Goal: Task Accomplishment & Management: Manage account settings

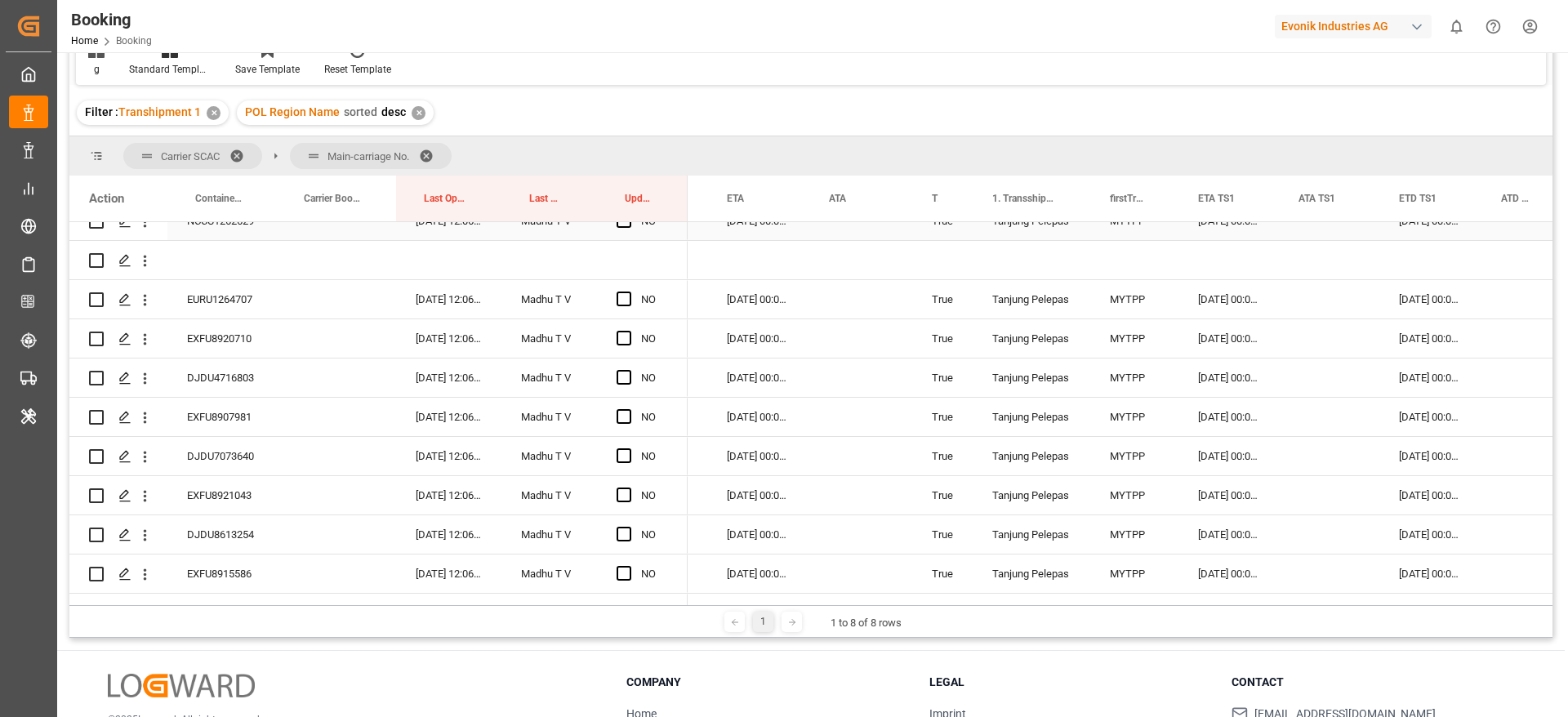
scroll to position [4127, 0]
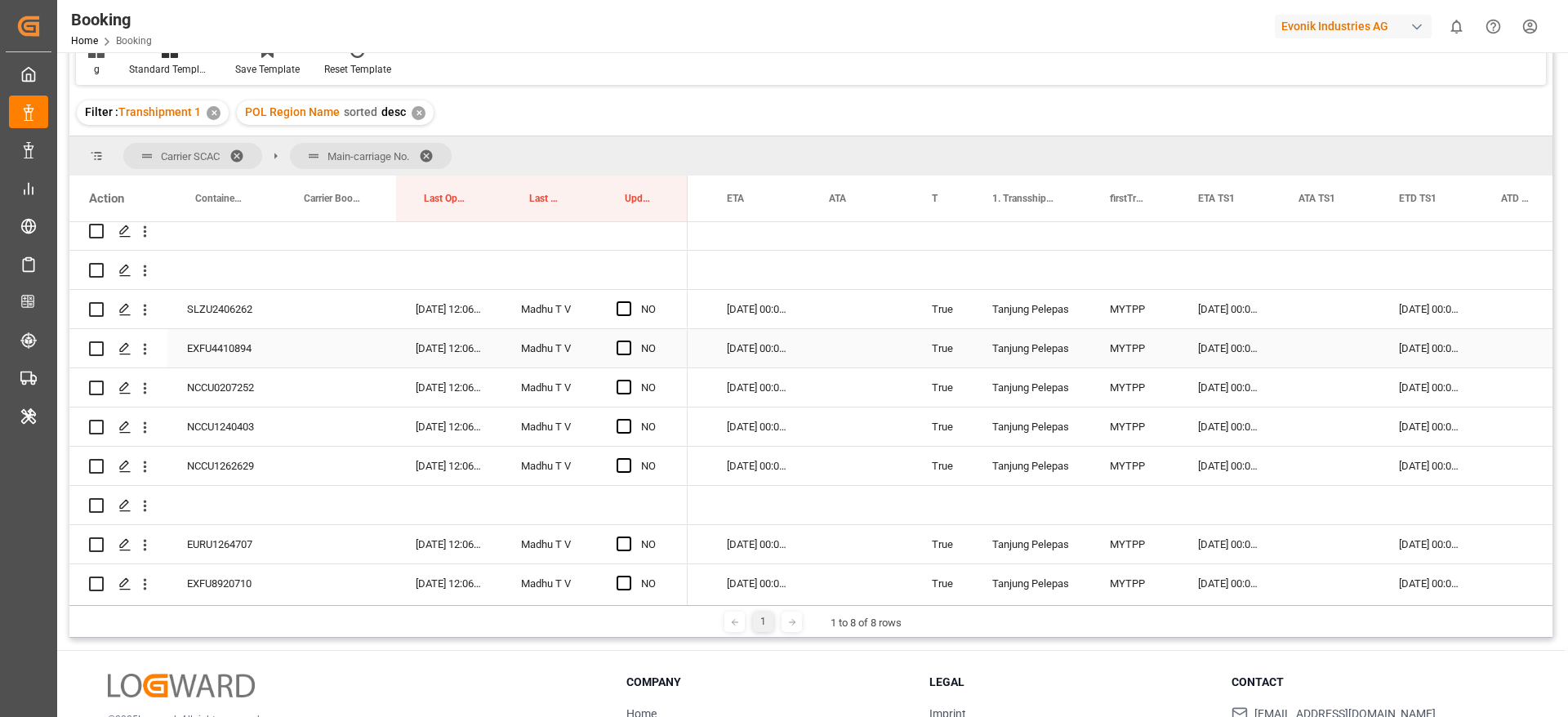
click at [220, 315] on div "SLZU2406262" at bounding box center [221, 309] width 109 height 39
click at [630, 308] on span "Press SPACE to select this row." at bounding box center [623, 309] width 14 height 14
click at [629, 301] on input "Press SPACE to select this row." at bounding box center [629, 301] width 0 height 0
click at [625, 307] on span "Press SPACE to select this row." at bounding box center [623, 309] width 14 height 14
click at [629, 301] on input "Press SPACE to select this row." at bounding box center [629, 301] width 0 height 0
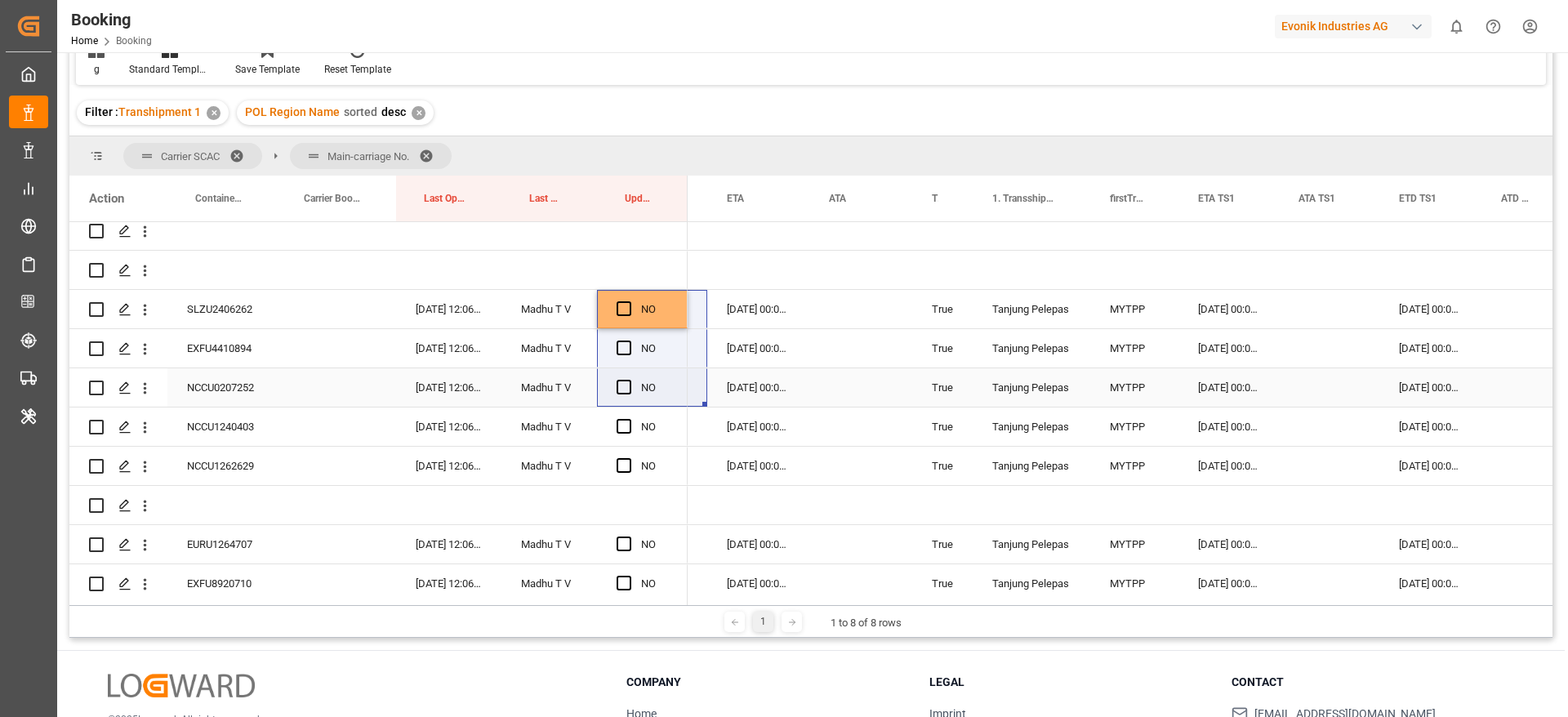
drag, startPoint x: 684, startPoint y: 321, endPoint x: 688, endPoint y: 381, distance: 60.1
click at [688, 381] on div "YES" at bounding box center [811, 410] width 1483 height 377
click at [622, 301] on span "Press SPACE to select this row." at bounding box center [623, 309] width 14 height 14
click at [629, 301] on input "Press SPACE to select this row." at bounding box center [629, 301] width 0 height 0
drag, startPoint x: 685, startPoint y: 324, endPoint x: 685, endPoint y: 461, distance: 137.0
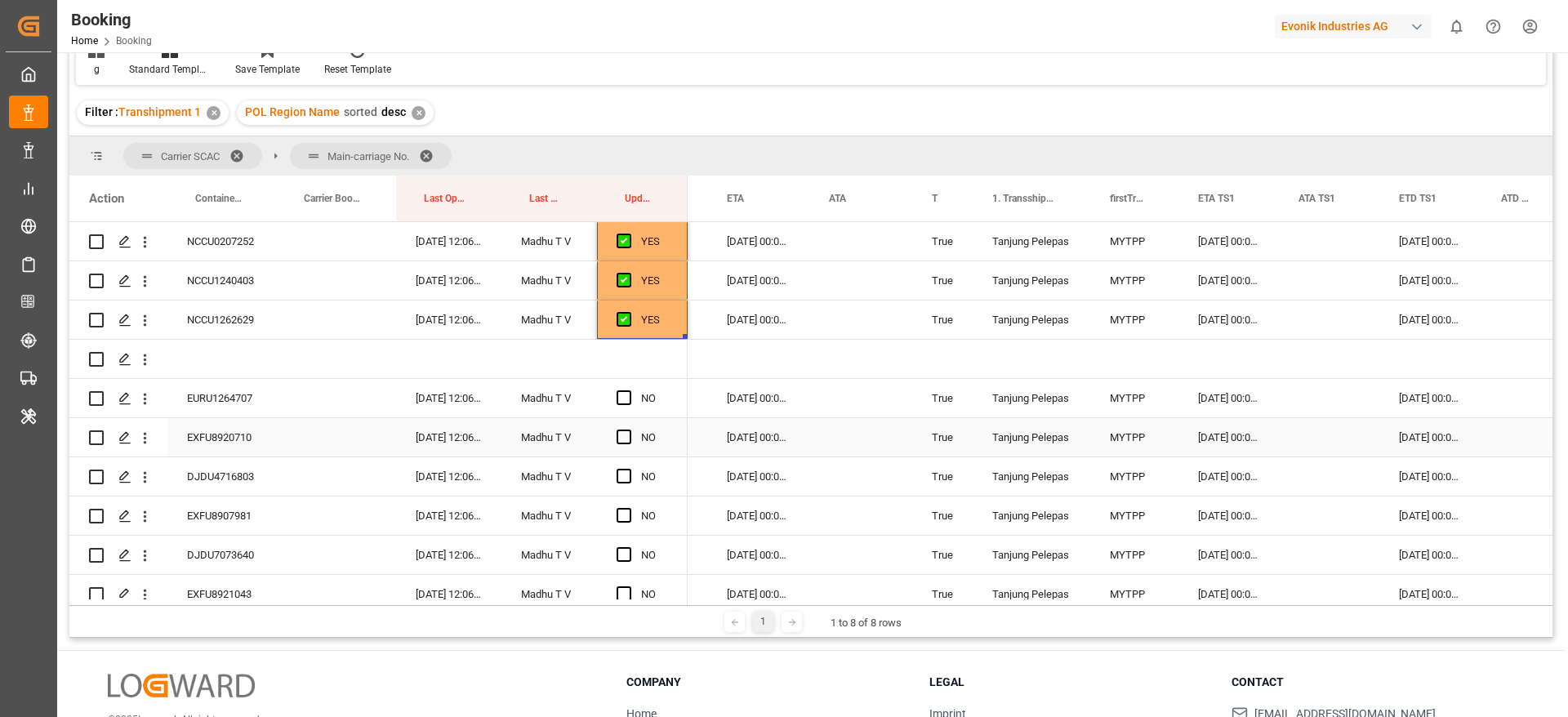
scroll to position [4372, 0]
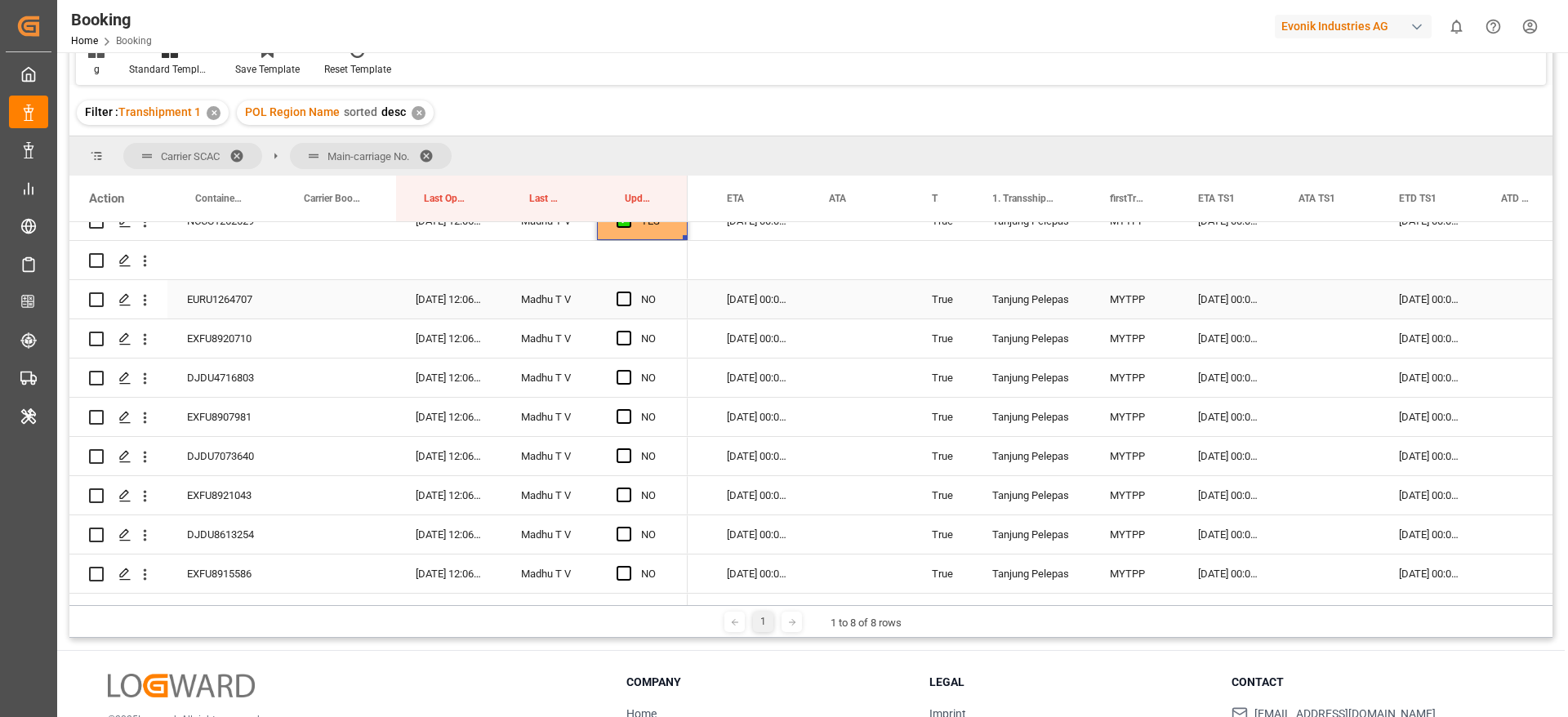
click at [237, 296] on div "EURU1264707" at bounding box center [221, 299] width 109 height 39
click at [1313, 295] on div "Press SPACE to select this row." at bounding box center [1330, 299] width 101 height 39
click at [1321, 294] on div "Press SPACE to select this row." at bounding box center [1330, 299] width 101 height 39
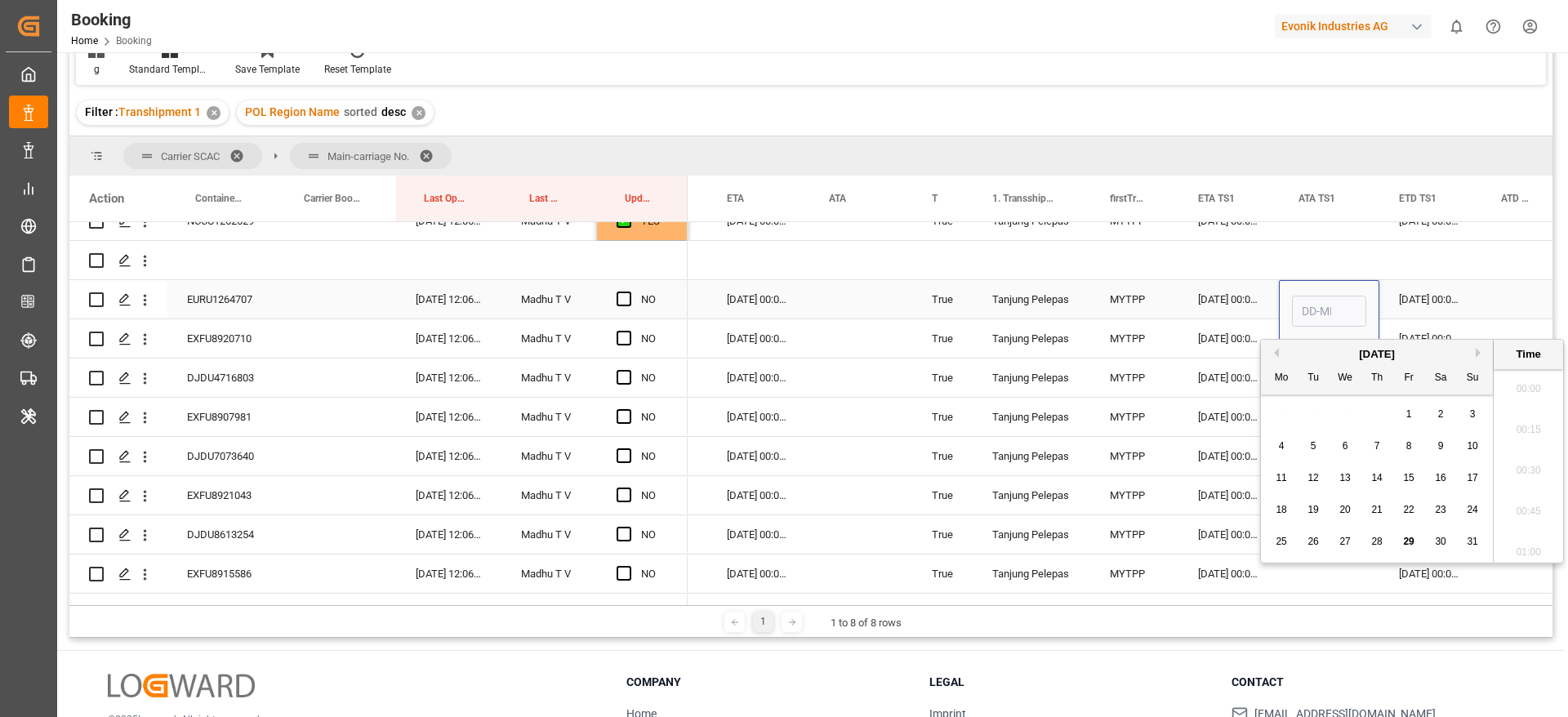
scroll to position [2538, 0]
click at [1412, 542] on span "29" at bounding box center [1409, 542] width 11 height 12
type input "29-08-2025 00:00"
click at [626, 300] on span "Press SPACE to select this row." at bounding box center [623, 299] width 14 height 14
click at [629, 291] on input "Press SPACE to select this row." at bounding box center [629, 291] width 0 height 0
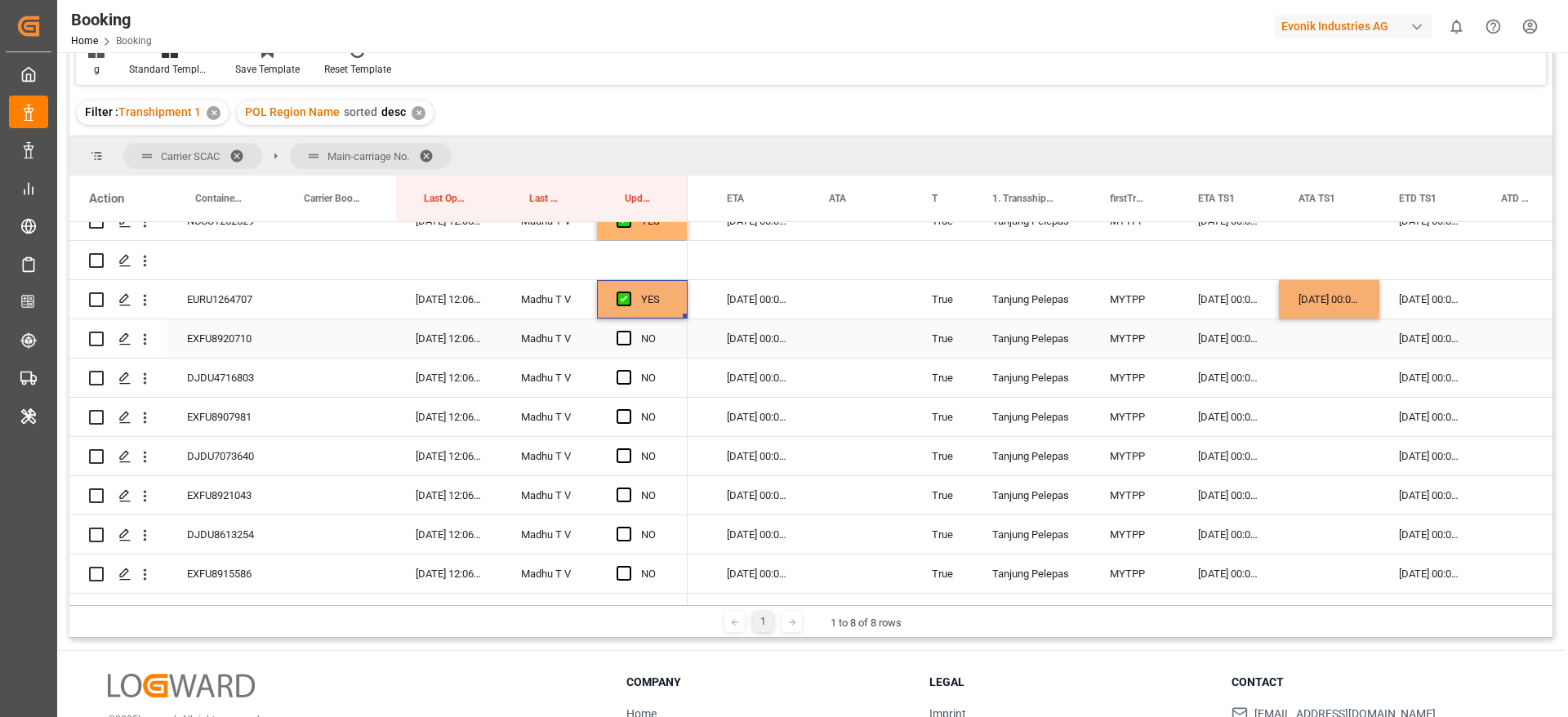
click at [232, 337] on div "EXFU8920710" at bounding box center [221, 338] width 109 height 39
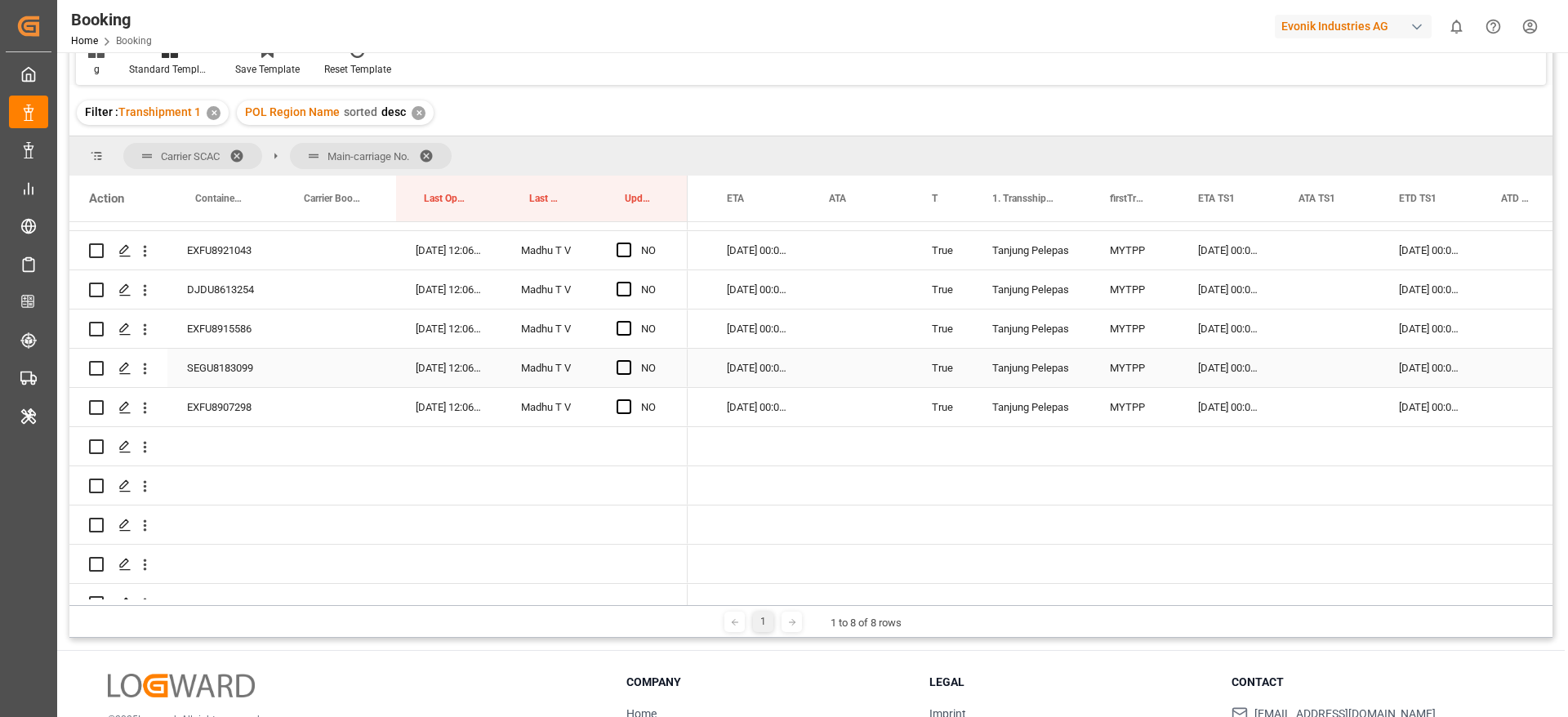
scroll to position [4495, 0]
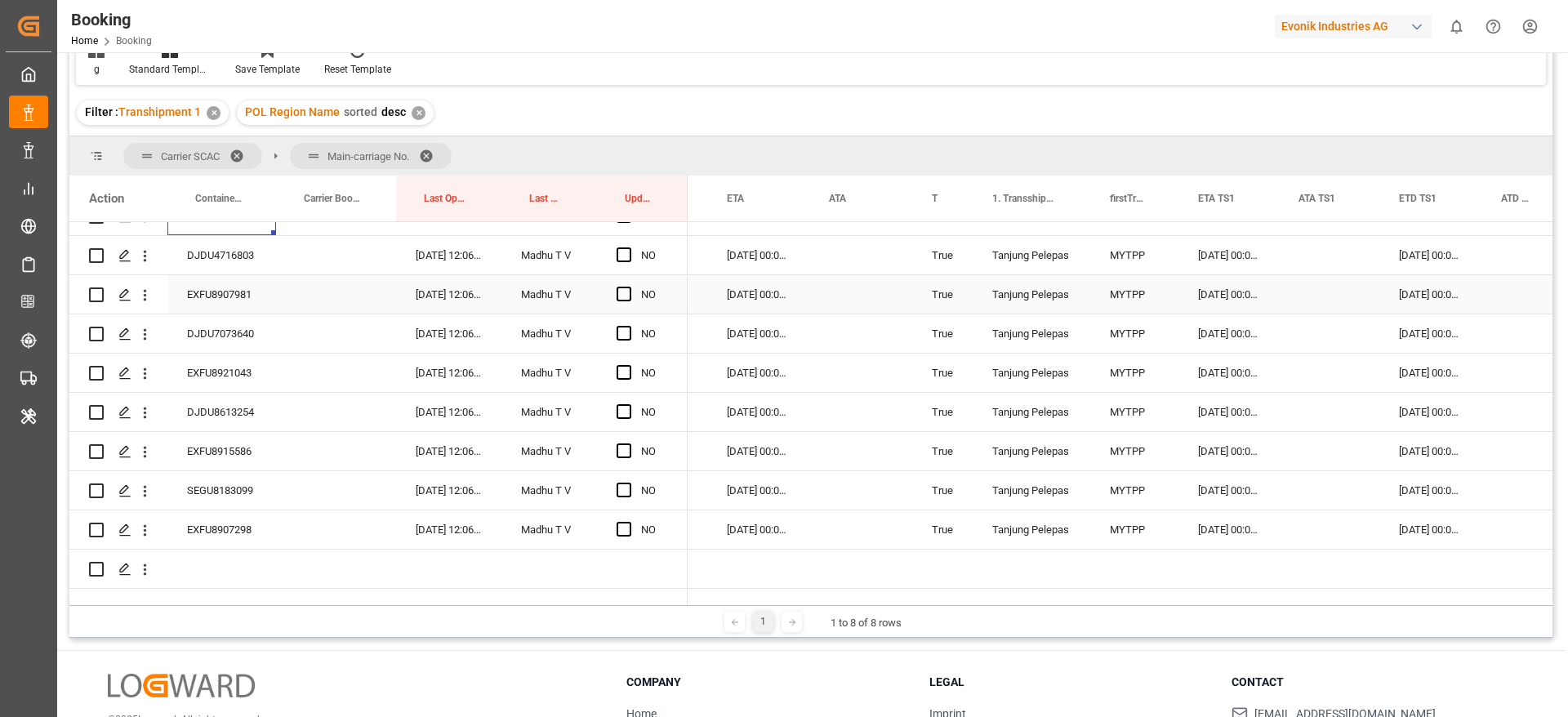
click at [198, 297] on div "EXFU8907981" at bounding box center [221, 294] width 109 height 39
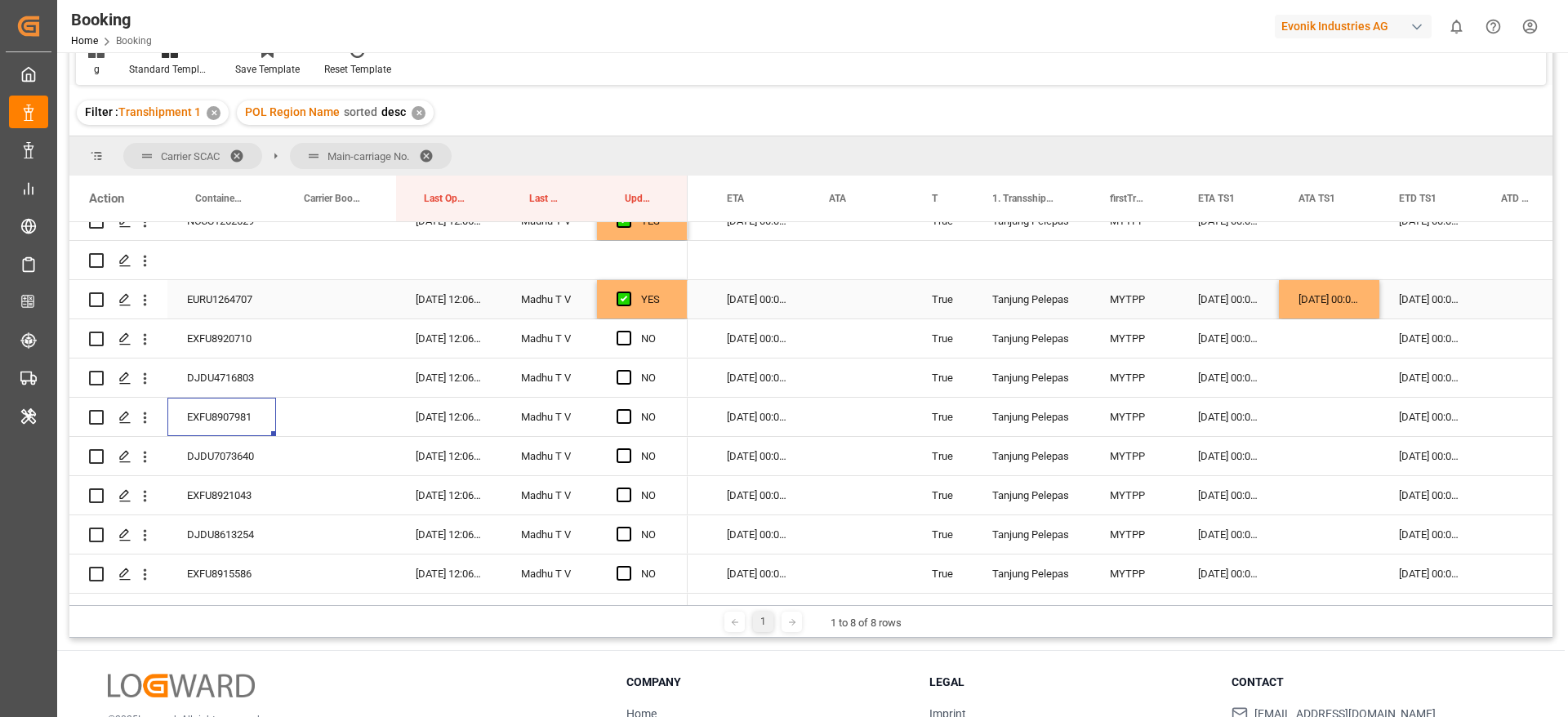
click at [1322, 295] on div "29-08-2025 00:00:00" at bounding box center [1330, 299] width 101 height 39
click at [1374, 312] on div "29-08-2025 00:00:00" at bounding box center [1330, 299] width 101 height 39
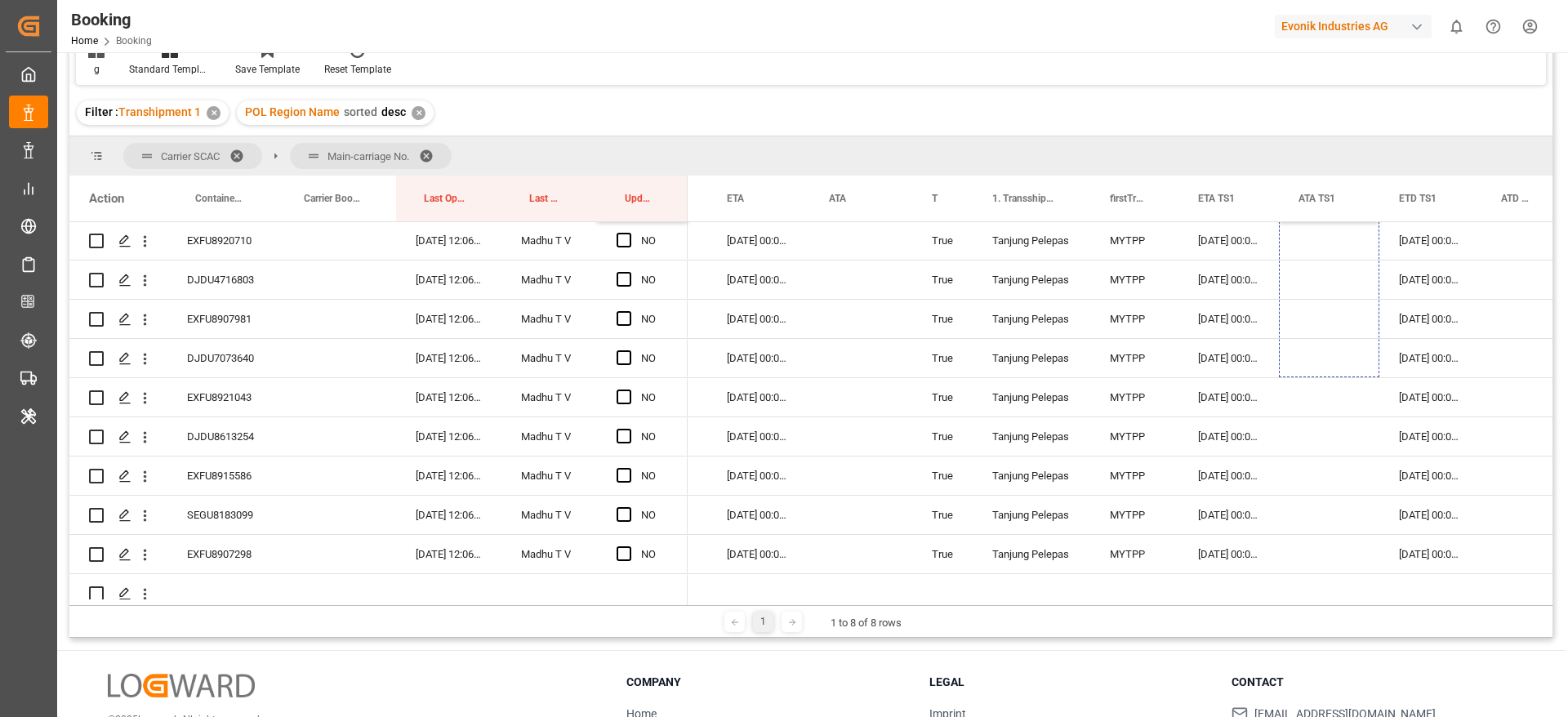
scroll to position [4535, 0]
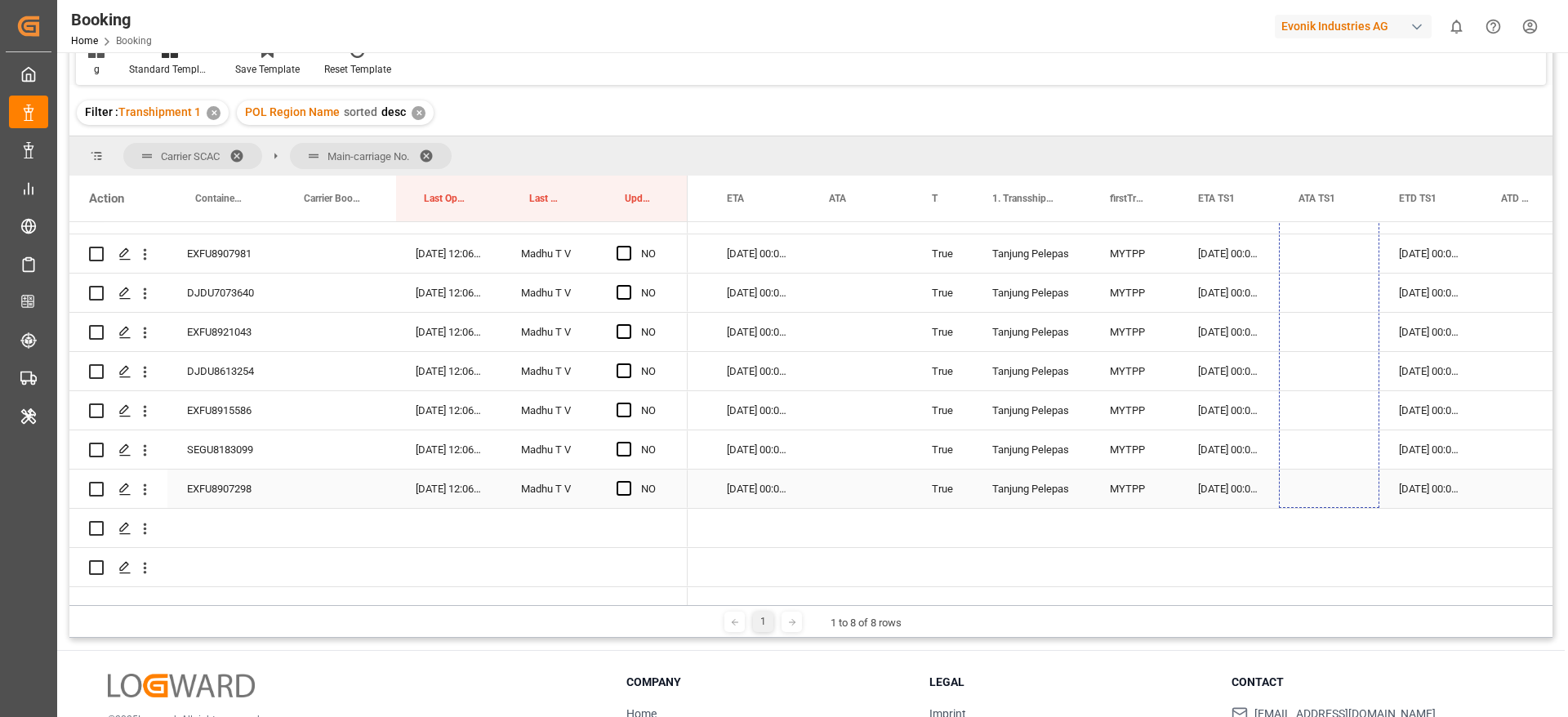
drag, startPoint x: 1376, startPoint y: 315, endPoint x: 1377, endPoint y: 504, distance: 189.0
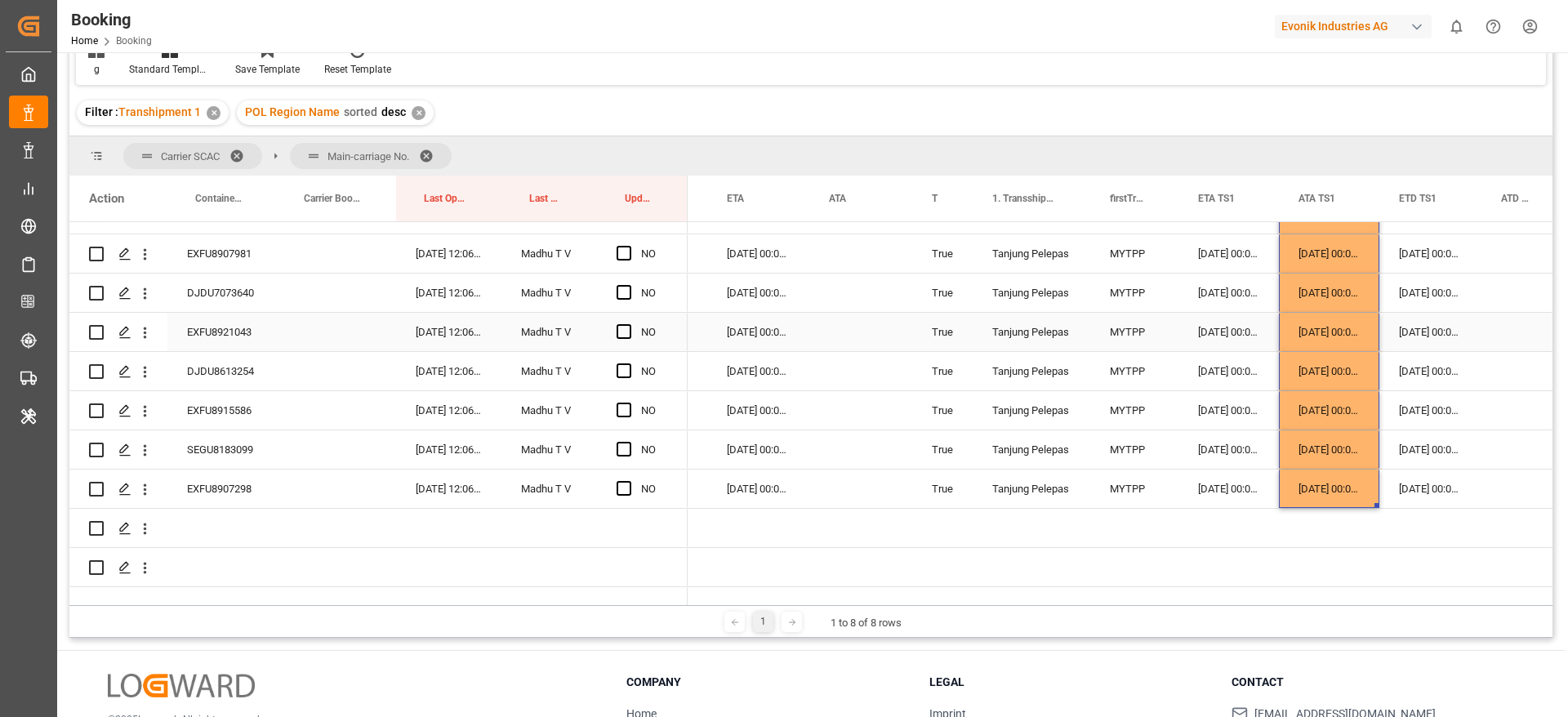
scroll to position [4413, 0]
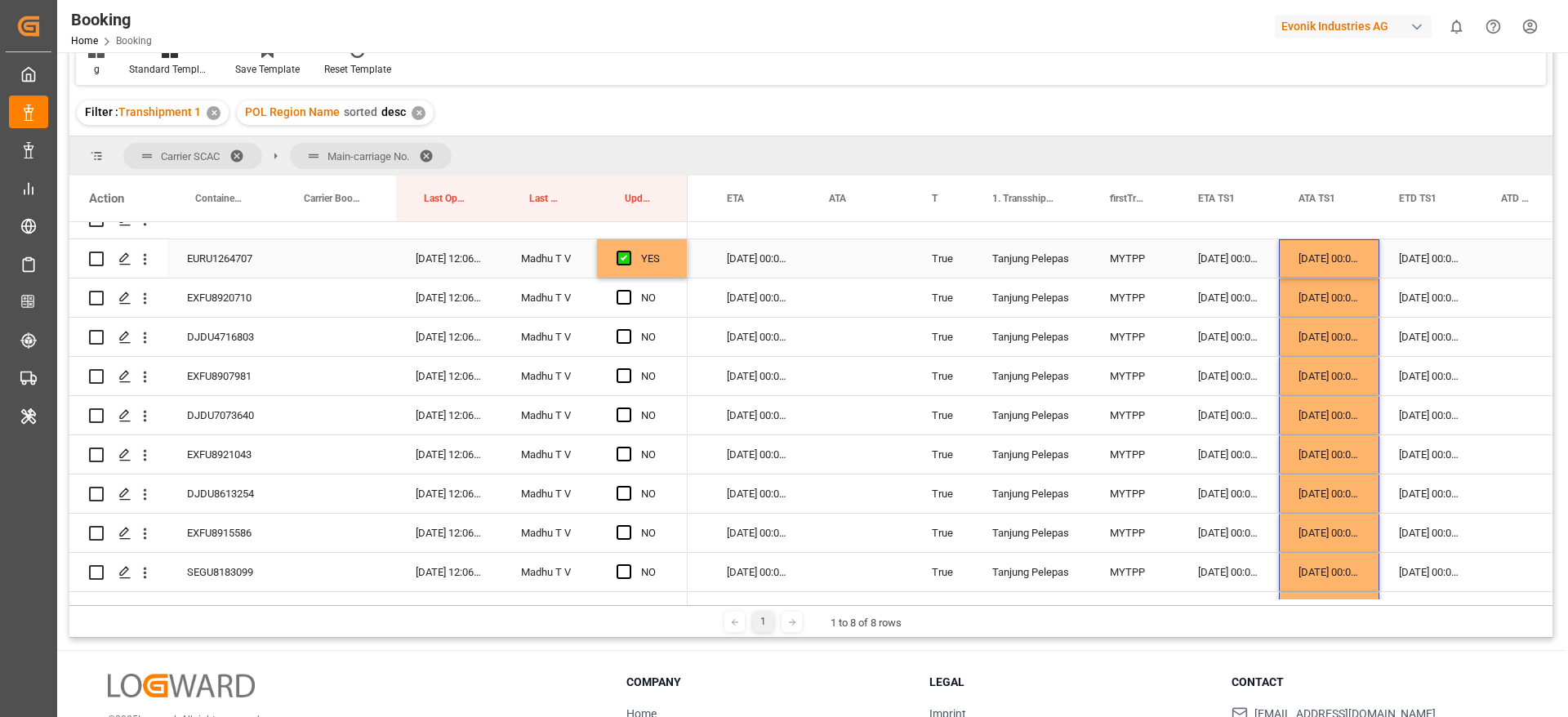
click at [1438, 262] on div "02-09-2025 00:00:00" at bounding box center [1429, 258] width 102 height 39
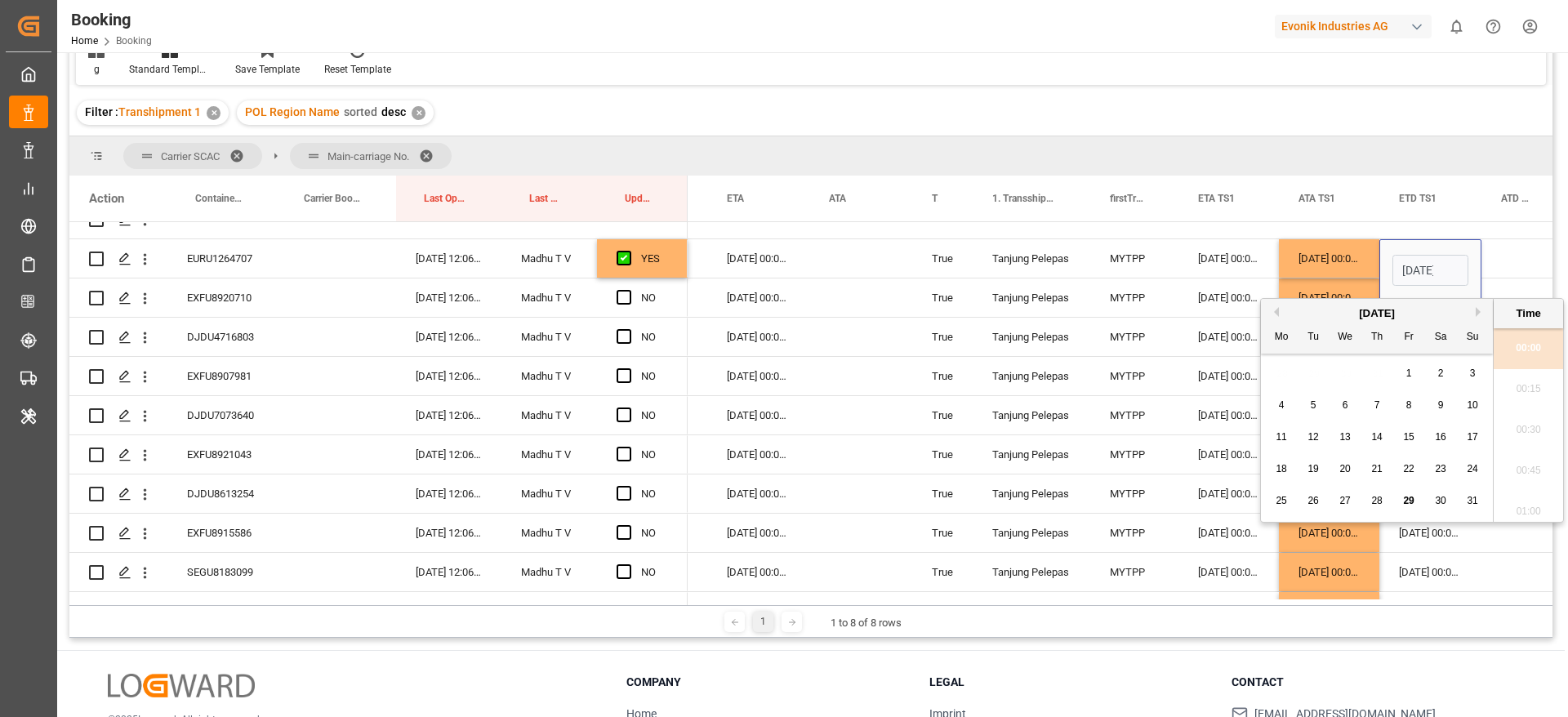
scroll to position [2538, 0]
click at [1481, 314] on button "Next Month" at bounding box center [1481, 311] width 10 height 10
click at [1281, 372] on span "1" at bounding box center [1282, 373] width 5 height 12
type input "01-09-2025 00:00"
click at [1519, 255] on div "Press SPACE to select this row." at bounding box center [1523, 258] width 84 height 39
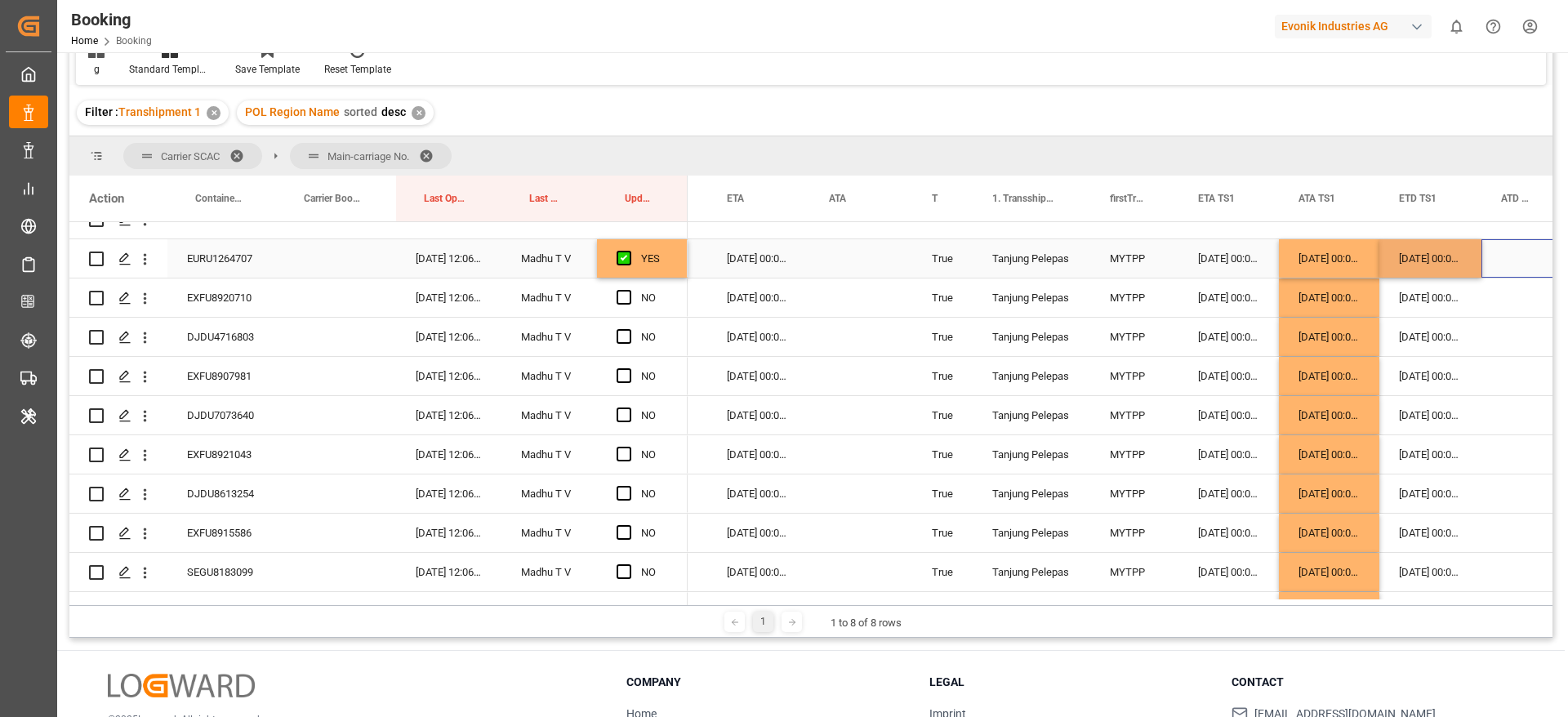
click at [1432, 260] on div "01-09-2025 00:00:00" at bounding box center [1429, 258] width 102 height 39
drag, startPoint x: 1478, startPoint y: 273, endPoint x: 1503, endPoint y: 575, distance: 303.0
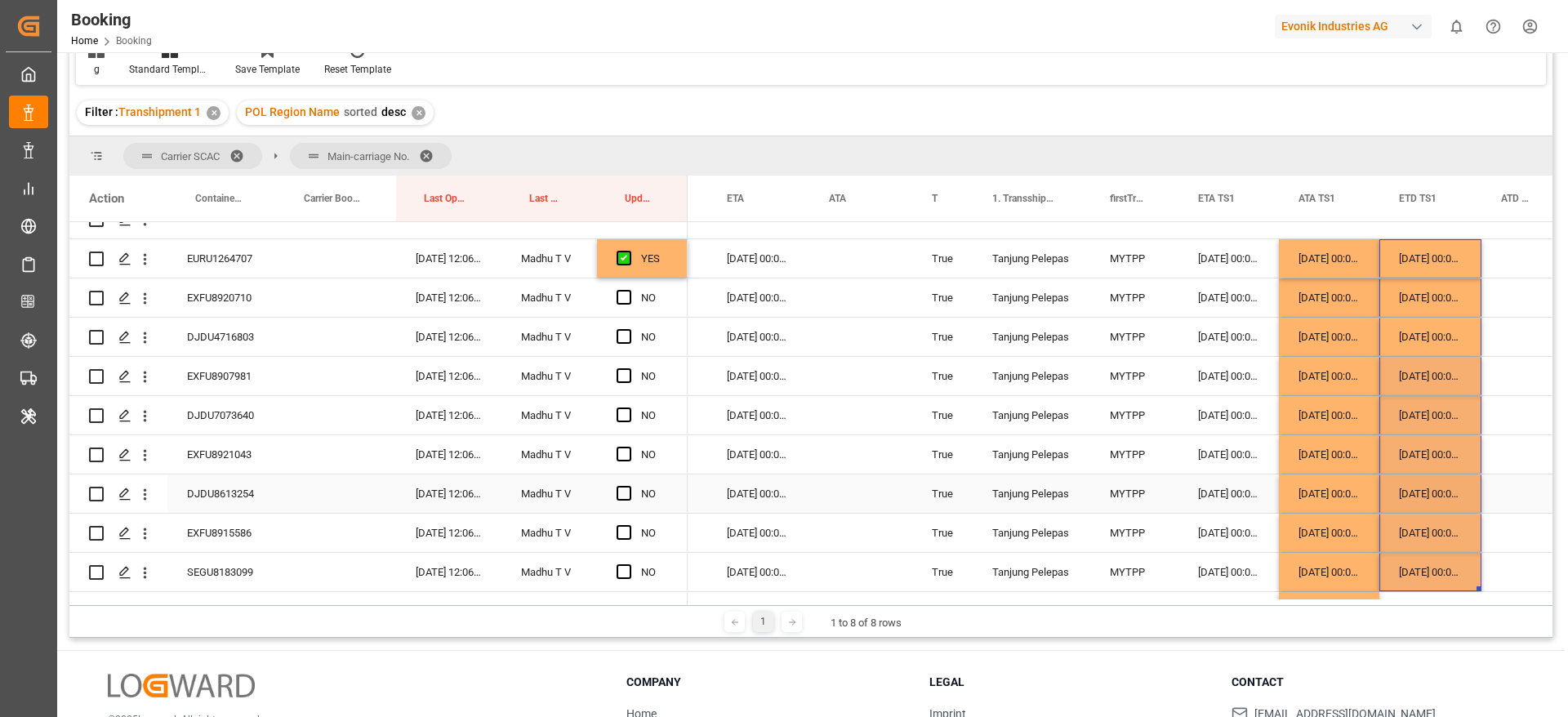
scroll to position [4535, 0]
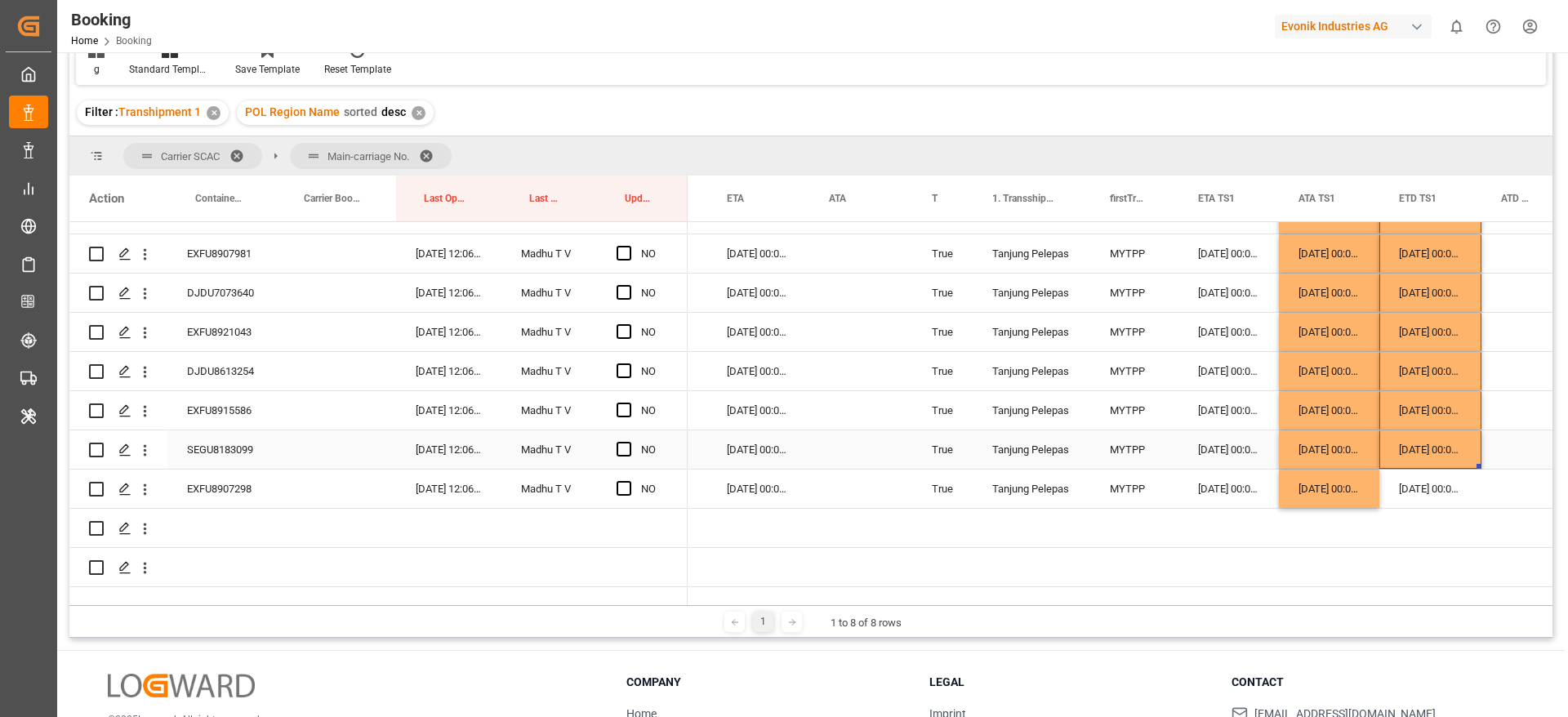
drag, startPoint x: 1479, startPoint y: 464, endPoint x: 1479, endPoint y: 497, distance: 33.0
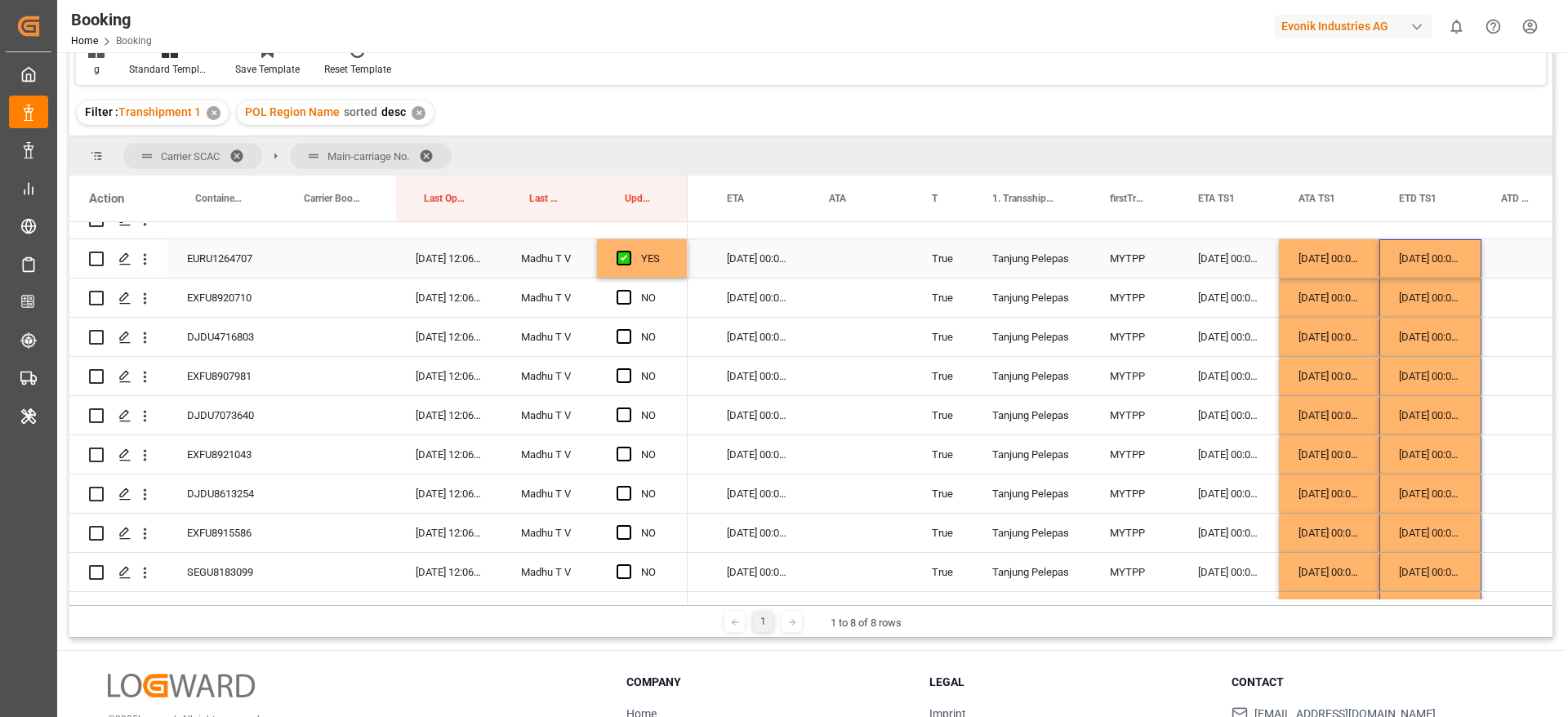
click at [673, 264] on div "YES" at bounding box center [642, 258] width 91 height 39
drag, startPoint x: 684, startPoint y: 274, endPoint x: 679, endPoint y: 554, distance: 280.0
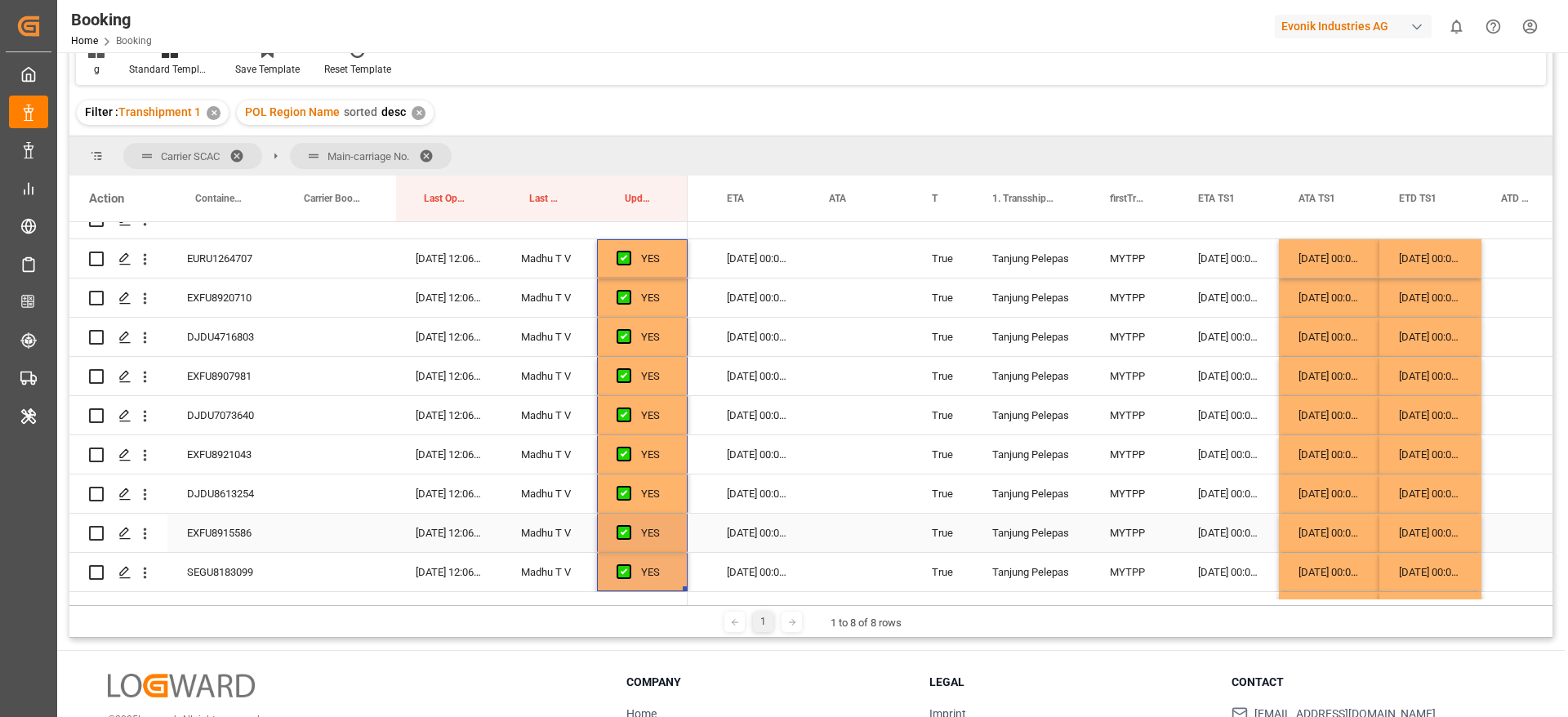
scroll to position [4535, 0]
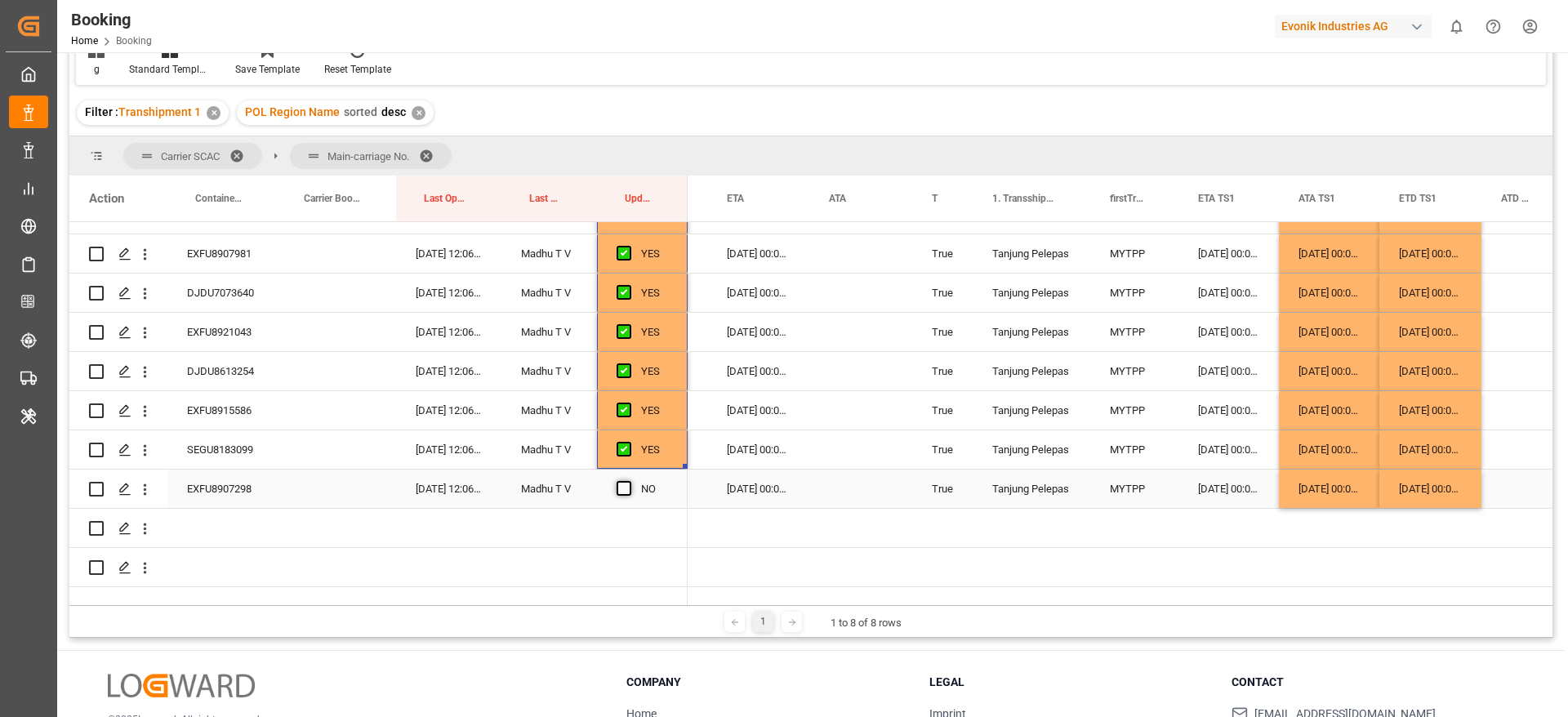
click at [627, 489] on span "Press SPACE to select this row." at bounding box center [623, 488] width 14 height 14
click at [629, 481] on input "Press SPACE to select this row." at bounding box center [629, 481] width 0 height 0
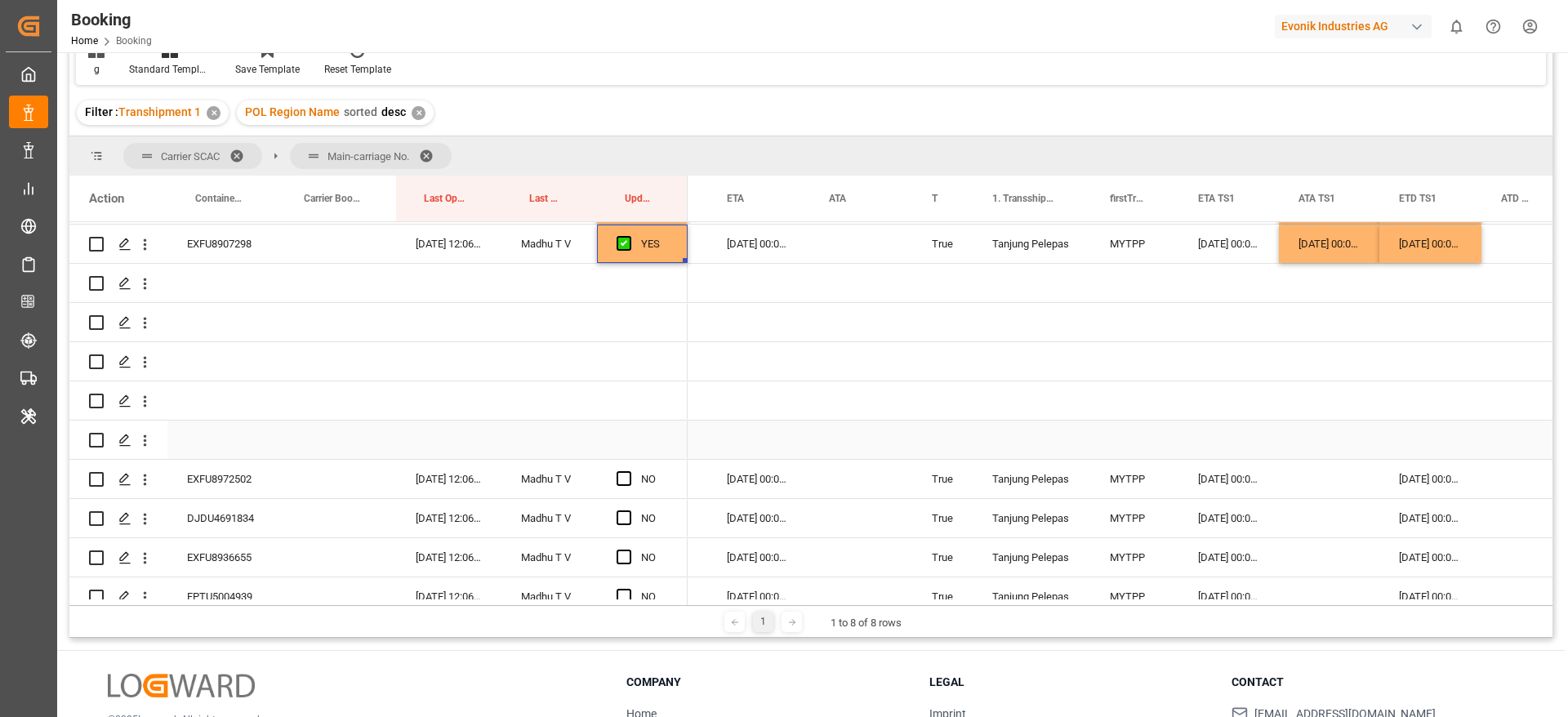
click at [227, 484] on div "EXFU8972502" at bounding box center [221, 479] width 109 height 39
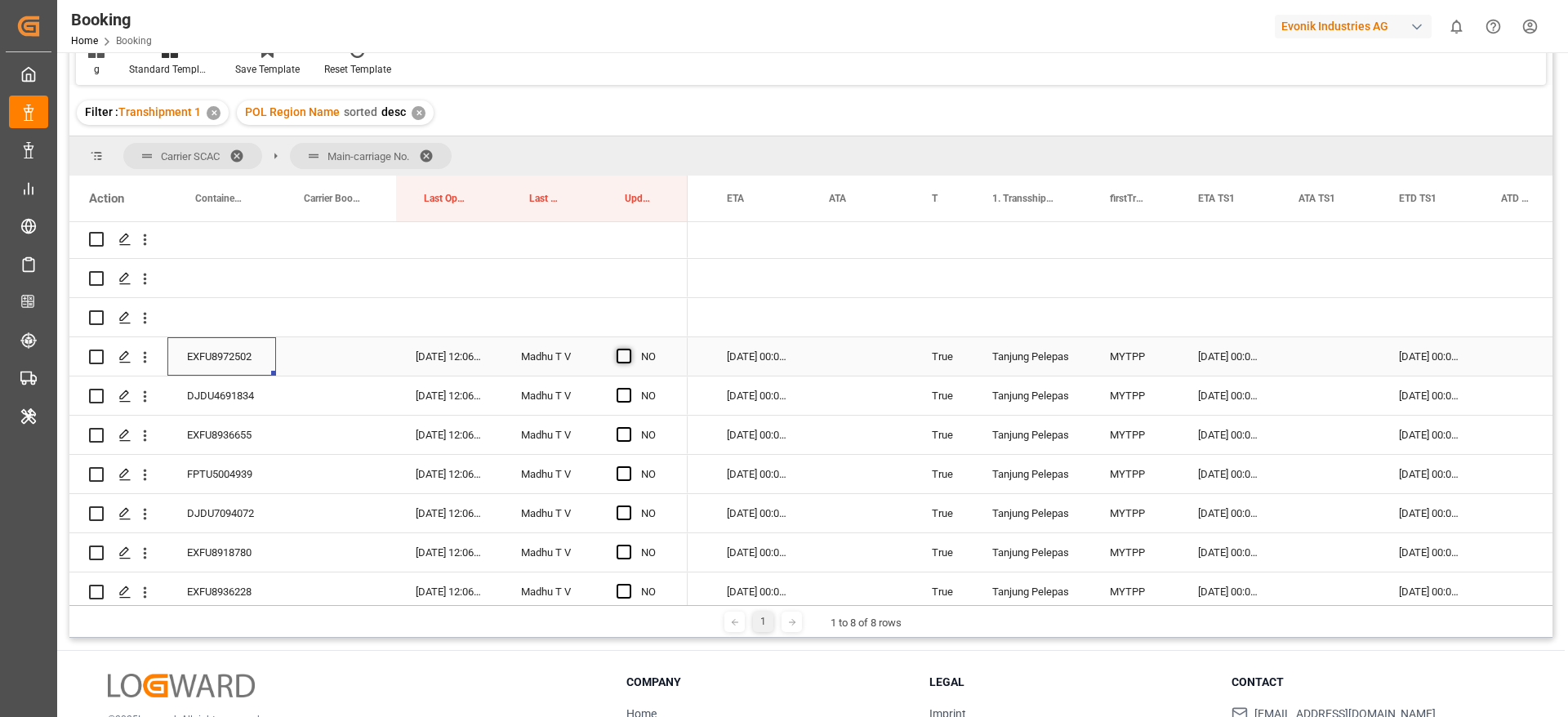
drag, startPoint x: 623, startPoint y: 355, endPoint x: 871, endPoint y: 333, distance: 249.0
click at [622, 355] on span "Press SPACE to select this row." at bounding box center [623, 356] width 14 height 14
click at [629, 349] on input "Press SPACE to select this row." at bounding box center [629, 349] width 0 height 0
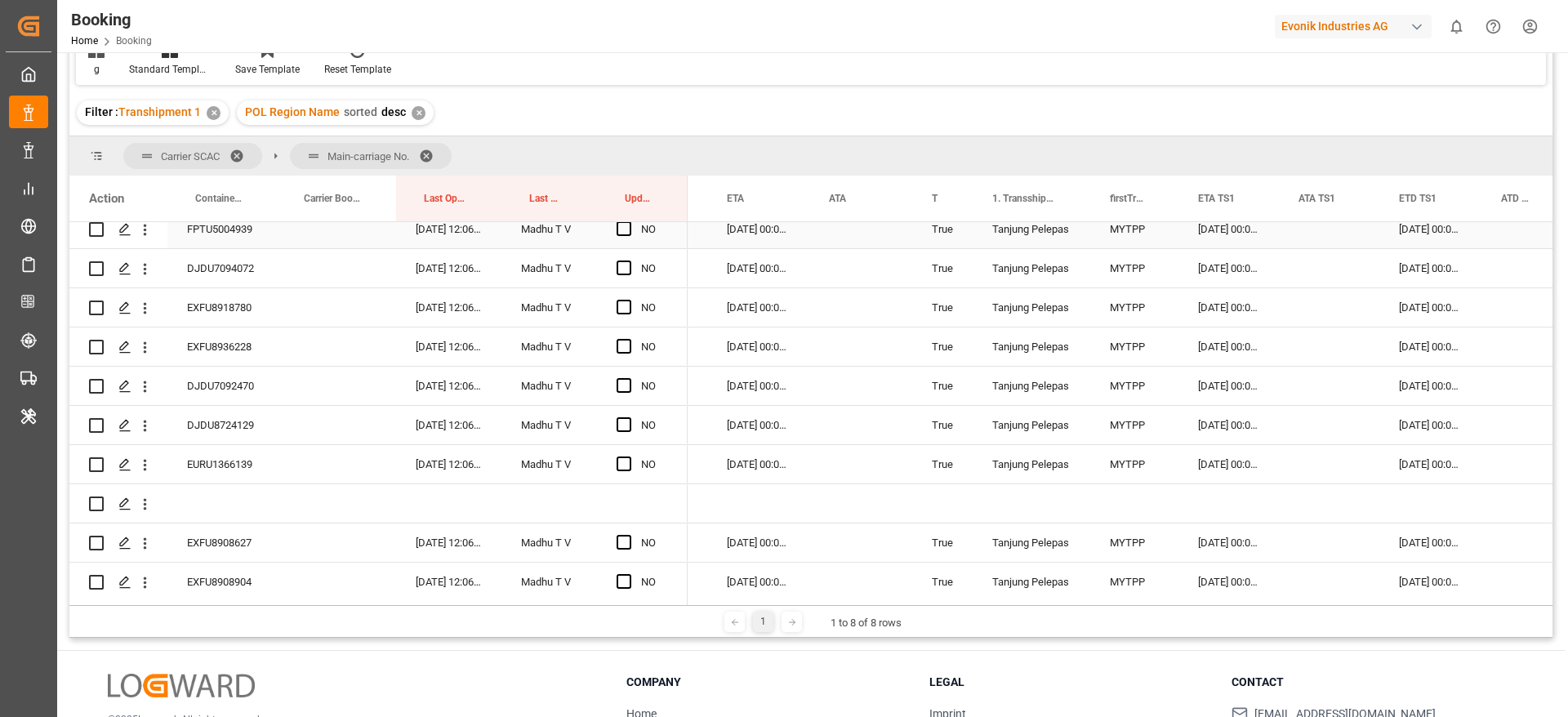
scroll to position [5025, 0]
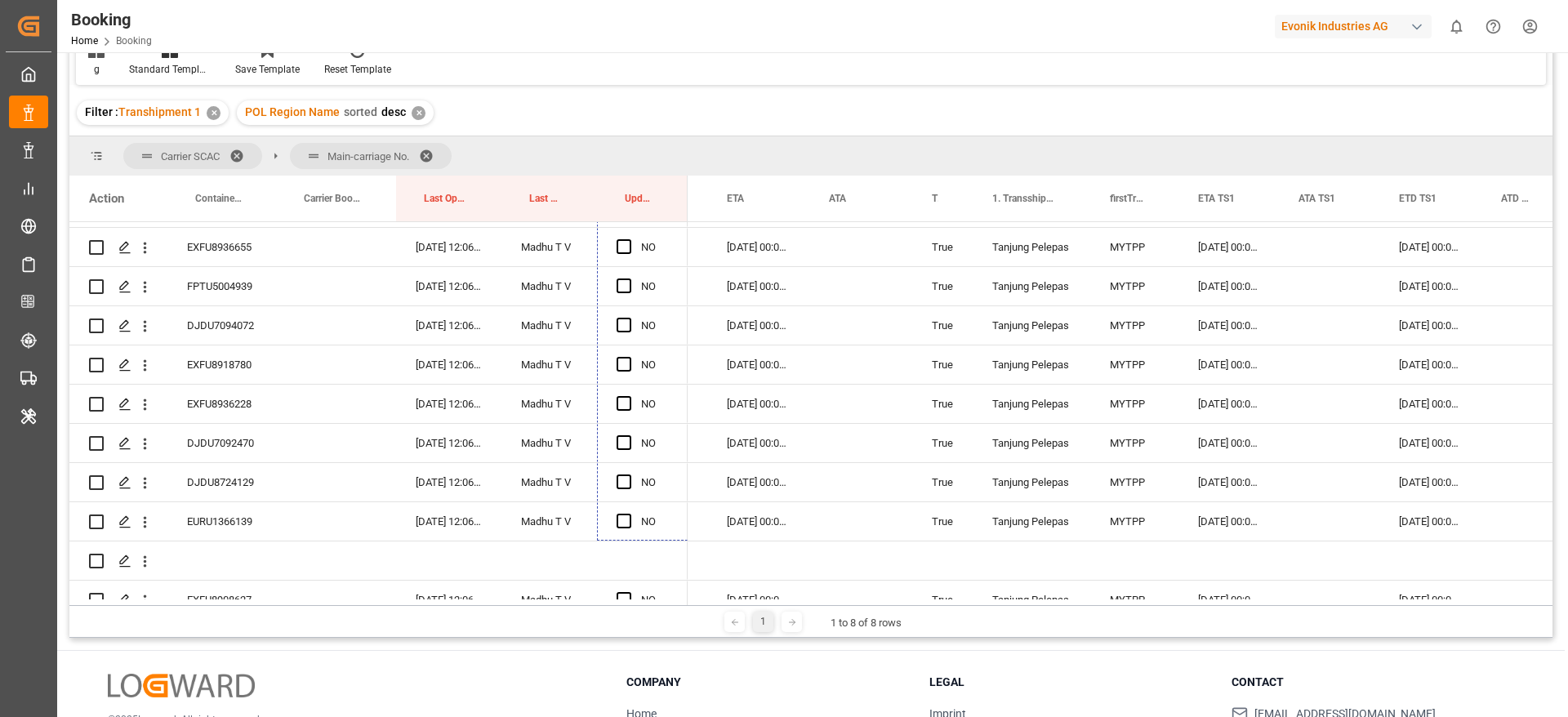
drag, startPoint x: 683, startPoint y: 248, endPoint x: 669, endPoint y: 594, distance: 346.3
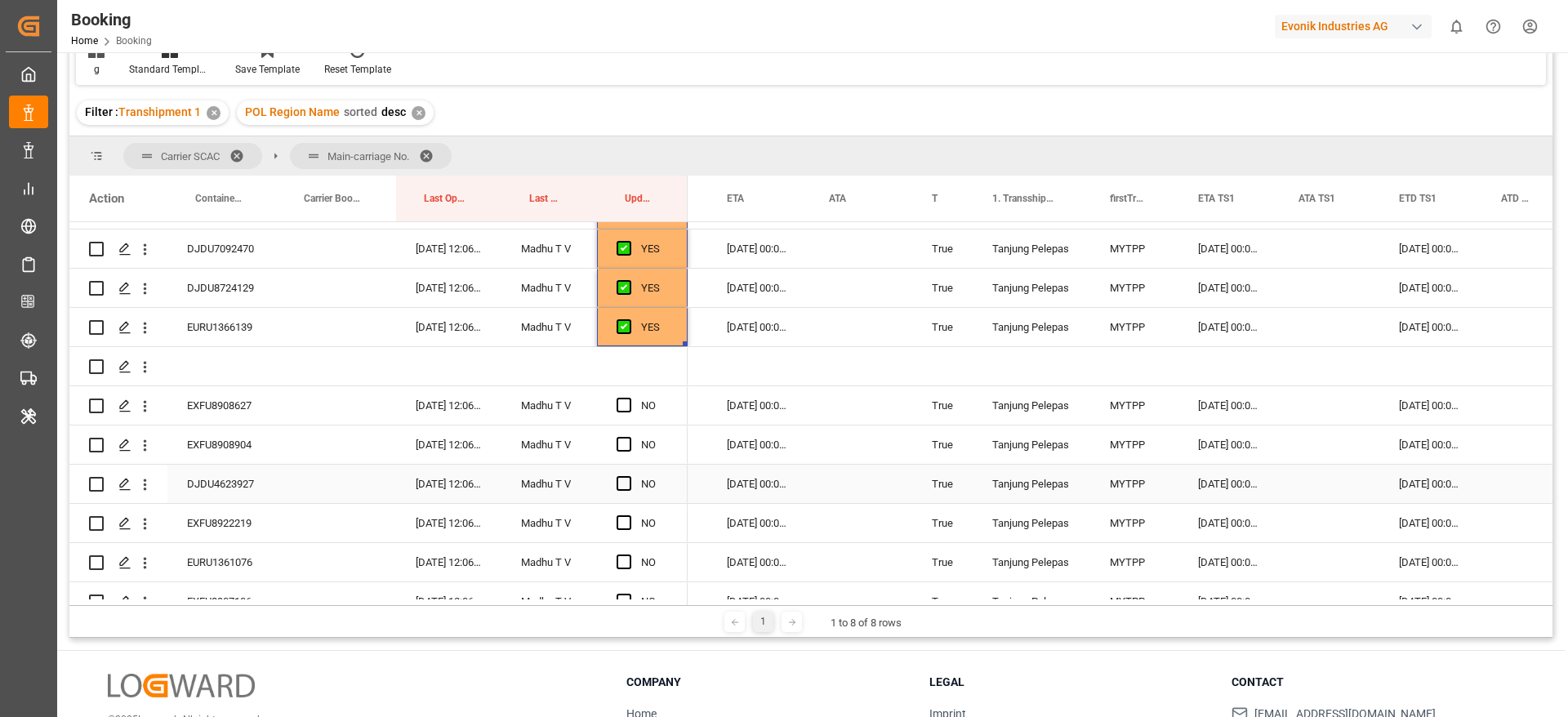
scroll to position [5336, 0]
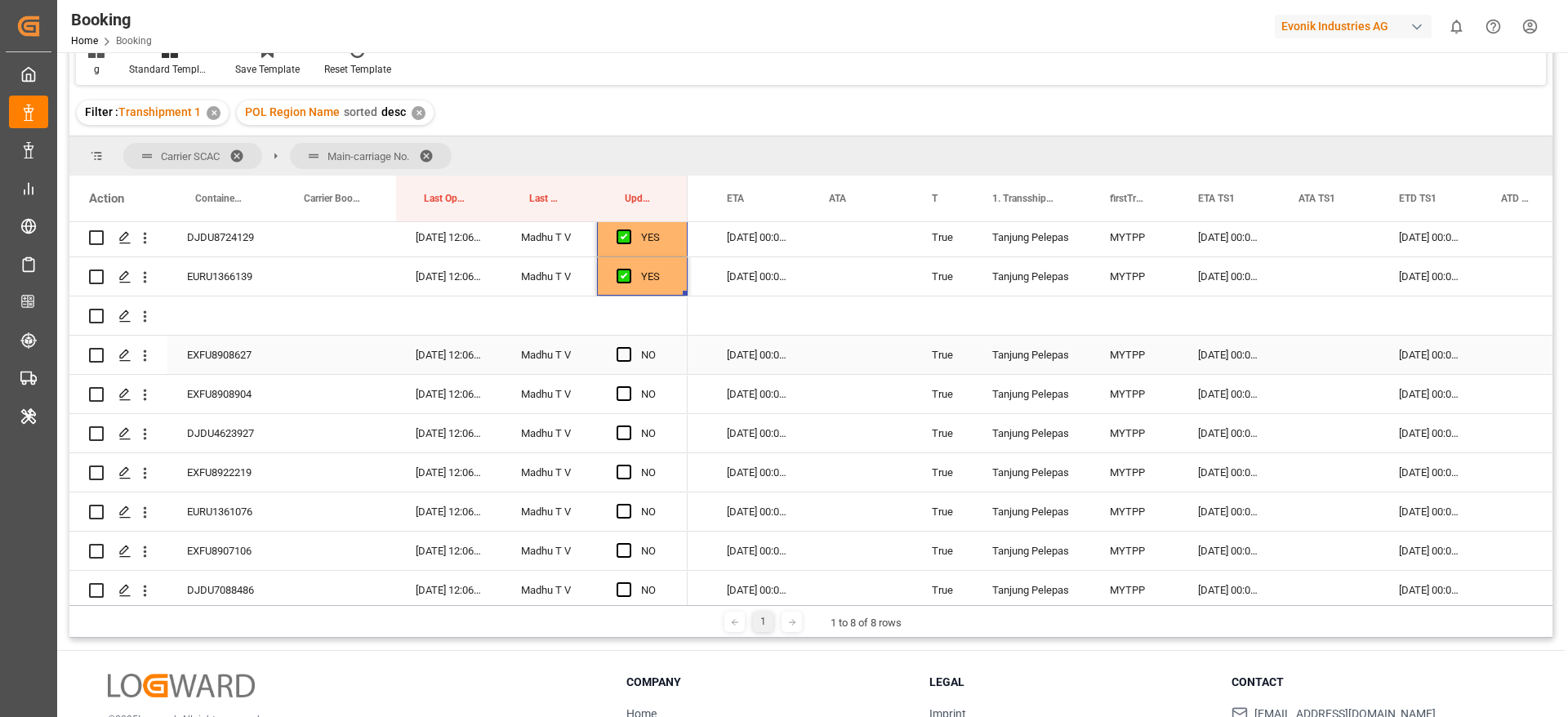
click at [243, 360] on div "EXFU8908627" at bounding box center [221, 354] width 109 height 39
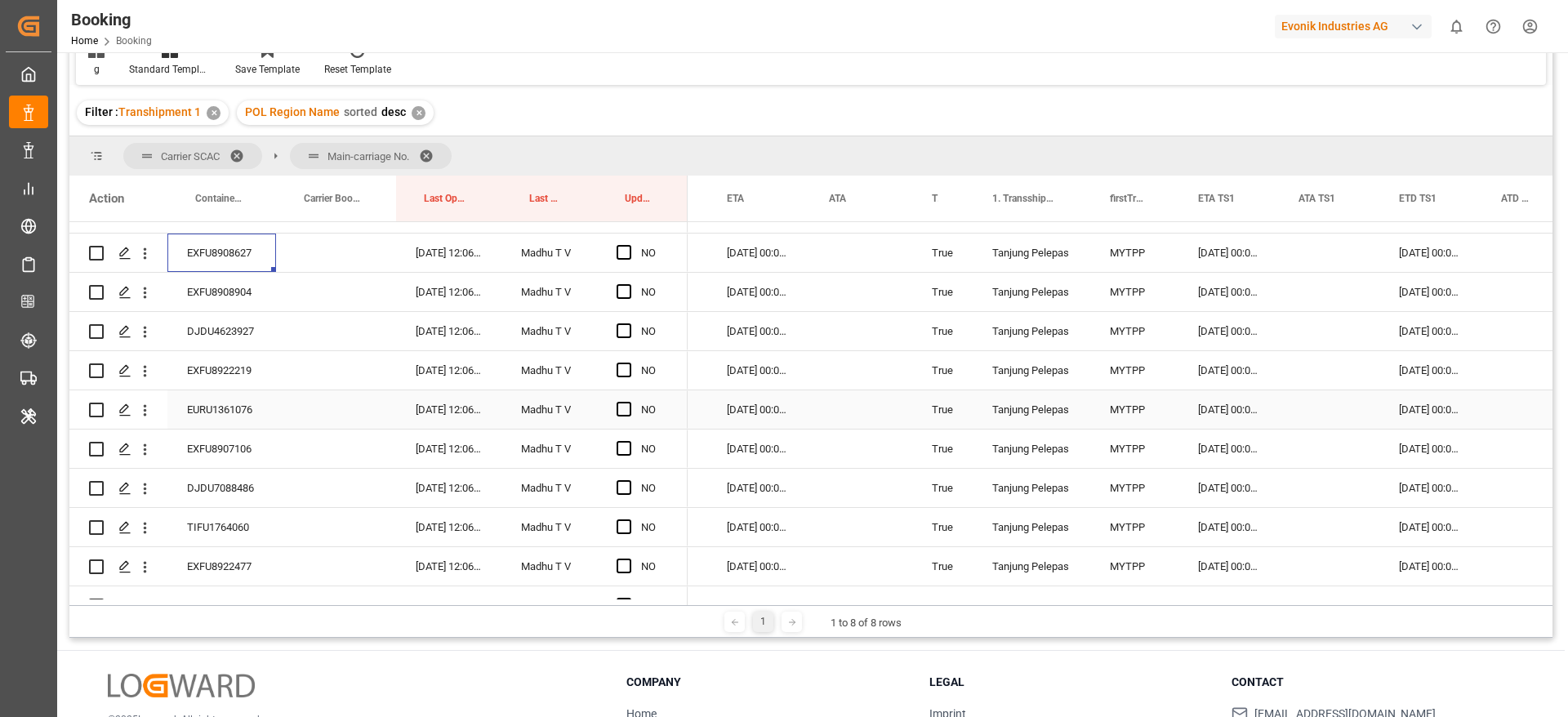
scroll to position [5458, 0]
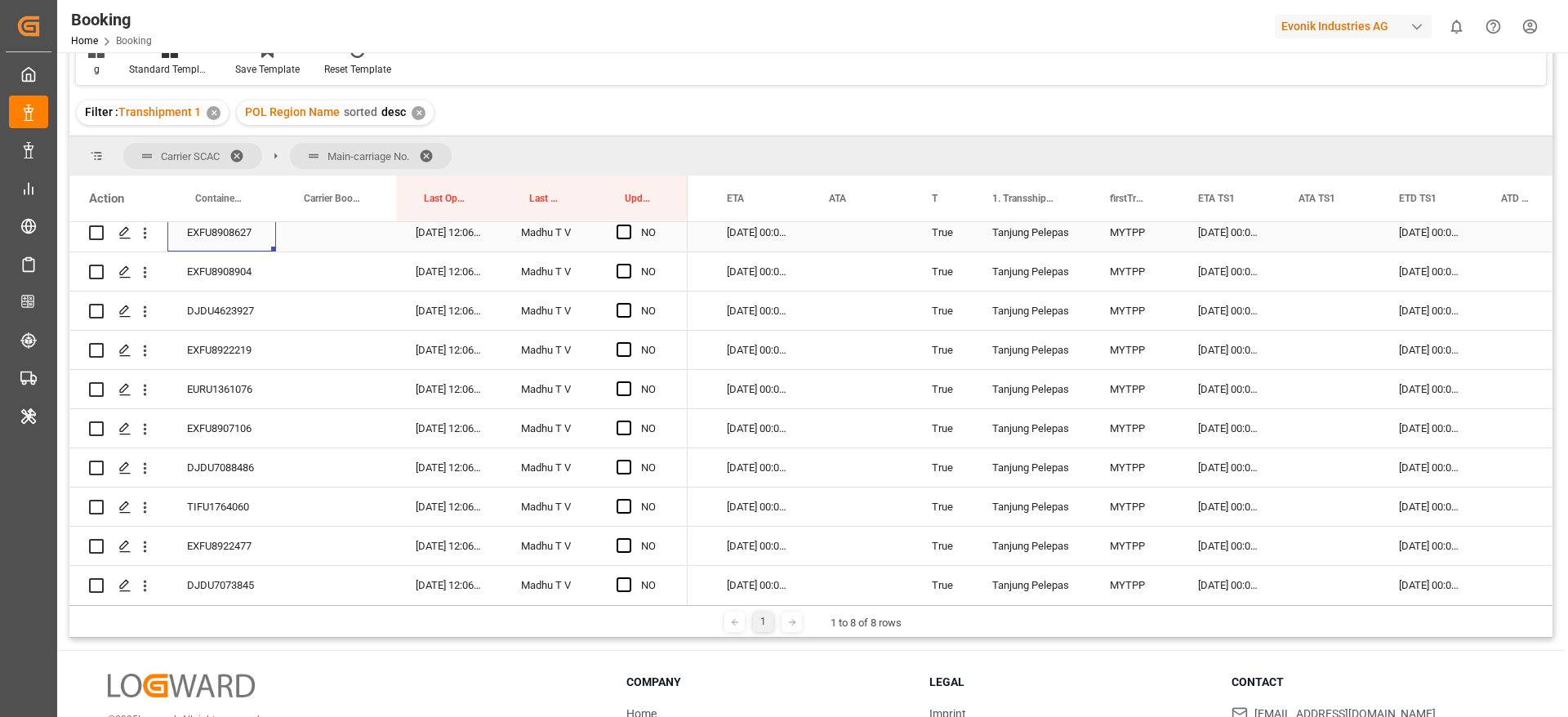
click at [623, 232] on span "Press SPACE to select this row." at bounding box center [623, 232] width 14 height 14
click at [629, 225] on input "Press SPACE to select this row." at bounding box center [629, 225] width 0 height 0
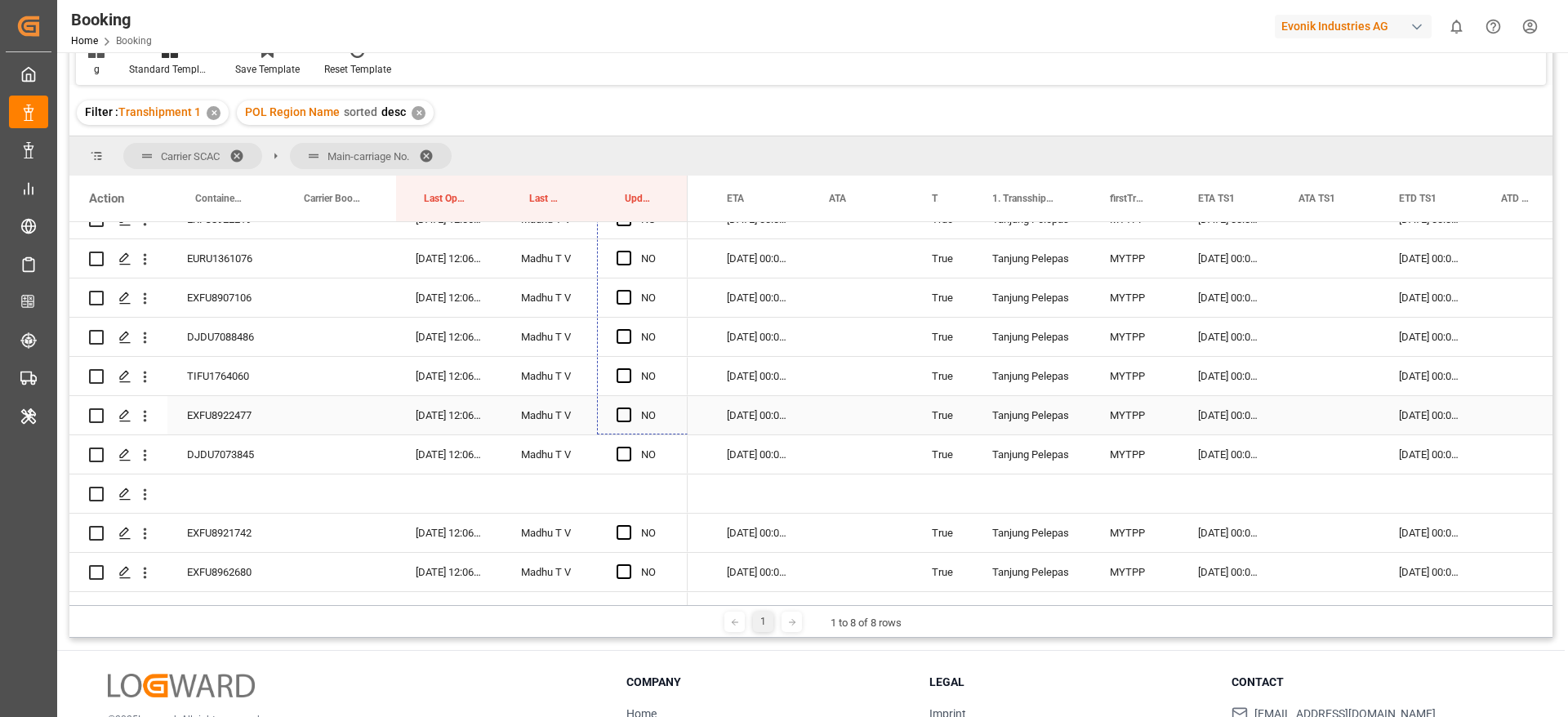
scroll to position [5622, 0]
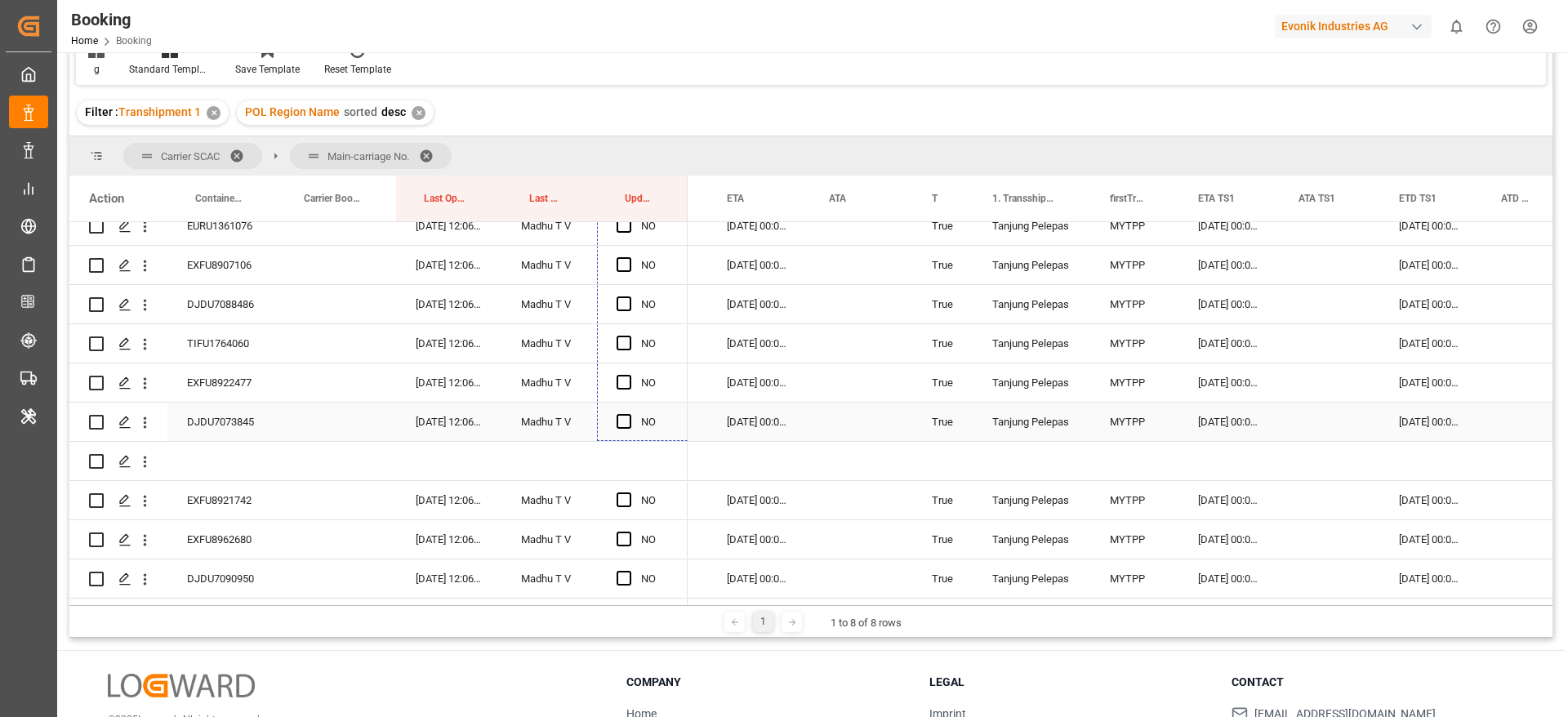
drag, startPoint x: 685, startPoint y: 246, endPoint x: 669, endPoint y: 416, distance: 170.8
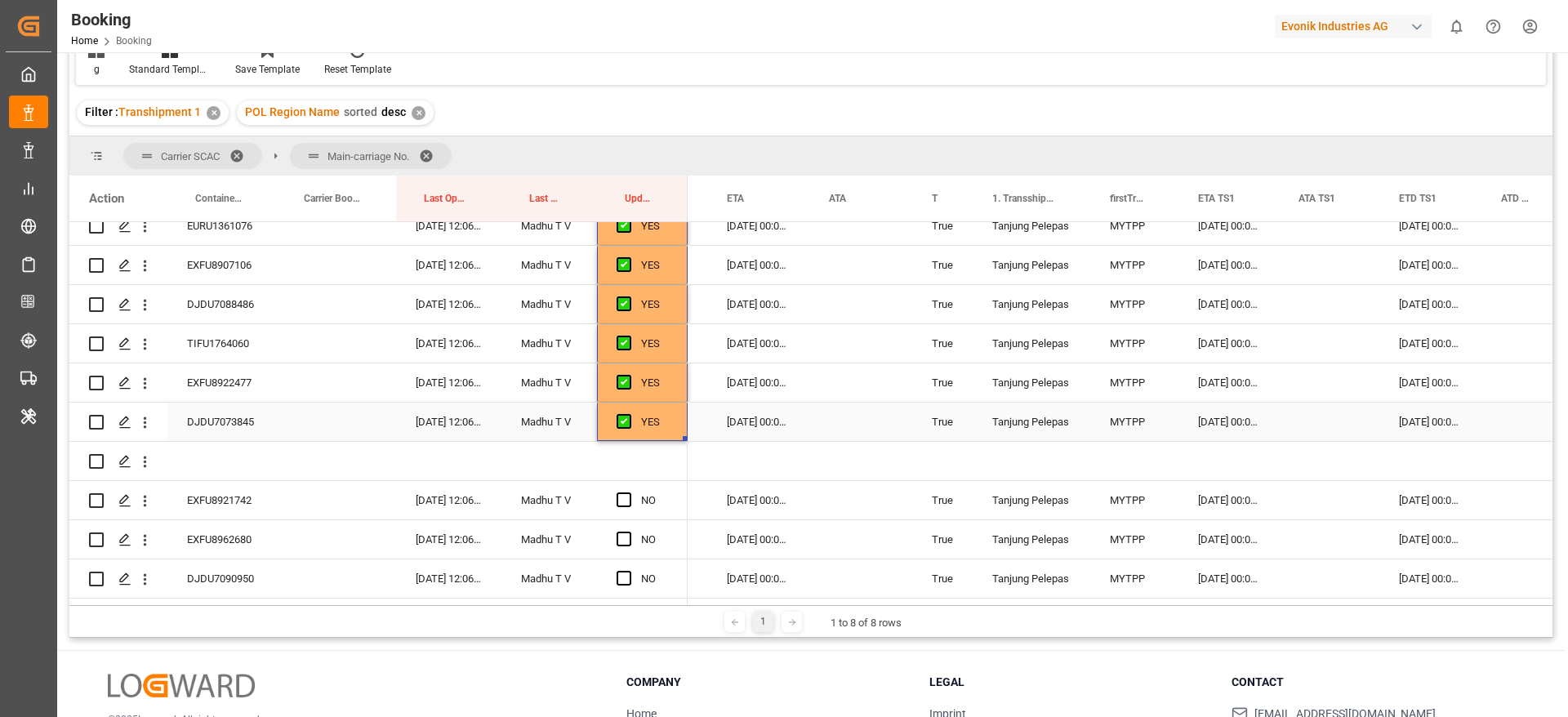
scroll to position [5744, 0]
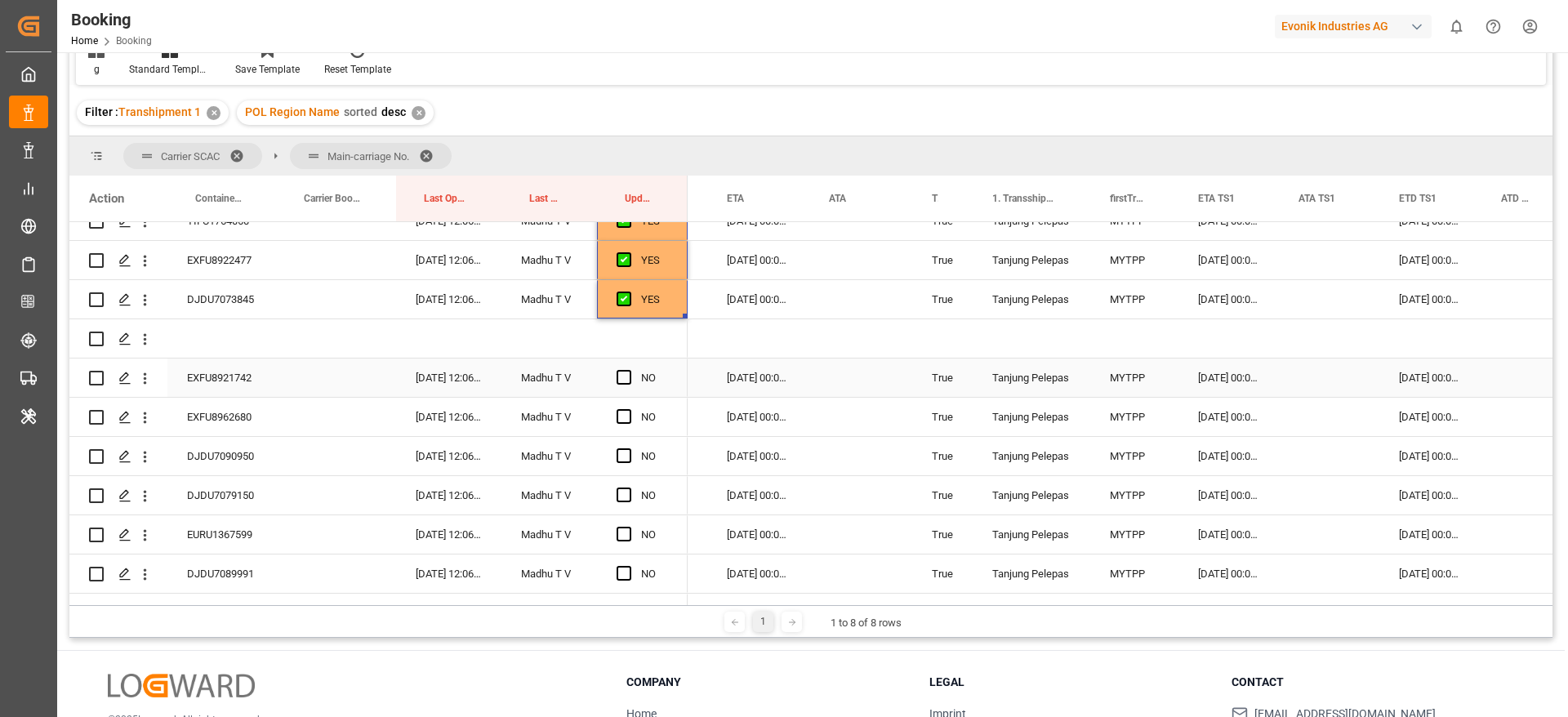
click at [262, 386] on div "EXFU8921742" at bounding box center [221, 378] width 109 height 39
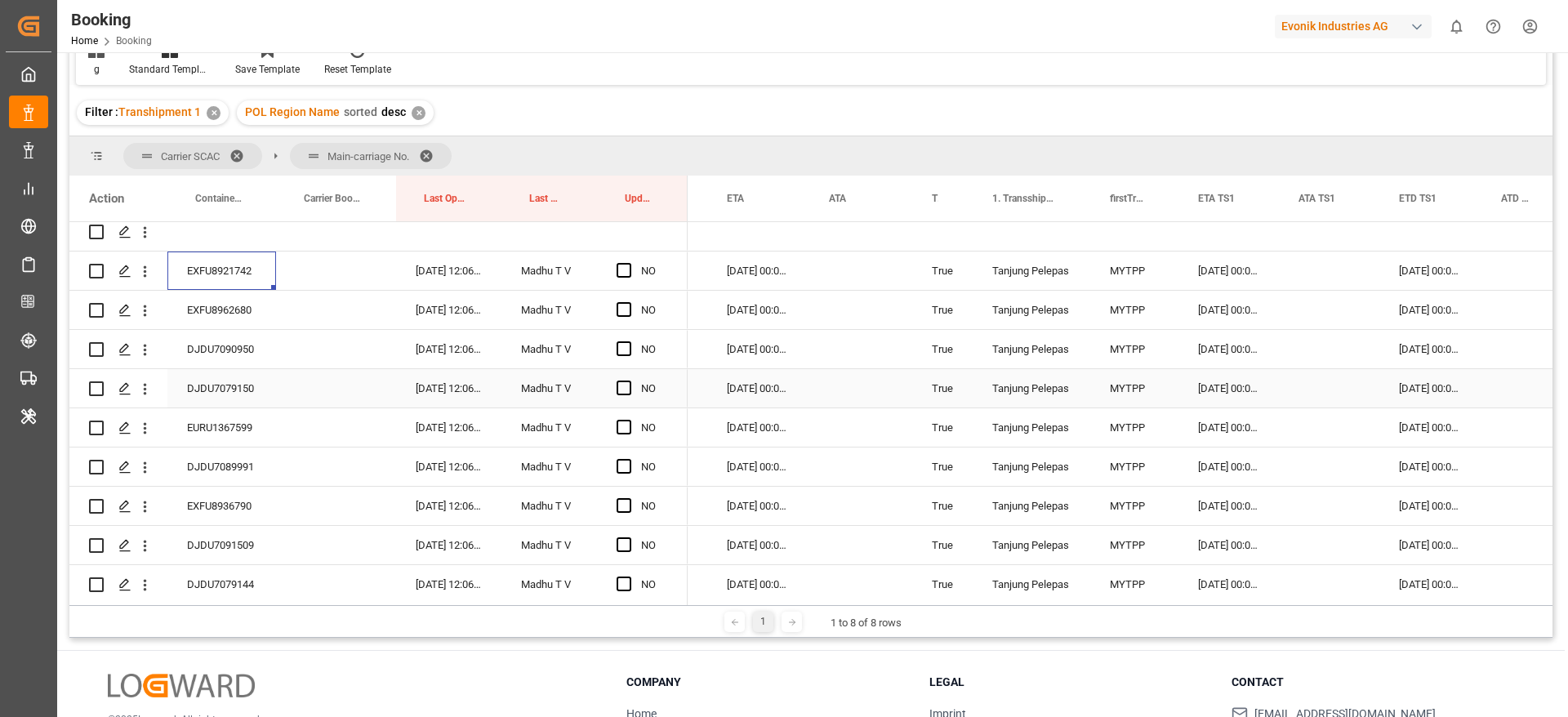
scroll to position [5866, 0]
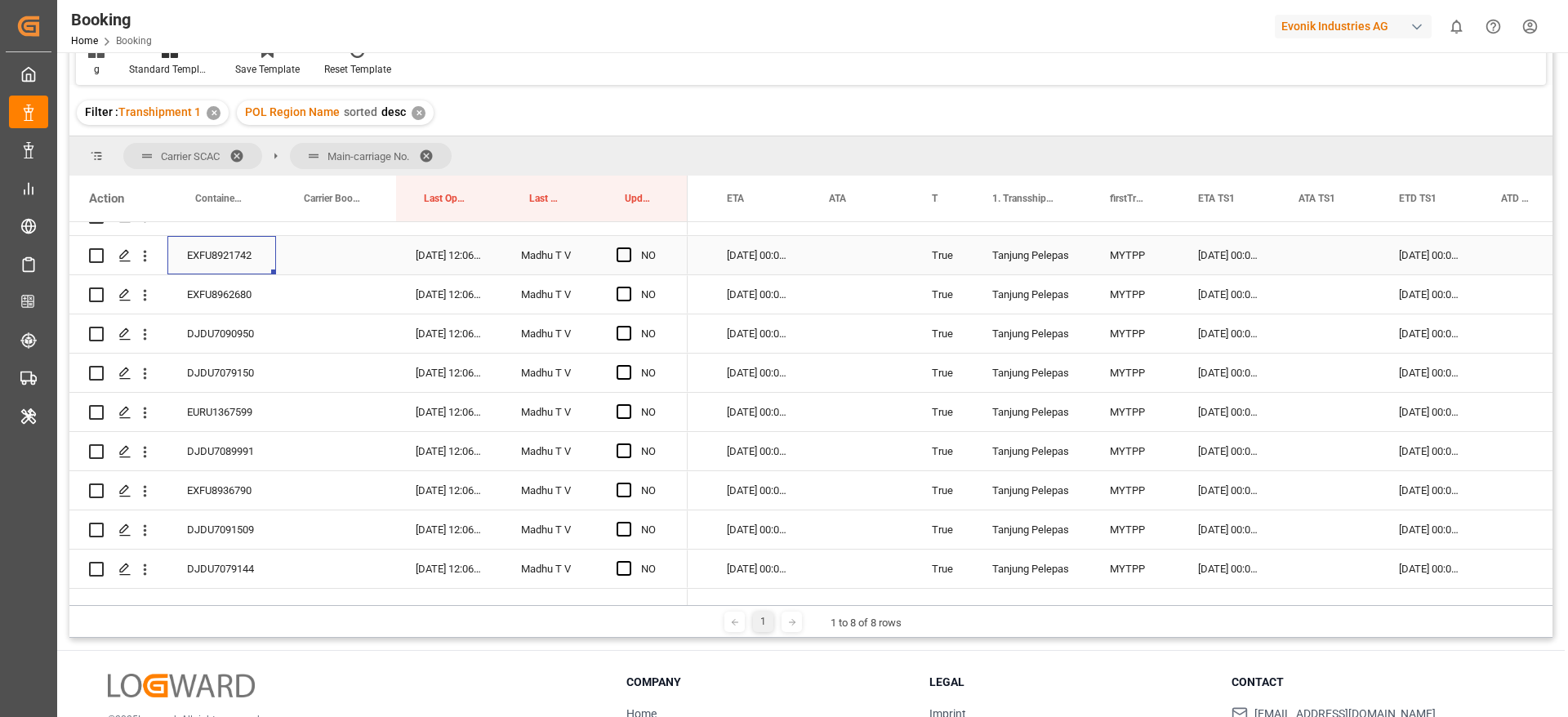
click at [626, 252] on span "Press SPACE to select this row." at bounding box center [623, 255] width 14 height 14
click at [629, 247] on input "Press SPACE to select this row." at bounding box center [629, 247] width 0 height 0
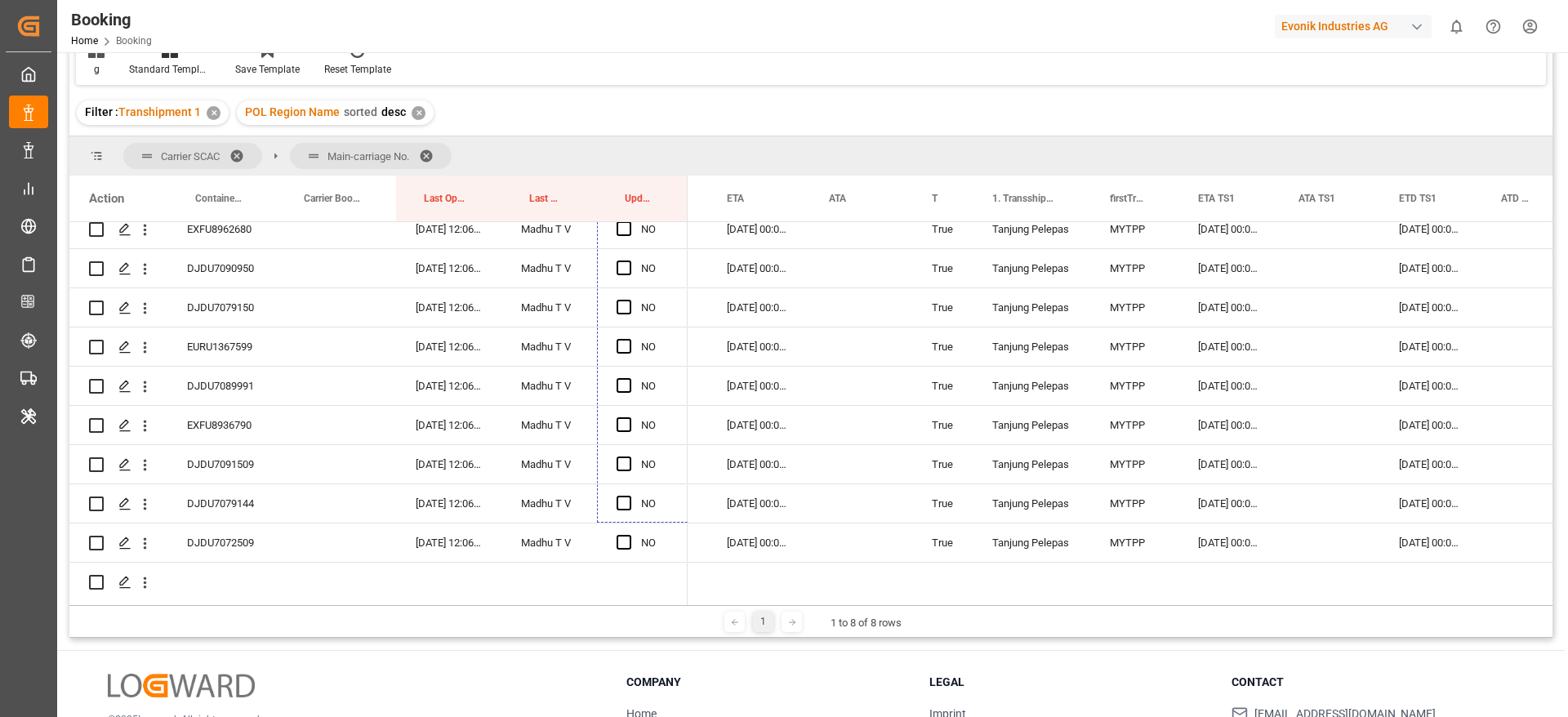
scroll to position [5998, 0]
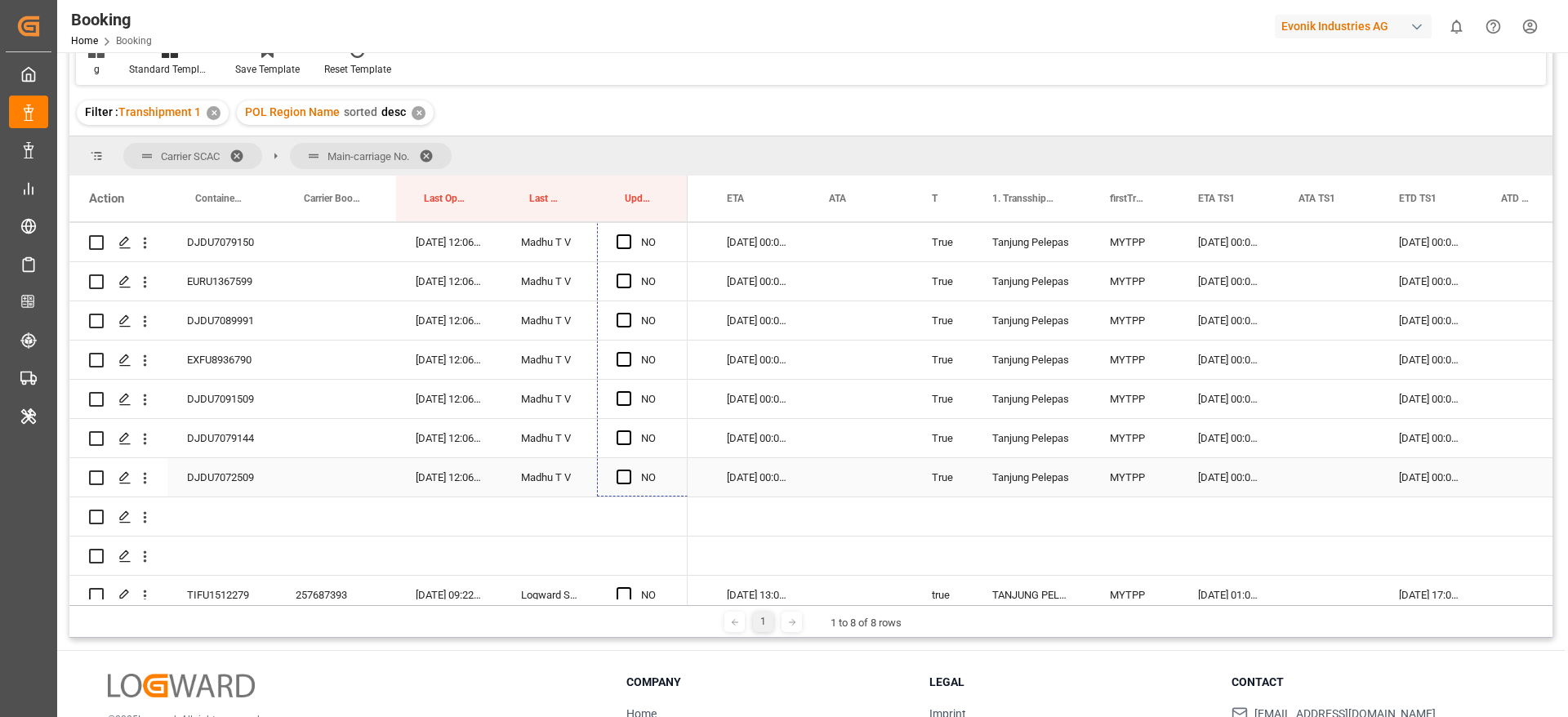
drag, startPoint x: 685, startPoint y: 271, endPoint x: 652, endPoint y: 460, distance: 191.9
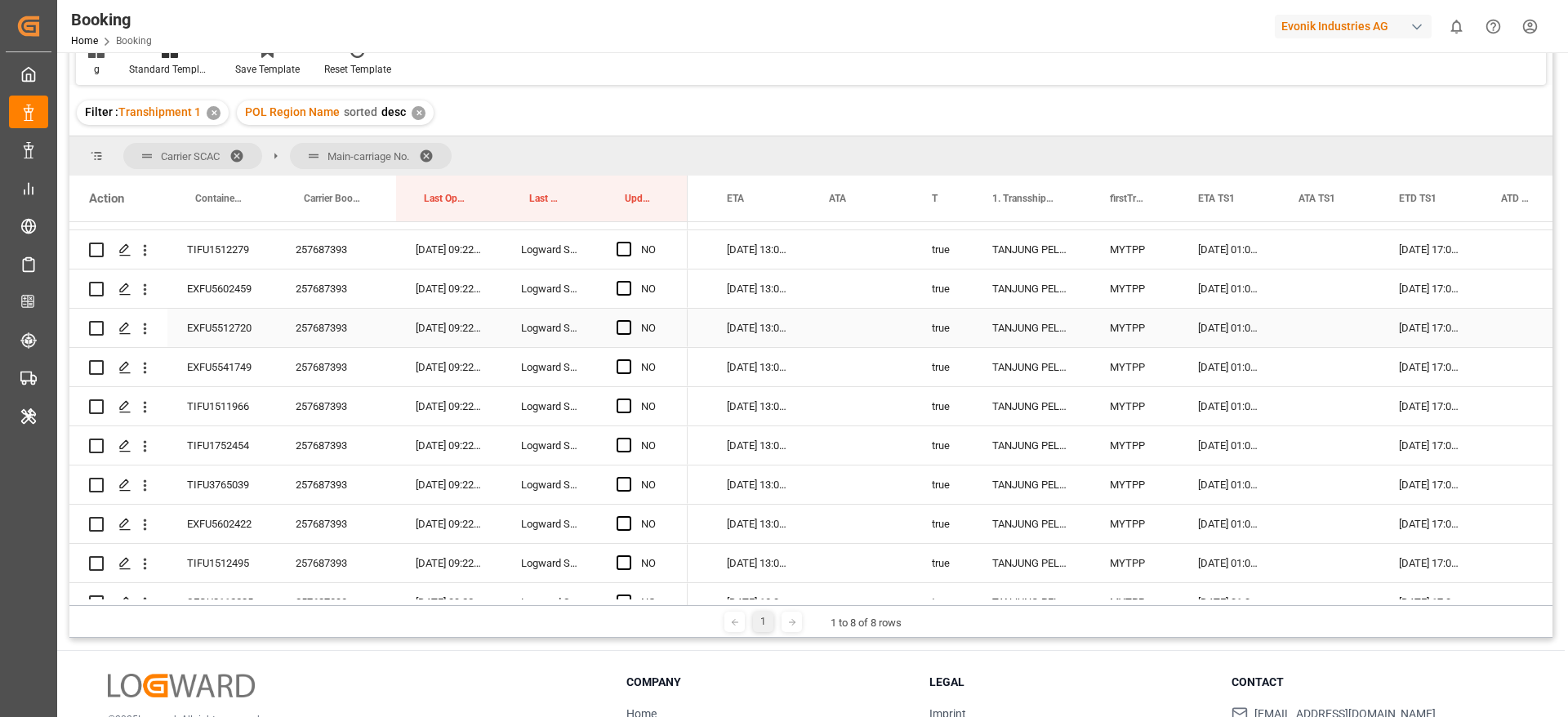
scroll to position [6365, 0]
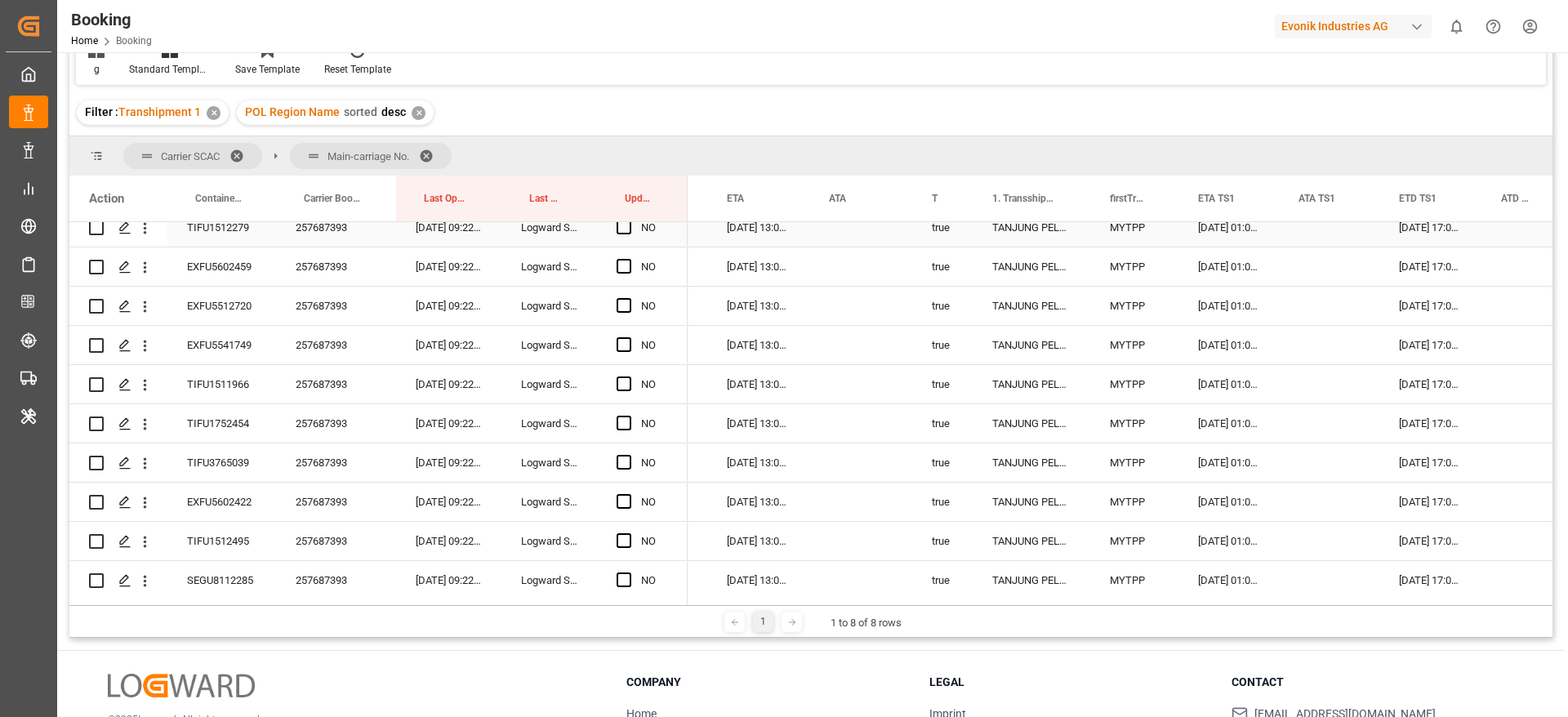
click at [323, 235] on div "257687393" at bounding box center [336, 228] width 120 height 39
click at [629, 229] on span "Press SPACE to select this row." at bounding box center [623, 227] width 14 height 14
click at [629, 220] on input "Press SPACE to select this row." at bounding box center [629, 220] width 0 height 0
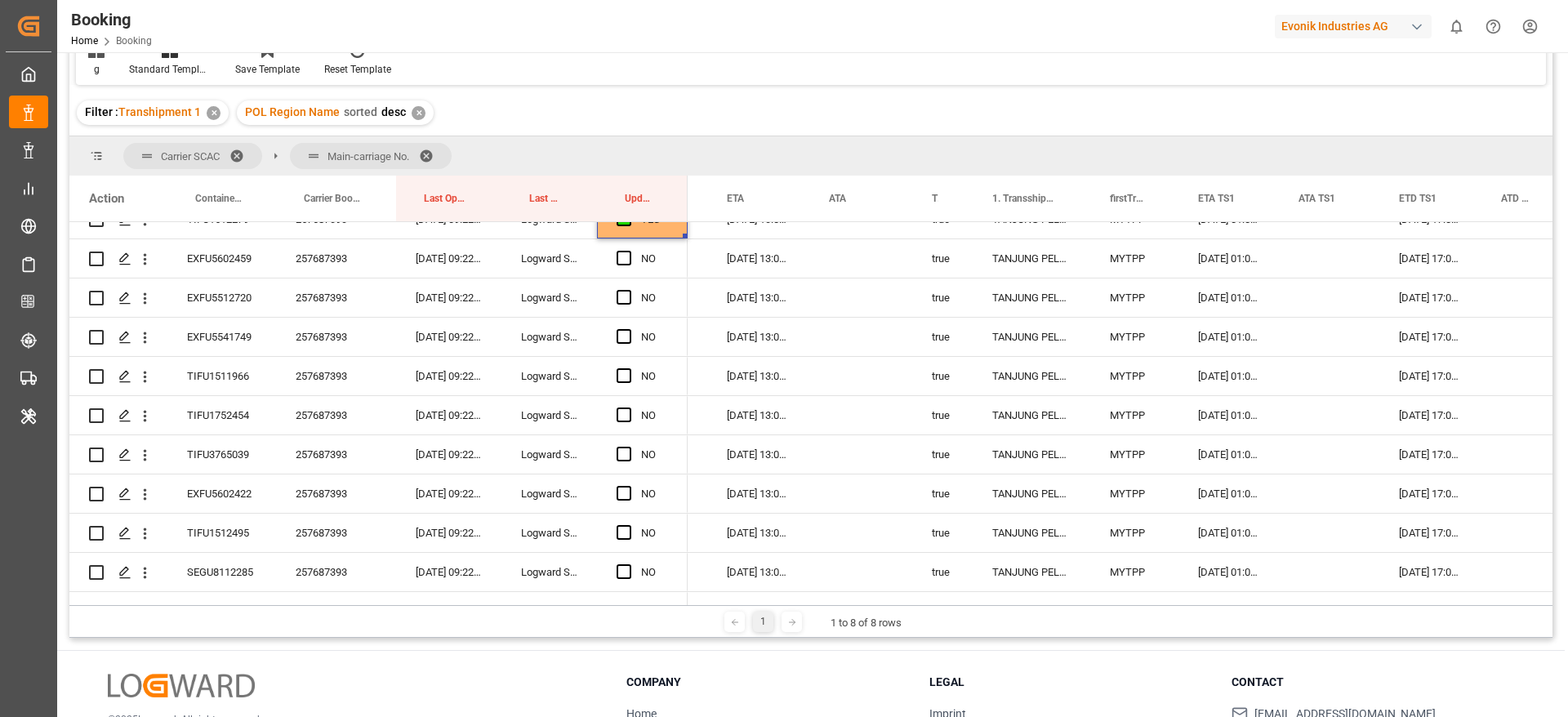
scroll to position [6439, 0]
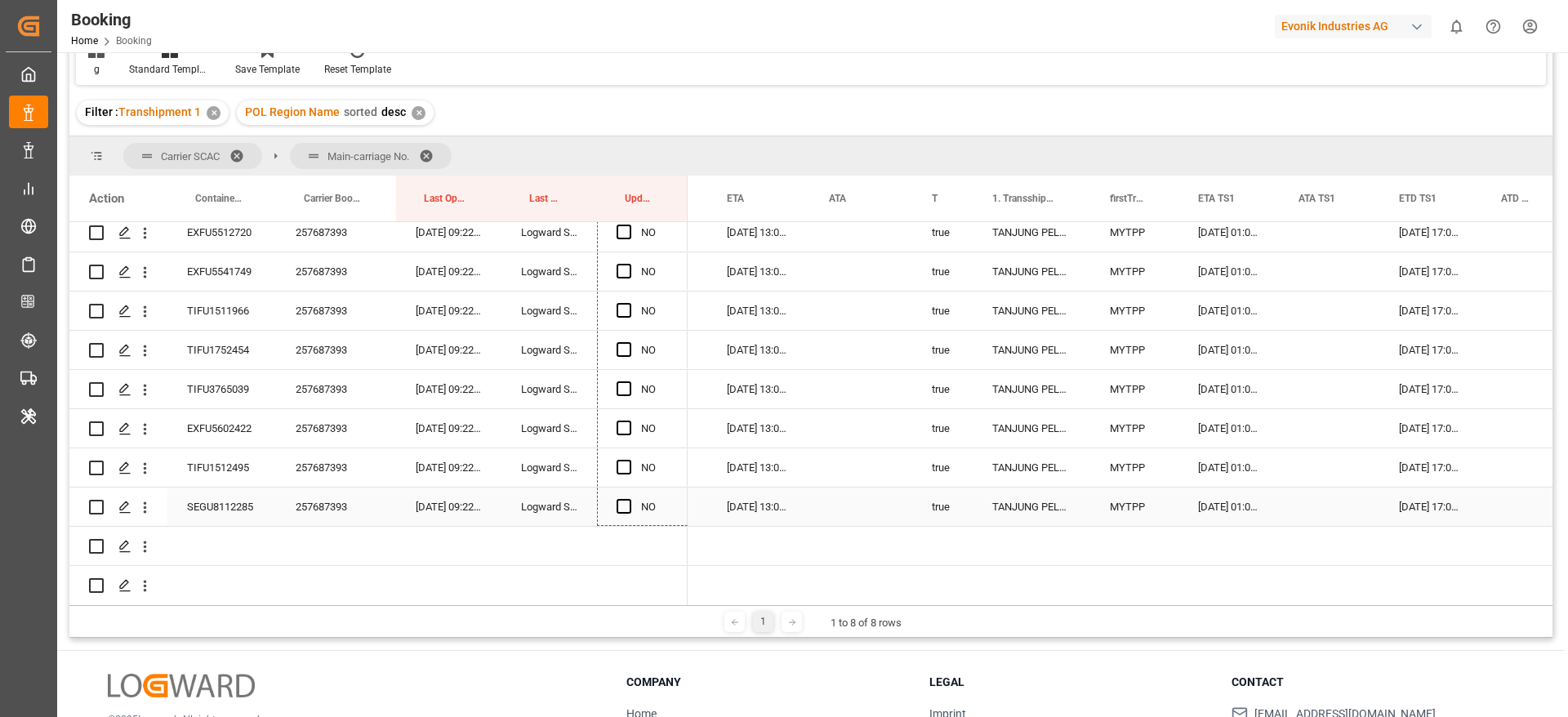
drag, startPoint x: 686, startPoint y: 431, endPoint x: 677, endPoint y: 491, distance: 60.7
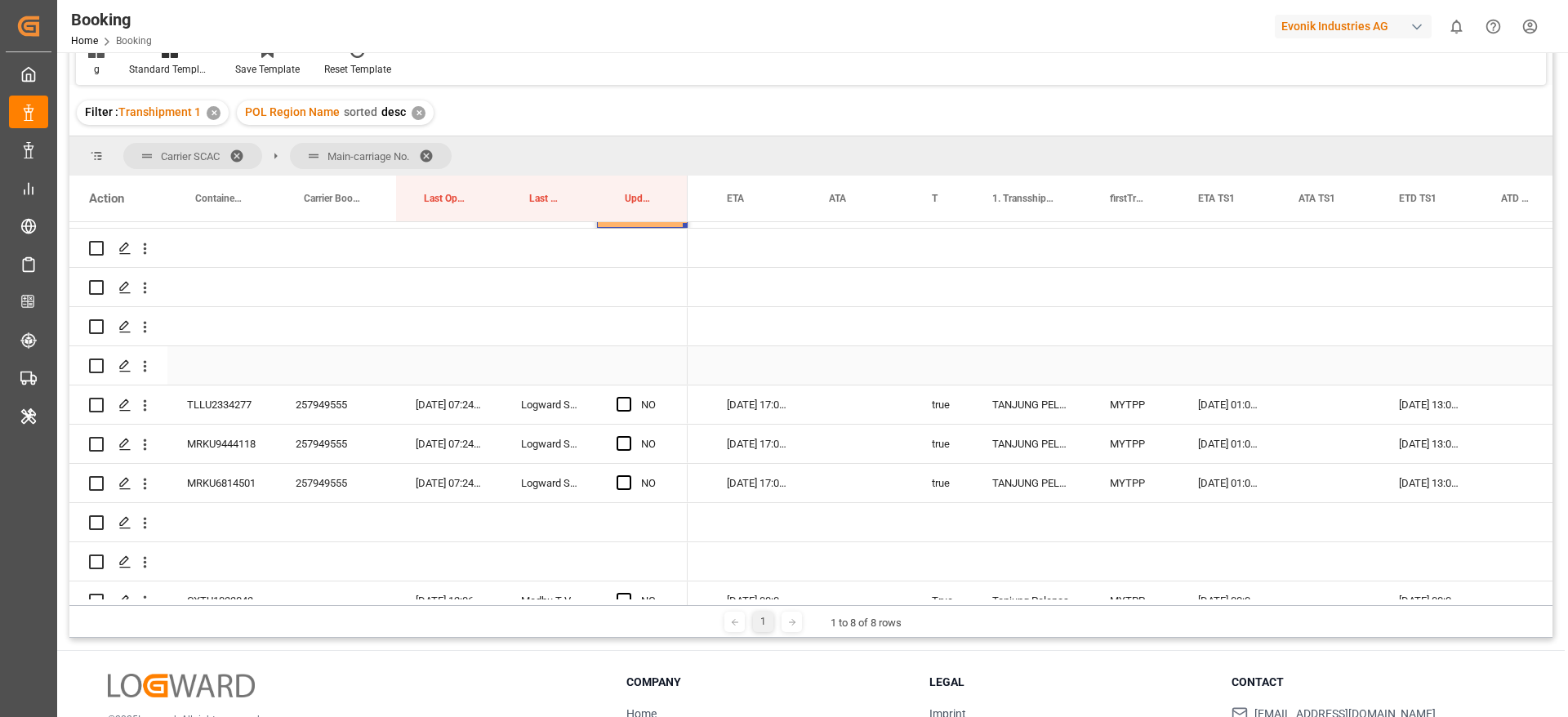
scroll to position [6806, 0]
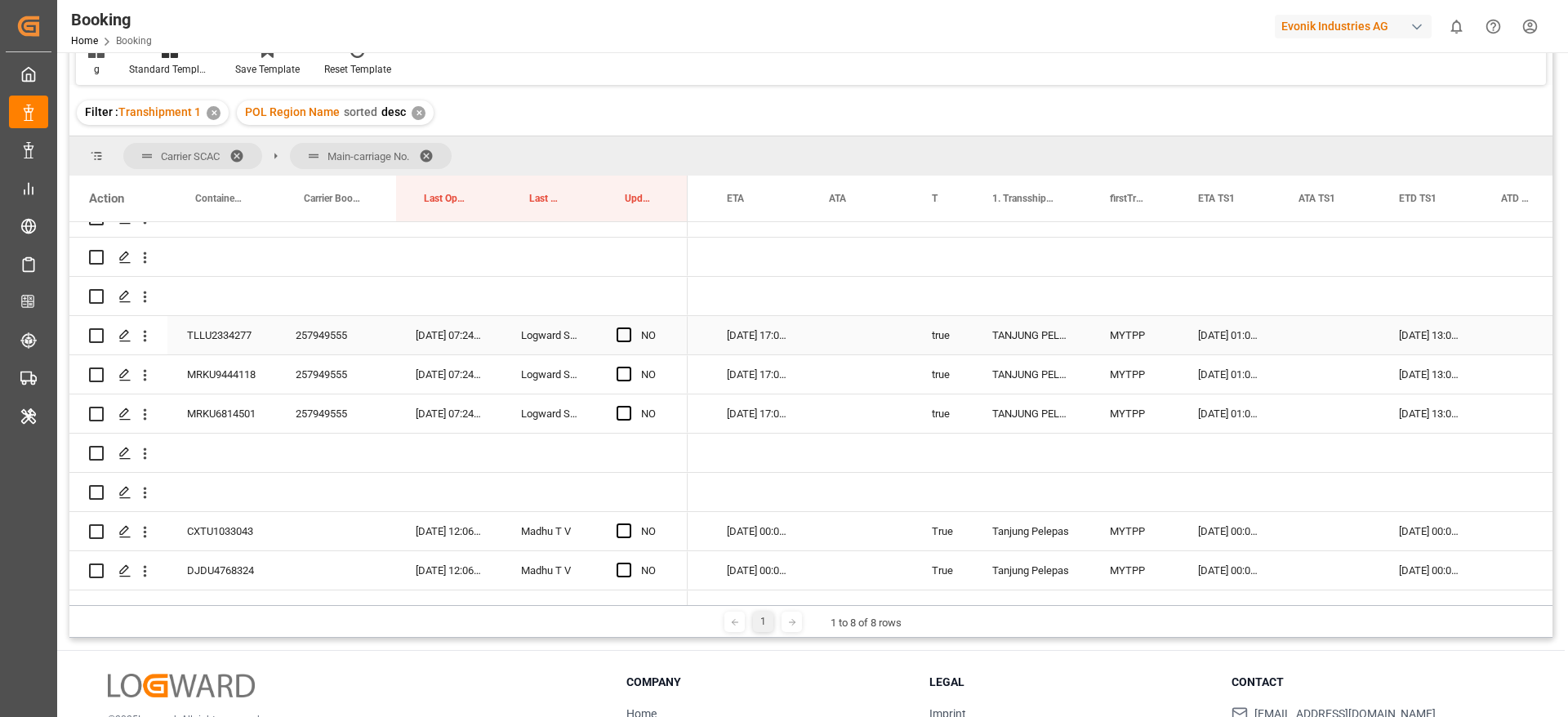
click at [343, 331] on div "257949555" at bounding box center [336, 335] width 120 height 39
click at [620, 331] on span "Press SPACE to select this row." at bounding box center [623, 335] width 14 height 14
click at [629, 327] on input "Press SPACE to select this row." at bounding box center [629, 327] width 0 height 0
drag, startPoint x: 619, startPoint y: 376, endPoint x: 628, endPoint y: 402, distance: 27.5
click at [620, 377] on span "Press SPACE to select this row." at bounding box center [623, 374] width 14 height 14
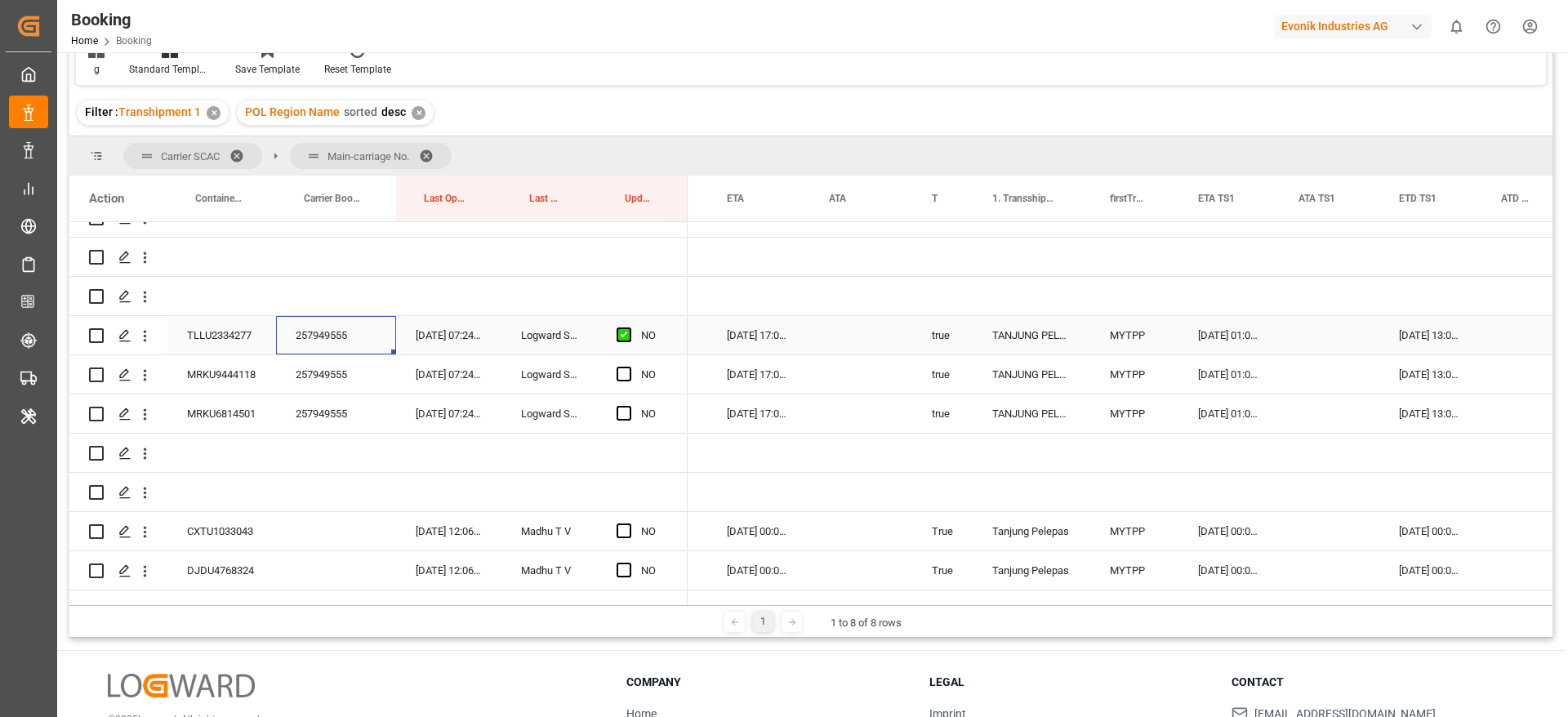
click at [629, 367] on input "Press SPACE to select this row." at bounding box center [629, 367] width 0 height 0
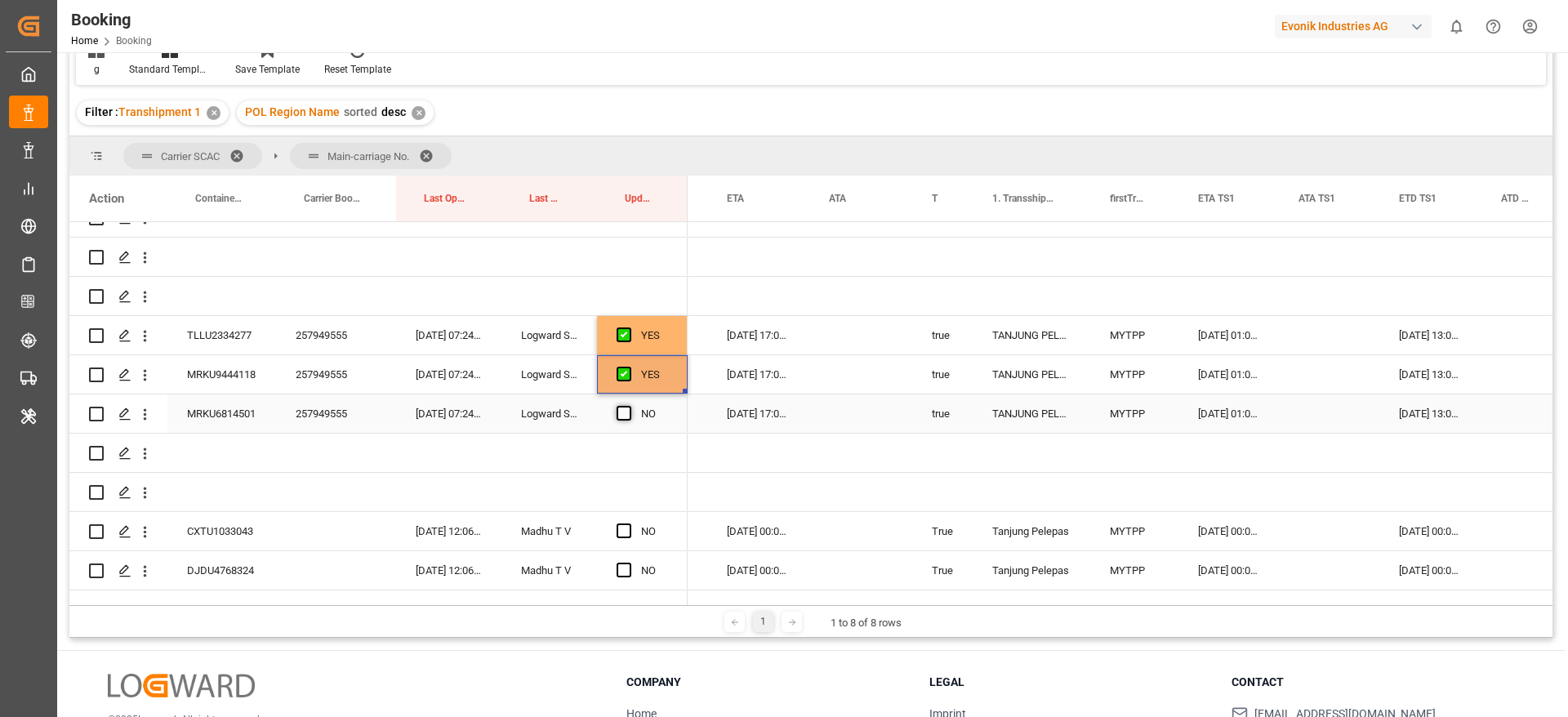
click at [626, 412] on span "Press SPACE to select this row." at bounding box center [623, 413] width 14 height 14
click at [629, 406] on input "Press SPACE to select this row." at bounding box center [629, 406] width 0 height 0
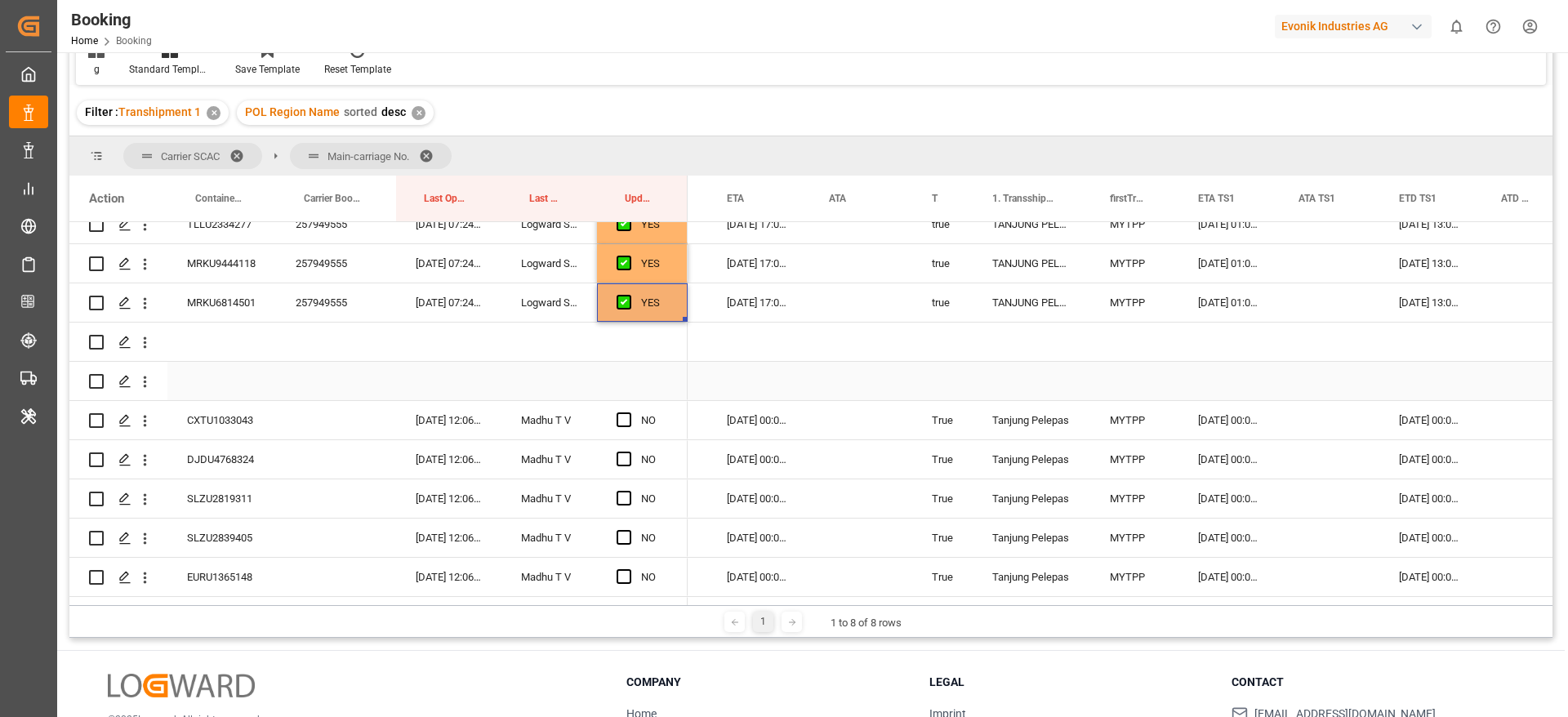
scroll to position [6928, 0]
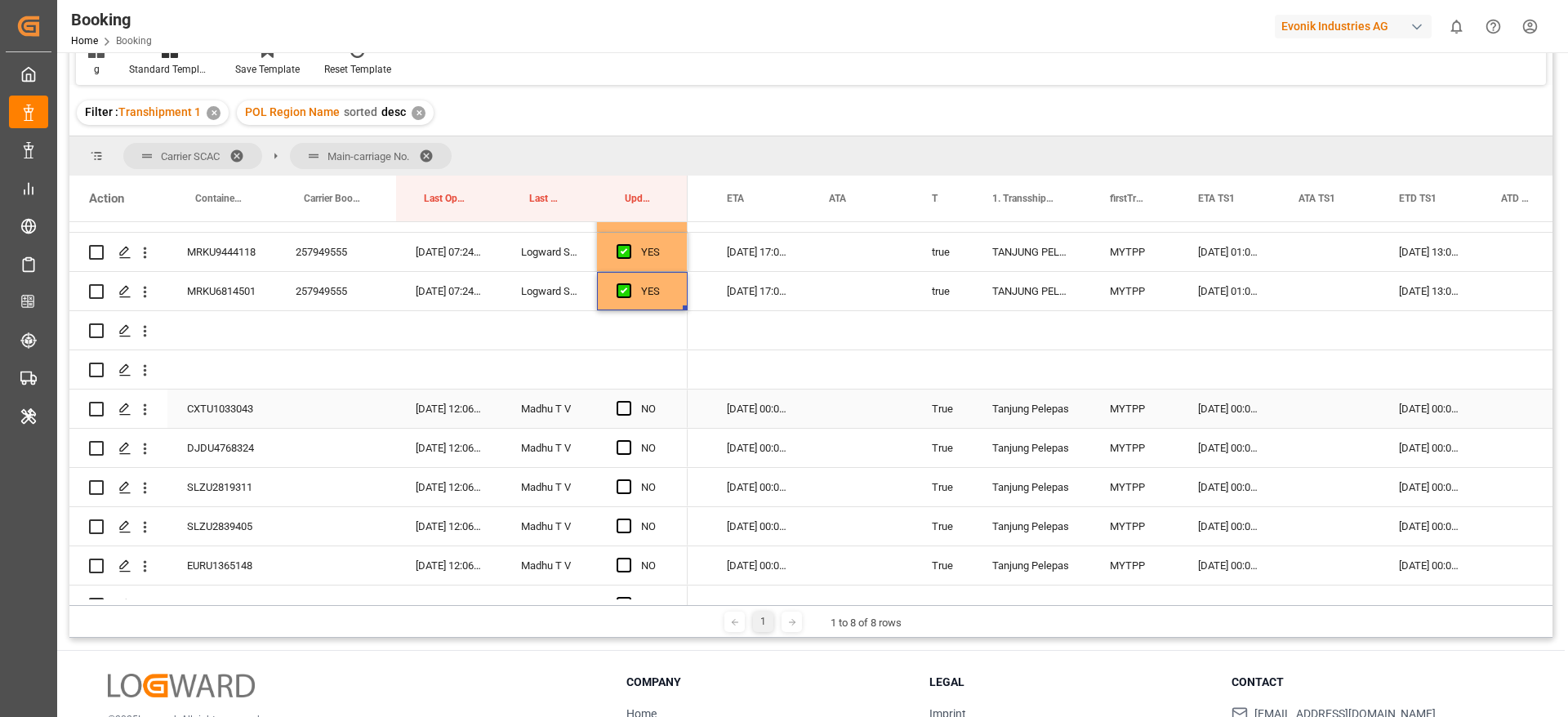
click at [246, 411] on div "CXTU1033043" at bounding box center [221, 408] width 109 height 39
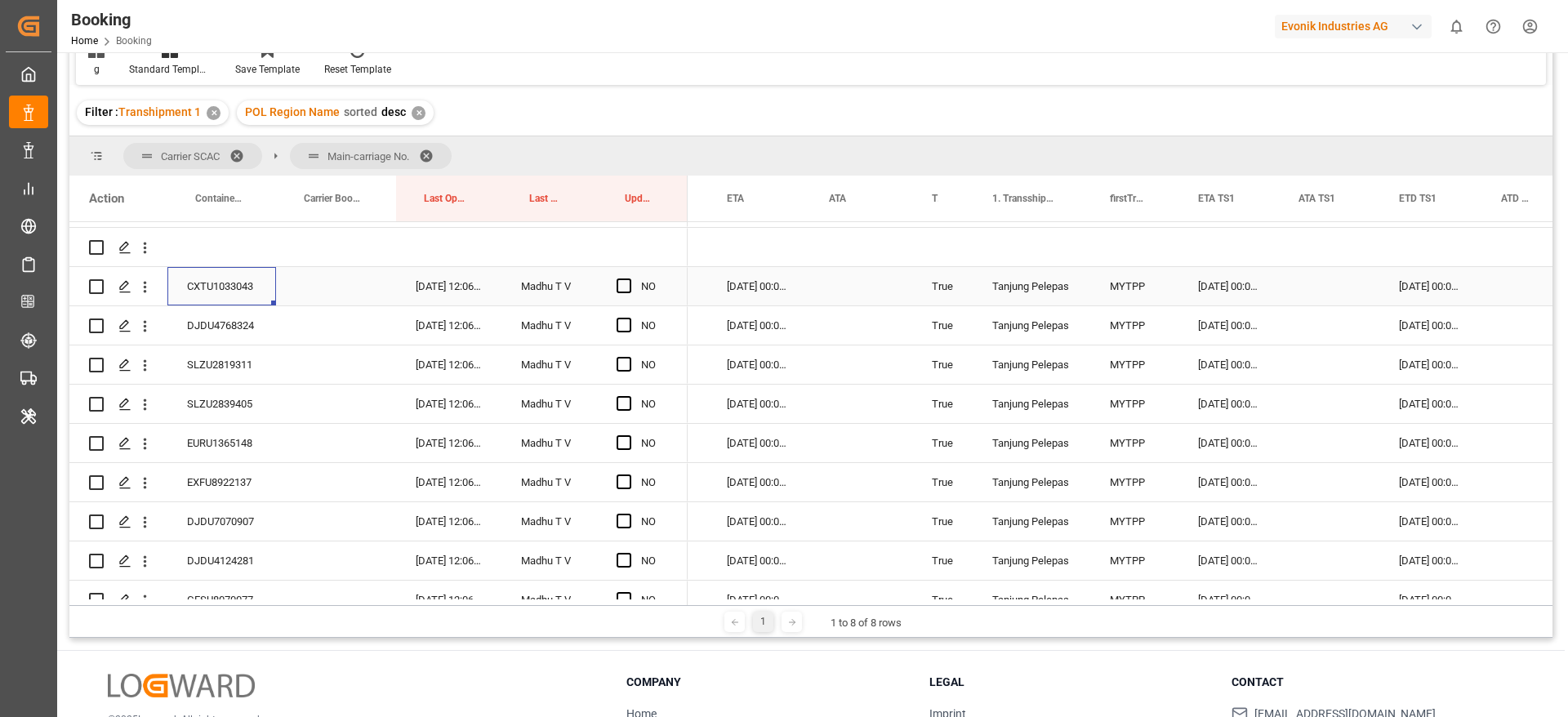
click at [616, 286] on div "NO" at bounding box center [642, 286] width 91 height 39
click at [622, 288] on span "Press SPACE to select this row." at bounding box center [623, 286] width 14 height 14
click at [629, 279] on input "Press SPACE to select this row." at bounding box center [629, 279] width 0 height 0
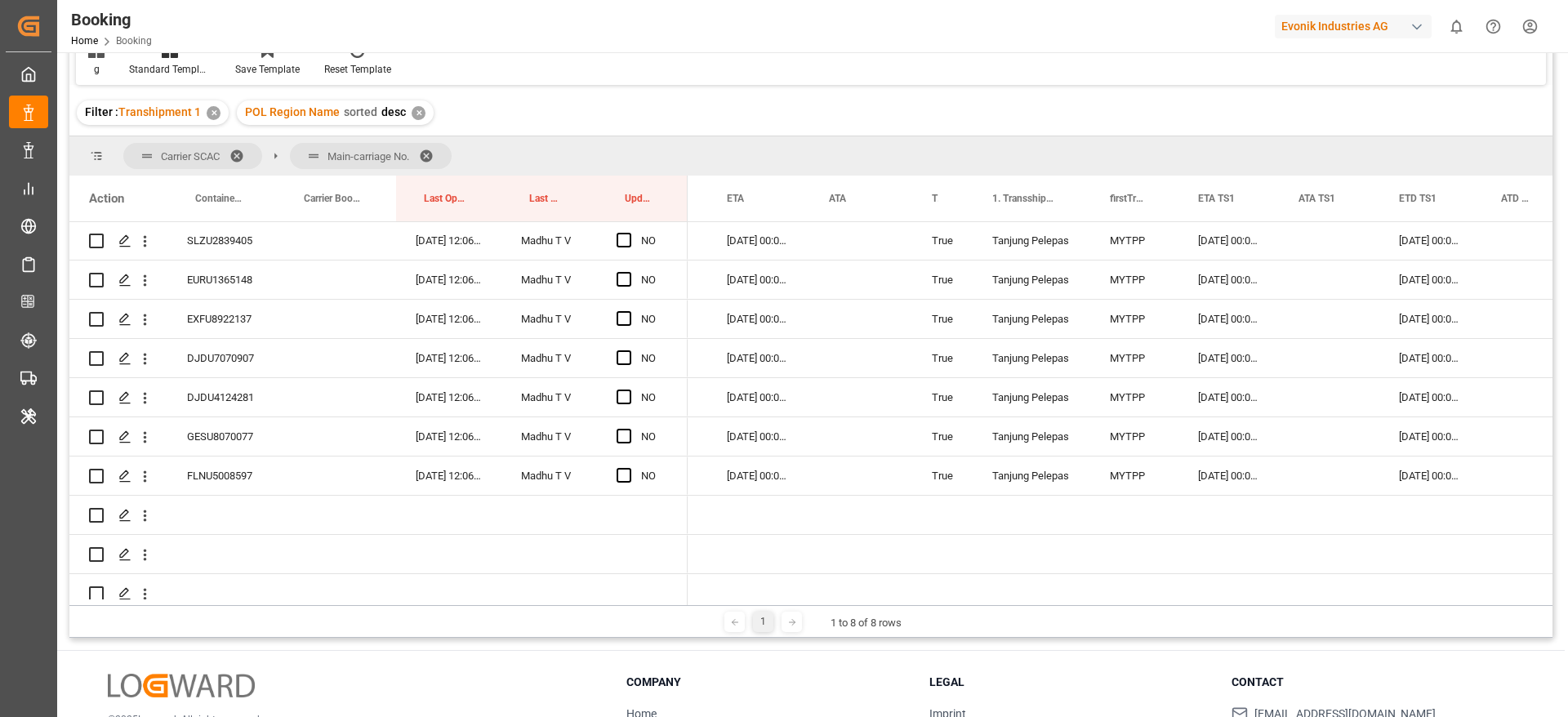
scroll to position [7280, 0]
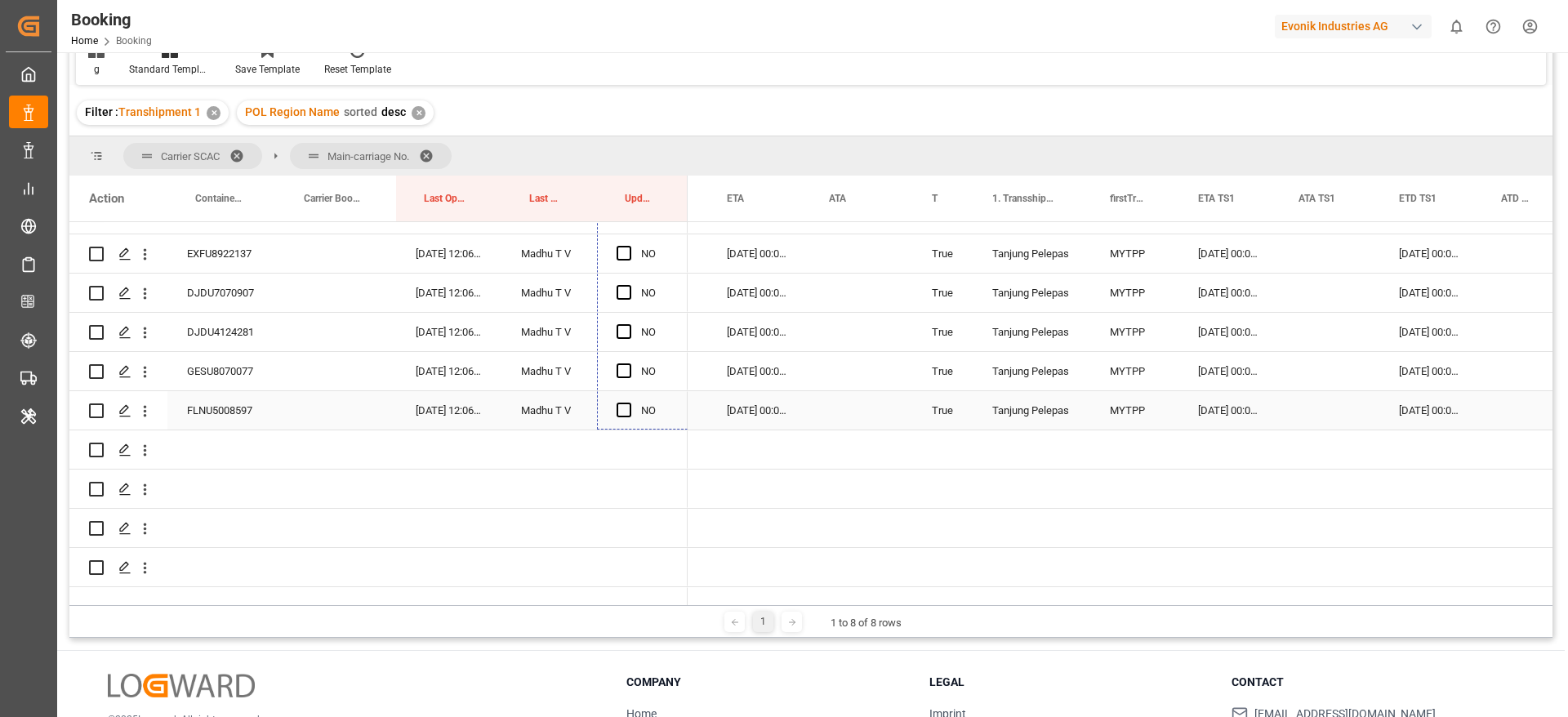
drag, startPoint x: 684, startPoint y: 300, endPoint x: 668, endPoint y: 413, distance: 114.1
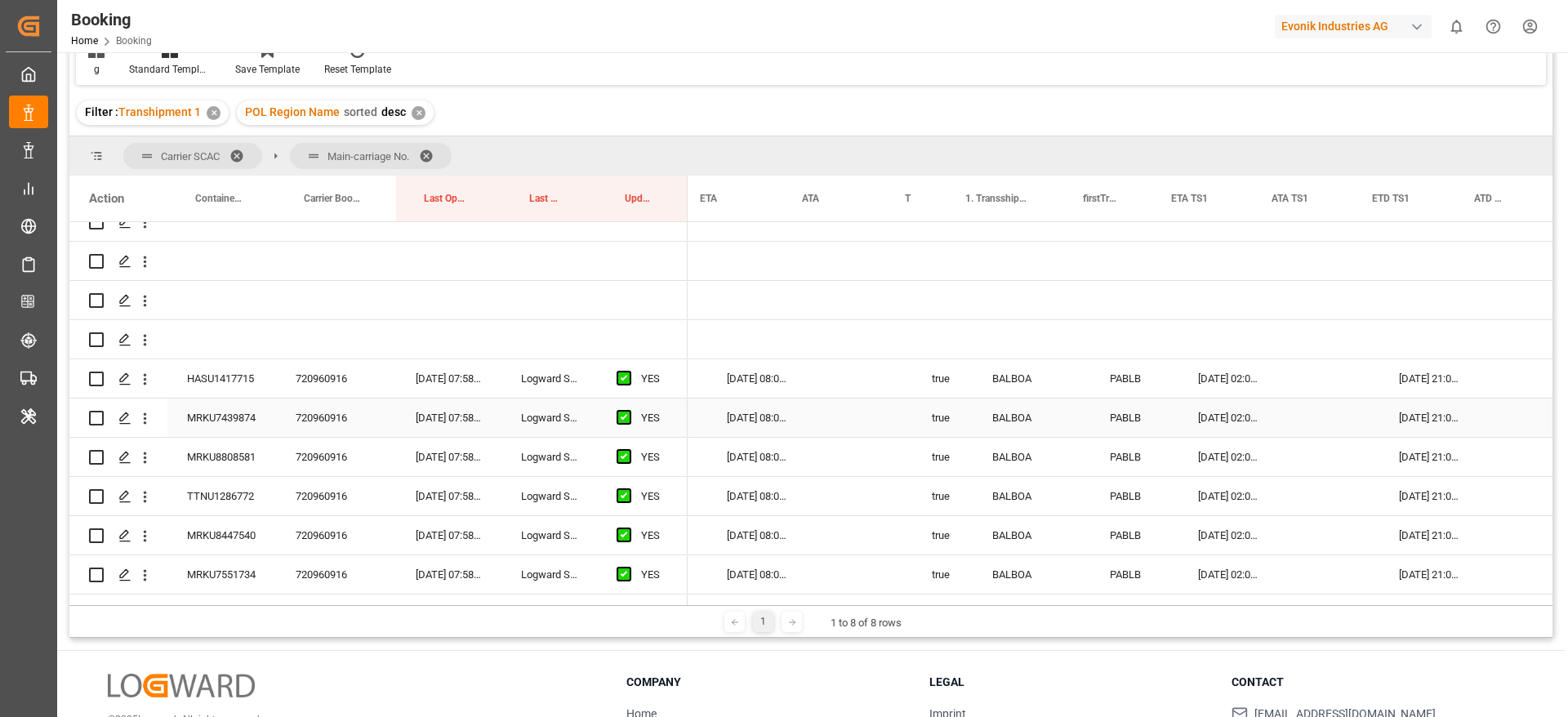
scroll to position [0, 2253]
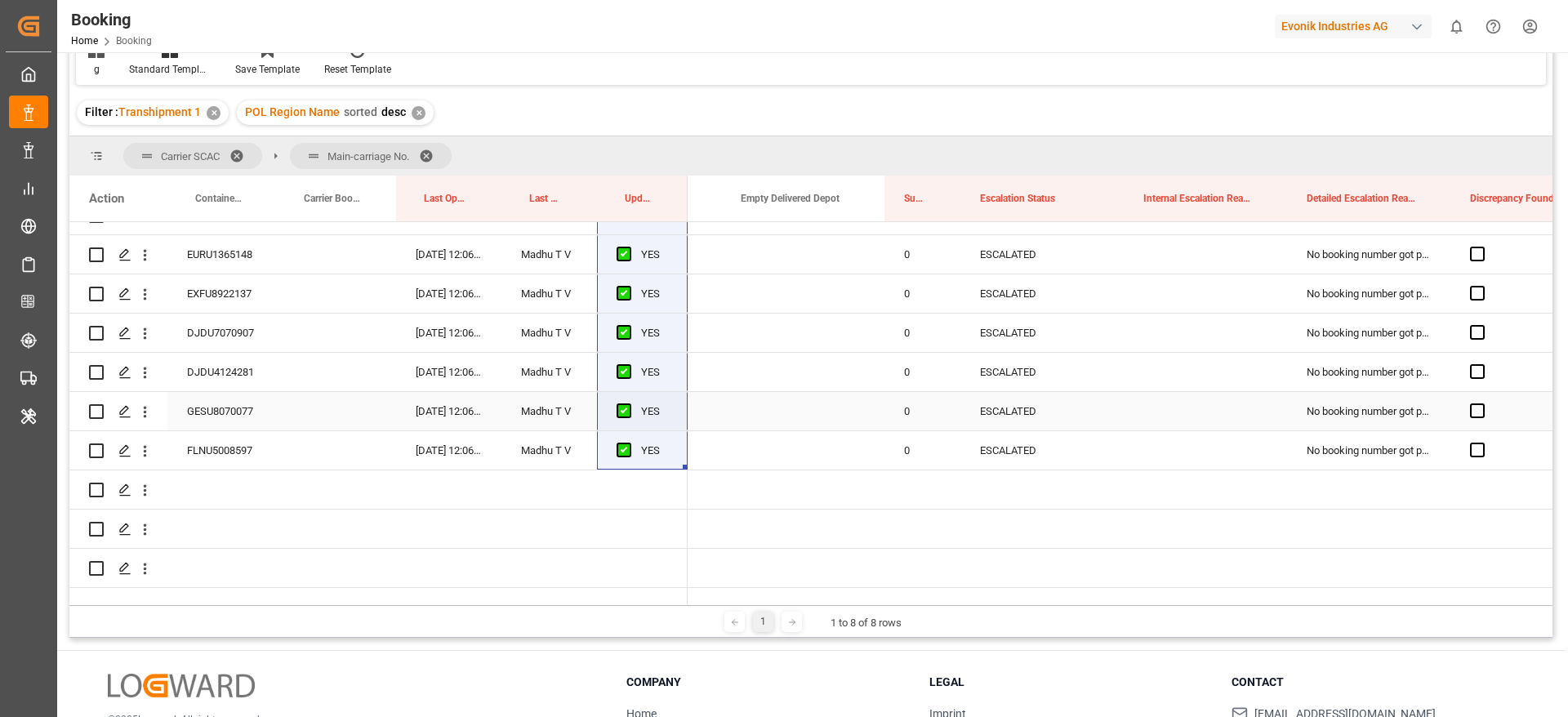
scroll to position [7312, 0]
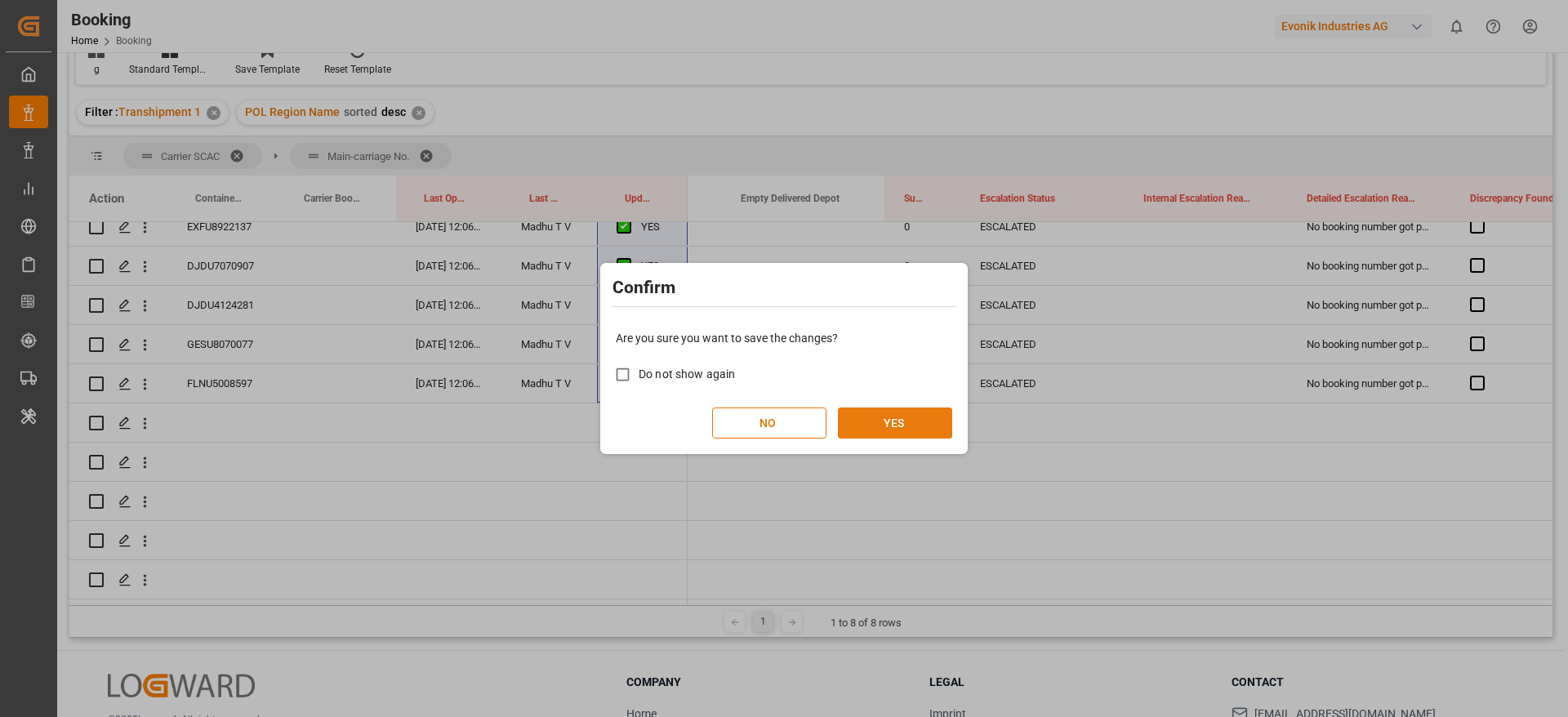
click at [905, 424] on button "YES" at bounding box center [894, 423] width 114 height 31
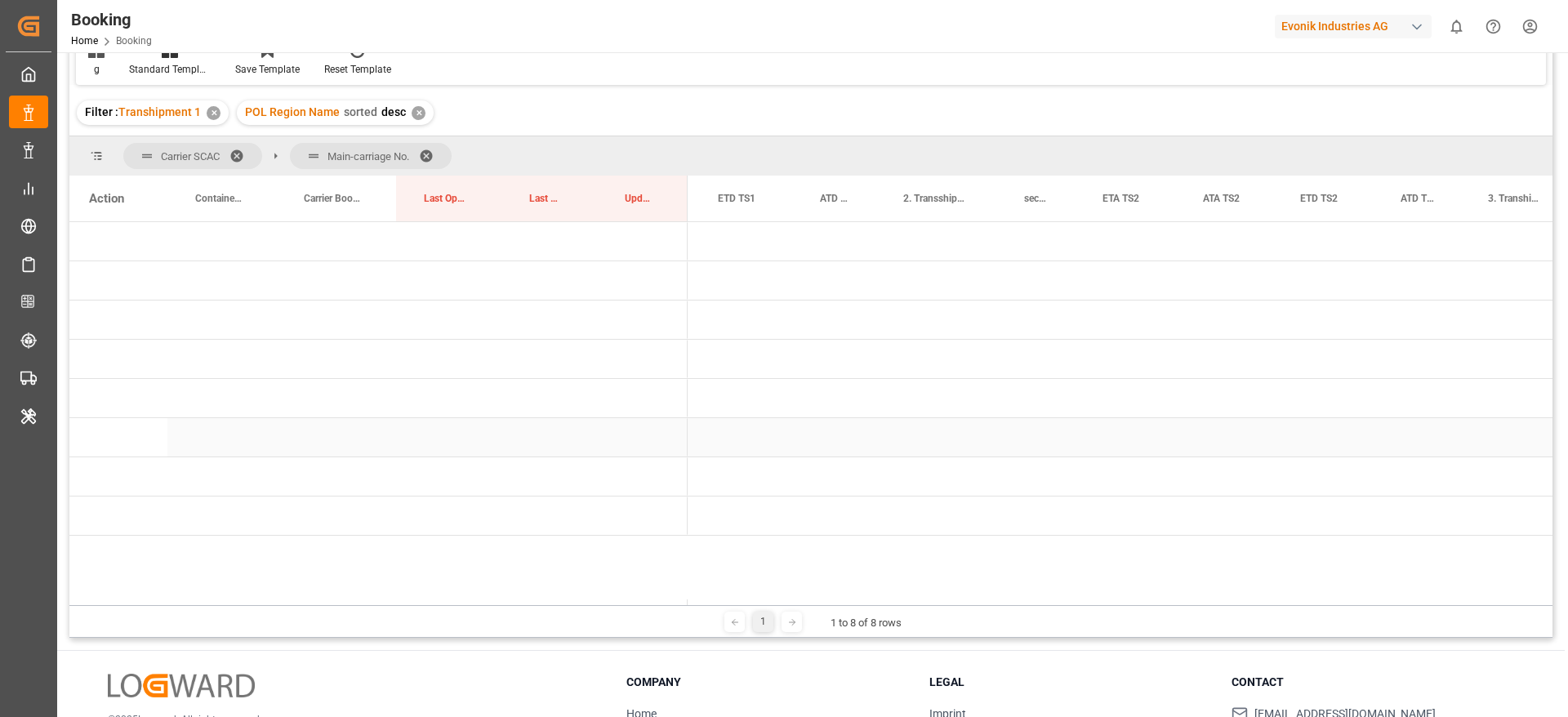
scroll to position [0, 0]
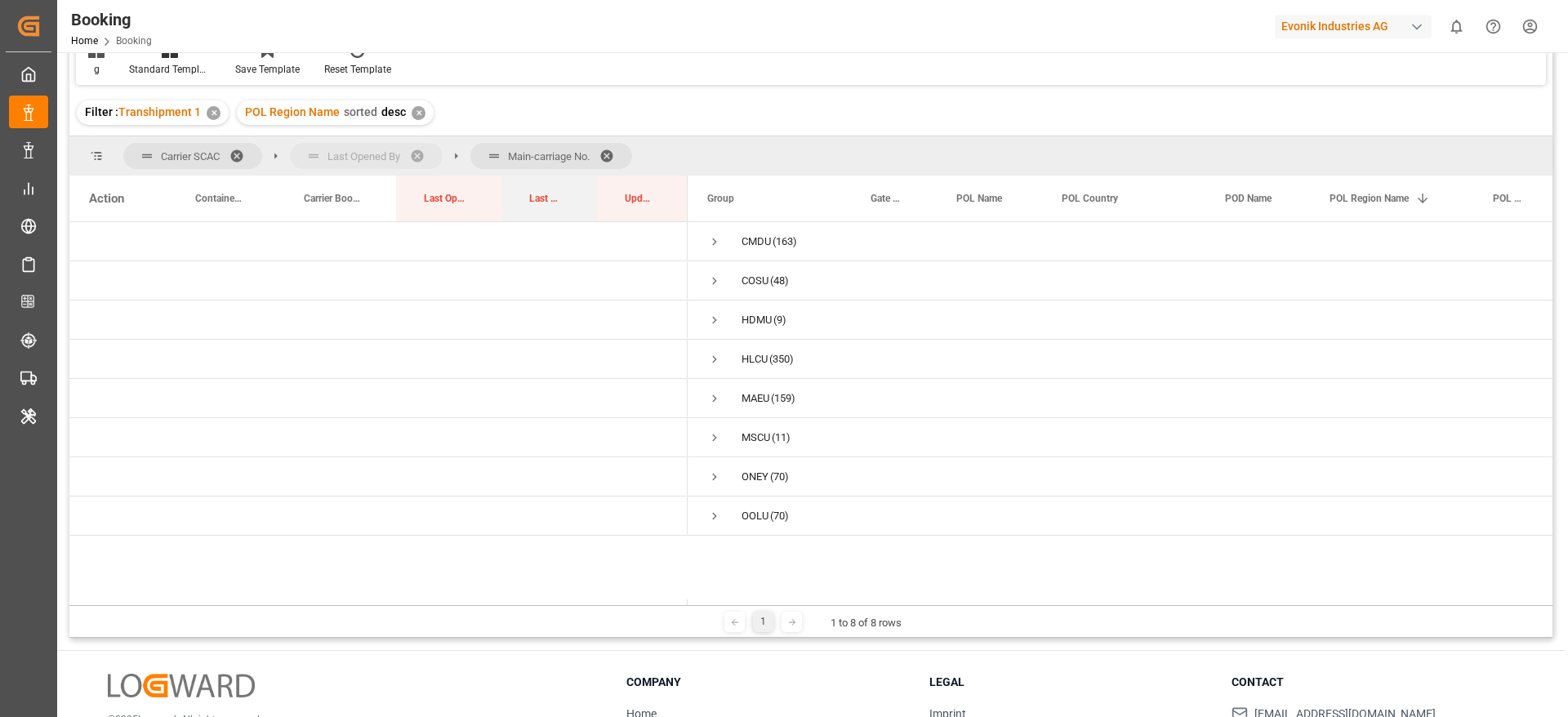
drag, startPoint x: 543, startPoint y: 204, endPoint x: 293, endPoint y: 156, distance: 254.6
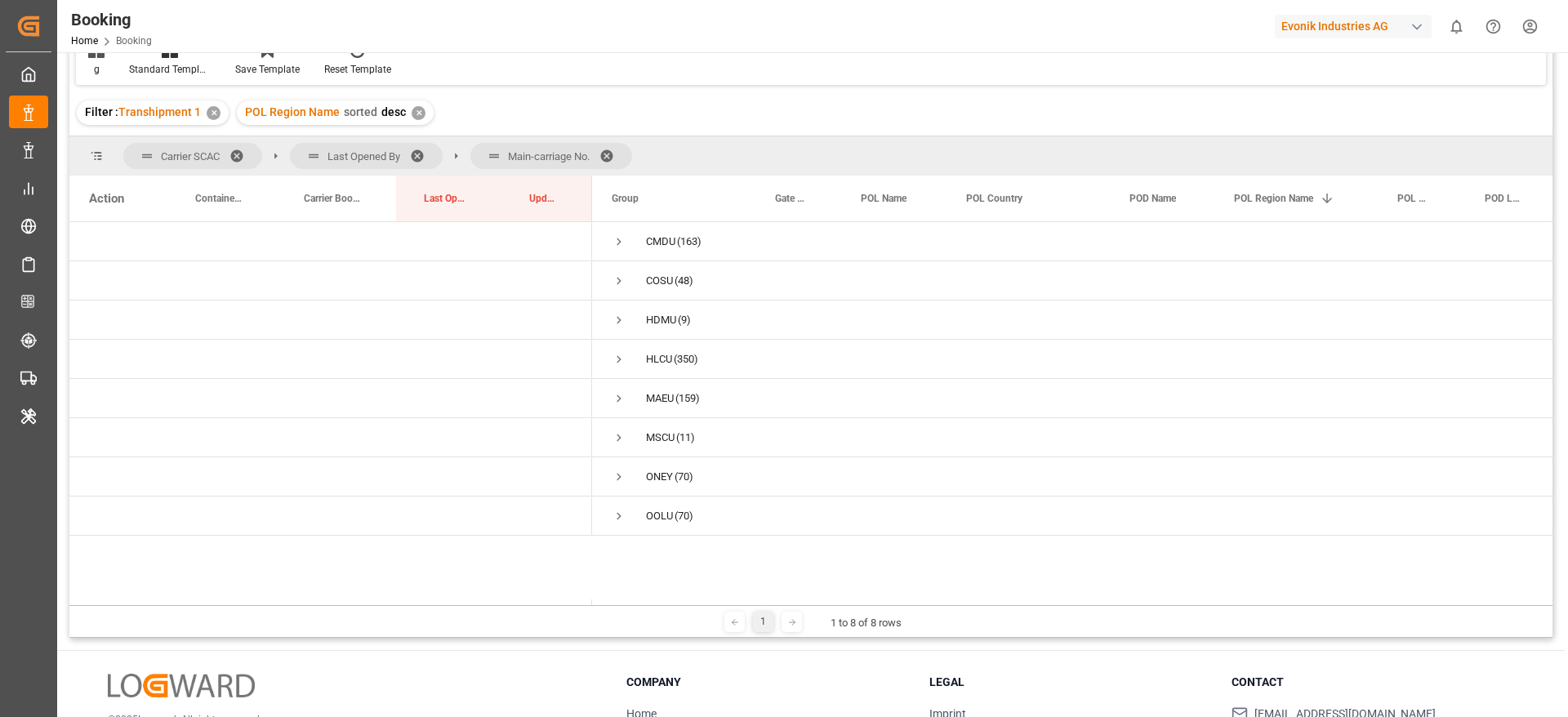
click at [609, 156] on span at bounding box center [612, 156] width 26 height 14
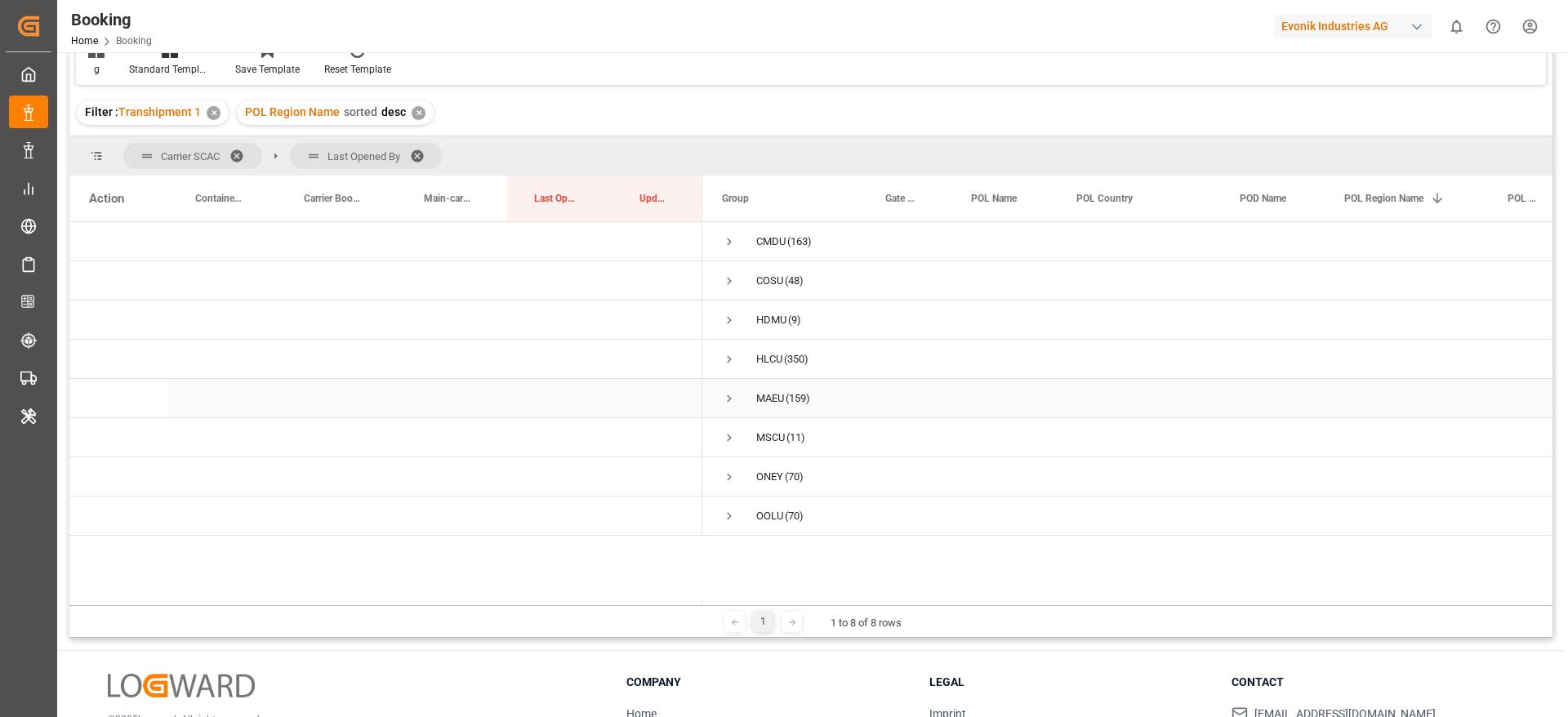
click at [731, 398] on span "Press SPACE to select this row." at bounding box center [730, 399] width 14 height 14
click at [766, 474] on span "Press SPACE to select this row." at bounding box center [764, 477] width 14 height 14
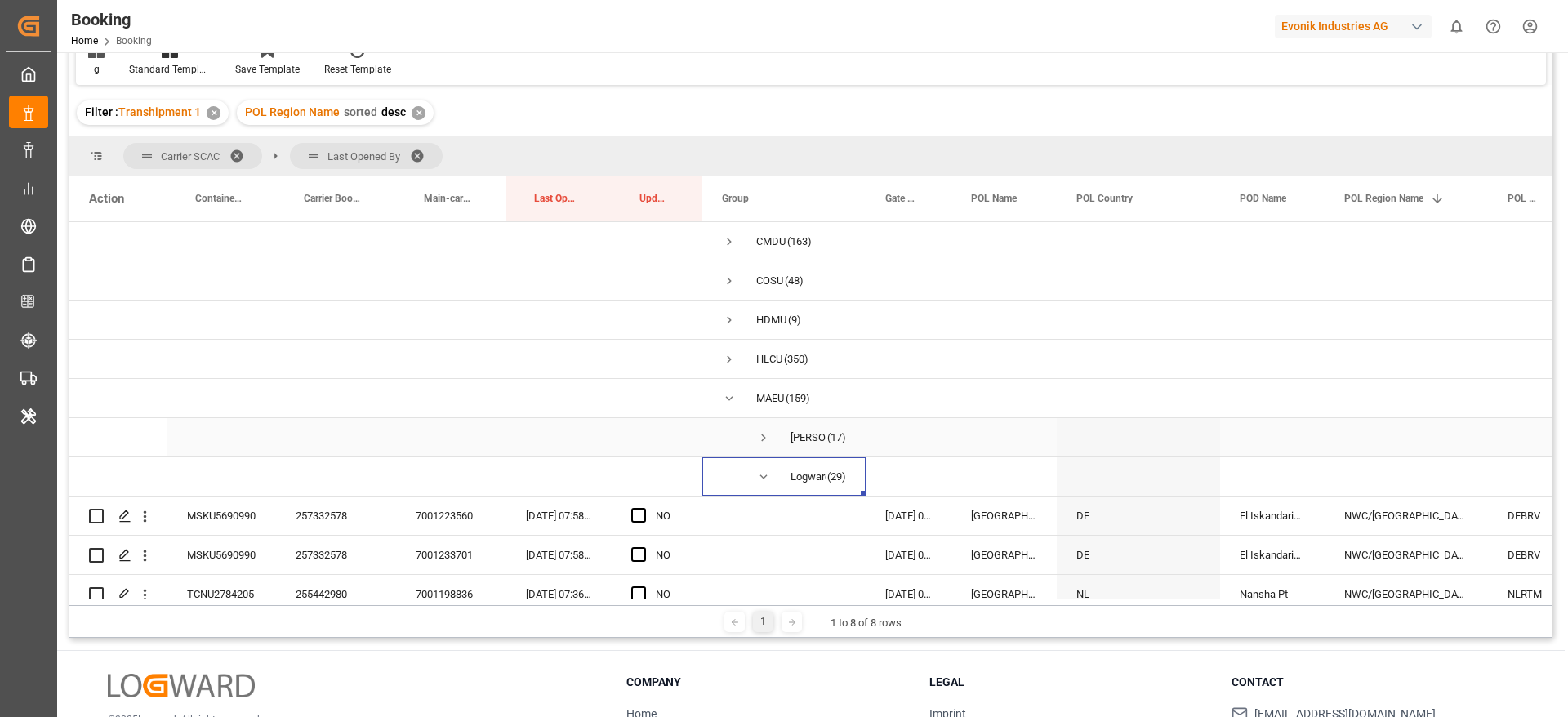
click at [768, 435] on span "Press SPACE to select this row." at bounding box center [764, 437] width 14 height 14
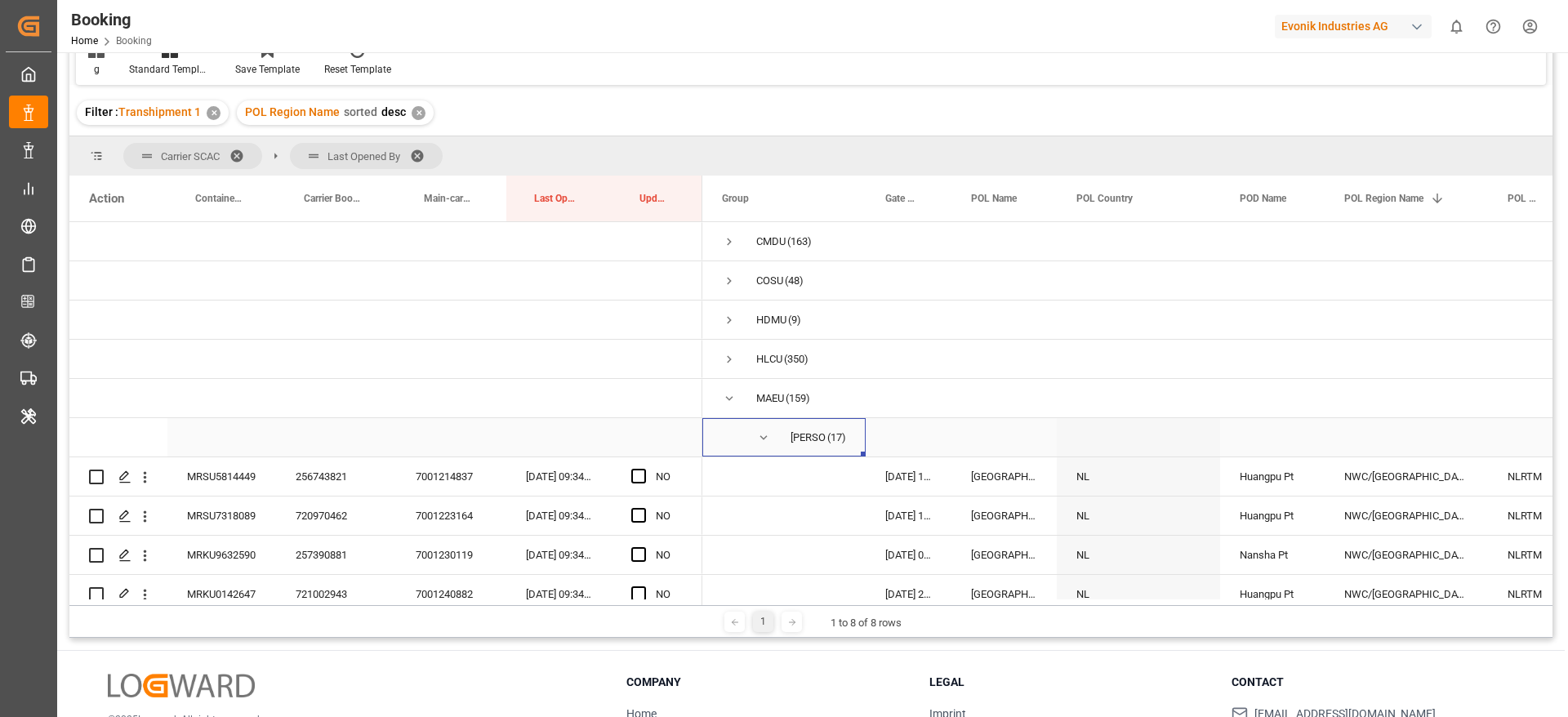
click at [761, 438] on span "Press SPACE to select this row." at bounding box center [764, 437] width 14 height 14
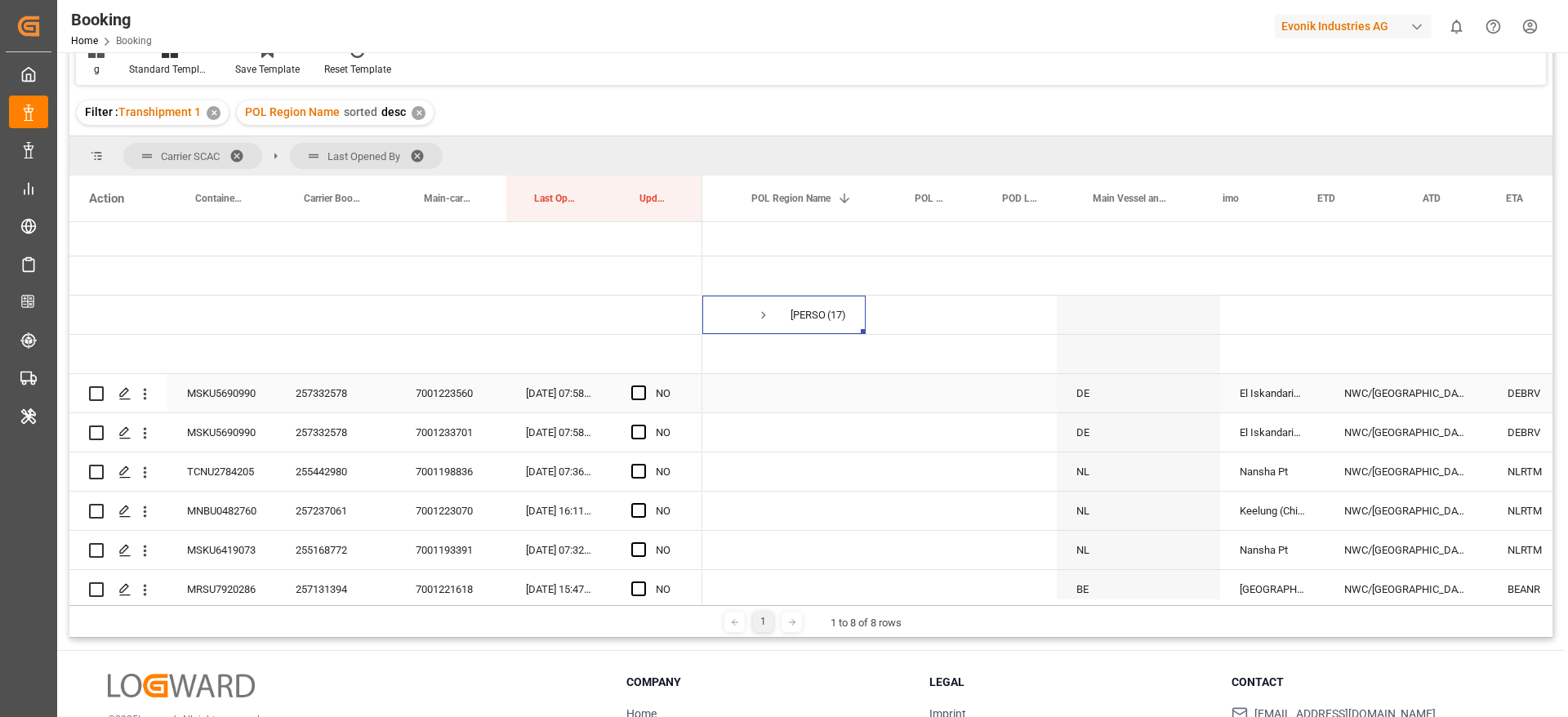
scroll to position [0, 680]
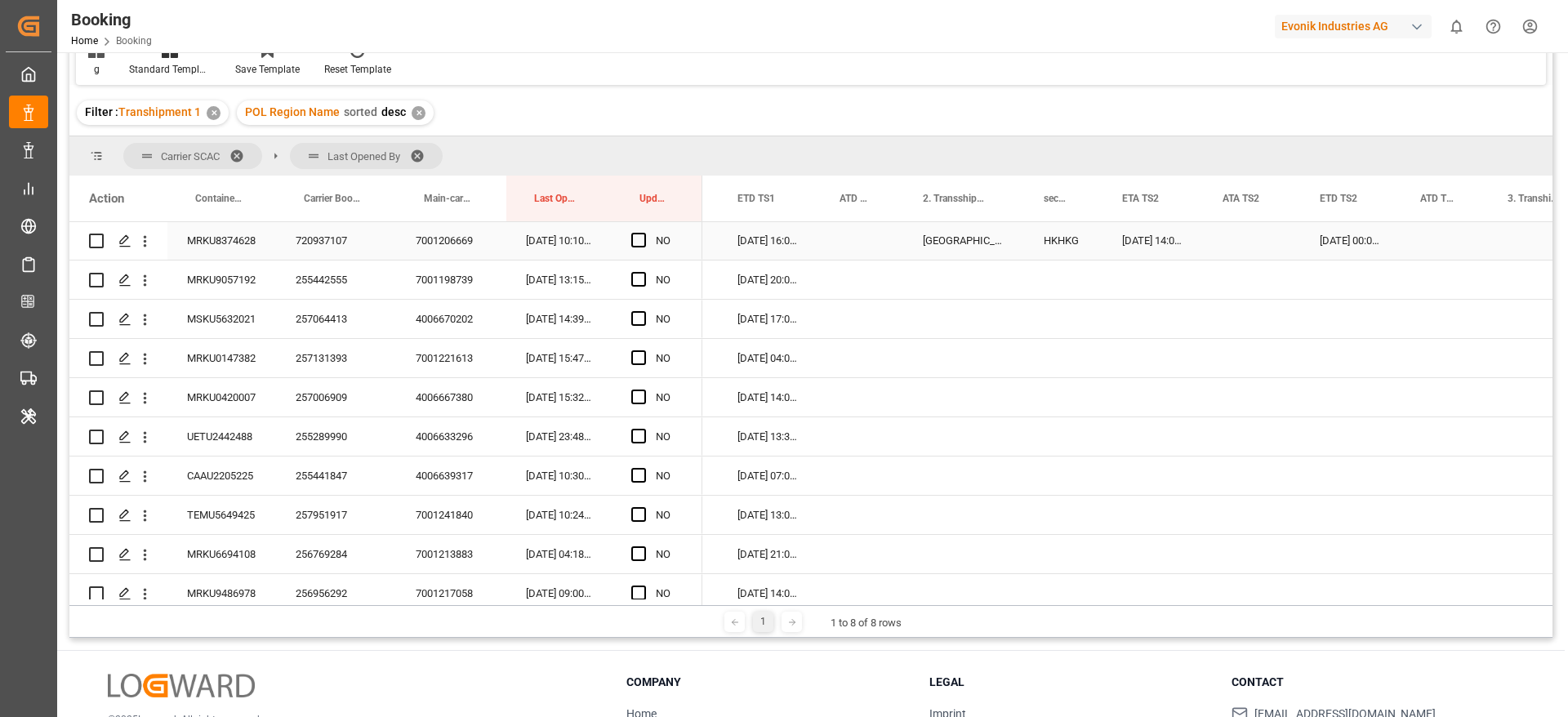
click at [344, 251] on div "720937107" at bounding box center [336, 240] width 120 height 39
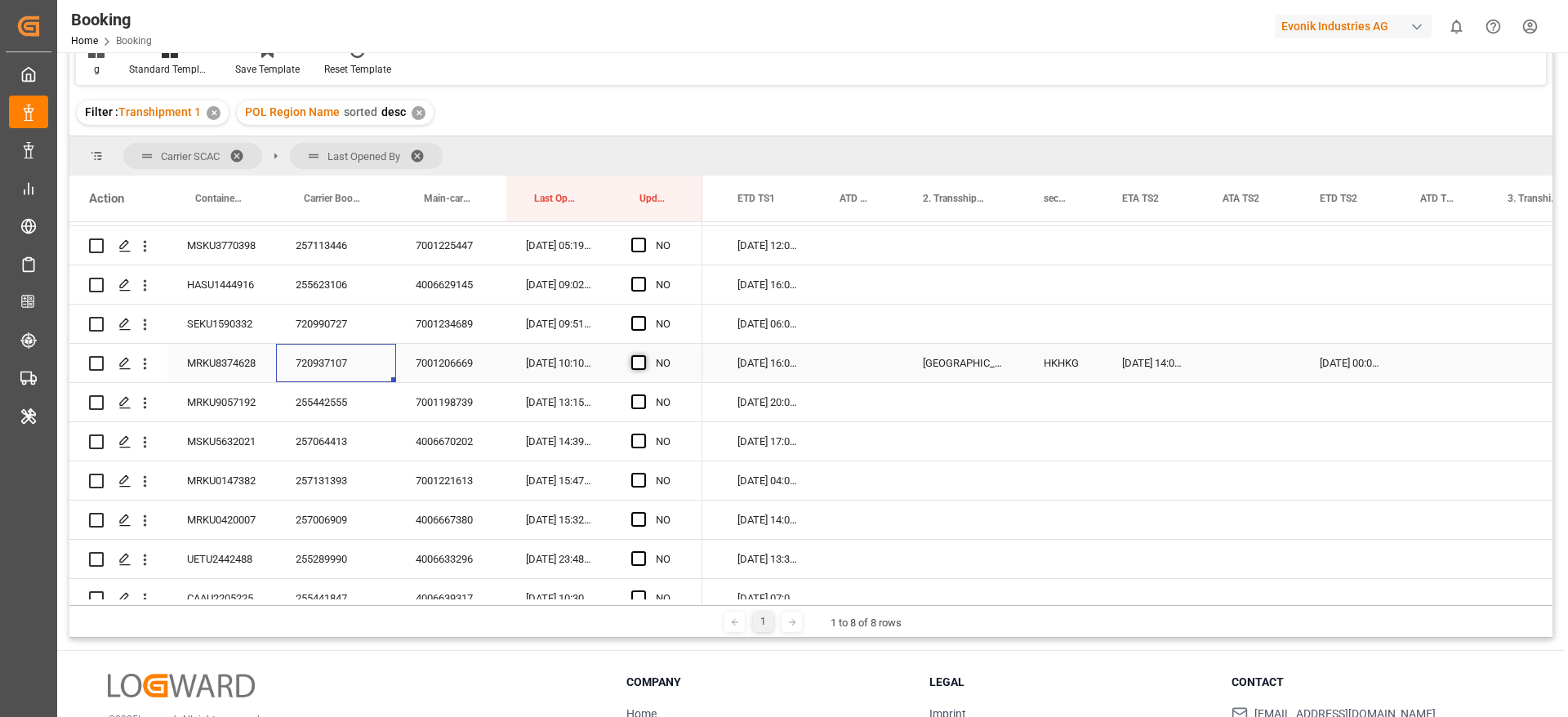
click at [633, 362] on span "Press SPACE to select this row." at bounding box center [639, 363] width 14 height 14
click at [643, 355] on input "Press SPACE to select this row." at bounding box center [643, 355] width 0 height 0
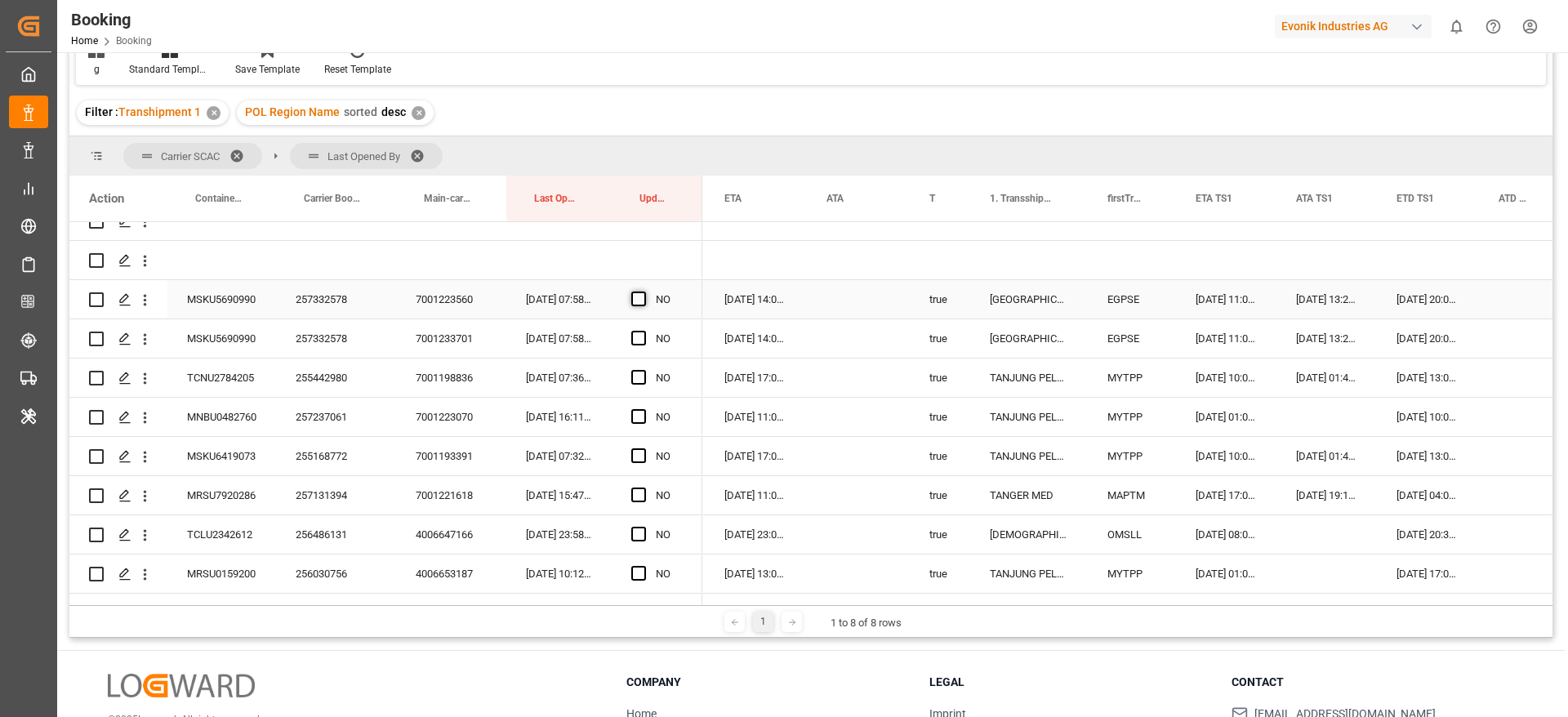
click at [635, 292] on span "Press SPACE to select this row." at bounding box center [639, 299] width 14 height 14
click at [643, 291] on input "Press SPACE to select this row." at bounding box center [643, 291] width 0 height 0
click at [636, 345] on span "Press SPACE to select this row." at bounding box center [639, 338] width 14 height 14
click at [643, 331] on input "Press SPACE to select this row." at bounding box center [643, 331] width 0 height 0
click at [643, 378] on span "Press SPACE to select this row." at bounding box center [639, 377] width 14 height 14
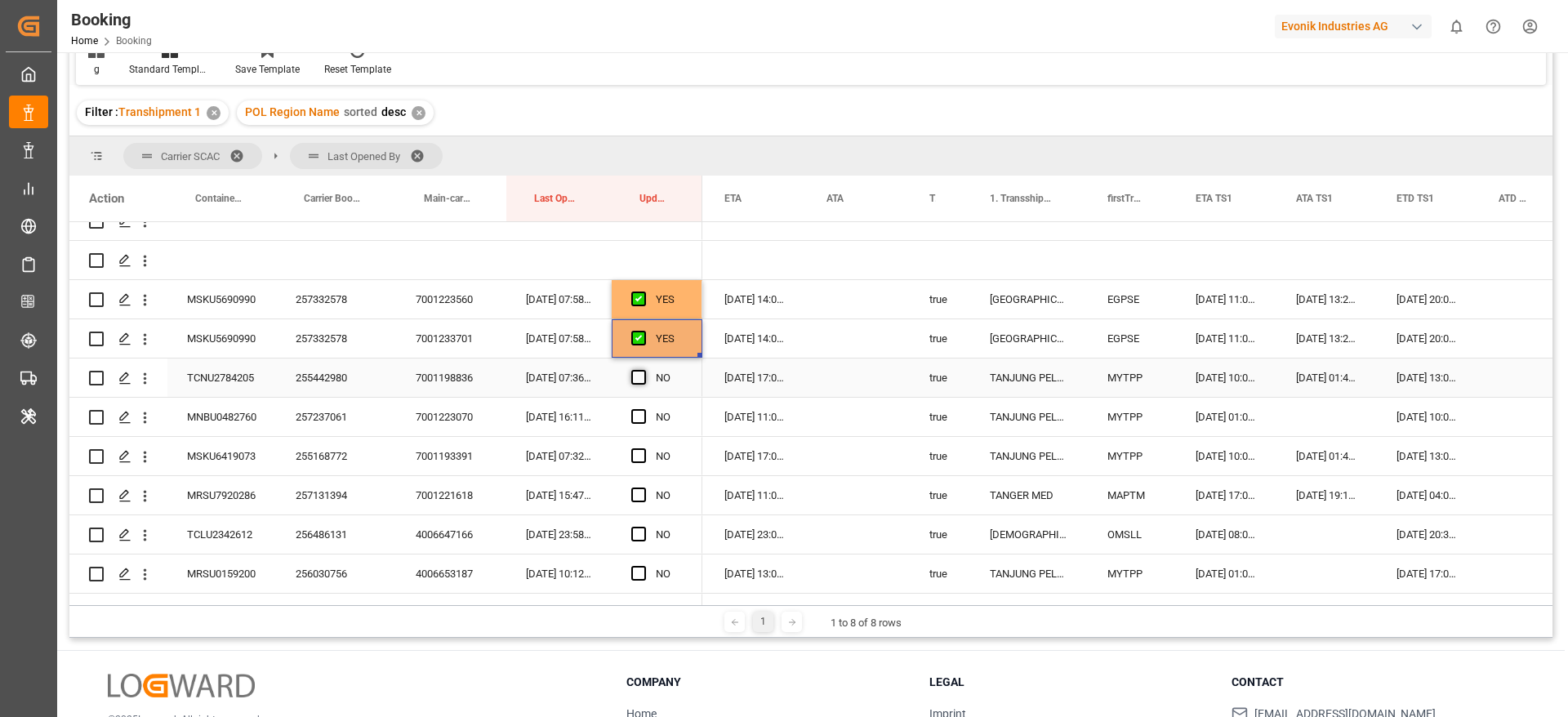
click at [643, 370] on input "Press SPACE to select this row." at bounding box center [643, 370] width 0 height 0
click at [642, 415] on span "Press SPACE to select this row." at bounding box center [639, 417] width 14 height 14
click at [643, 409] on input "Press SPACE to select this row." at bounding box center [643, 409] width 0 height 0
click at [642, 455] on span "Press SPACE to select this row." at bounding box center [639, 455] width 14 height 14
click at [643, 448] on input "Press SPACE to select this row." at bounding box center [643, 448] width 0 height 0
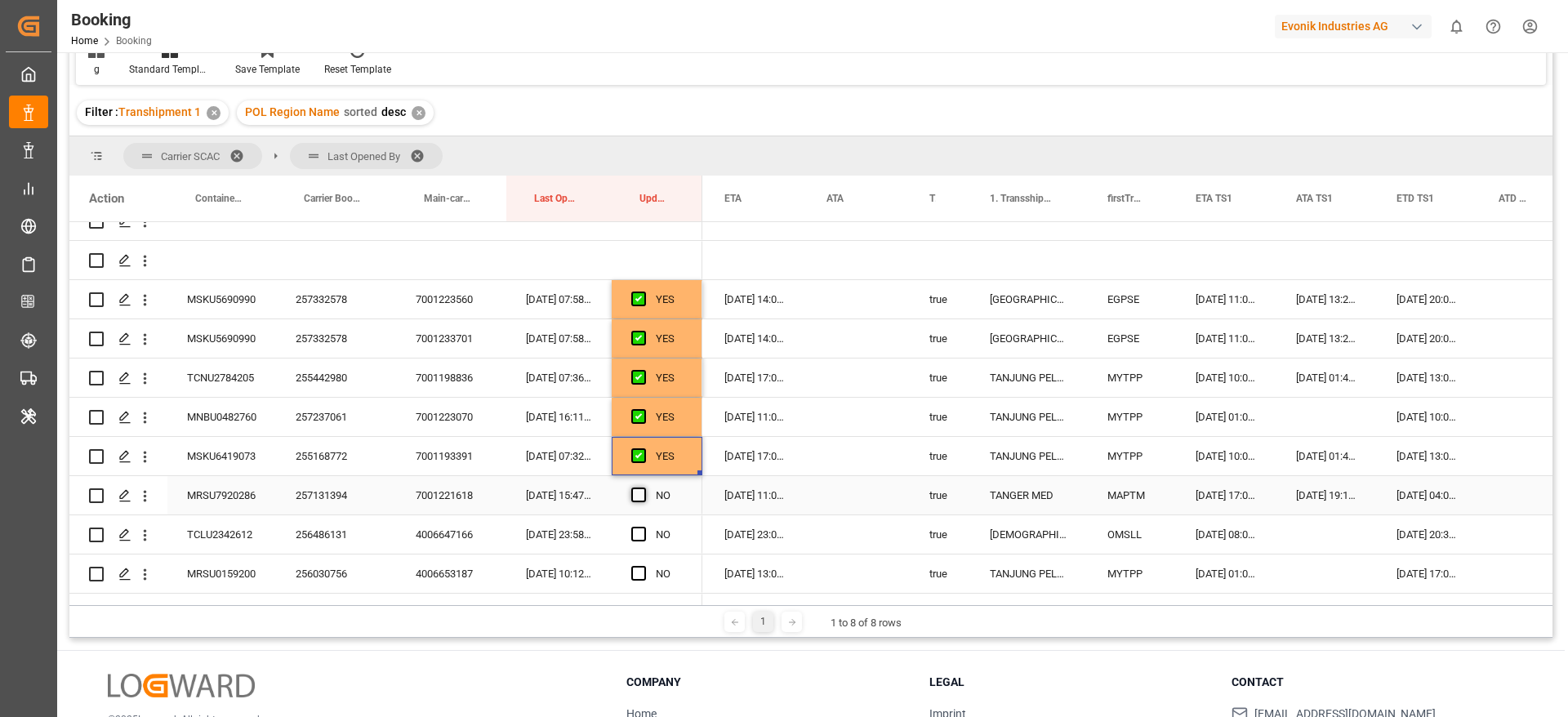
click at [639, 495] on span "Press SPACE to select this row." at bounding box center [639, 495] width 14 height 14
click at [643, 488] on input "Press SPACE to select this row." at bounding box center [643, 488] width 0 height 0
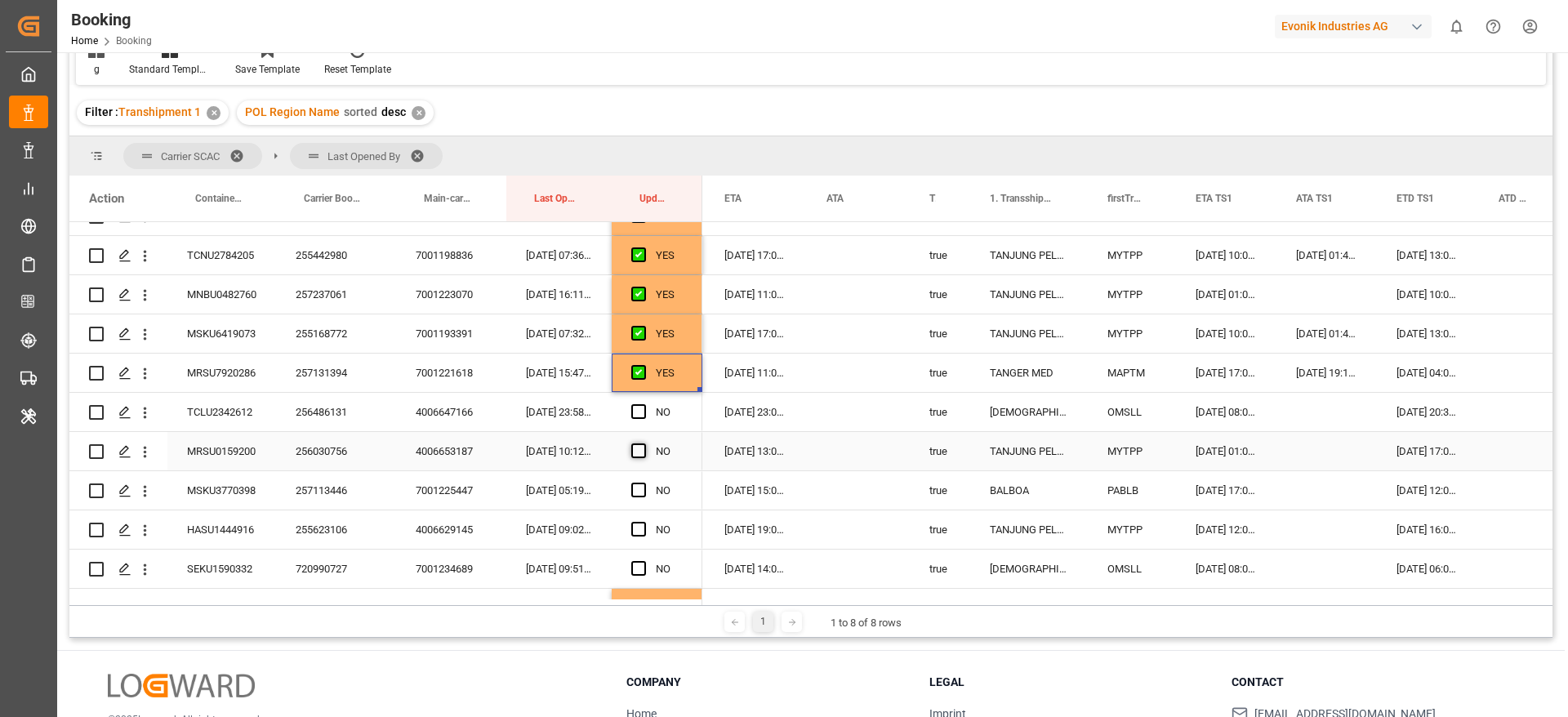
click at [636, 411] on span "Press SPACE to select this row." at bounding box center [639, 411] width 14 height 14
click at [643, 404] on input "Press SPACE to select this row." at bounding box center [643, 404] width 0 height 0
click at [641, 448] on span "Press SPACE to select this row." at bounding box center [639, 451] width 14 height 14
click at [643, 444] on input "Press SPACE to select this row." at bounding box center [643, 444] width 0 height 0
click at [641, 484] on span "Press SPACE to select this row." at bounding box center [639, 490] width 14 height 14
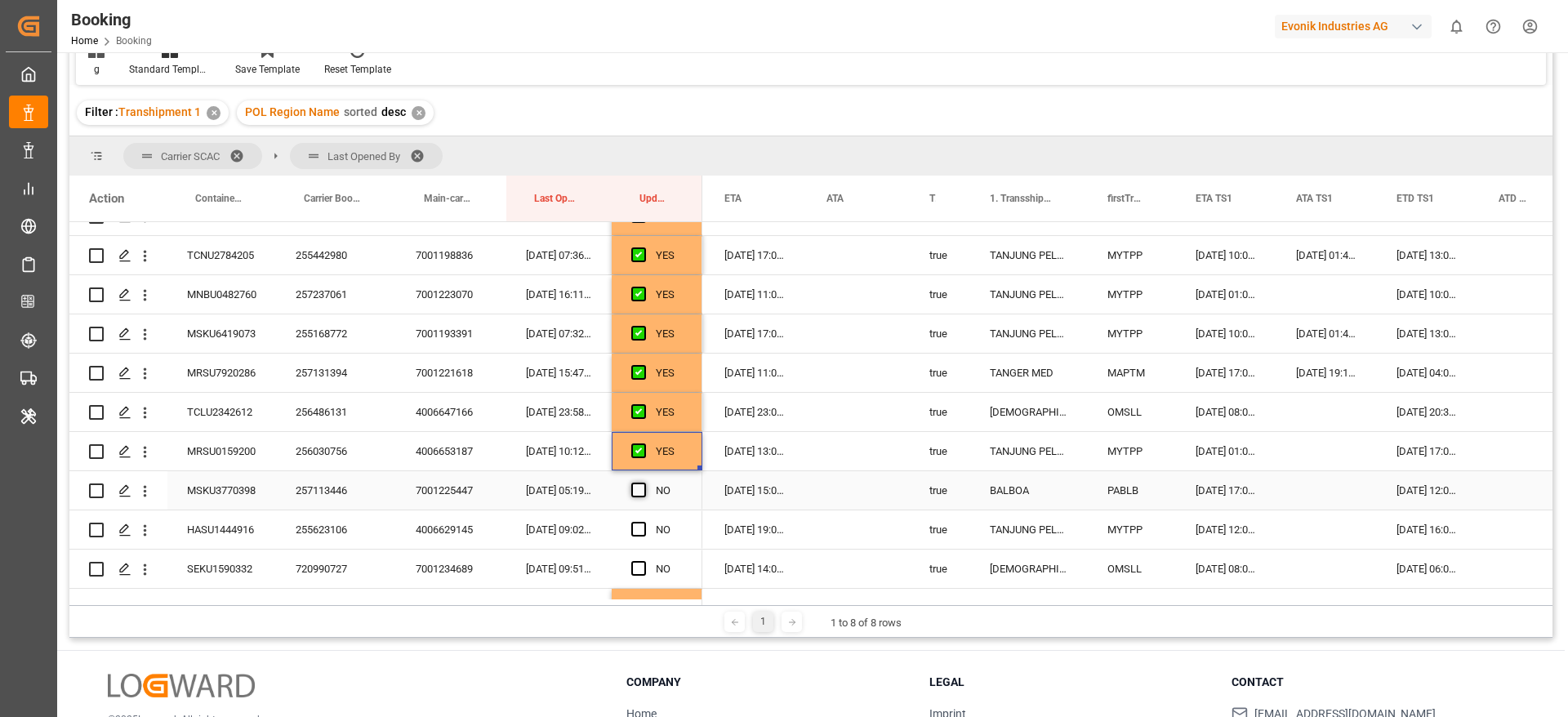
click at [643, 483] on input "Press SPACE to select this row." at bounding box center [643, 483] width 0 height 0
click at [640, 536] on span "Press SPACE to select this row." at bounding box center [639, 529] width 14 height 14
click at [643, 522] on input "Press SPACE to select this row." at bounding box center [643, 522] width 0 height 0
click at [643, 568] on span "Press SPACE to select this row." at bounding box center [639, 569] width 14 height 14
click at [643, 561] on input "Press SPACE to select this row." at bounding box center [643, 561] width 0 height 0
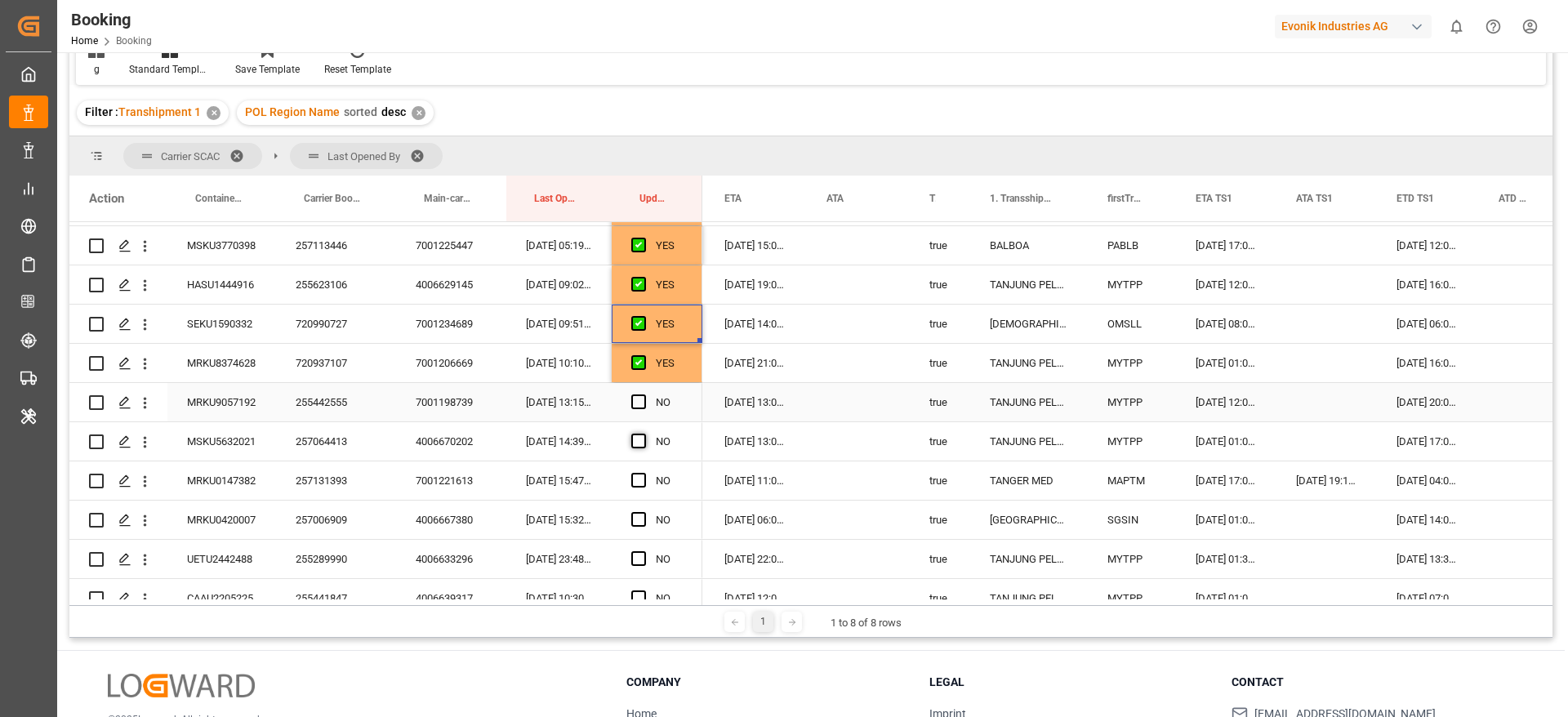
click at [639, 401] on span "Press SPACE to select this row." at bounding box center [639, 402] width 14 height 14
click at [643, 395] on input "Press SPACE to select this row." at bounding box center [643, 395] width 0 height 0
click at [640, 446] on span "Press SPACE to select this row." at bounding box center [639, 441] width 14 height 14
click at [643, 434] on input "Press SPACE to select this row." at bounding box center [643, 434] width 0 height 0
click at [640, 478] on span "Press SPACE to select this row." at bounding box center [639, 480] width 14 height 14
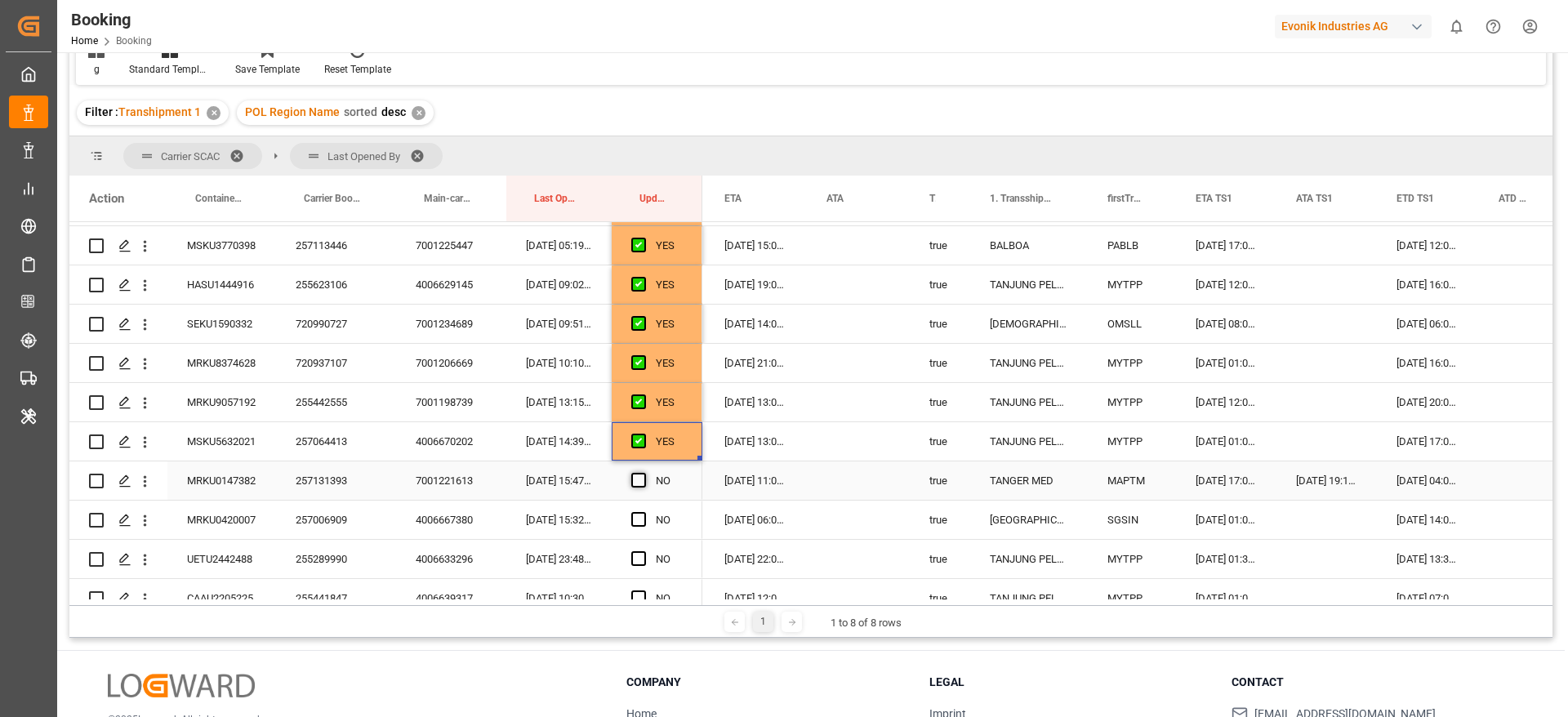
click at [643, 473] on input "Press SPACE to select this row." at bounding box center [643, 473] width 0 height 0
click at [642, 515] on span "Press SPACE to select this row." at bounding box center [639, 519] width 14 height 14
click at [643, 512] on input "Press SPACE to select this row." at bounding box center [643, 512] width 0 height 0
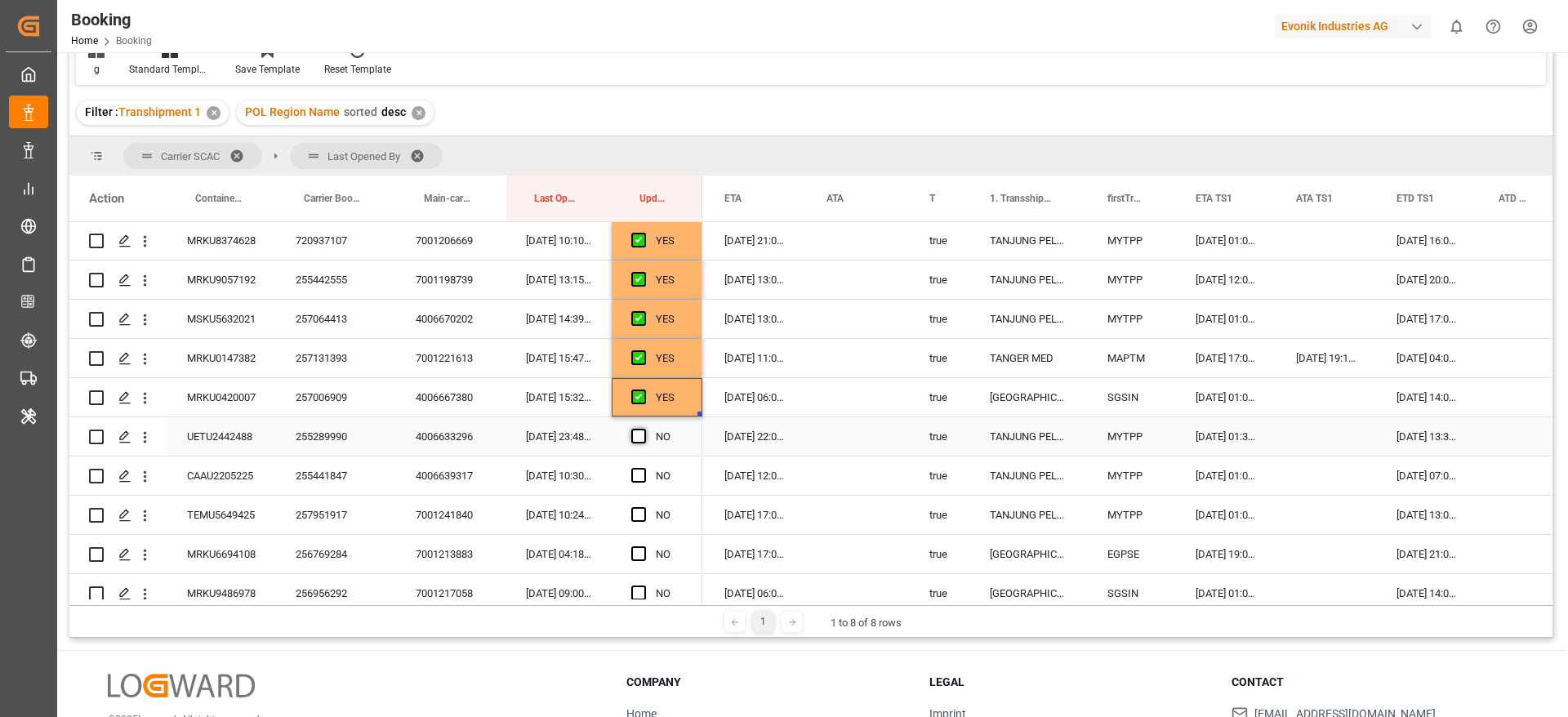
click at [642, 434] on span "Press SPACE to select this row." at bounding box center [639, 436] width 14 height 14
click at [643, 429] on input "Press SPACE to select this row." at bounding box center [643, 429] width 0 height 0
click at [336, 432] on div "255289990" at bounding box center [336, 436] width 120 height 39
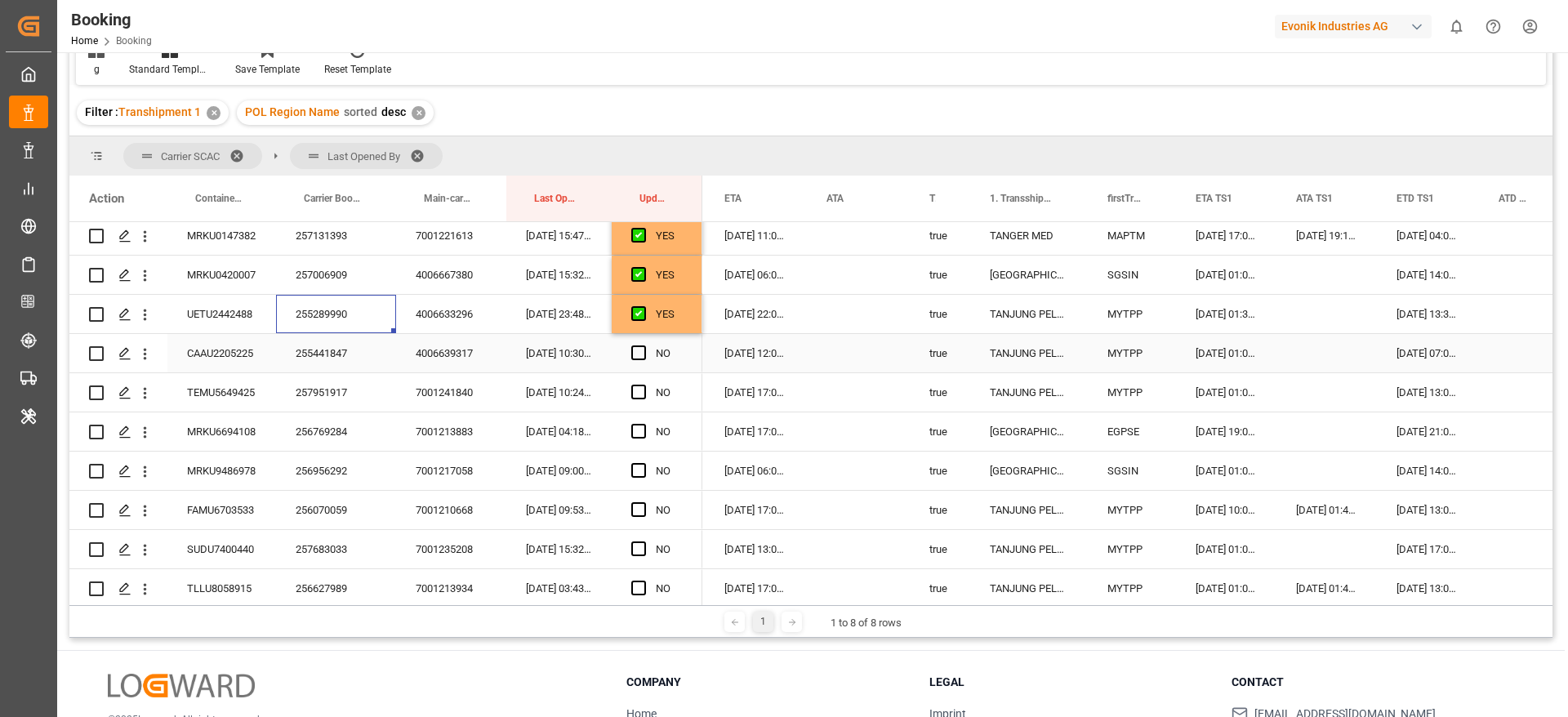
click at [634, 349] on span "Press SPACE to select this row." at bounding box center [639, 353] width 14 height 14
click at [643, 345] on input "Press SPACE to select this row." at bounding box center [643, 345] width 0 height 0
click at [638, 385] on span "Press SPACE to select this row." at bounding box center [639, 392] width 14 height 14
click at [643, 385] on input "Press SPACE to select this row." at bounding box center [643, 385] width 0 height 0
click at [639, 429] on span "Press SPACE to select this row." at bounding box center [639, 431] width 14 height 14
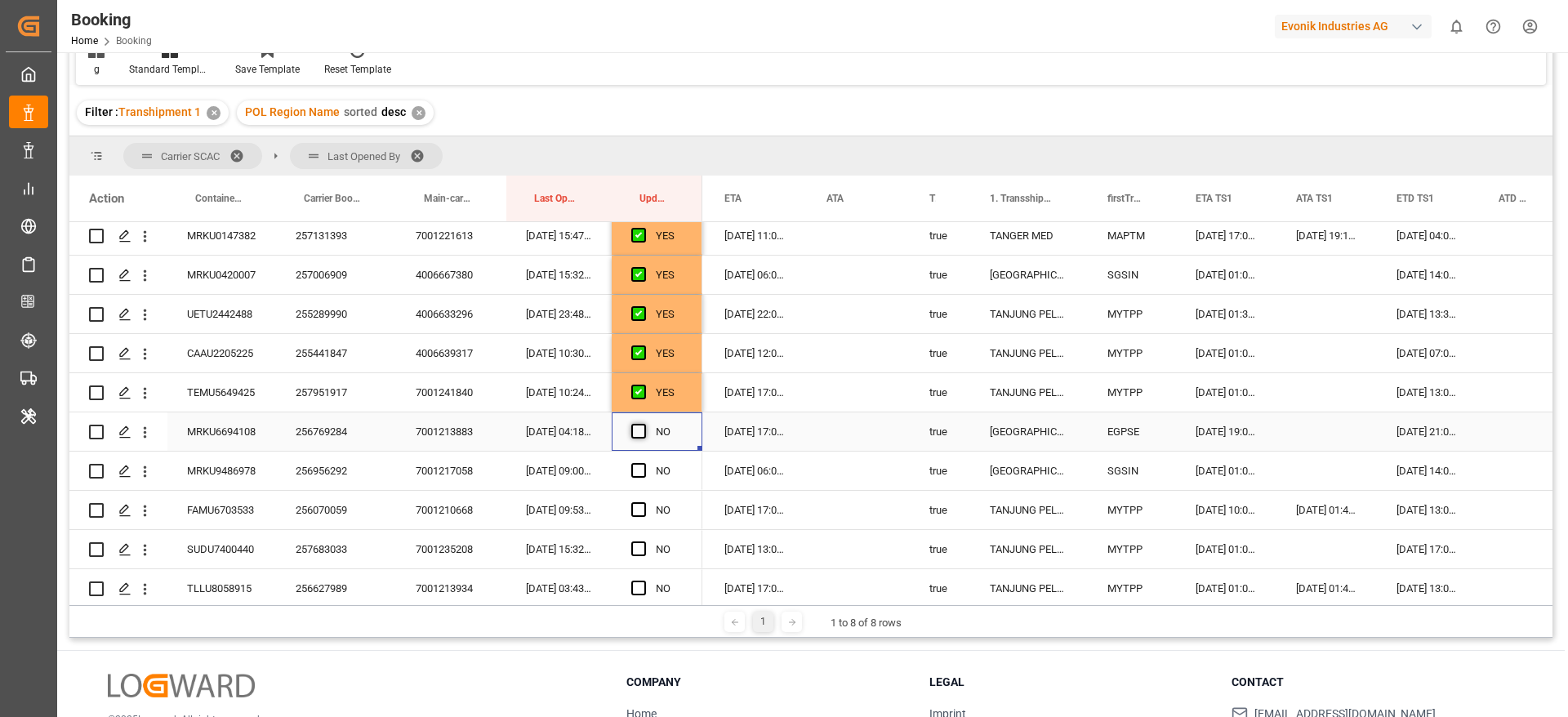
click at [643, 424] on input "Press SPACE to select this row." at bounding box center [643, 424] width 0 height 0
click at [641, 466] on span "Press SPACE to select this row." at bounding box center [639, 471] width 14 height 14
click at [643, 463] on input "Press SPACE to select this row." at bounding box center [643, 463] width 0 height 0
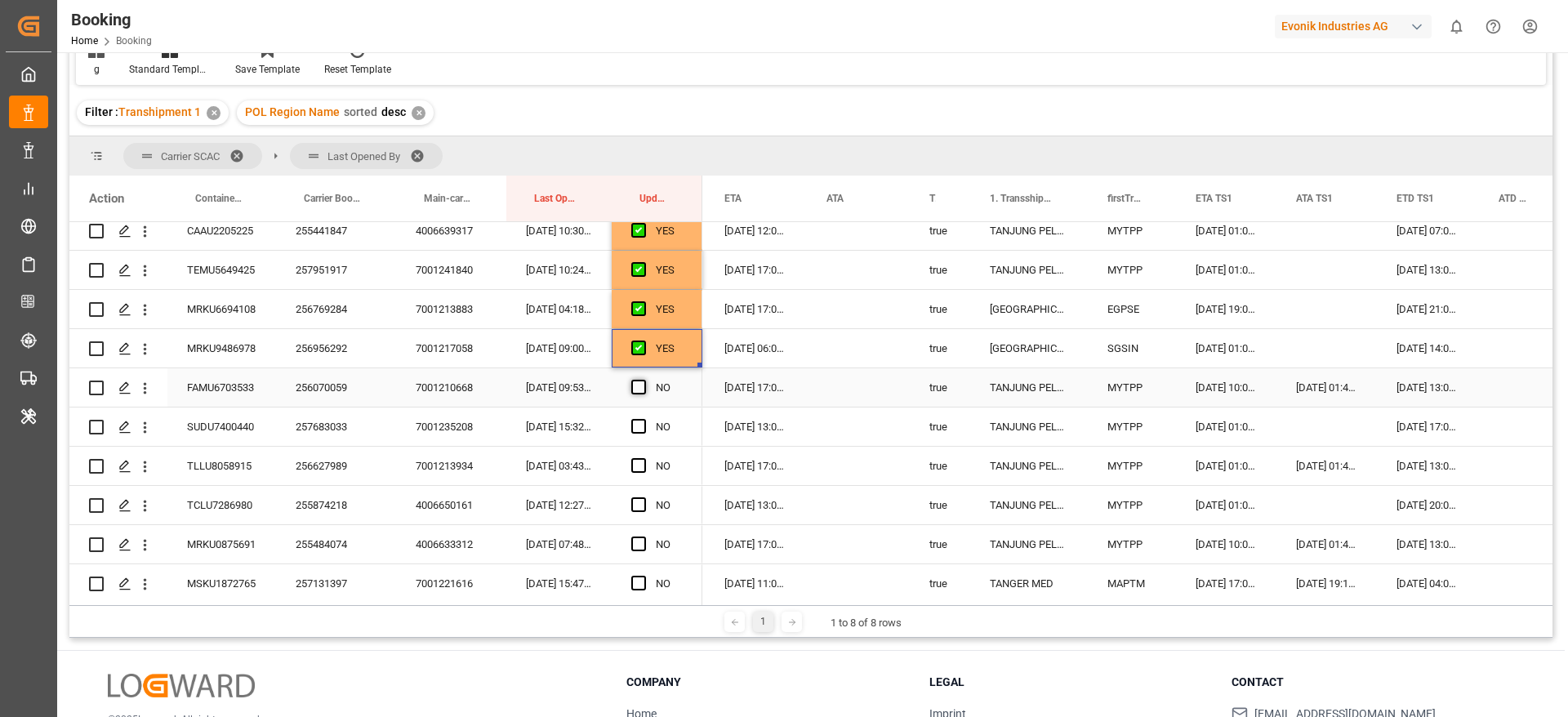
click at [642, 388] on span "Press SPACE to select this row." at bounding box center [639, 387] width 14 height 14
click at [643, 380] on input "Press SPACE to select this row." at bounding box center [643, 380] width 0 height 0
click at [306, 395] on div "256070059" at bounding box center [336, 387] width 120 height 39
click at [644, 426] on span "Press SPACE to select this row." at bounding box center [639, 426] width 14 height 14
click at [643, 419] on input "Press SPACE to select this row." at bounding box center [643, 419] width 0 height 0
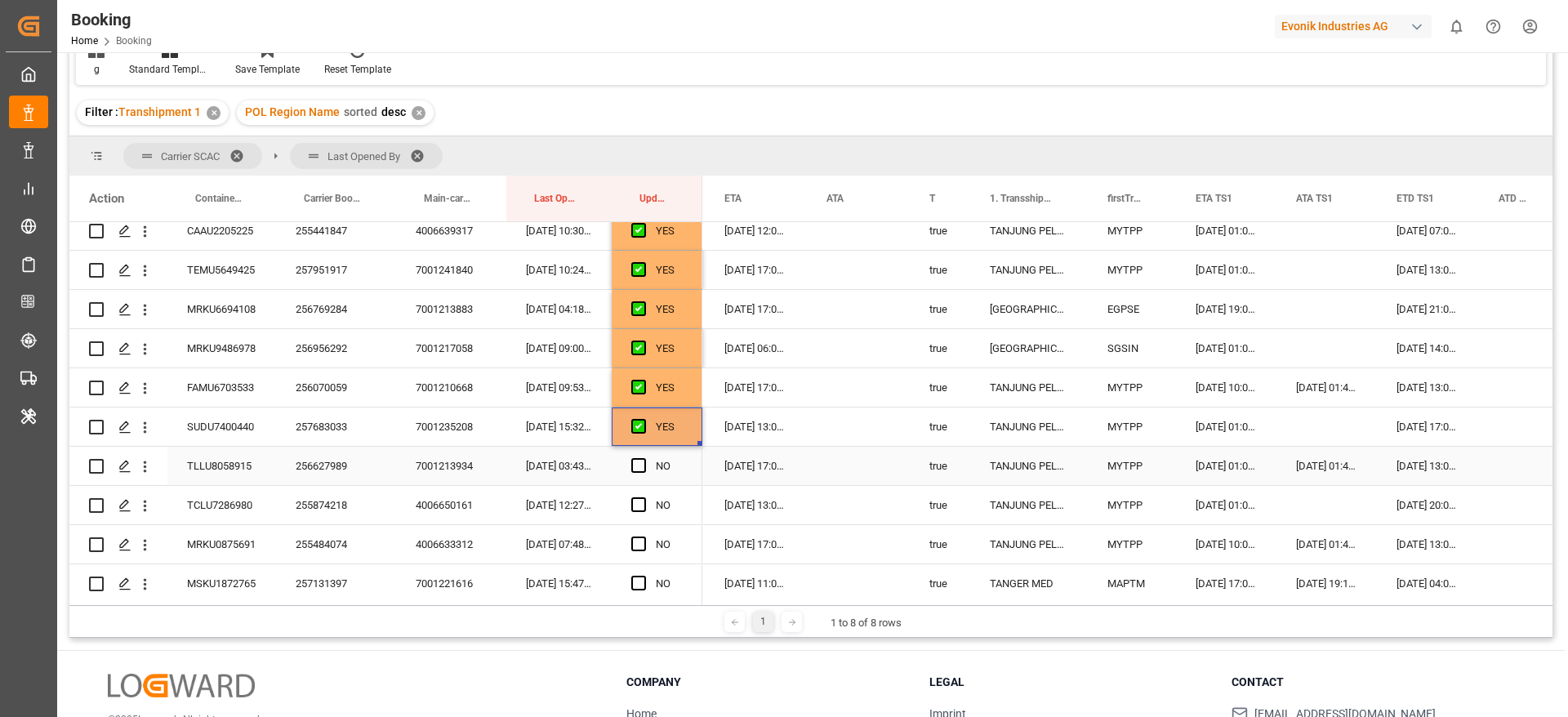
click at [641, 457] on div "Press SPACE to select this row." at bounding box center [643, 467] width 24 height 38
click at [641, 462] on span "Press SPACE to select this row." at bounding box center [639, 465] width 14 height 14
click at [643, 458] on input "Press SPACE to select this row." at bounding box center [643, 458] width 0 height 0
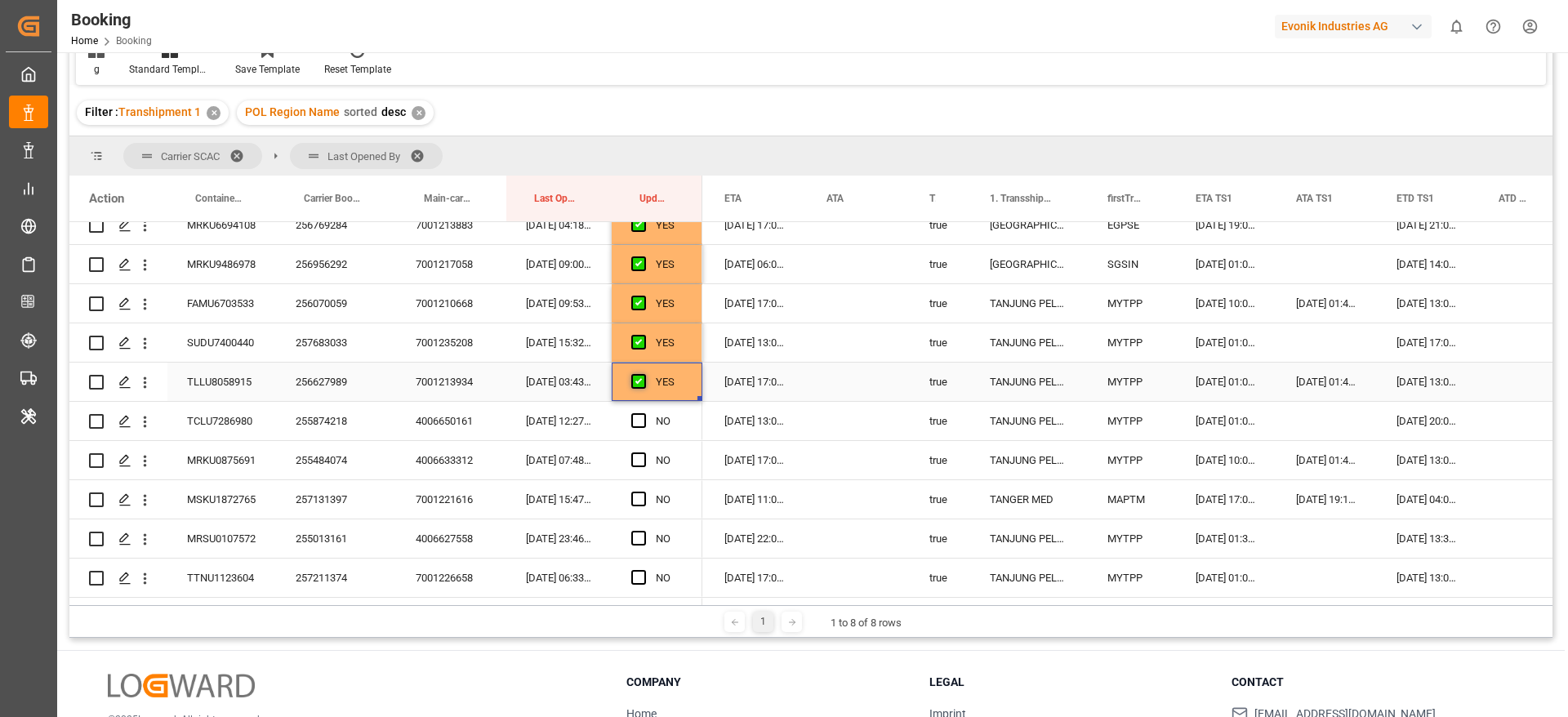
scroll to position [1074, 0]
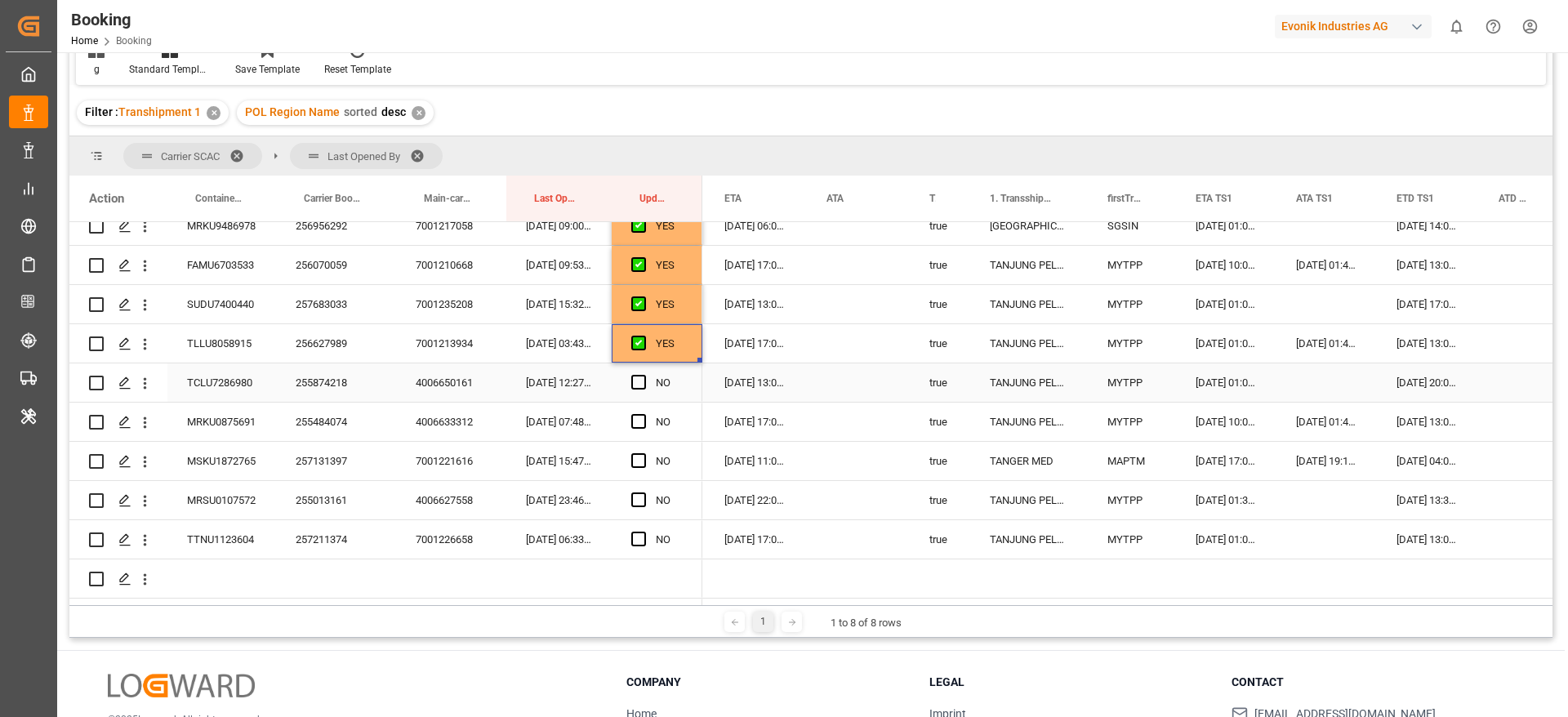
click at [637, 379] on span "Press SPACE to select this row." at bounding box center [639, 382] width 14 height 14
click at [643, 375] on input "Press SPACE to select this row." at bounding box center [643, 375] width 0 height 0
click at [634, 422] on span "Press SPACE to select this row." at bounding box center [639, 421] width 14 height 14
click at [643, 414] on input "Press SPACE to select this row." at bounding box center [643, 414] width 0 height 0
click at [640, 460] on span "Press SPACE to select this row." at bounding box center [639, 461] width 14 height 14
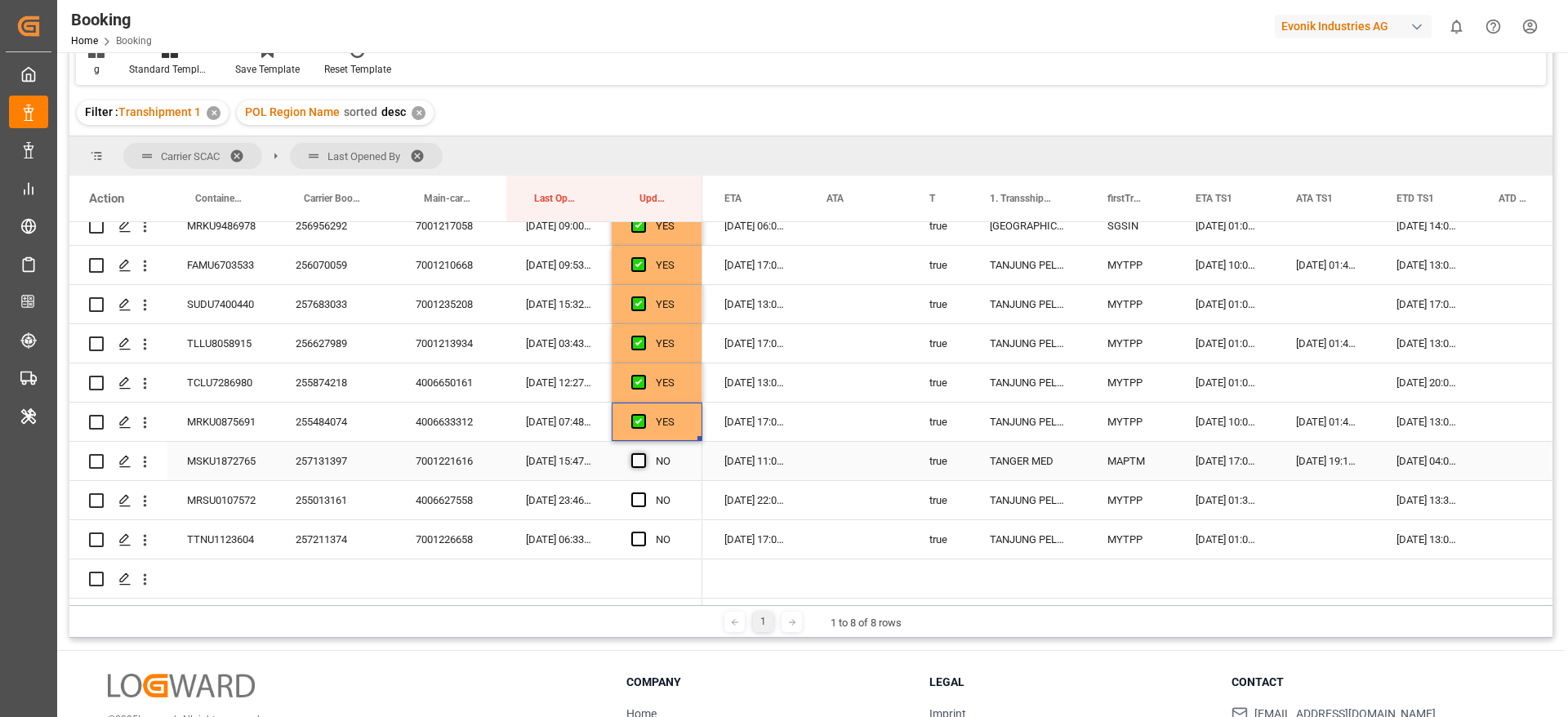
click at [643, 453] on input "Press SPACE to select this row." at bounding box center [643, 453] width 0 height 0
click at [642, 495] on span "Press SPACE to select this row." at bounding box center [639, 499] width 14 height 14
click at [643, 492] on input "Press SPACE to select this row." at bounding box center [643, 492] width 0 height 0
click at [327, 504] on div "255013161" at bounding box center [336, 500] width 120 height 39
click at [642, 540] on span "Press SPACE to select this row." at bounding box center [639, 539] width 14 height 14
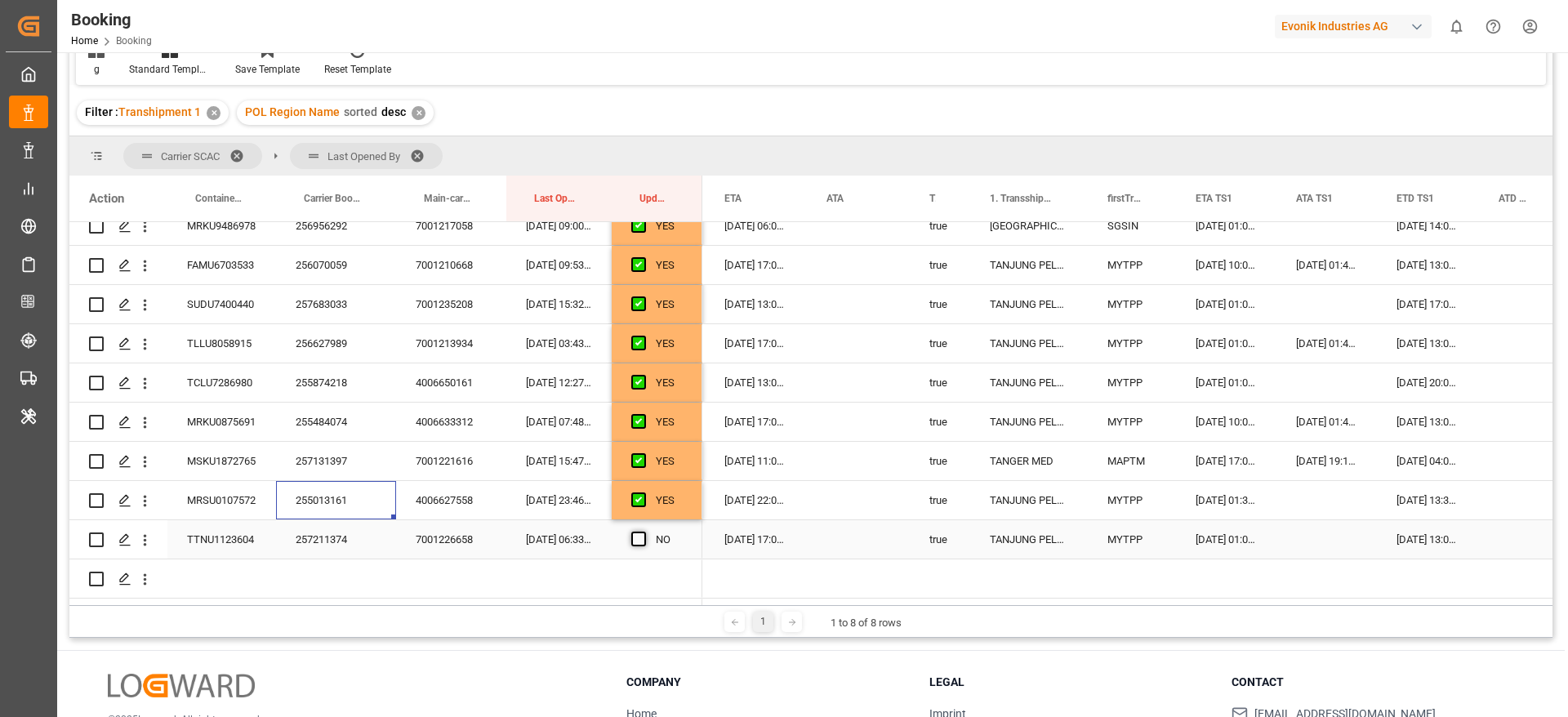
click at [643, 532] on input "Press SPACE to select this row." at bounding box center [643, 532] width 0 height 0
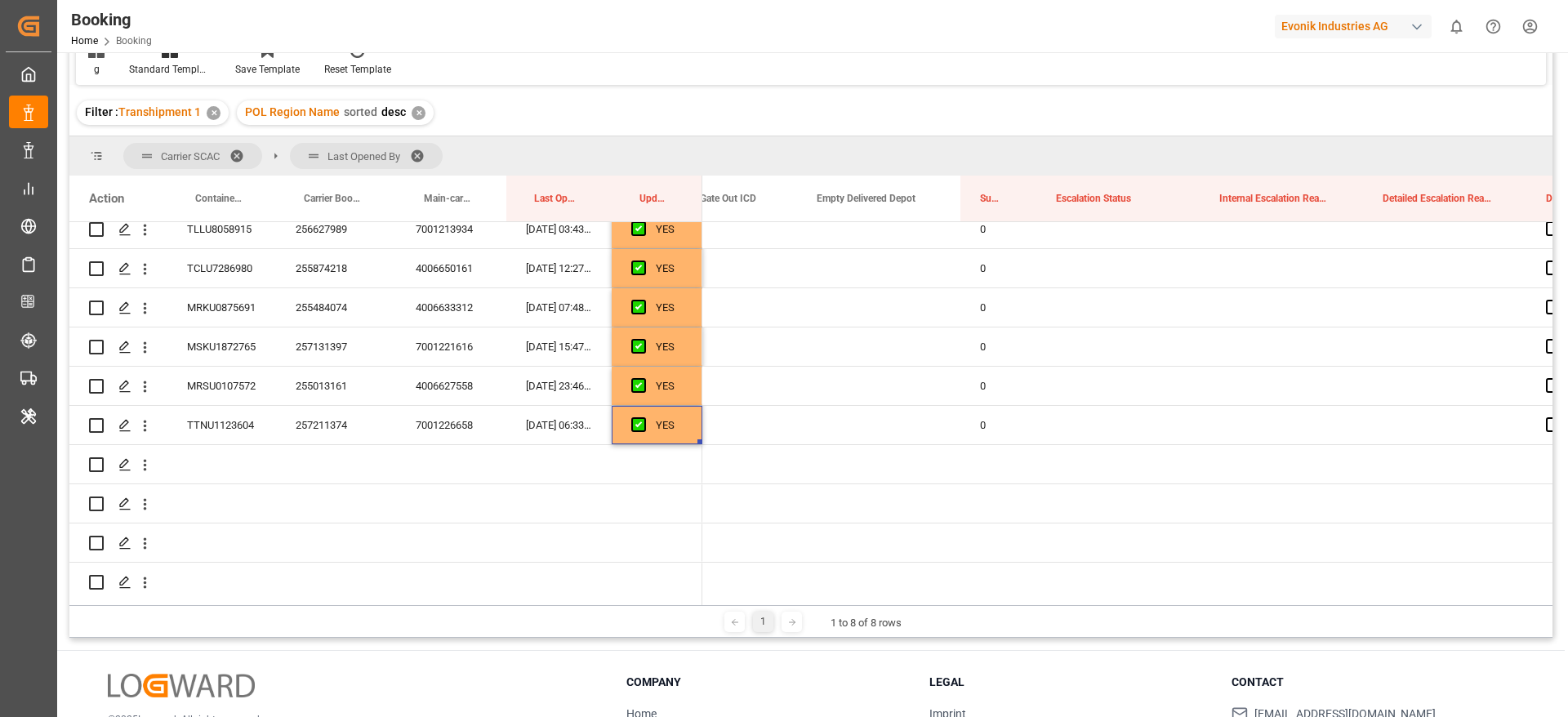
scroll to position [1196, 0]
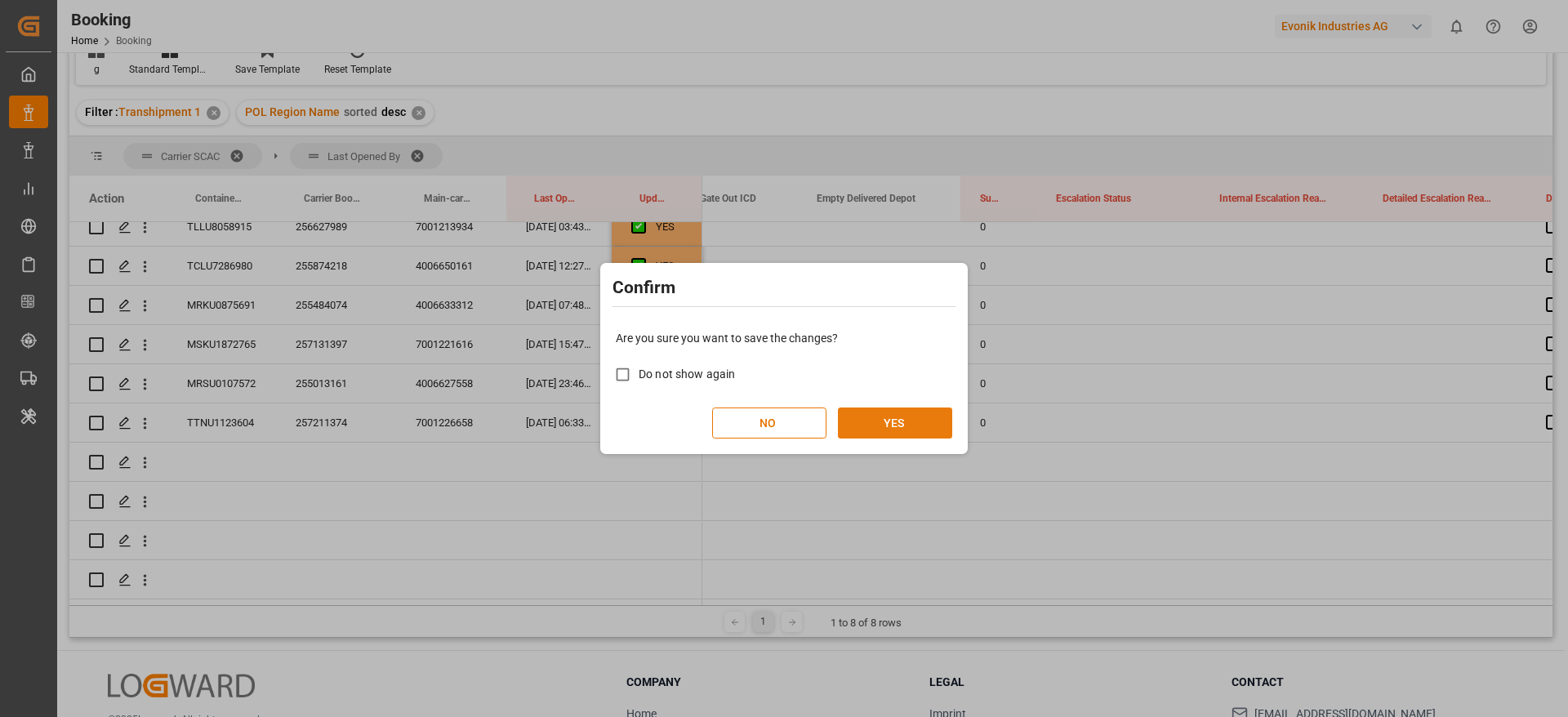
click at [905, 422] on button "YES" at bounding box center [894, 423] width 114 height 31
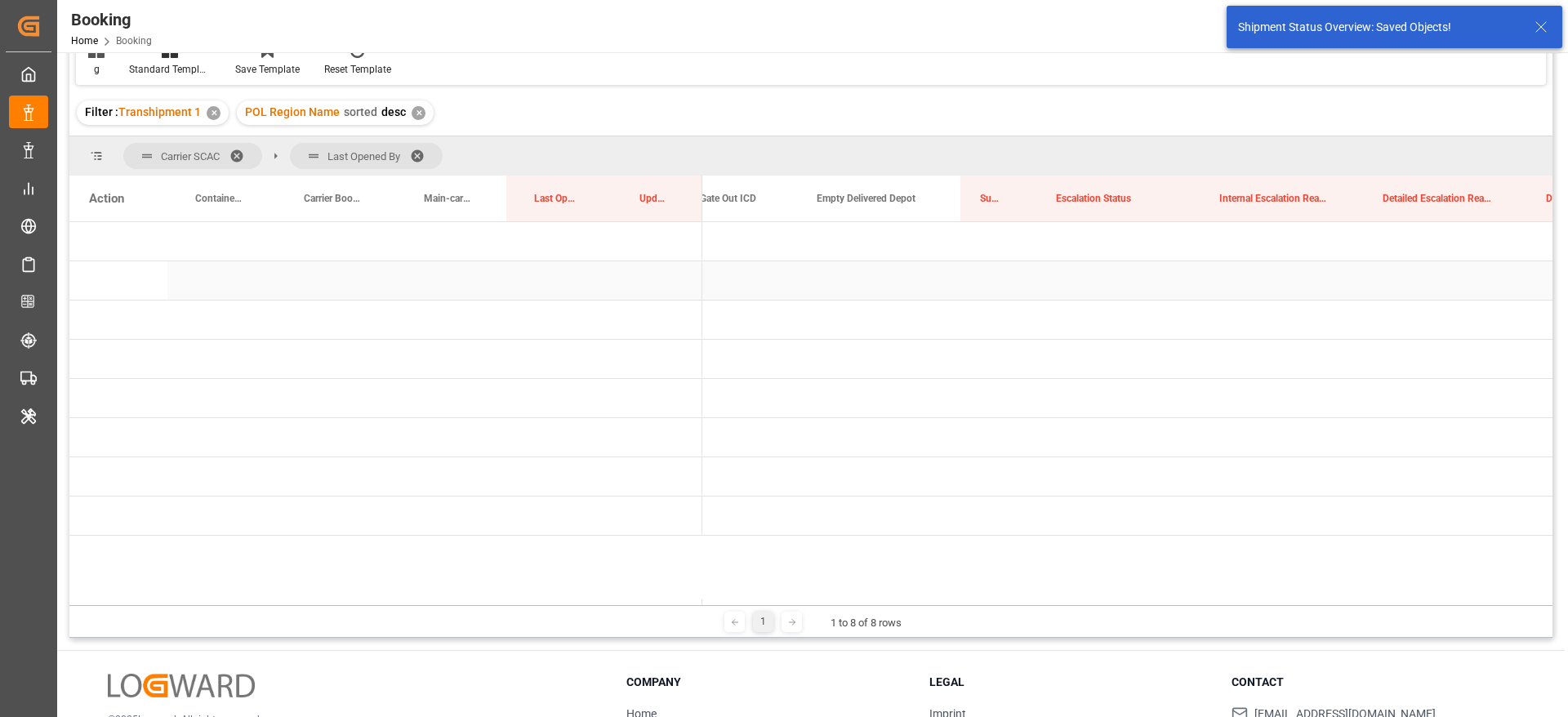
scroll to position [0, 1960]
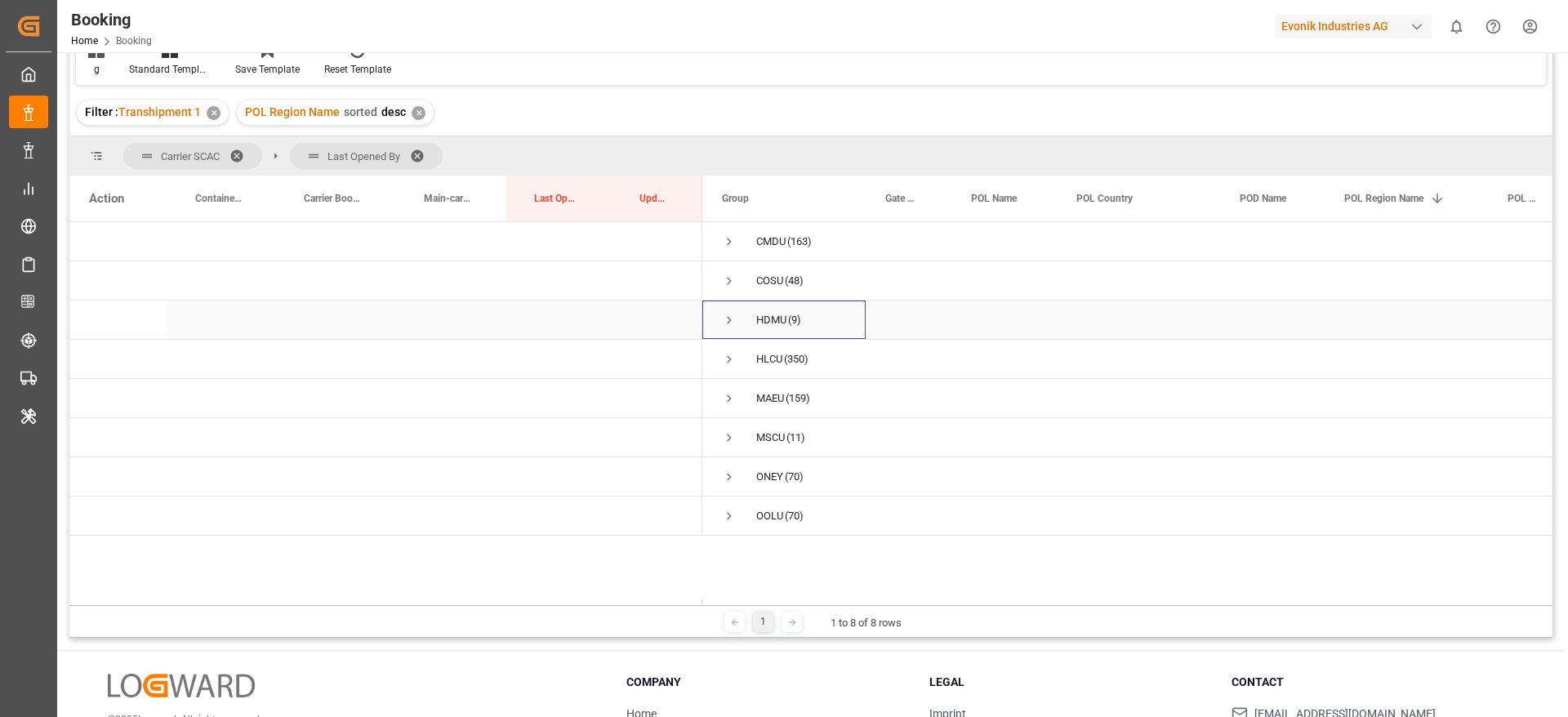
click at [735, 316] on span "Press SPACE to select this row." at bounding box center [730, 320] width 14 height 14
click at [764, 359] on span "Press SPACE to select this row." at bounding box center [764, 359] width 14 height 14
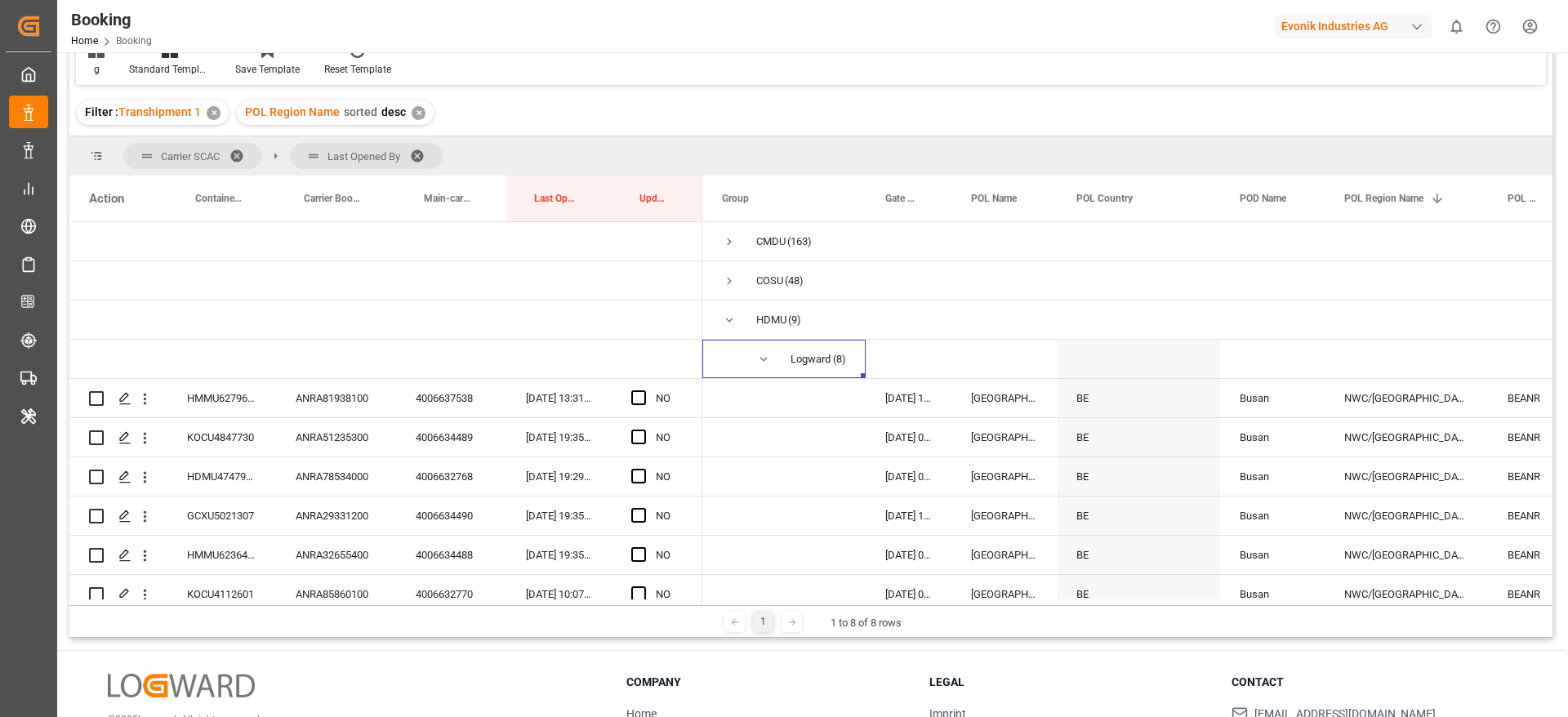
click at [422, 149] on span at bounding box center [423, 156] width 26 height 14
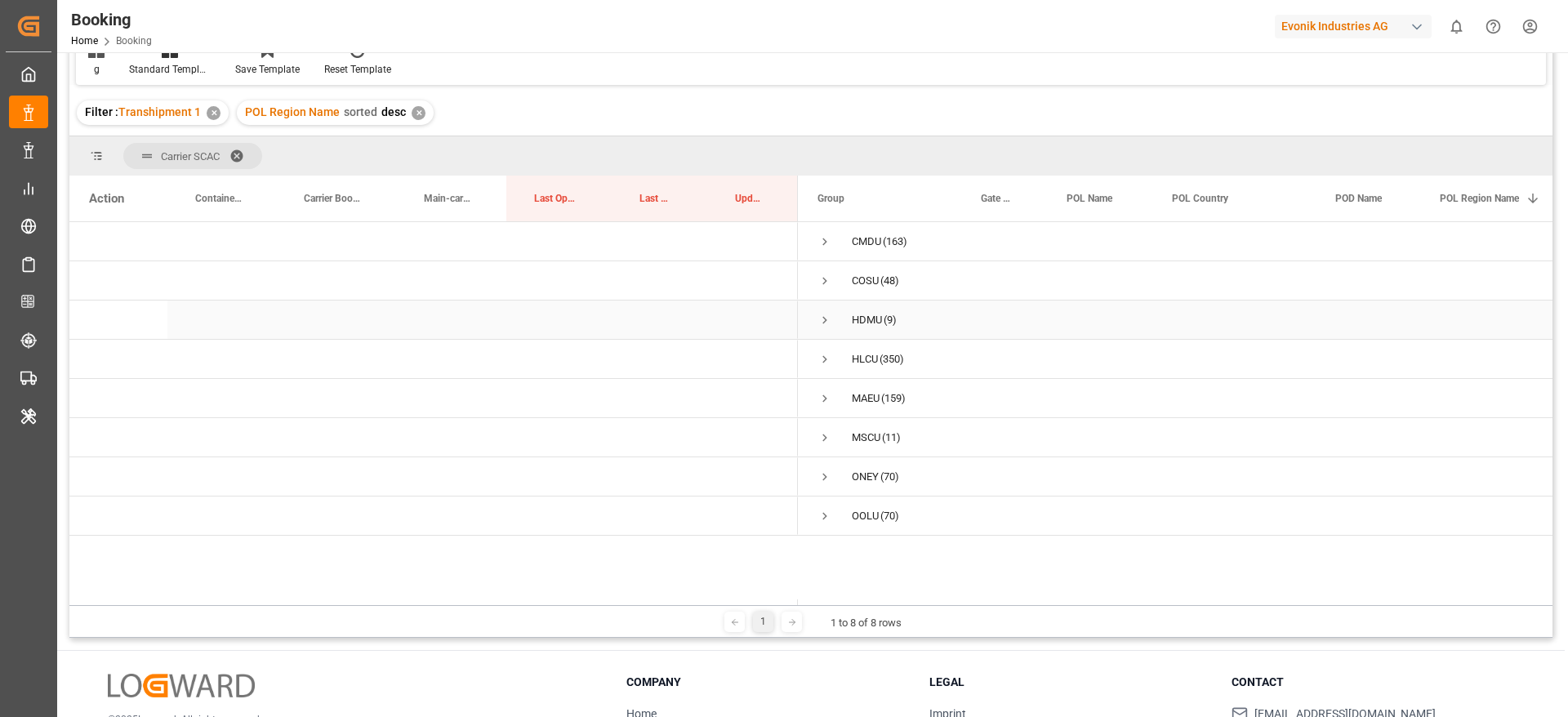
click at [825, 317] on span "Press SPACE to select this row." at bounding box center [825, 320] width 14 height 14
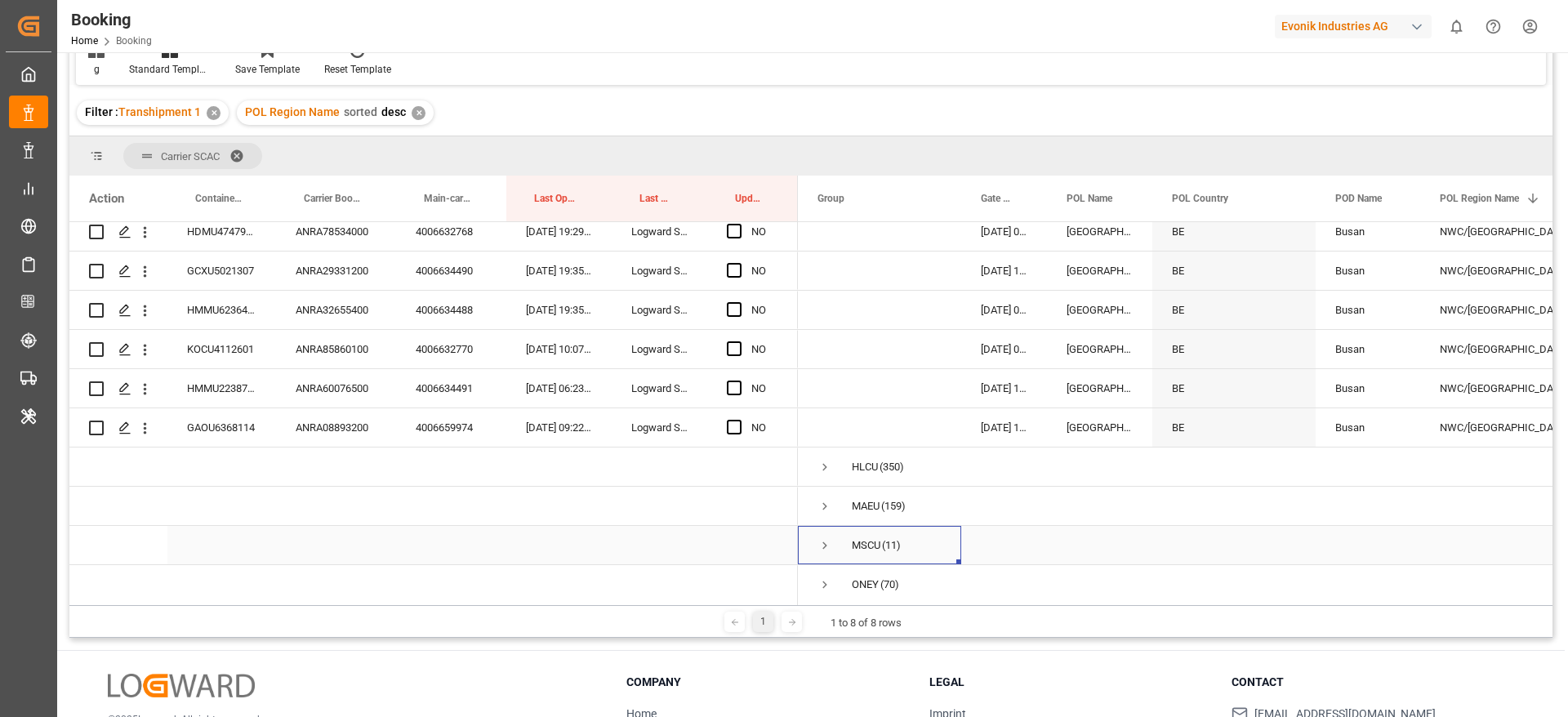
click at [822, 542] on span "Press SPACE to select this row." at bounding box center [825, 545] width 14 height 14
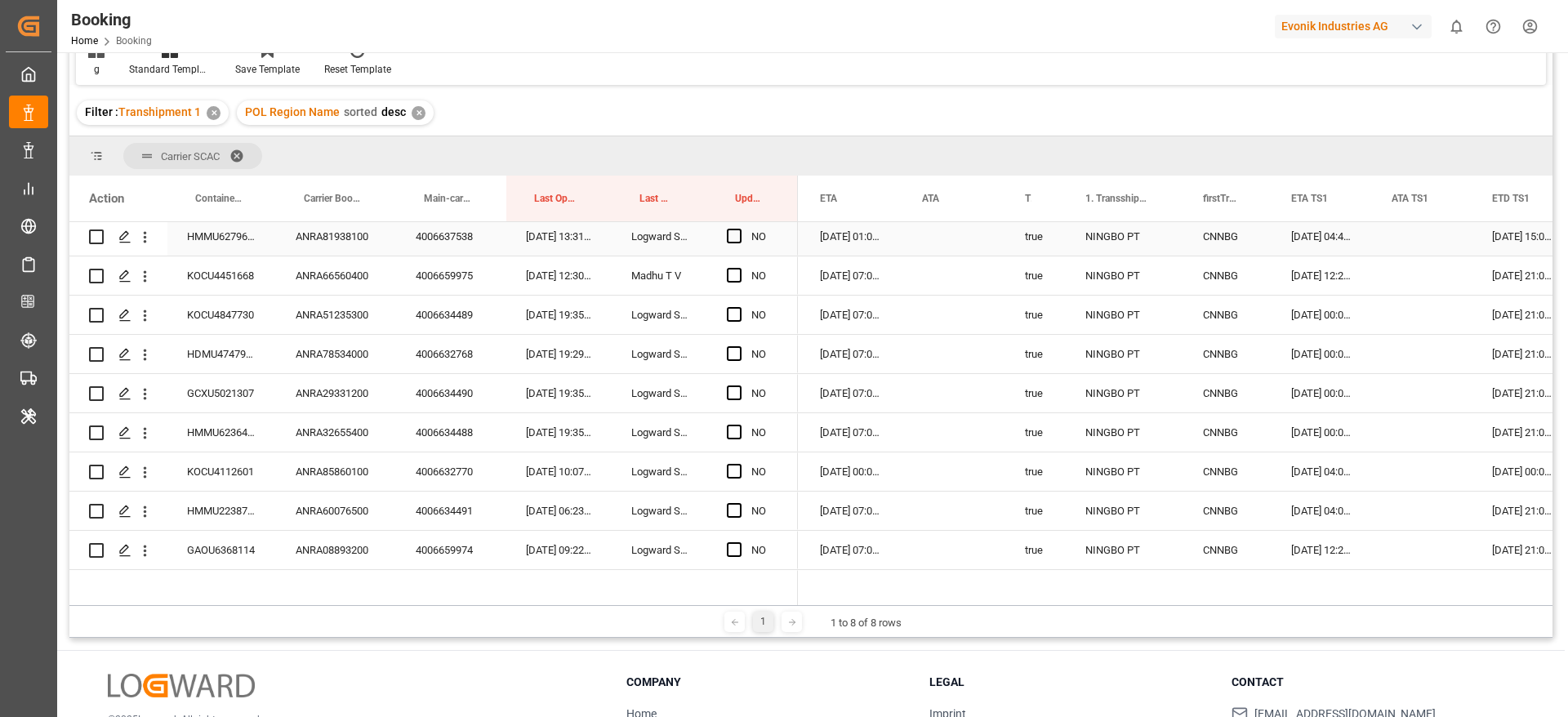
click at [724, 241] on div "NO" at bounding box center [752, 236] width 91 height 39
click at [731, 239] on span "Press SPACE to select this row." at bounding box center [734, 236] width 14 height 14
click at [739, 229] on input "Press SPACE to select this row." at bounding box center [739, 229] width 0 height 0
drag, startPoint x: 797, startPoint y: 254, endPoint x: 804, endPoint y: 563, distance: 309.1
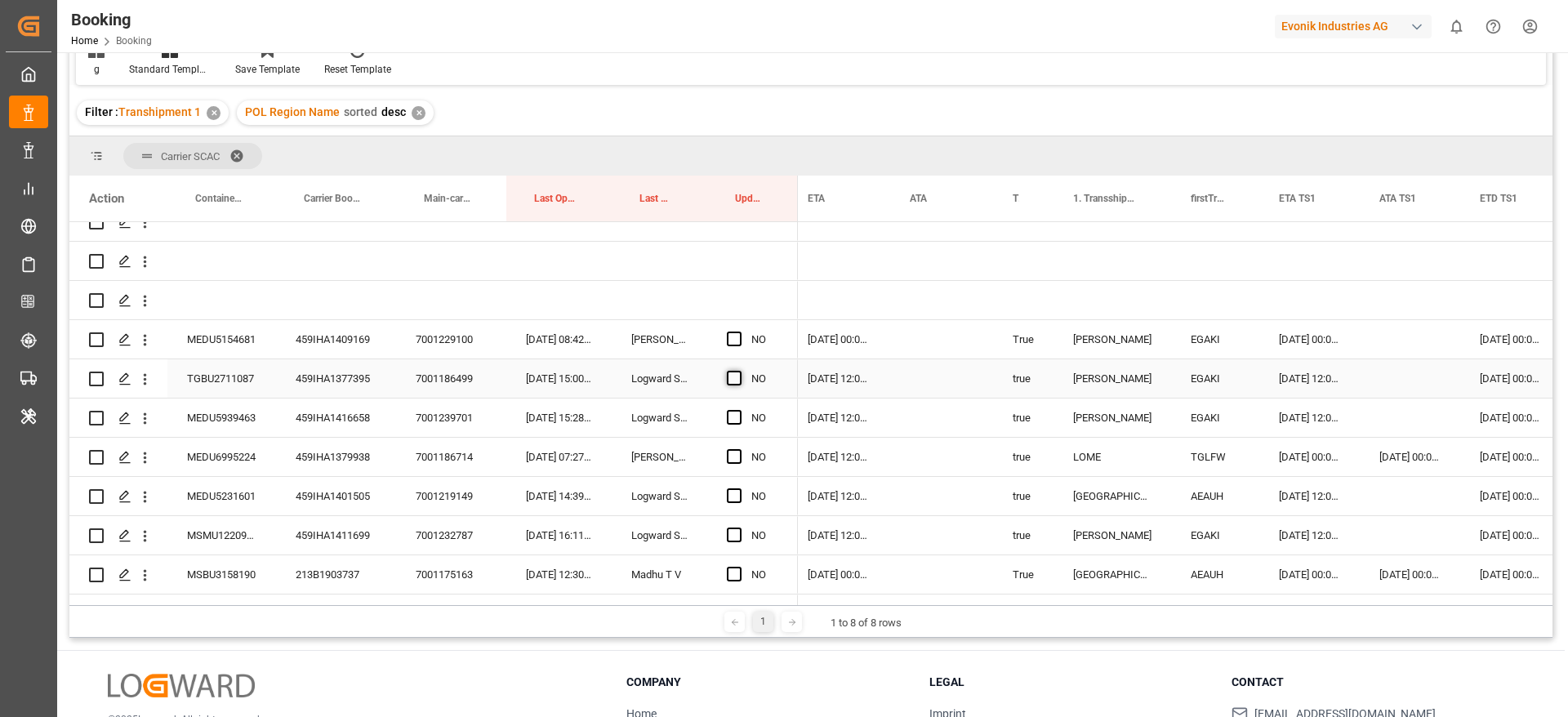
click at [734, 375] on span "Press SPACE to select this row." at bounding box center [734, 378] width 14 height 14
click at [739, 371] on input "Press SPACE to select this row." at bounding box center [739, 371] width 0 height 0
click at [334, 371] on div "459IHA1377395" at bounding box center [336, 378] width 120 height 39
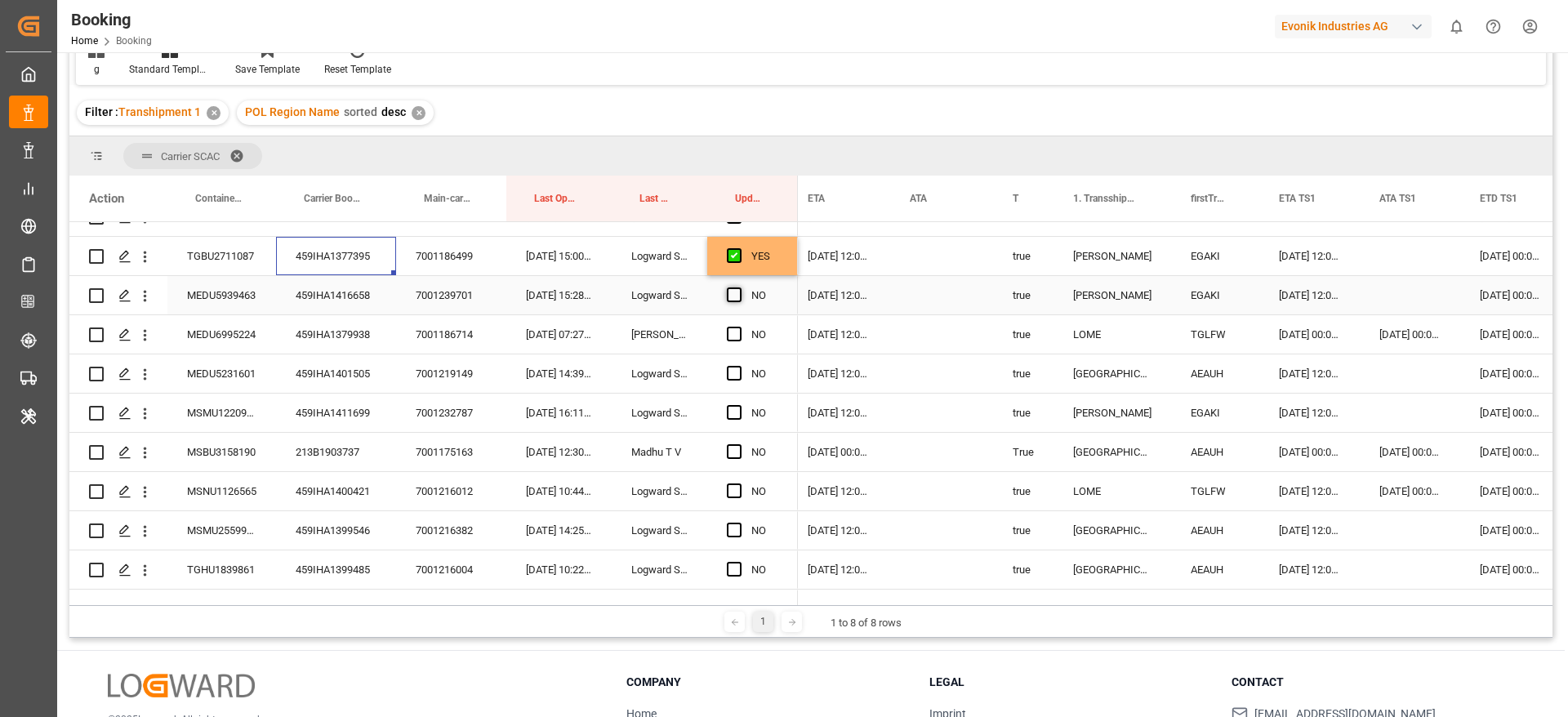
click at [737, 291] on span "Press SPACE to select this row." at bounding box center [734, 295] width 14 height 14
click at [739, 288] on input "Press SPACE to select this row." at bounding box center [739, 288] width 0 height 0
click at [737, 374] on span "Press SPACE to select this row." at bounding box center [734, 373] width 14 height 14
click at [739, 366] on input "Press SPACE to select this row." at bounding box center [739, 366] width 0 height 0
click at [730, 408] on span "Press SPACE to select this row." at bounding box center [734, 412] width 14 height 14
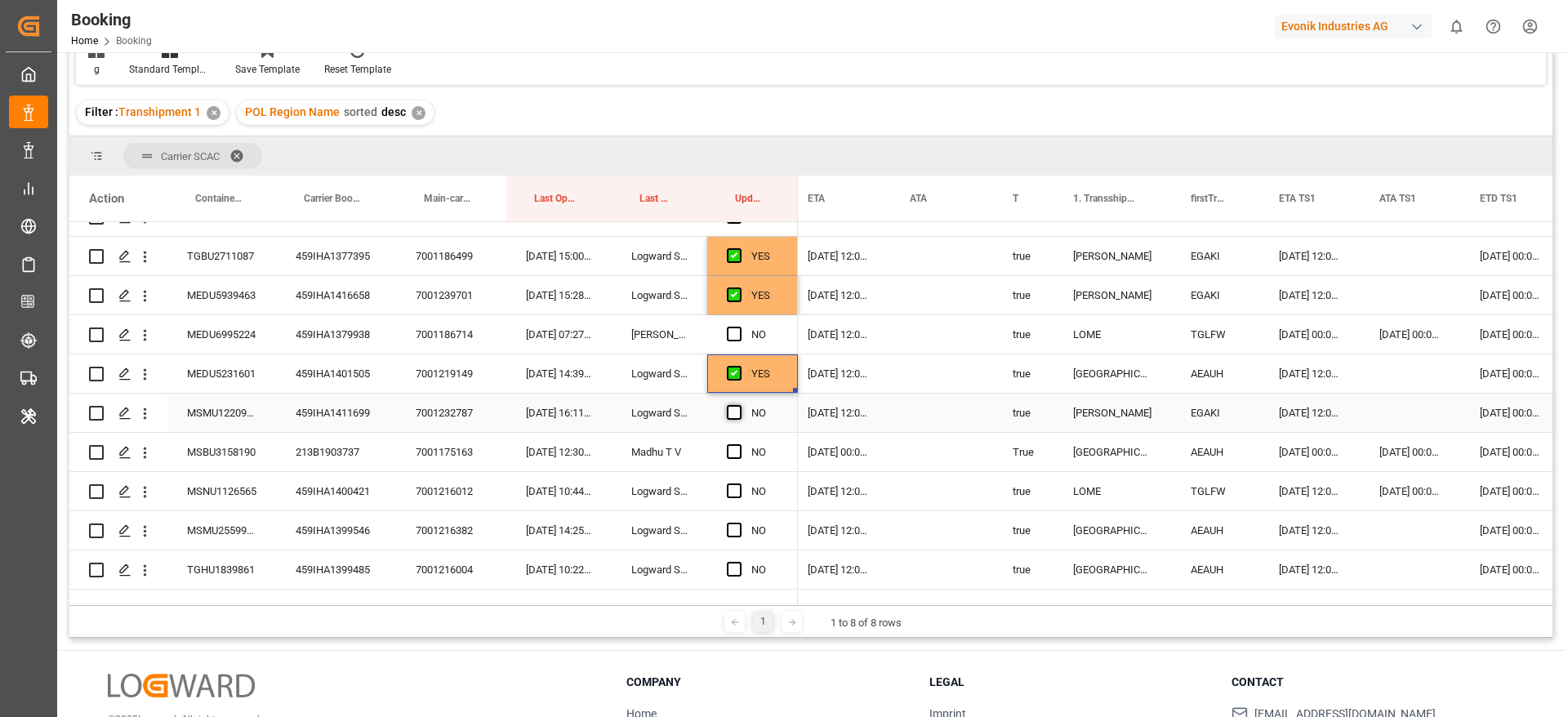
click at [739, 405] on input "Press SPACE to select this row." at bounding box center [739, 405] width 0 height 0
click at [731, 448] on span "Press SPACE to select this row." at bounding box center [734, 452] width 14 height 14
click at [739, 444] on input "Press SPACE to select this row." at bounding box center [739, 444] width 0 height 0
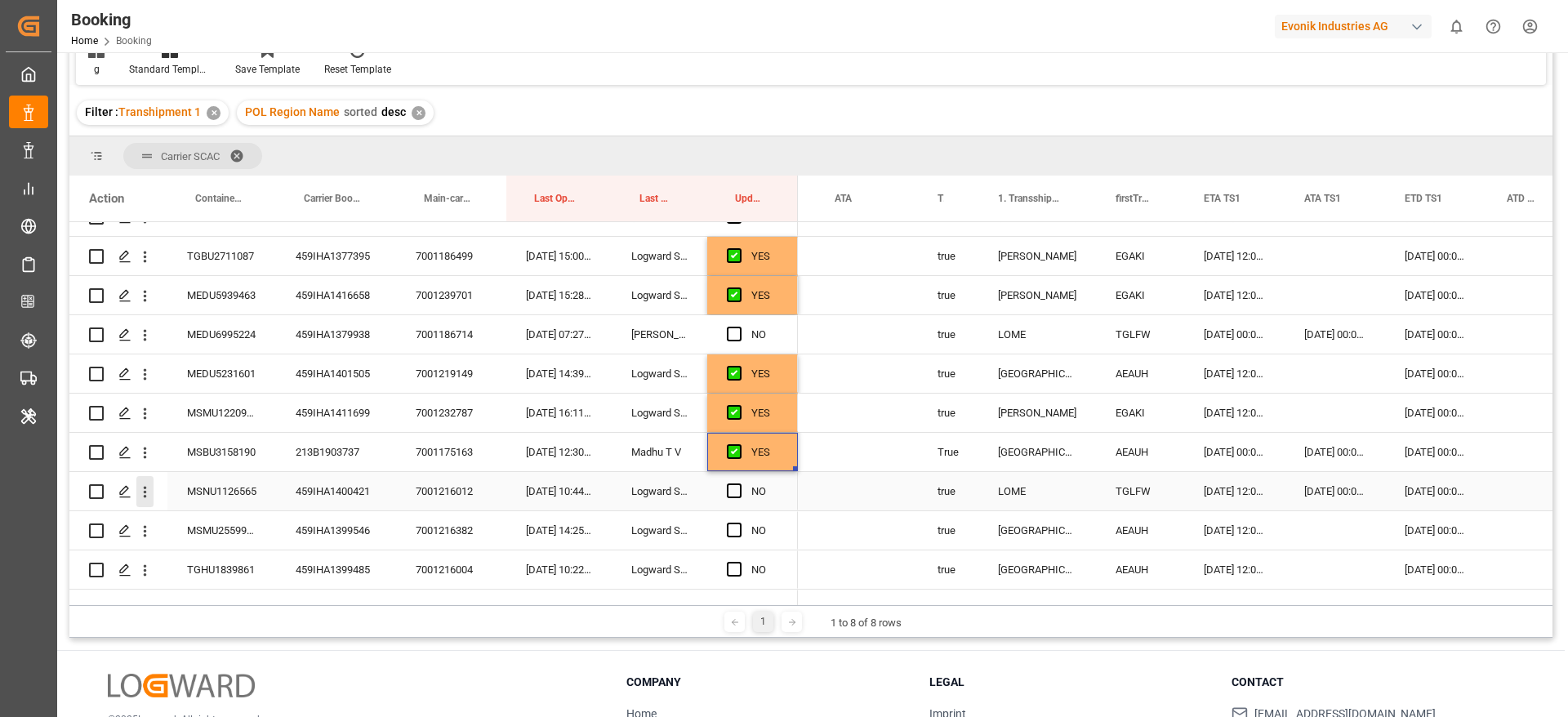
click at [148, 493] on icon "open menu" at bounding box center [145, 491] width 17 height 17
click at [246, 533] on span "Open in new tab" at bounding box center [252, 526] width 148 height 17
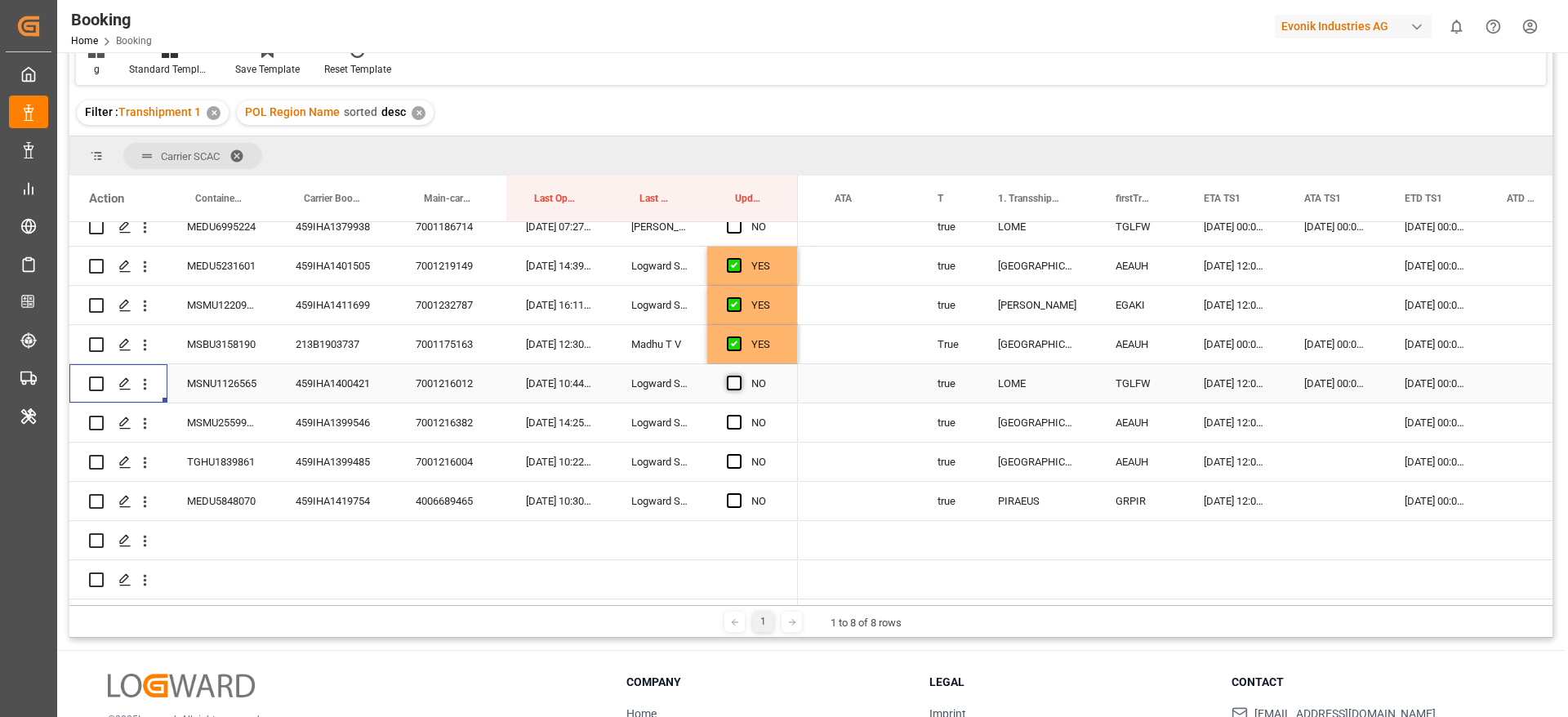
click at [736, 377] on span "Press SPACE to select this row." at bounding box center [734, 383] width 14 height 14
click at [739, 376] on input "Press SPACE to select this row." at bounding box center [739, 376] width 0 height 0
click at [740, 415] on span "Press SPACE to select this row." at bounding box center [734, 422] width 14 height 14
click at [739, 415] on input "Press SPACE to select this row." at bounding box center [739, 415] width 0 height 0
click at [737, 458] on span "Press SPACE to select this row." at bounding box center [734, 462] width 14 height 14
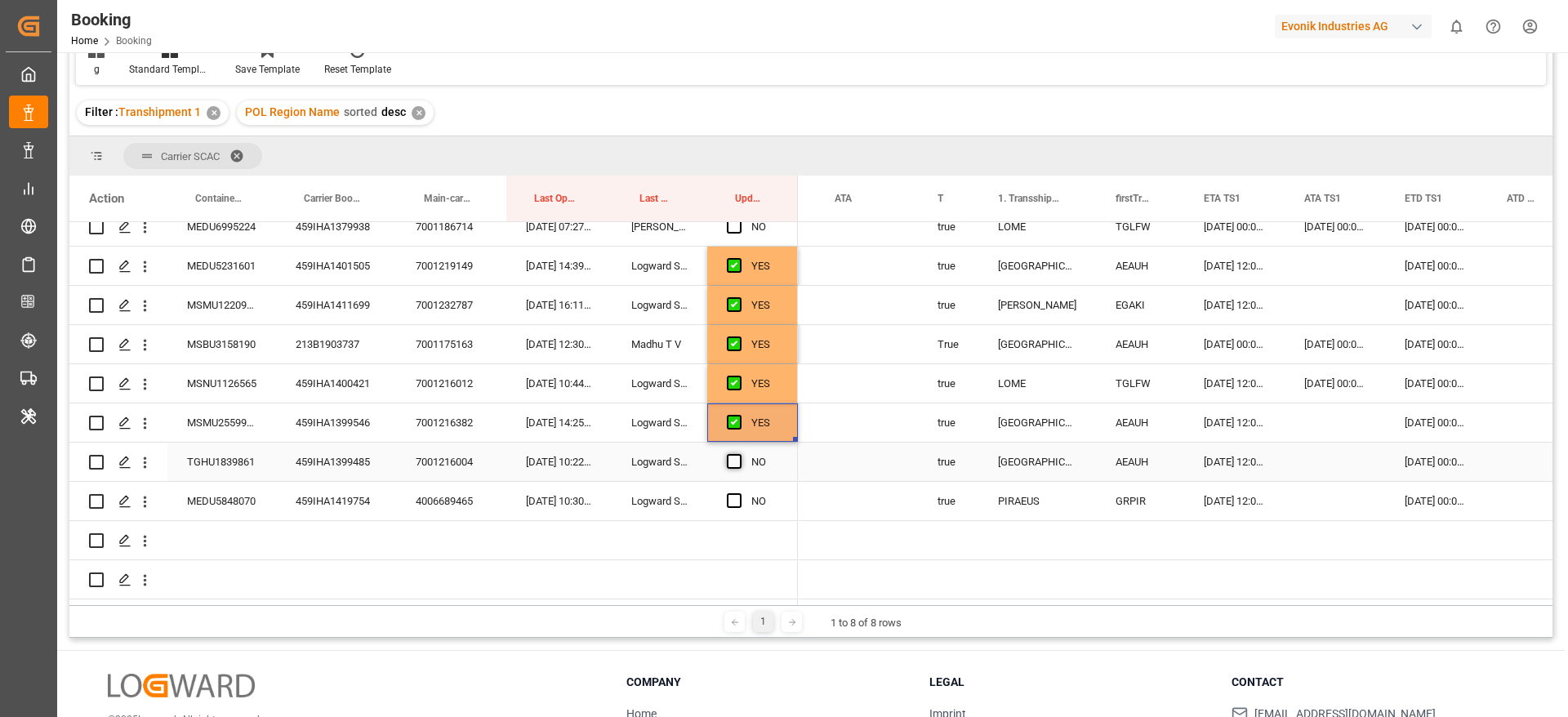
click at [739, 454] on input "Press SPACE to select this row." at bounding box center [739, 454] width 0 height 0
click at [732, 493] on span "Press SPACE to select this row." at bounding box center [734, 500] width 14 height 14
click at [739, 493] on input "Press SPACE to select this row." at bounding box center [739, 493] width 0 height 0
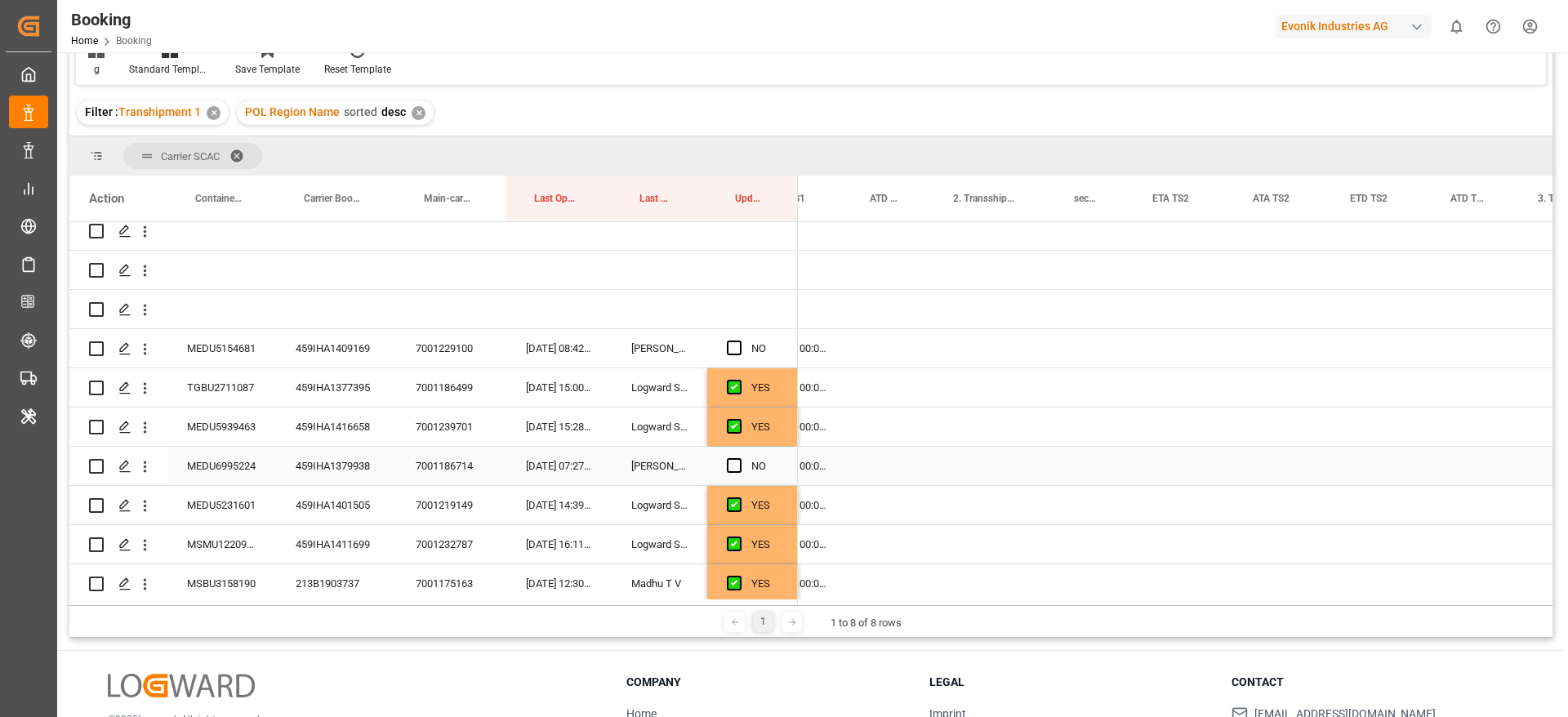
scroll to position [0, 2101]
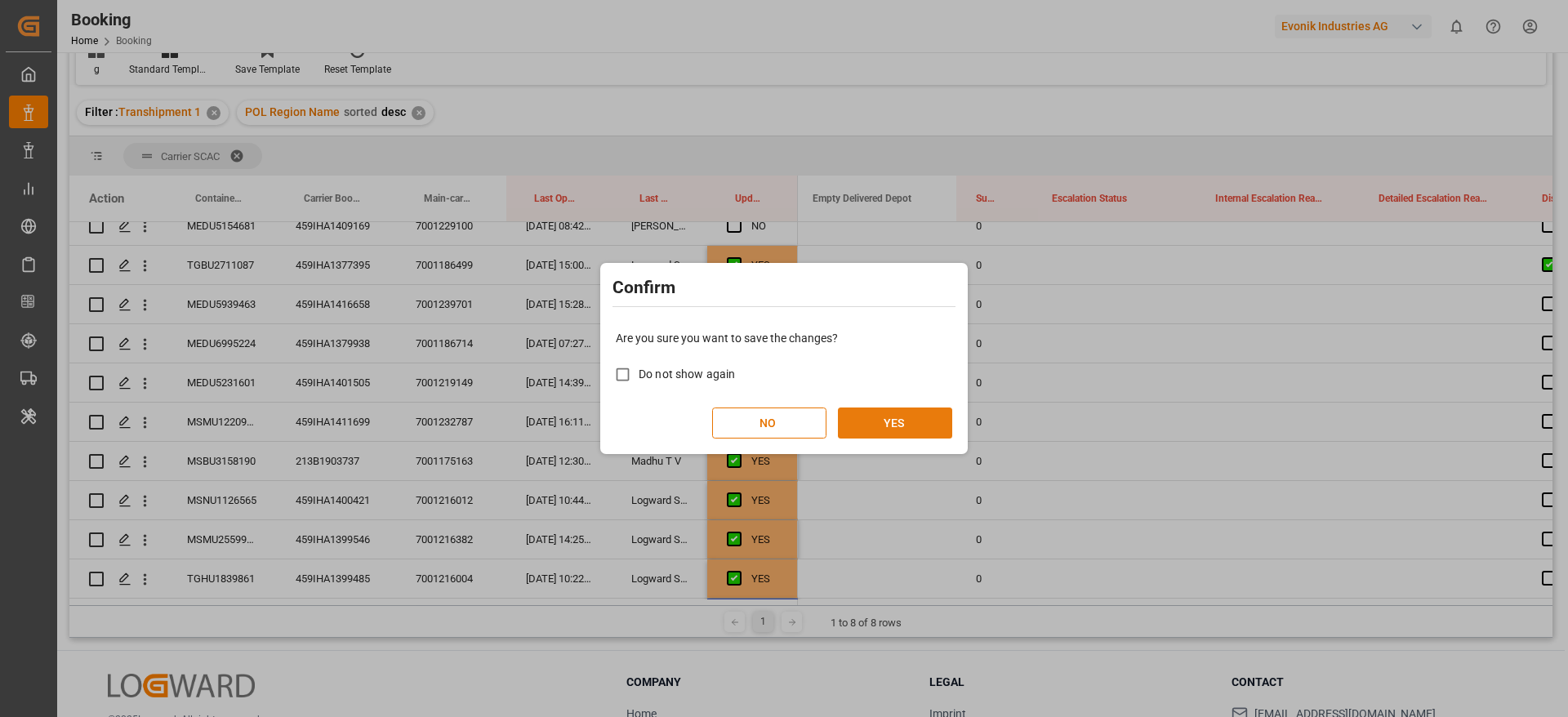
click at [913, 424] on button "YES" at bounding box center [894, 423] width 114 height 31
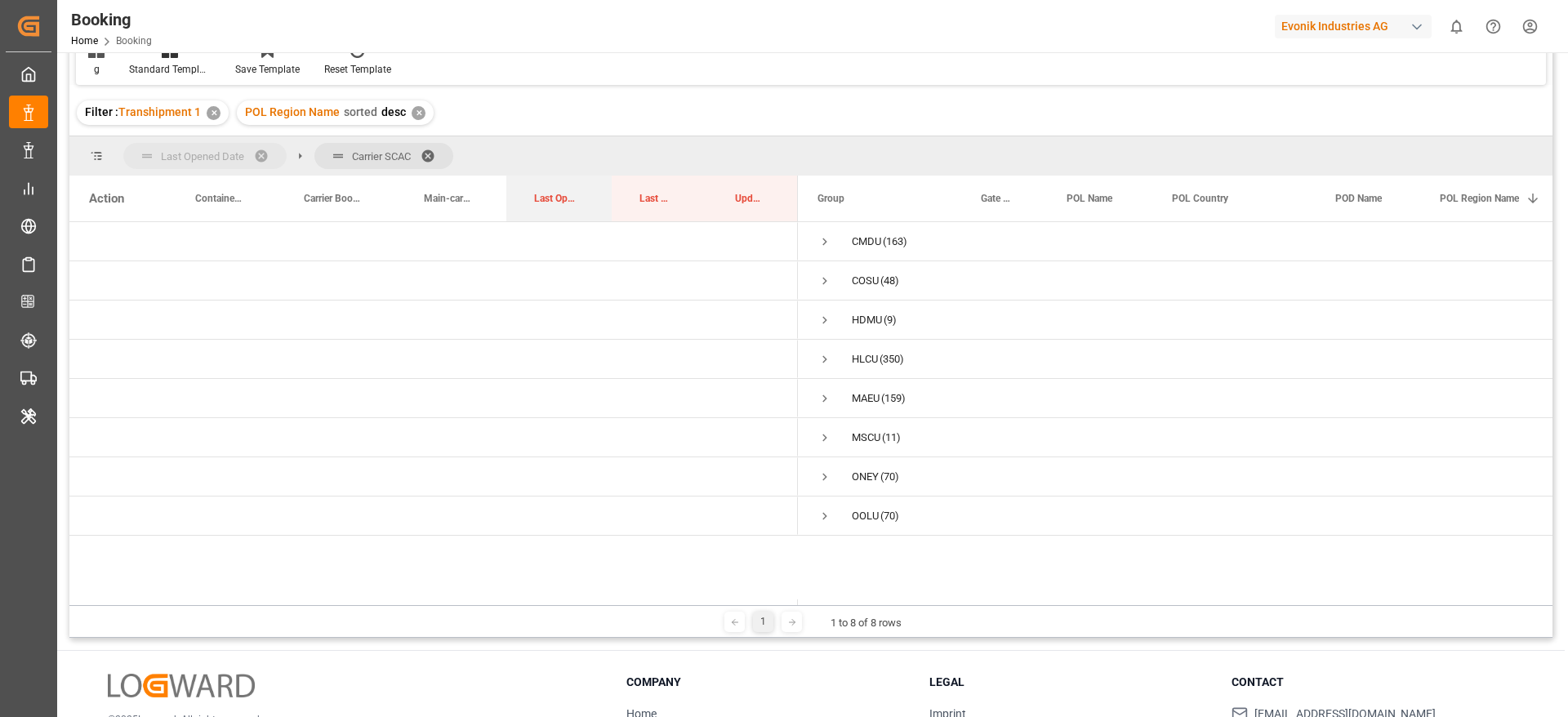
drag, startPoint x: 557, startPoint y: 198, endPoint x: 260, endPoint y: 155, distance: 300.1
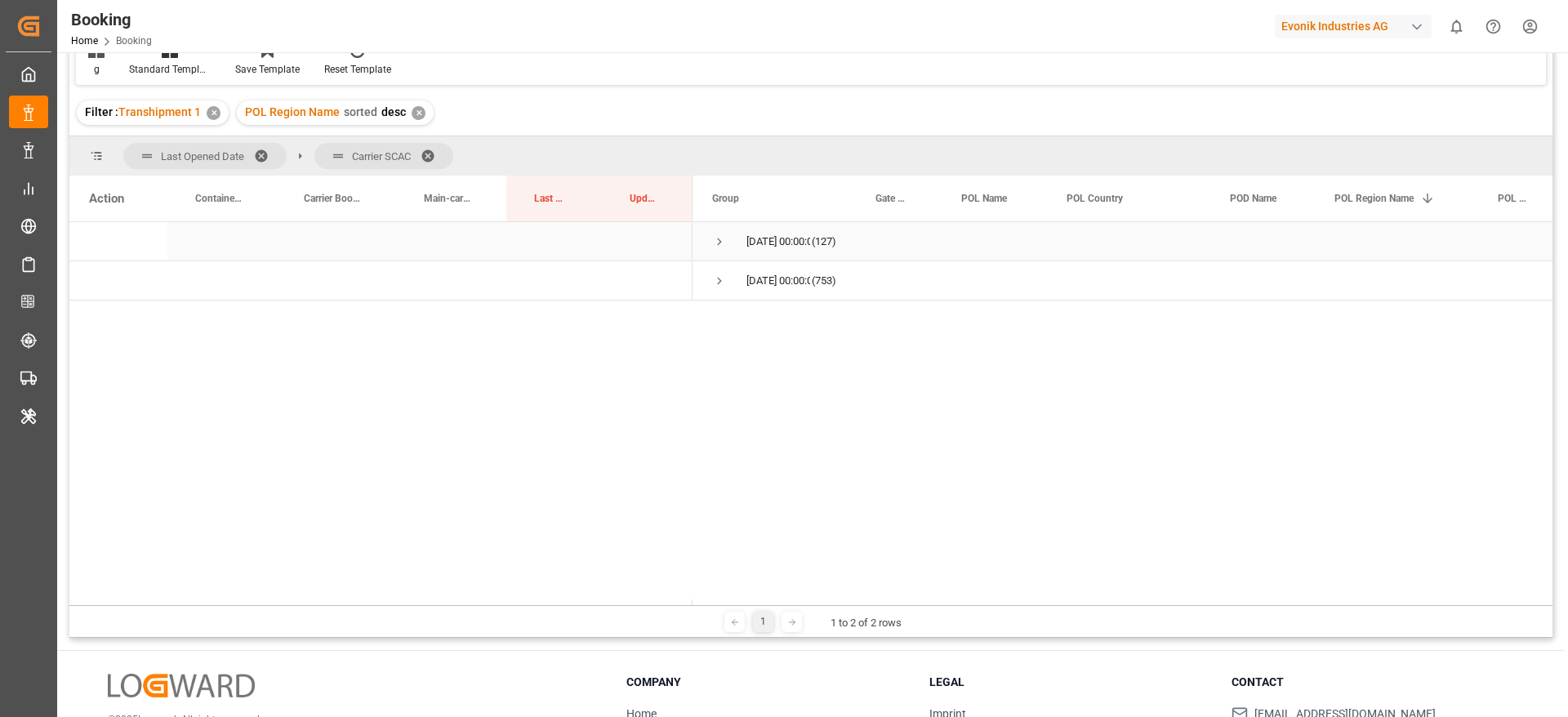
click at [723, 239] on span "Press SPACE to select this row." at bounding box center [720, 242] width 14 height 14
click at [753, 316] on span "Press SPACE to select this row." at bounding box center [754, 320] width 14 height 14
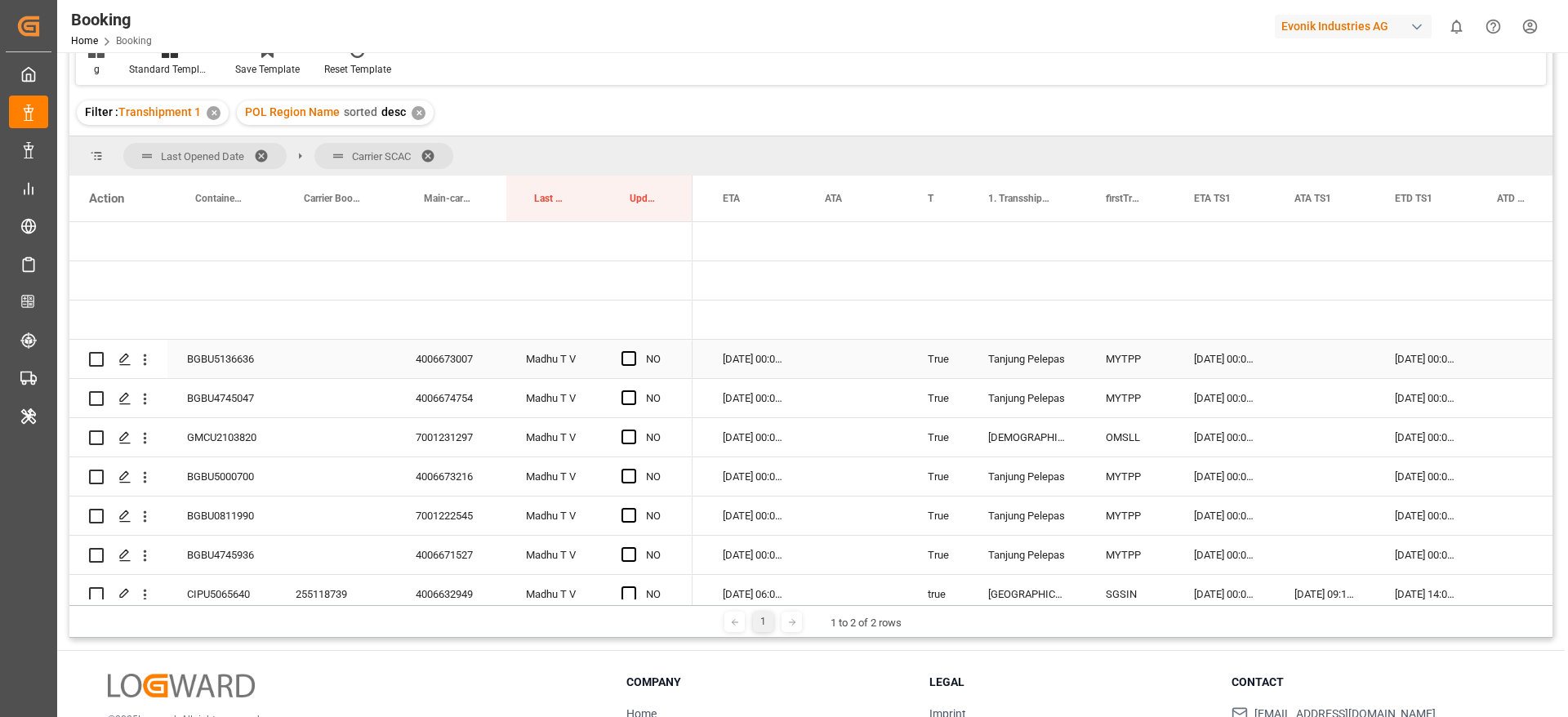
click at [213, 352] on div "BGBU5136636" at bounding box center [221, 359] width 109 height 39
click at [1431, 363] on div "01-09-2025 00:00:00" at bounding box center [1426, 359] width 102 height 39
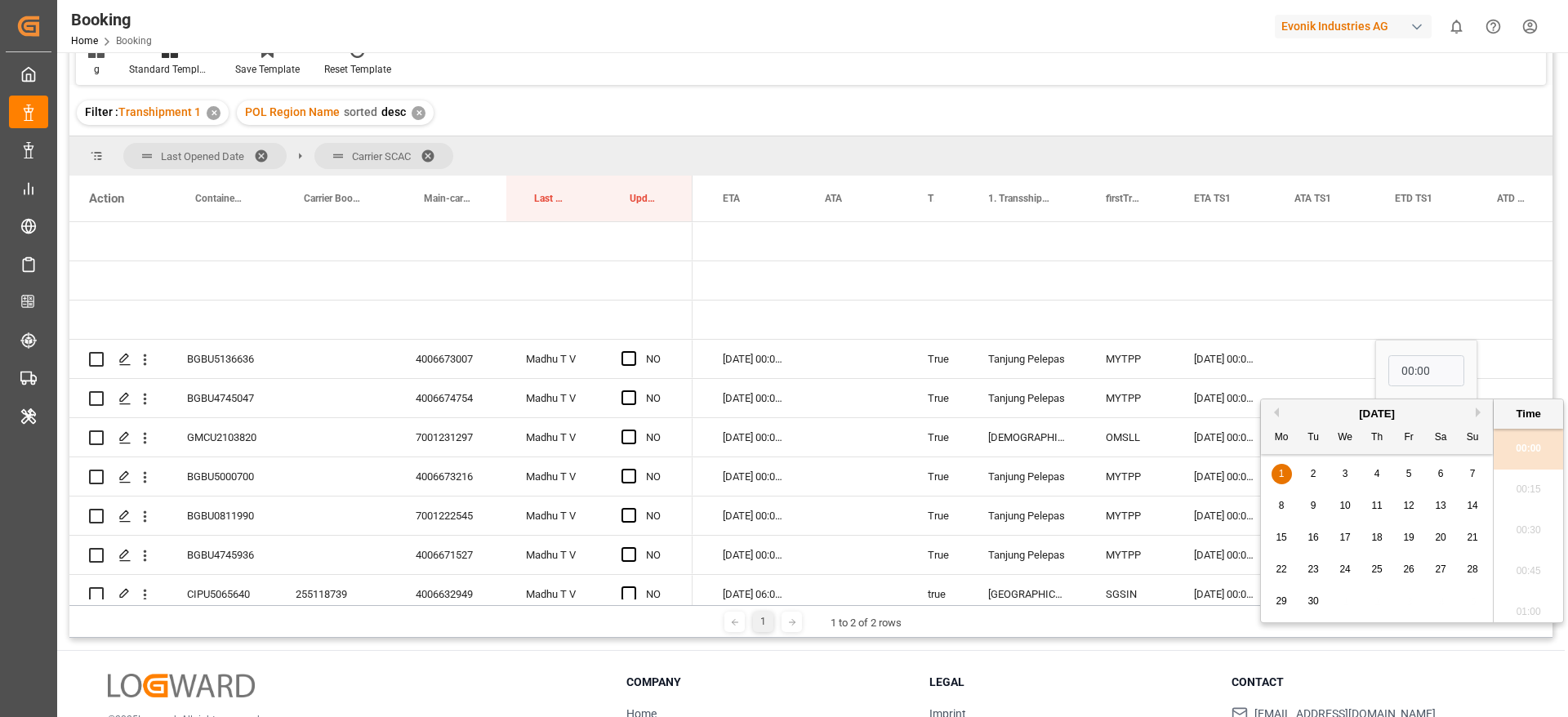
click at [1272, 416] on button "Previous Month" at bounding box center [1274, 412] width 10 height 10
click at [1475, 599] on span "31" at bounding box center [1473, 601] width 11 height 12
type input "31-08-2025 00:00"
click at [1321, 361] on div "Press SPACE to select this row." at bounding box center [1325, 359] width 101 height 39
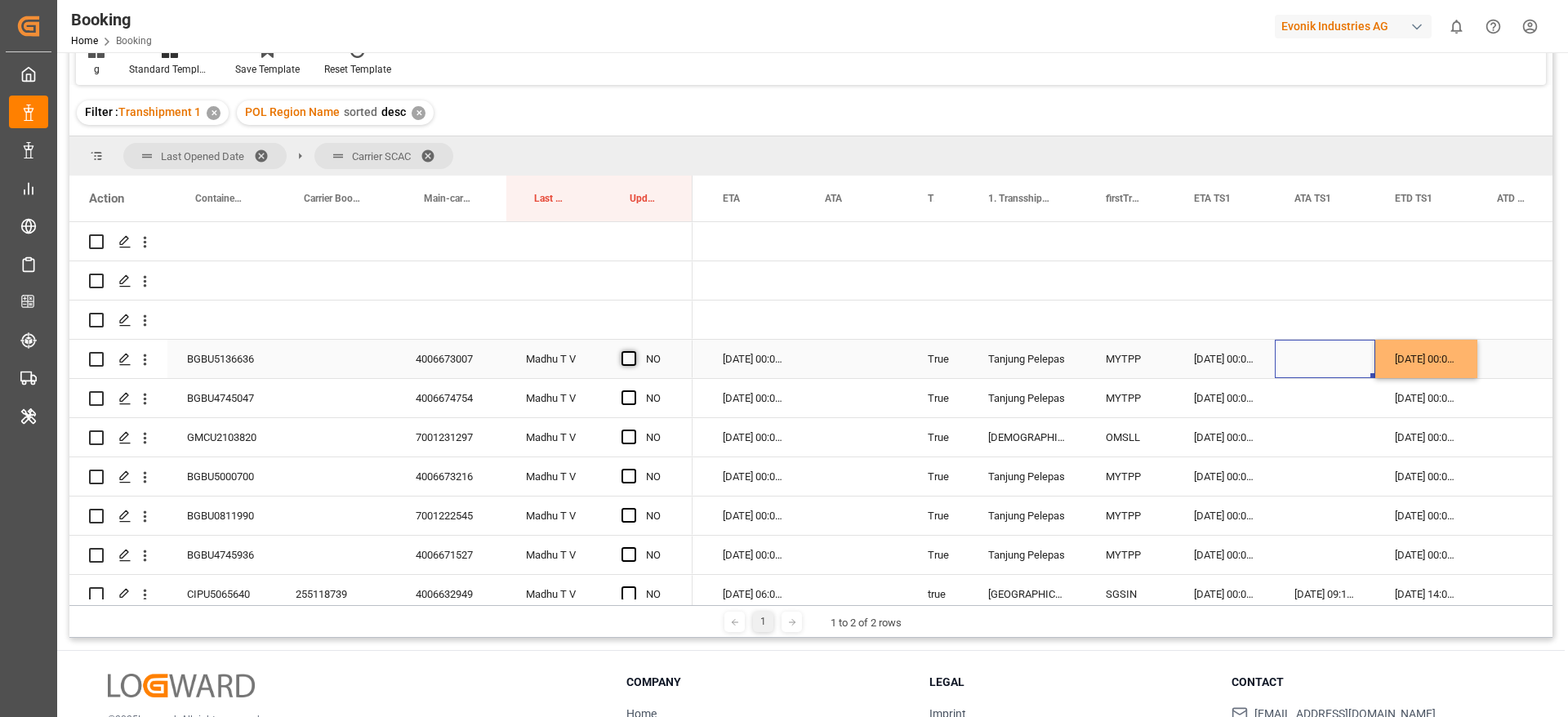
click at [629, 356] on span "Press SPACE to select this row." at bounding box center [629, 358] width 14 height 14
click at [634, 351] on input "Press SPACE to select this row." at bounding box center [634, 351] width 0 height 0
click at [227, 395] on div "BGBU4745047" at bounding box center [221, 398] width 109 height 39
drag, startPoint x: 1424, startPoint y: 352, endPoint x: 1437, endPoint y: 361, distance: 15.8
click at [1425, 352] on div "31-08-2025 00:00:00" at bounding box center [1426, 359] width 102 height 39
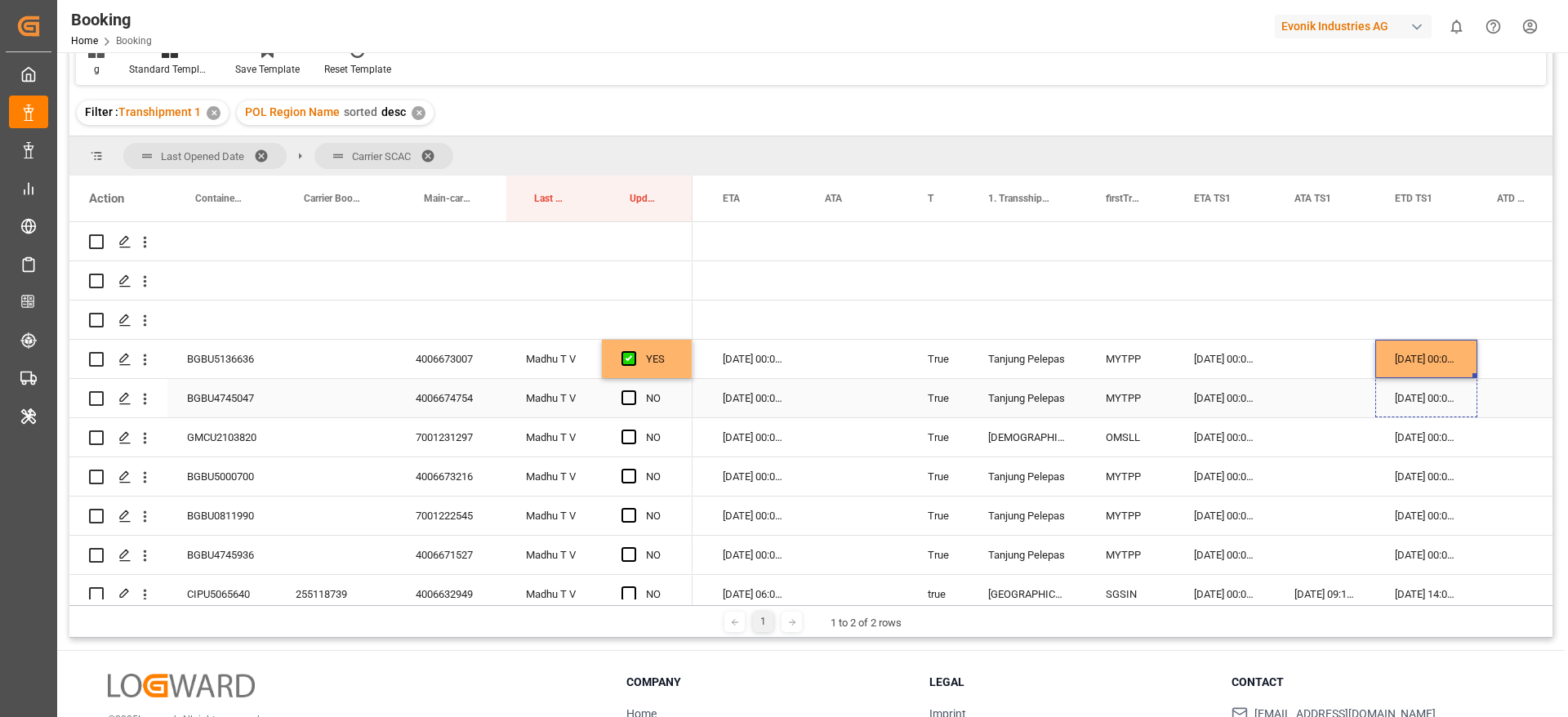
drag, startPoint x: 1474, startPoint y: 372, endPoint x: 1477, endPoint y: 396, distance: 24.2
click at [628, 399] on span "Press SPACE to select this row." at bounding box center [629, 398] width 14 height 14
click at [634, 390] on input "Press SPACE to select this row." at bounding box center [634, 390] width 0 height 0
click at [628, 436] on span "Press SPACE to select this row." at bounding box center [629, 437] width 14 height 14
click at [634, 430] on input "Press SPACE to select this row." at bounding box center [634, 430] width 0 height 0
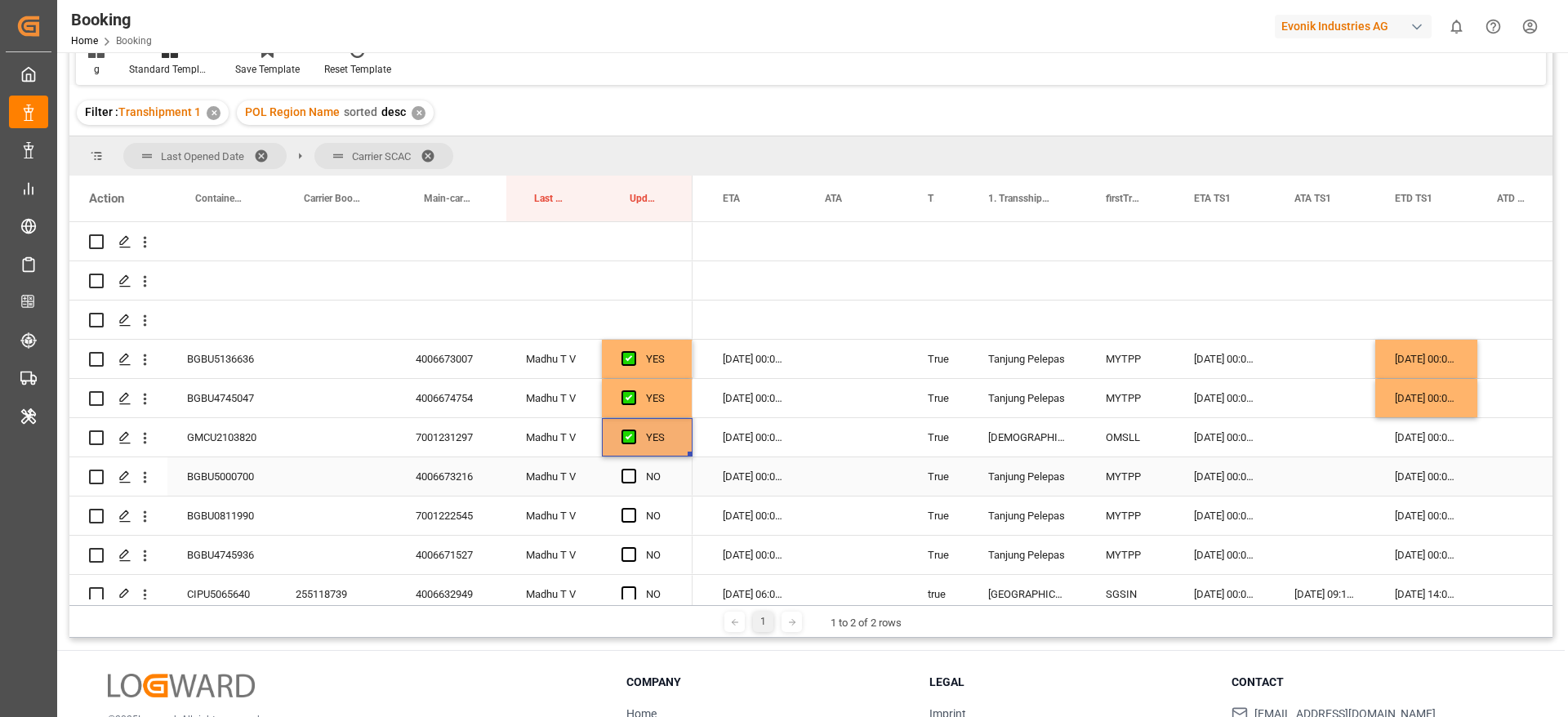
click at [215, 466] on div "BGBU5000700" at bounding box center [221, 476] width 109 height 39
click at [1426, 475] on div "03-09-2025 00:00:00" at bounding box center [1426, 476] width 102 height 39
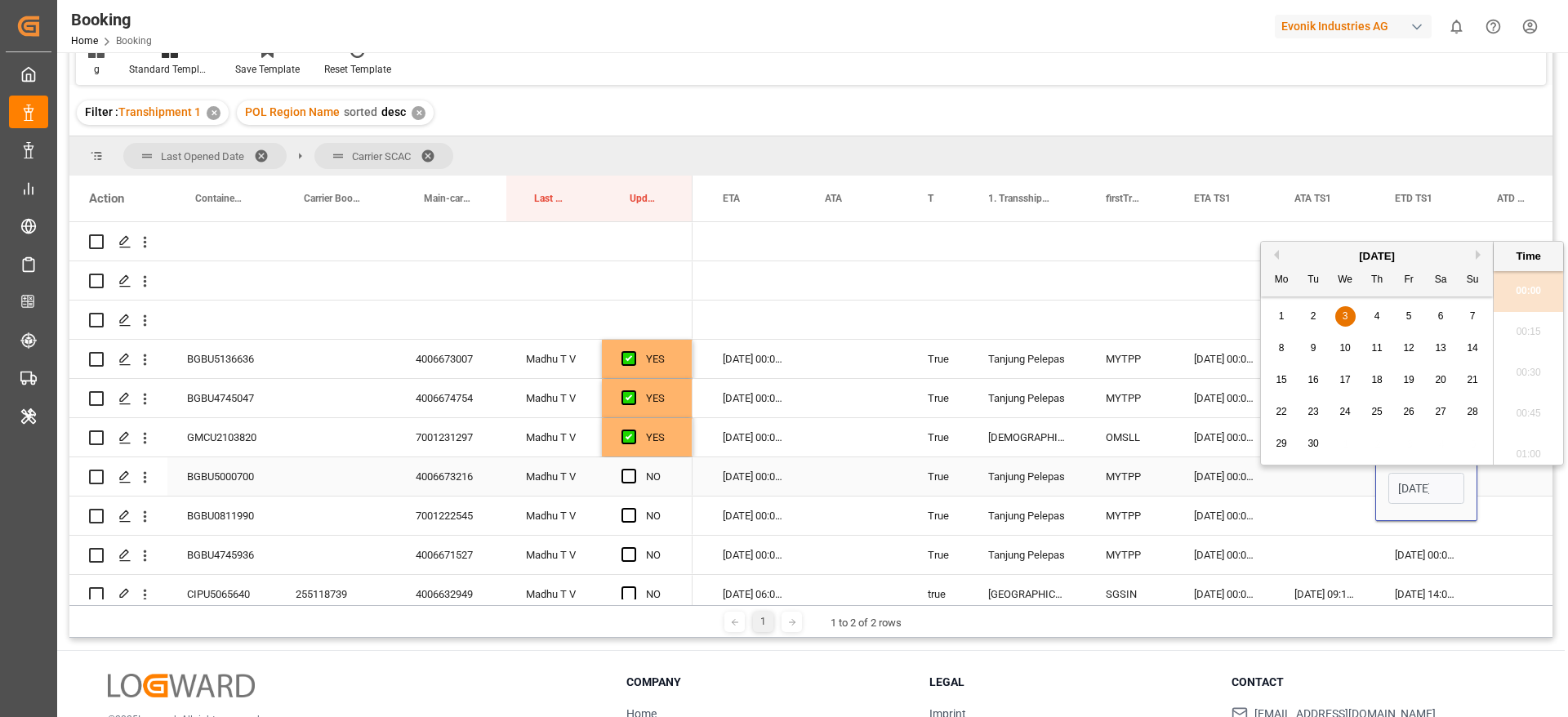
scroll to position [0, 58]
click at [1448, 311] on div "6" at bounding box center [1441, 309] width 21 height 20
type input "06-09-2025 00:00"
click at [752, 469] on div "08-09-2025 00:00:00" at bounding box center [754, 476] width 102 height 39
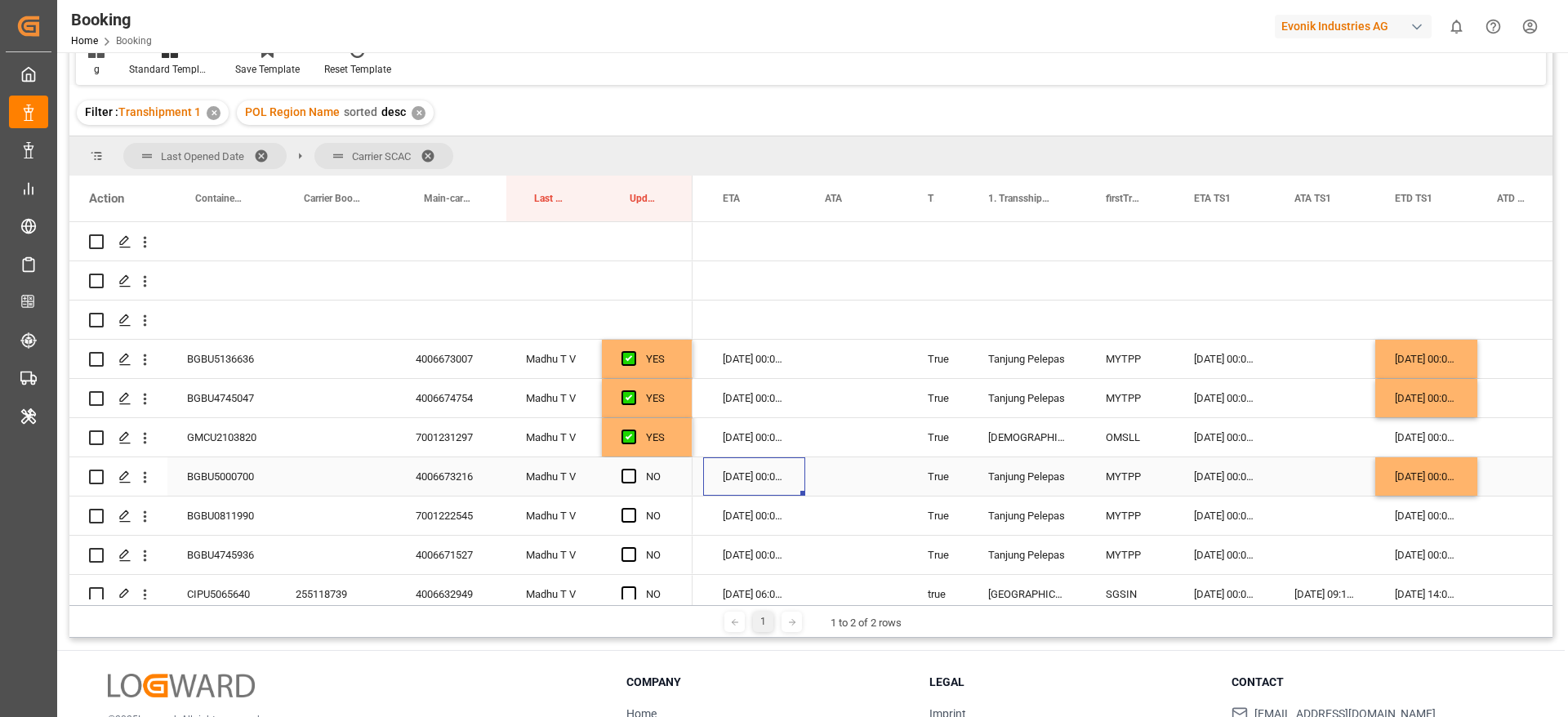
click at [752, 469] on div "08-09-2025 00:00:00" at bounding box center [754, 476] width 102 height 39
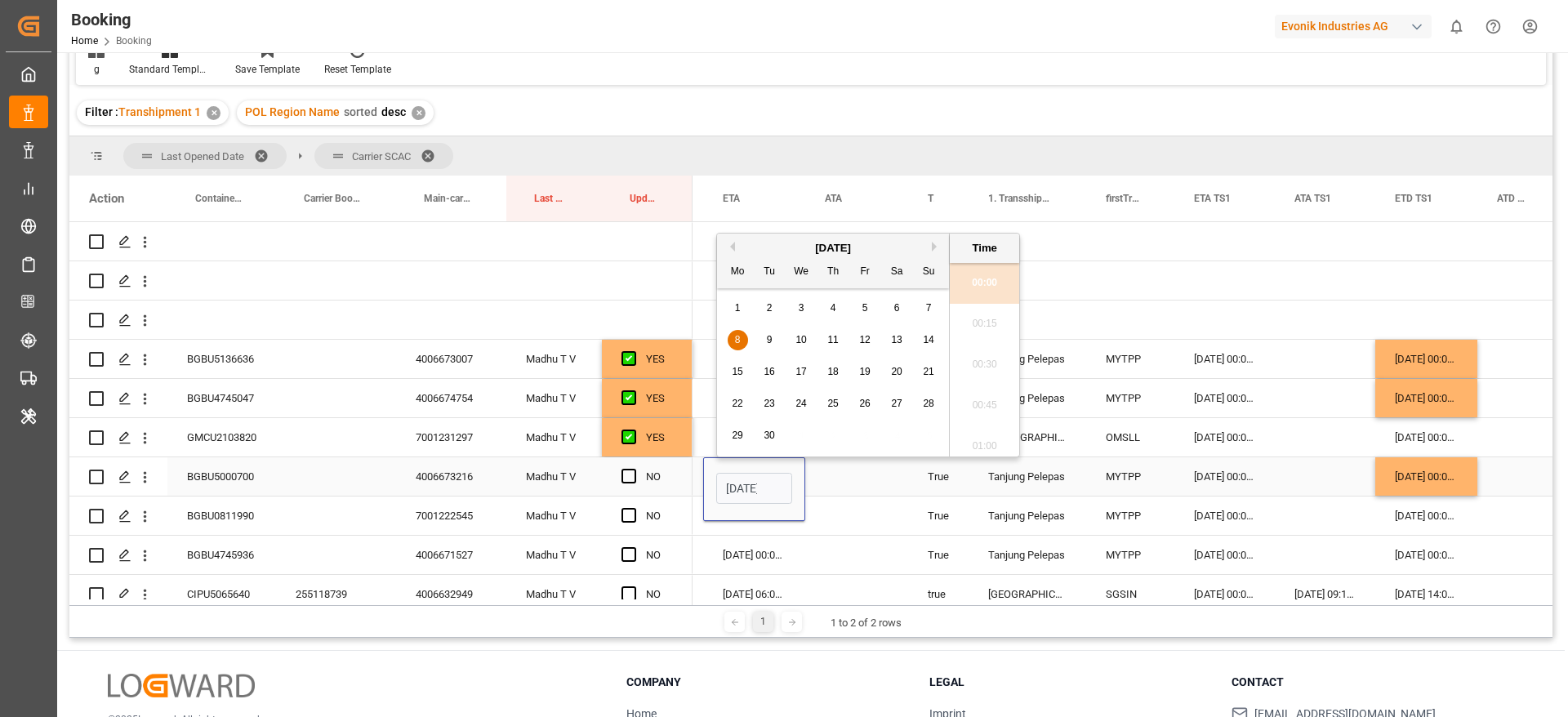
scroll to position [0, 58]
click at [923, 310] on div "7" at bounding box center [928, 309] width 21 height 20
type input "07-09-2025 00:00"
click at [634, 471] on span "Press SPACE to select this row." at bounding box center [629, 476] width 14 height 14
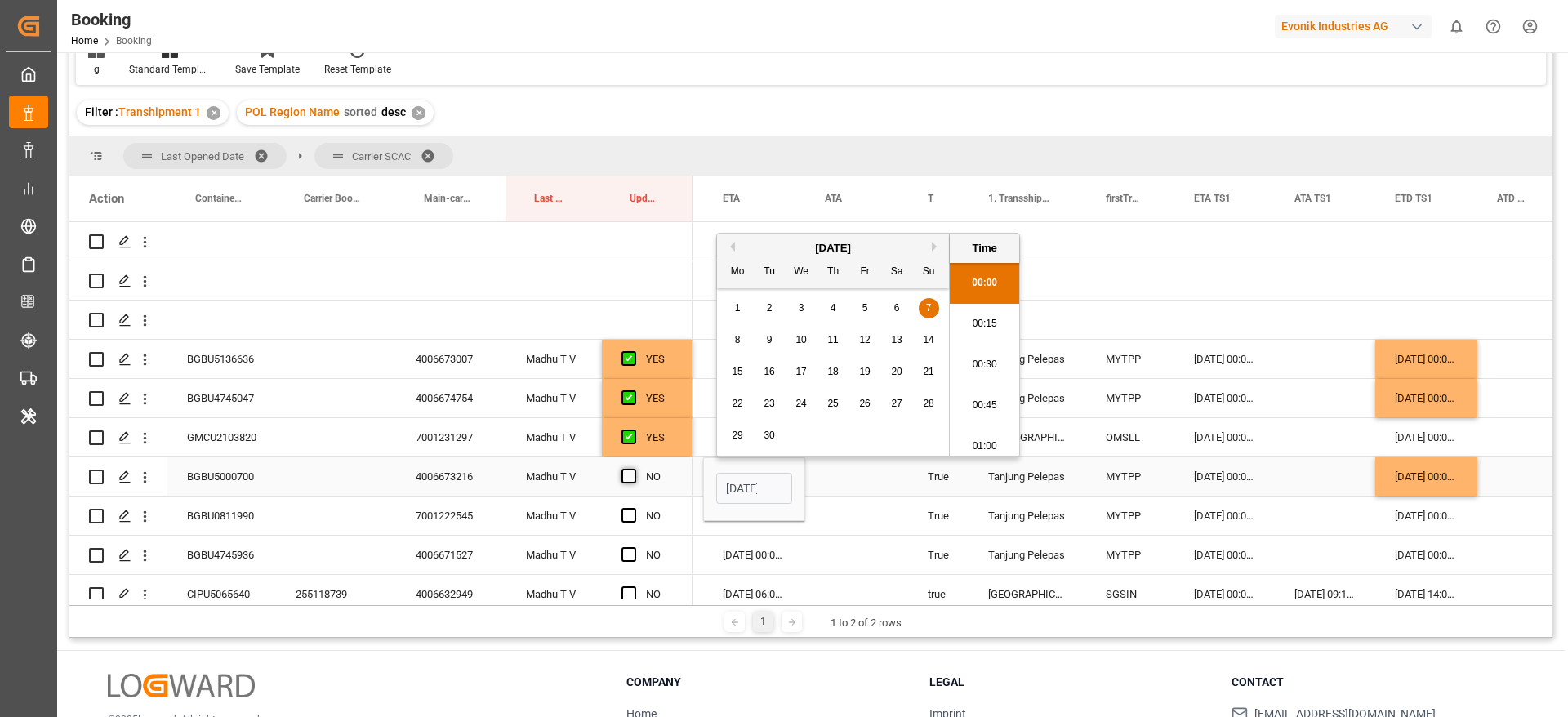
click at [634, 469] on input "Press SPACE to select this row." at bounding box center [634, 469] width 0 height 0
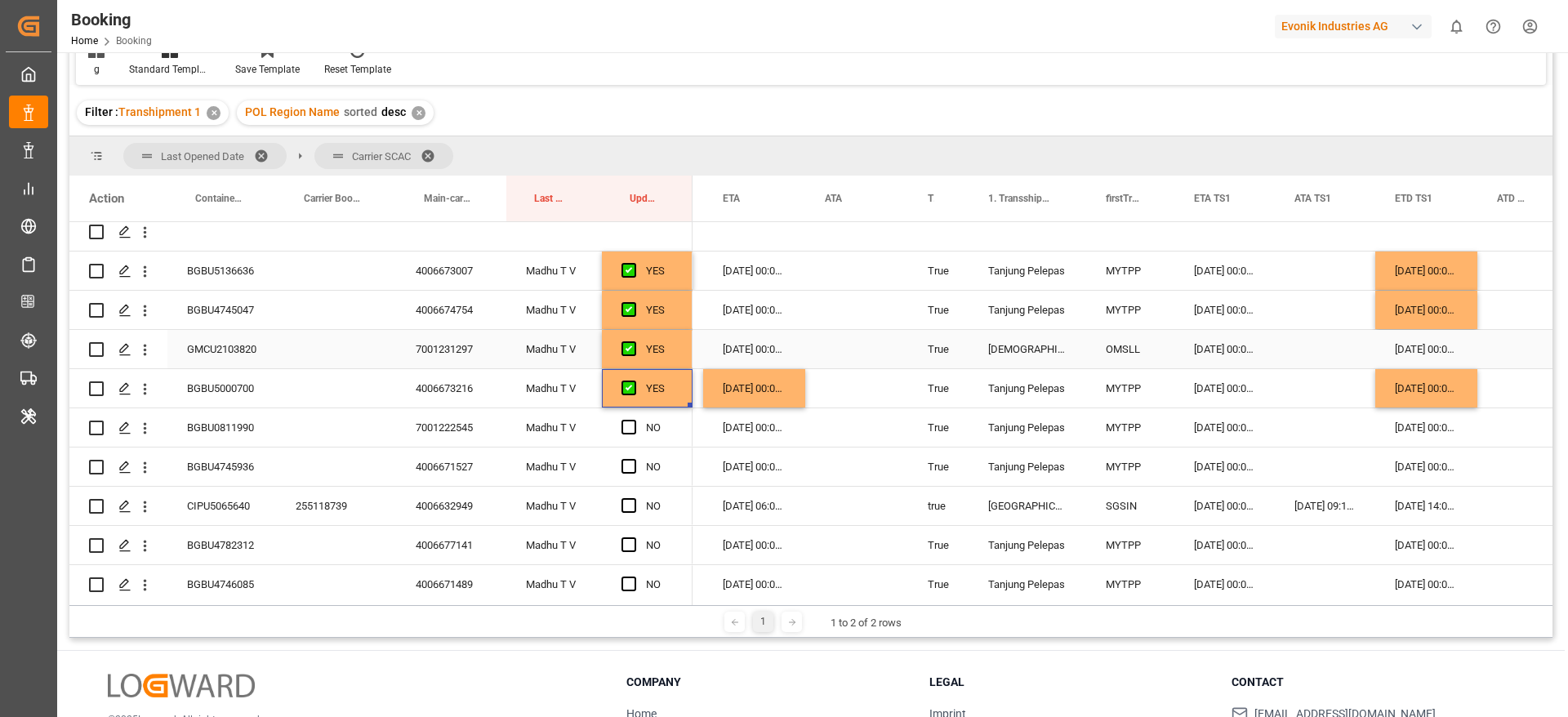
scroll to position [122, 0]
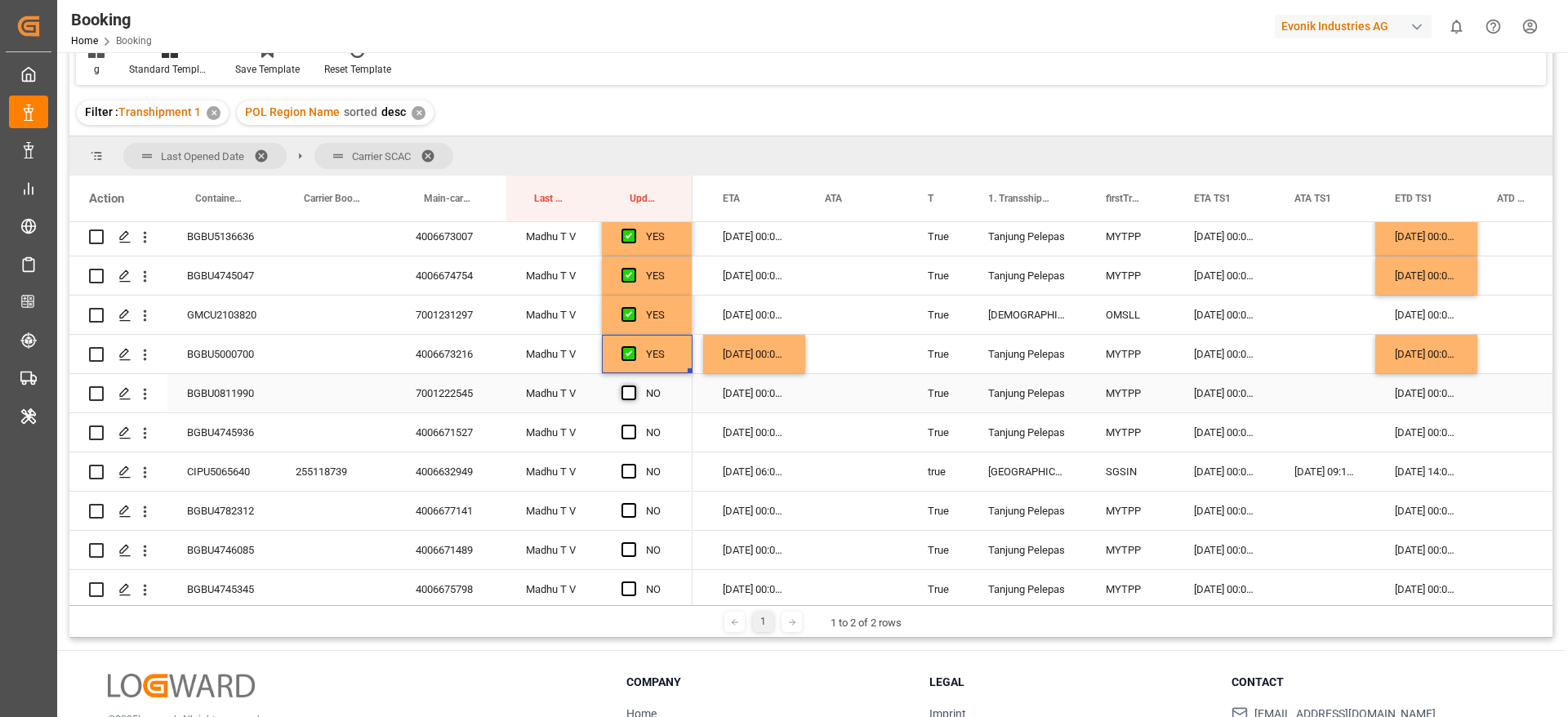
click at [634, 392] on span "Press SPACE to select this row." at bounding box center [629, 393] width 14 height 14
click at [634, 386] on input "Press SPACE to select this row." at bounding box center [634, 386] width 0 height 0
click at [251, 429] on div "BGBU4745936" at bounding box center [221, 432] width 109 height 39
click at [1424, 351] on div "06-09-2025 00:00:00" at bounding box center [1426, 354] width 102 height 39
click at [1412, 435] on div "03-09-2025 00:00:00" at bounding box center [1426, 432] width 102 height 39
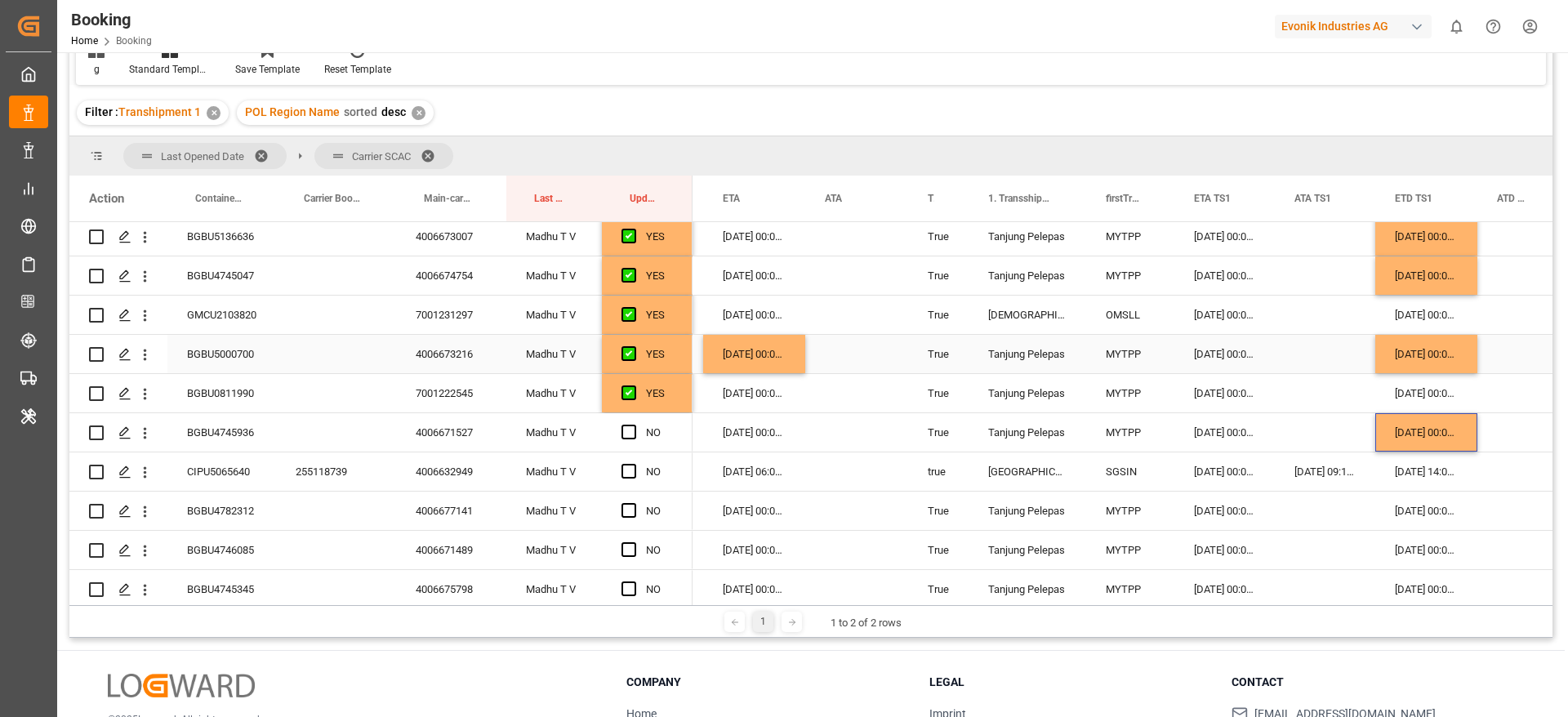
click at [764, 351] on div "07-09-2025 00:00:00" at bounding box center [754, 354] width 102 height 39
click at [756, 420] on div "08-09-2025 00:00:00" at bounding box center [754, 432] width 102 height 39
click at [628, 428] on span "Press SPACE to select this row." at bounding box center [629, 432] width 14 height 14
click at [634, 425] on input "Press SPACE to select this row." at bounding box center [634, 425] width 0 height 0
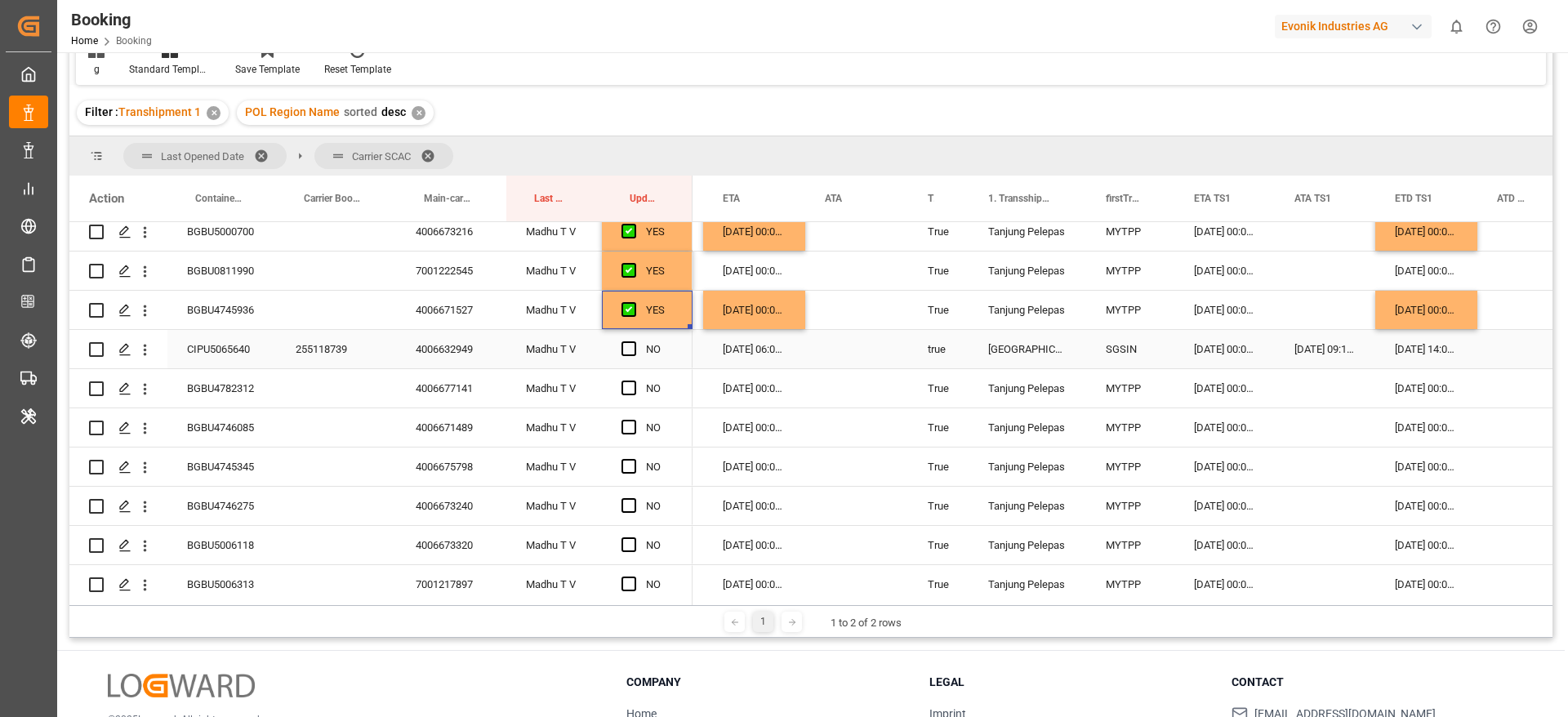
click at [624, 345] on span "Press SPACE to select this row." at bounding box center [629, 348] width 14 height 14
click at [634, 341] on input "Press SPACE to select this row." at bounding box center [634, 341] width 0 height 0
click at [628, 381] on span "Press SPACE to select this row." at bounding box center [629, 388] width 14 height 14
click at [634, 381] on input "Press SPACE to select this row." at bounding box center [634, 381] width 0 height 0
click at [260, 432] on div "BGBU4746085" at bounding box center [221, 427] width 109 height 39
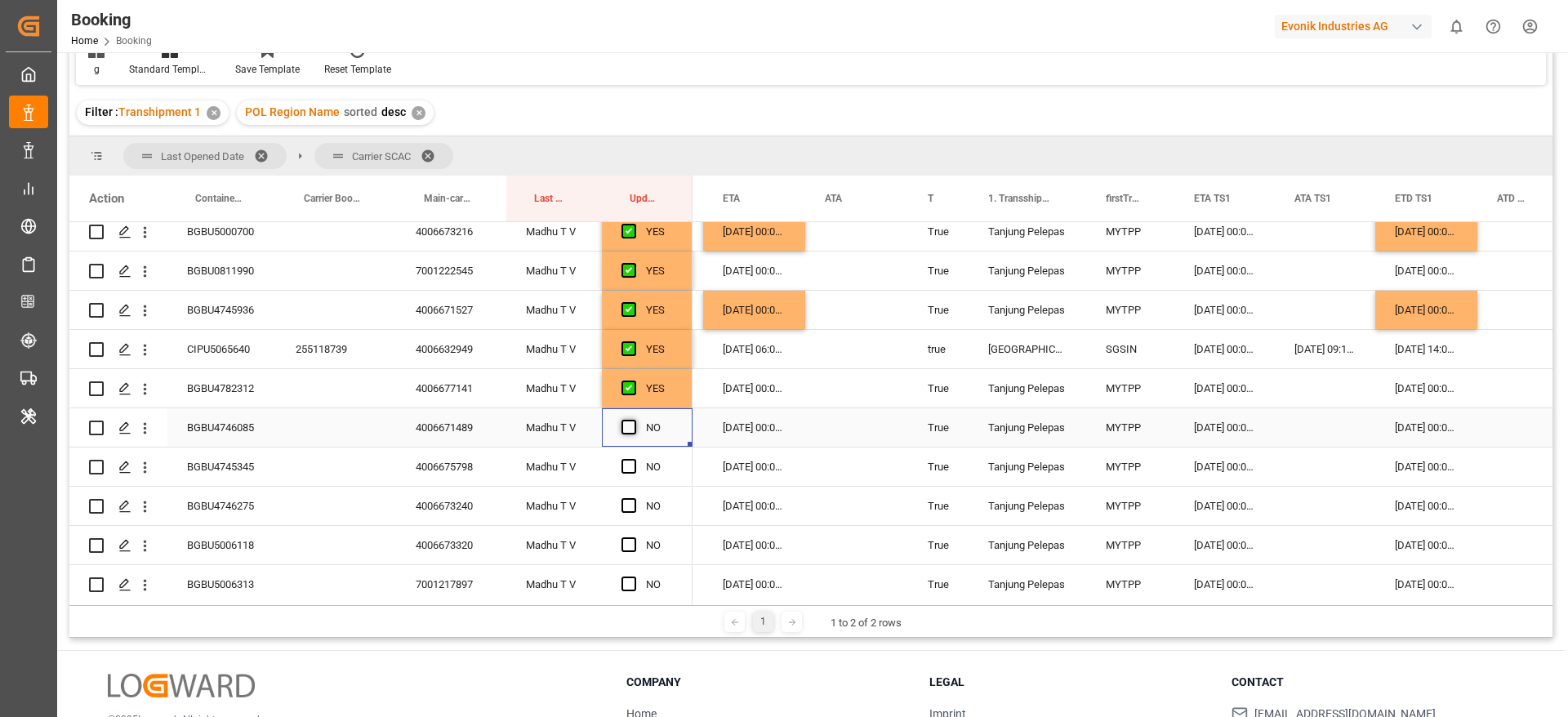
click at [624, 424] on span "Press SPACE to select this row." at bounding box center [629, 427] width 14 height 14
click at [634, 420] on input "Press SPACE to select this row." at bounding box center [634, 420] width 0 height 0
click at [630, 465] on span "Press SPACE to select this row." at bounding box center [629, 466] width 14 height 14
click at [634, 459] on input "Press SPACE to select this row." at bounding box center [634, 459] width 0 height 0
click at [264, 461] on div "BGBU4745345" at bounding box center [221, 467] width 109 height 39
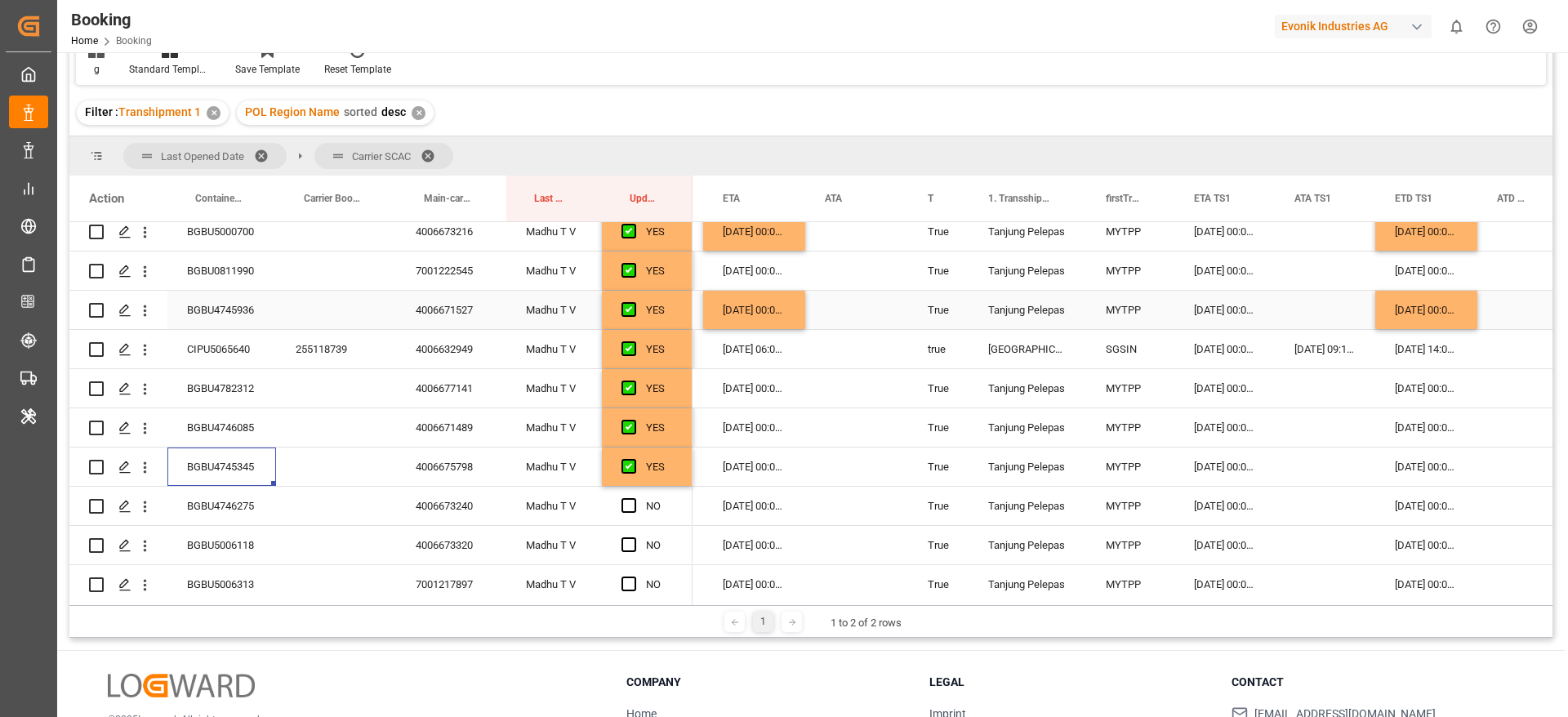
scroll to position [122, 0]
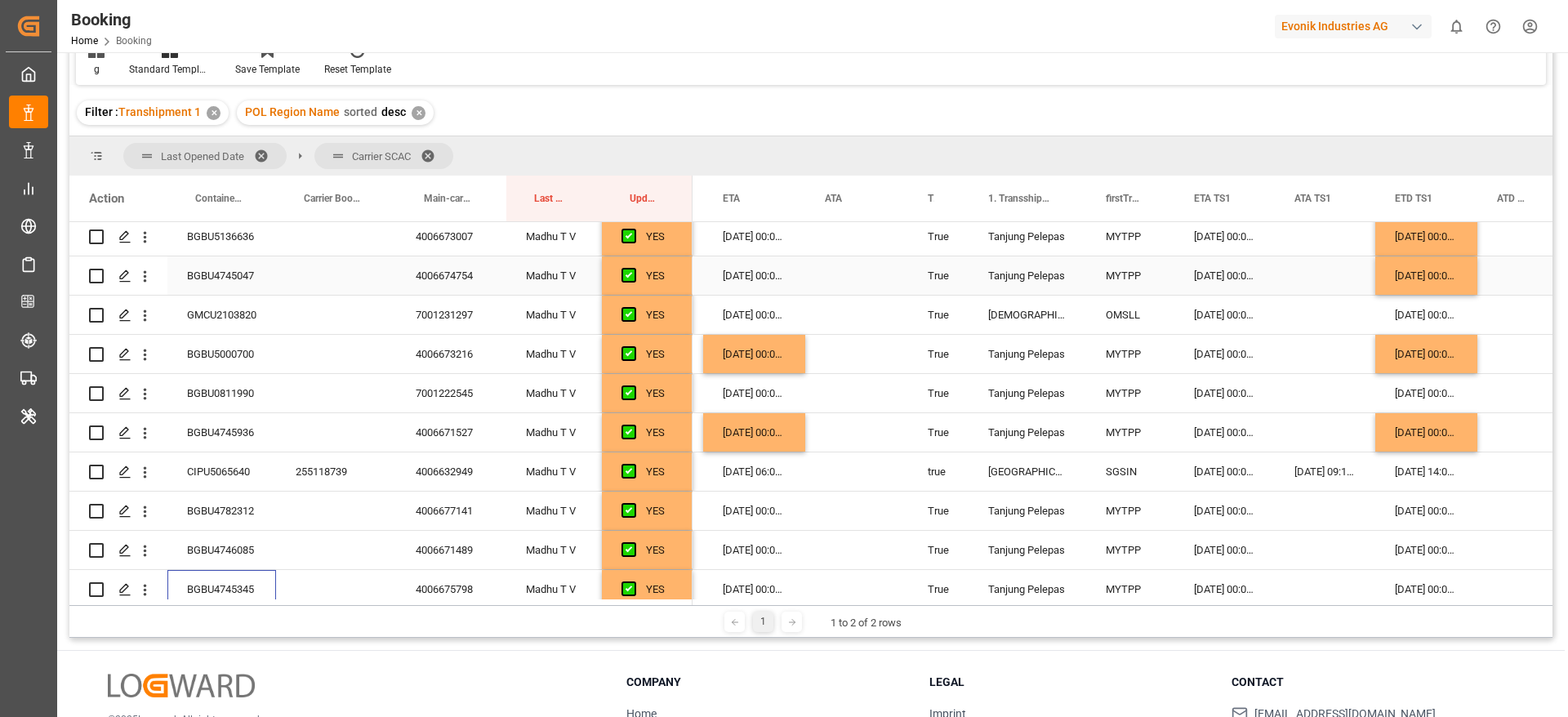
click at [1436, 279] on div "31-08-2025 00:00:00" at bounding box center [1426, 275] width 102 height 39
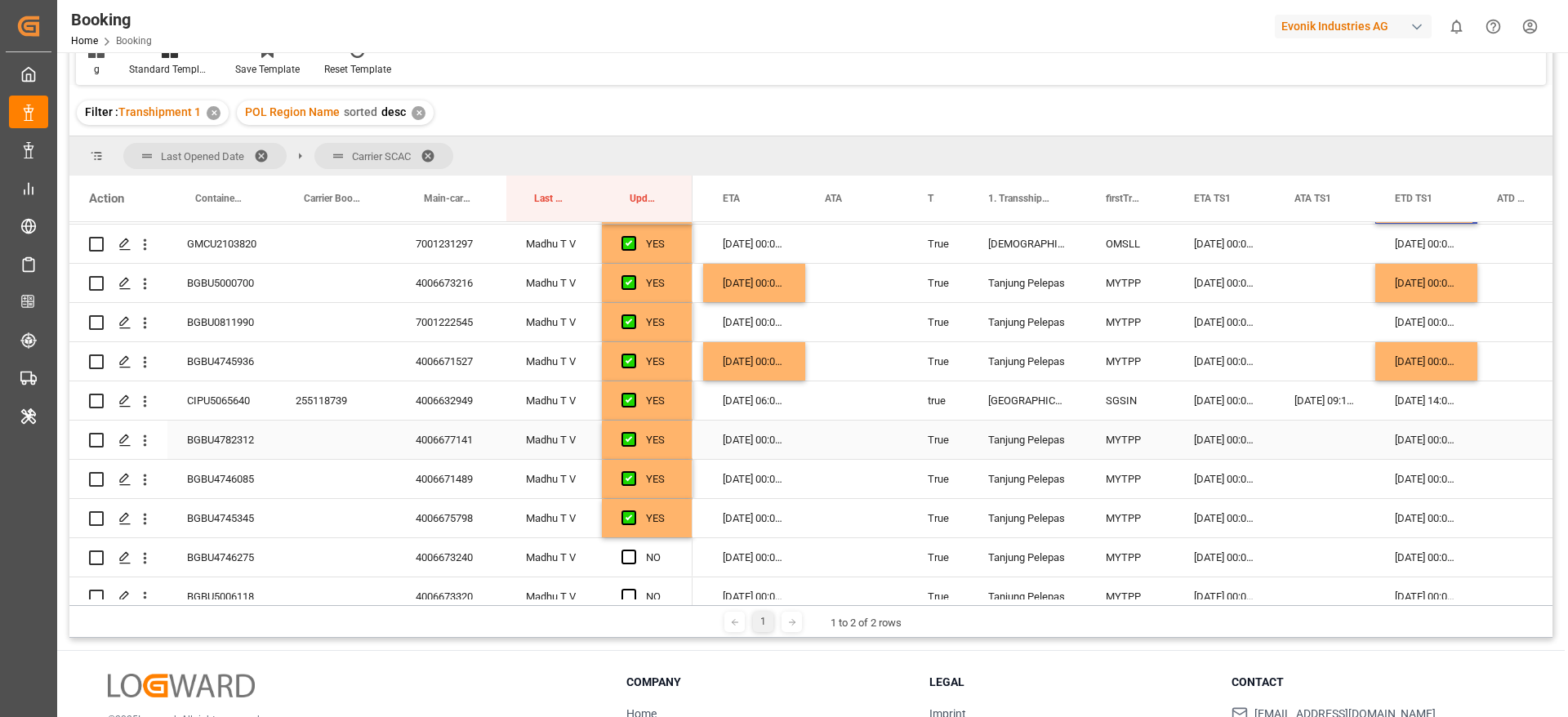
scroll to position [245, 0]
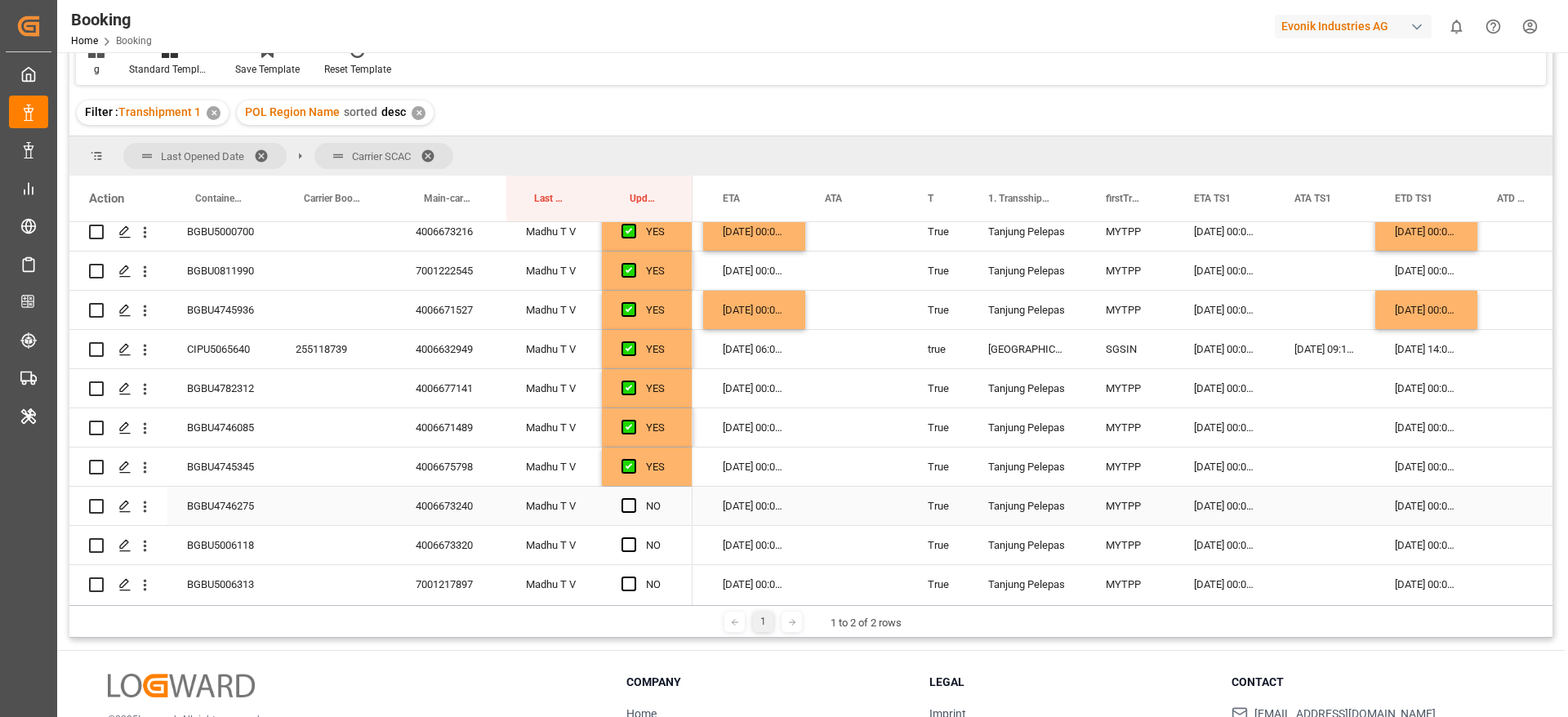
click at [1424, 512] on div "03-09-2025 00:00:00" at bounding box center [1426, 506] width 102 height 39
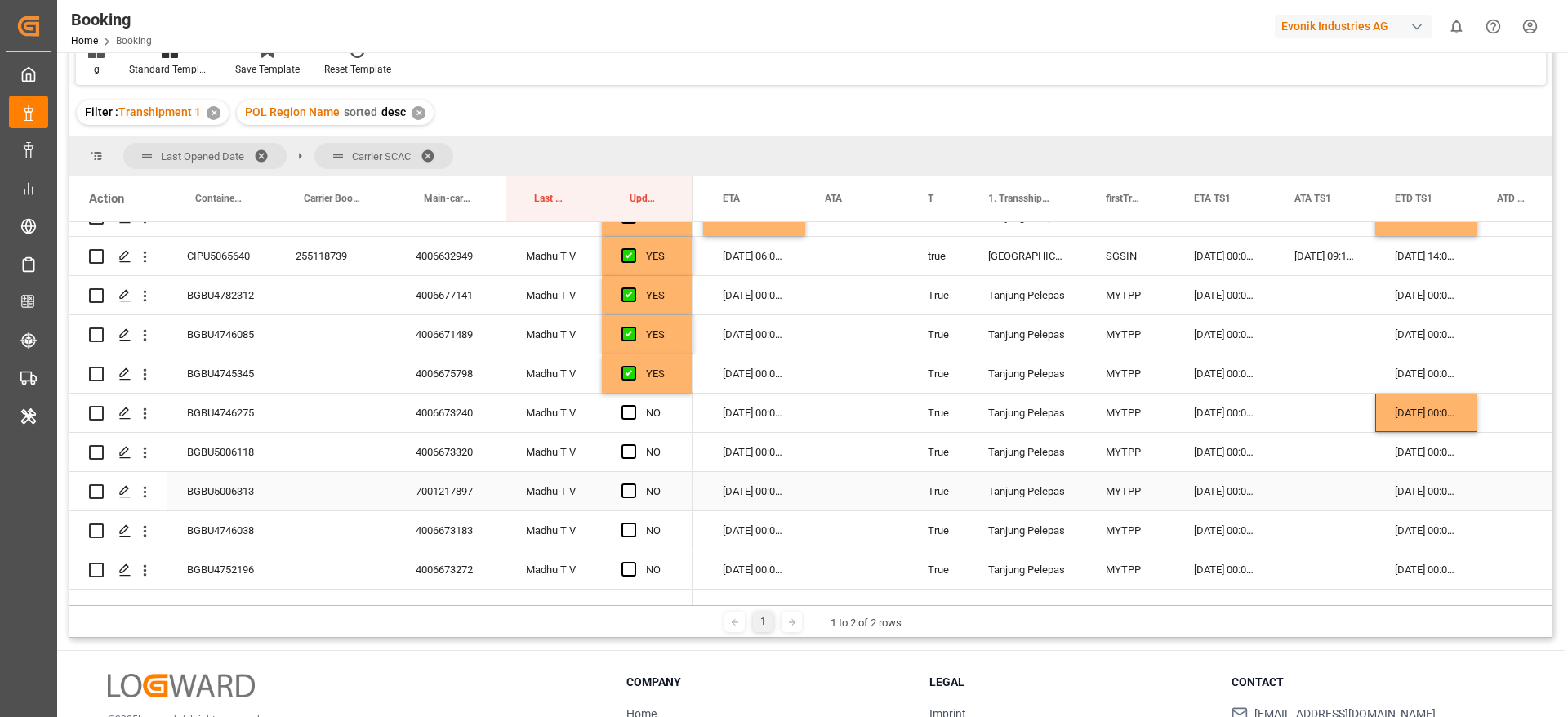
scroll to position [368, 0]
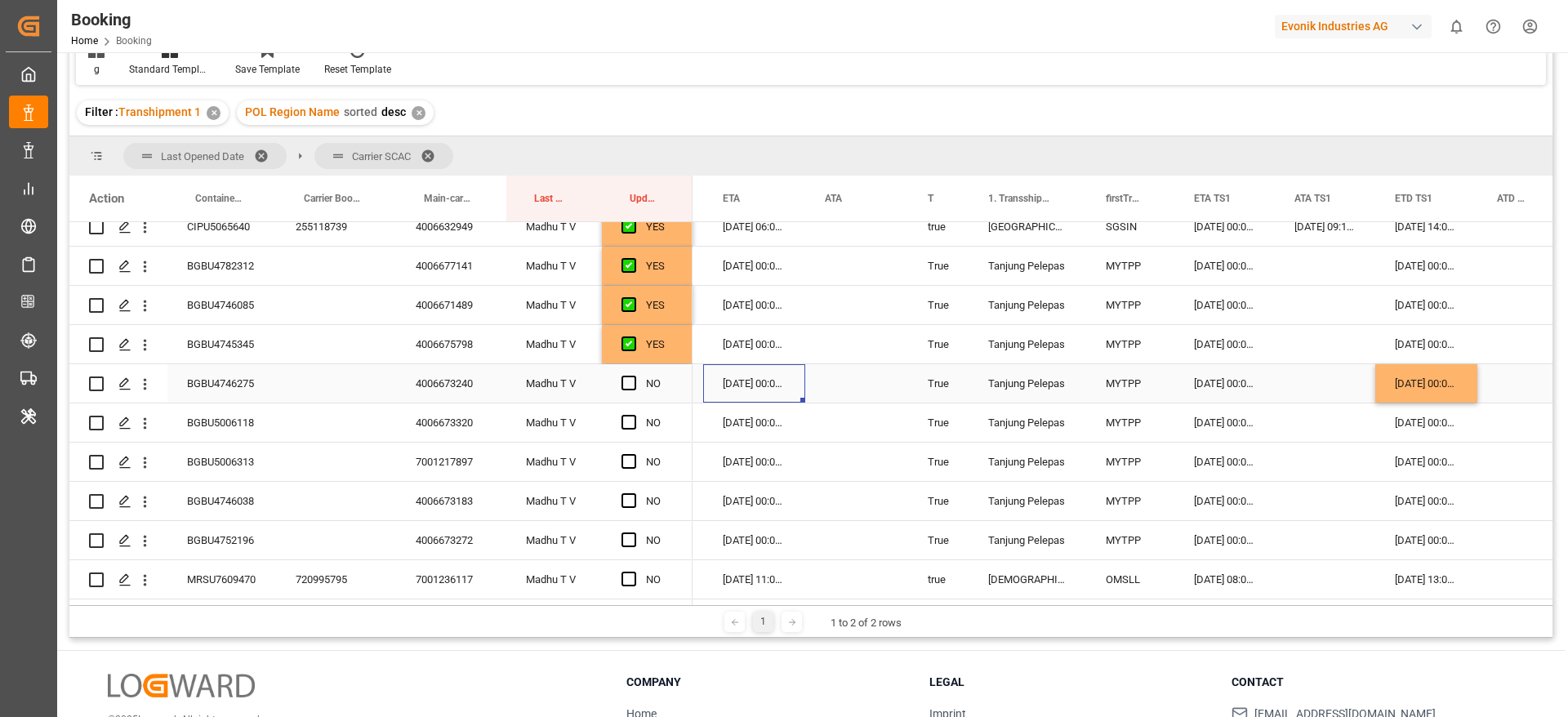
click at [744, 377] on div "08-09-2025 00:00:00" at bounding box center [754, 383] width 102 height 39
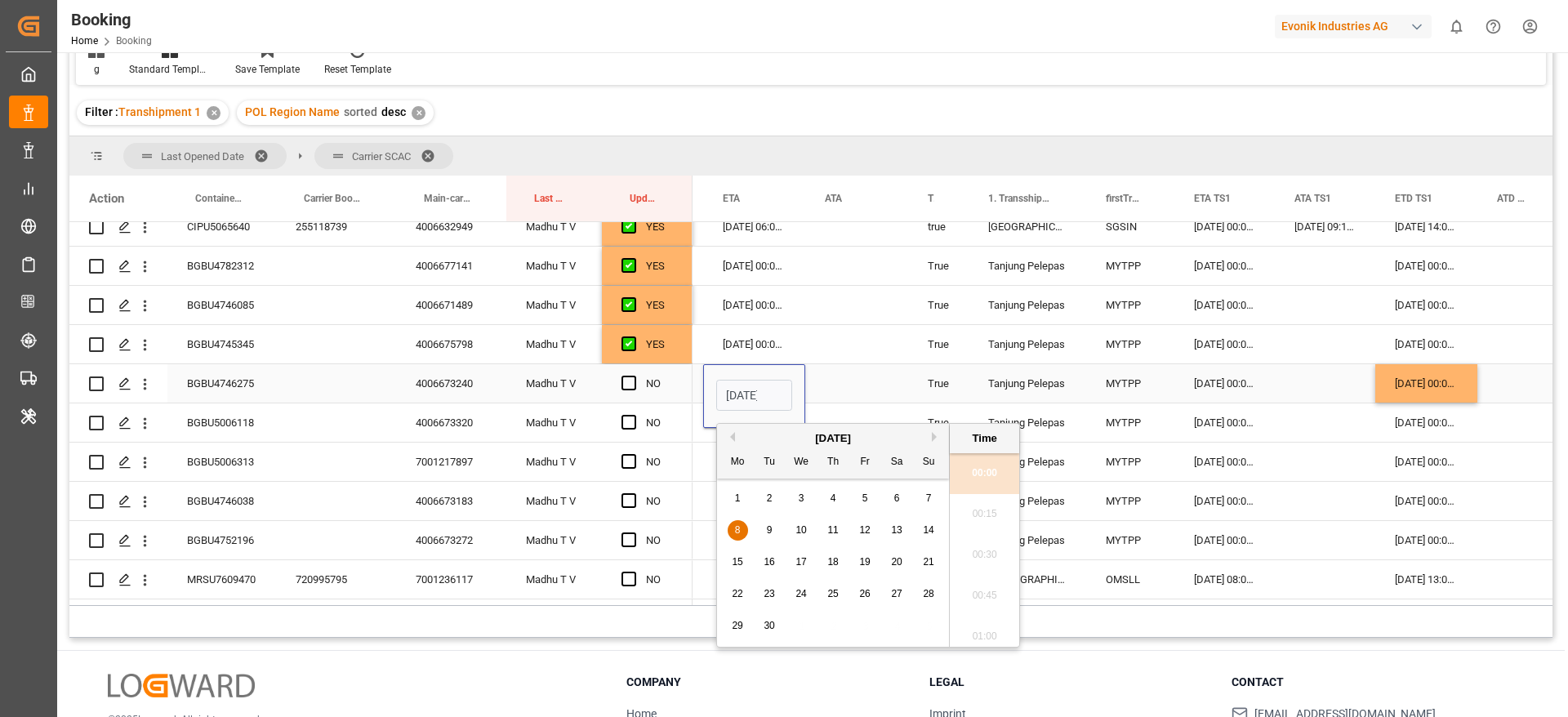
scroll to position [0, 58]
click at [927, 490] on div "7" at bounding box center [928, 499] width 21 height 20
type input "07-09-2025 00:00"
click at [623, 381] on span "Press SPACE to select this row." at bounding box center [629, 383] width 14 height 14
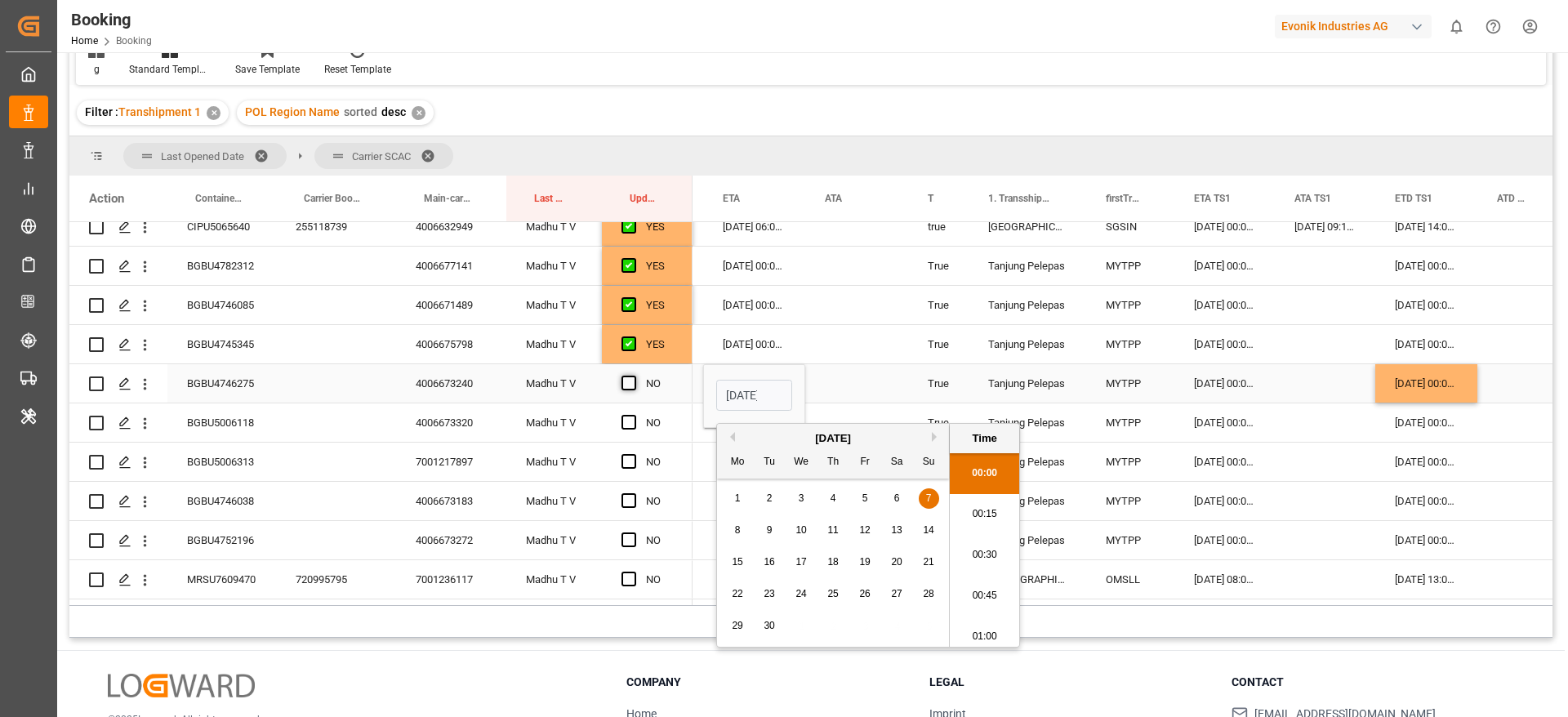
click at [634, 376] on input "Press SPACE to select this row." at bounding box center [634, 376] width 0 height 0
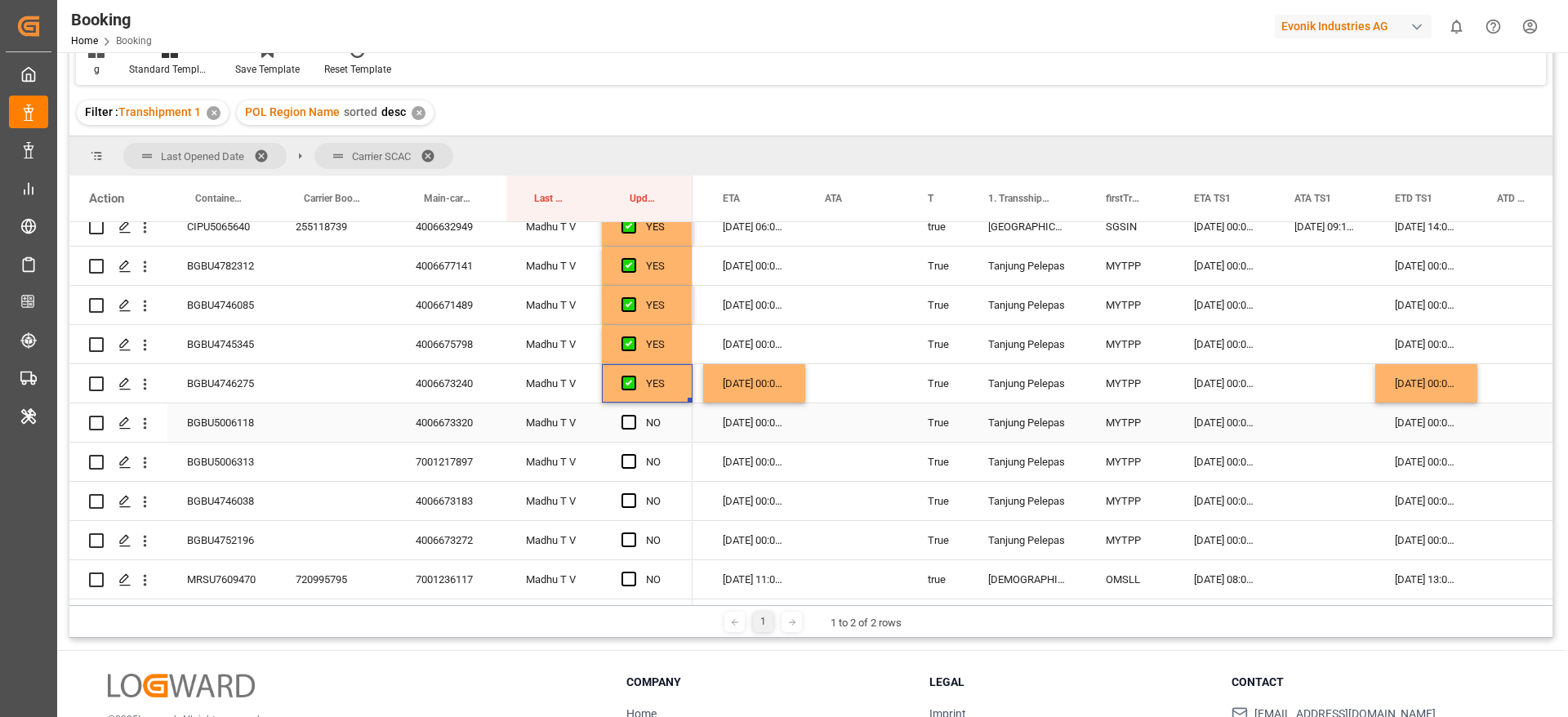
click at [246, 428] on div "BGBU5006118" at bounding box center [221, 422] width 109 height 39
click at [1418, 421] on div "03-09-2025 00:00:00" at bounding box center [1426, 422] width 102 height 39
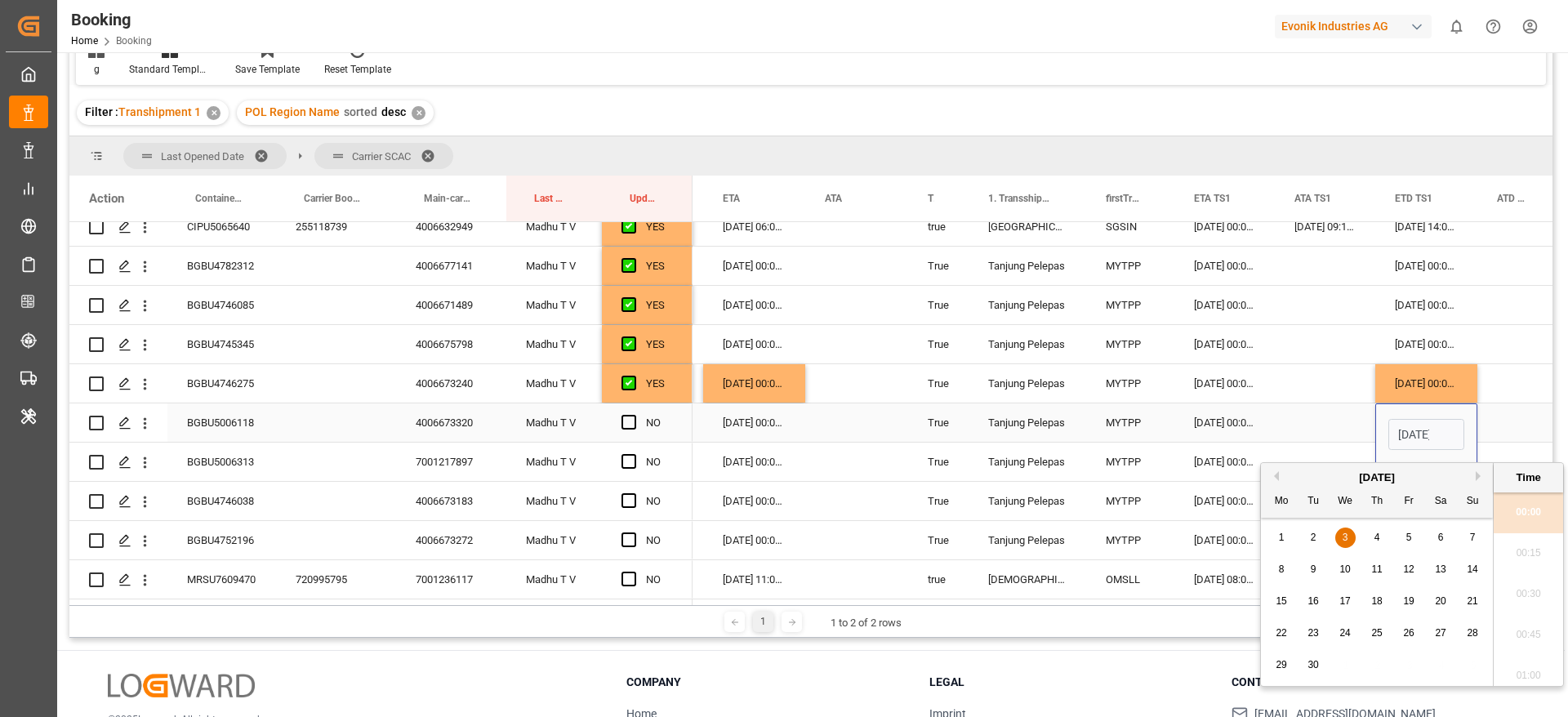
scroll to position [0, 58]
click at [1433, 536] on div "6" at bounding box center [1441, 538] width 21 height 20
type input "06-09-2025 00:00"
click at [752, 421] on div "08-09-2025 00:00:00" at bounding box center [754, 422] width 102 height 39
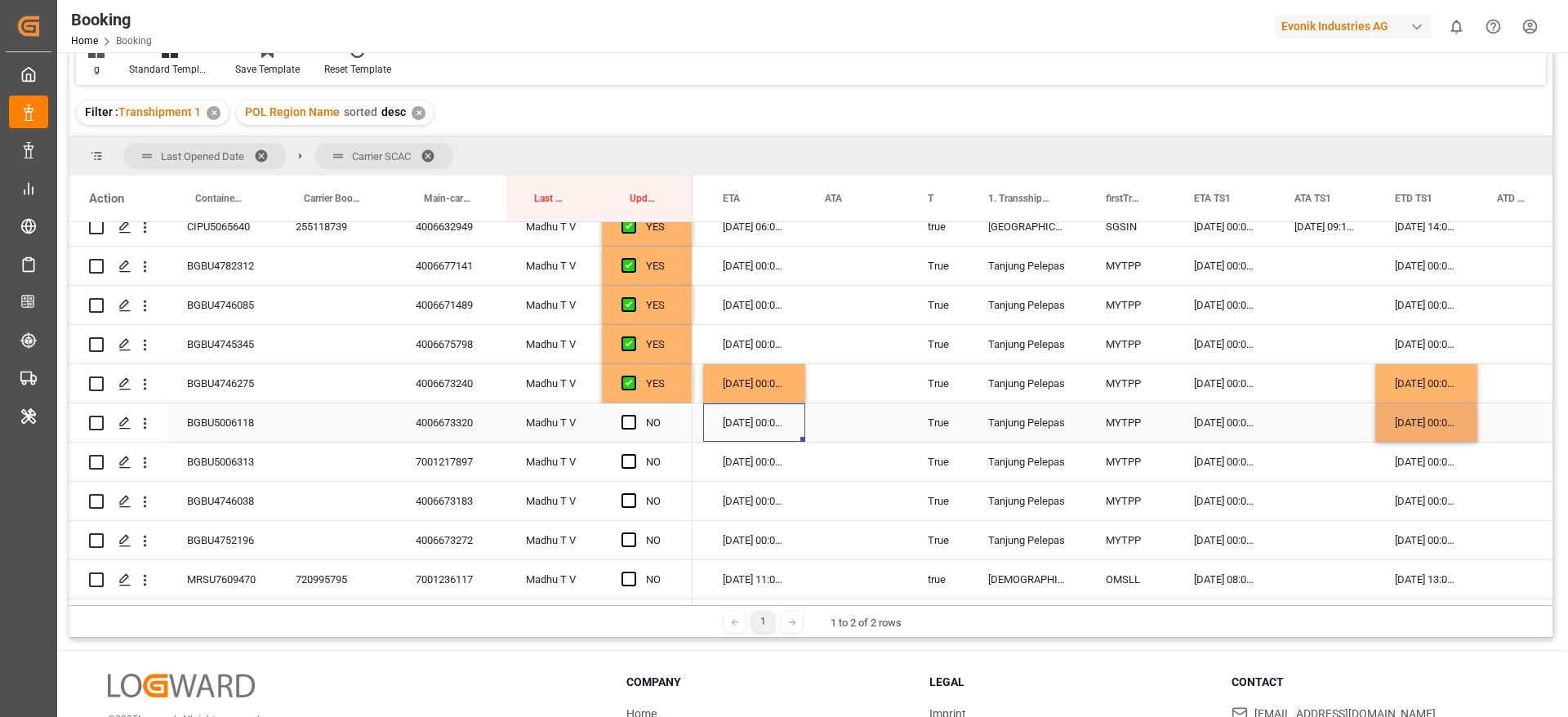
click at [752, 421] on div "08-09-2025 00:00:00" at bounding box center [754, 422] width 102 height 39
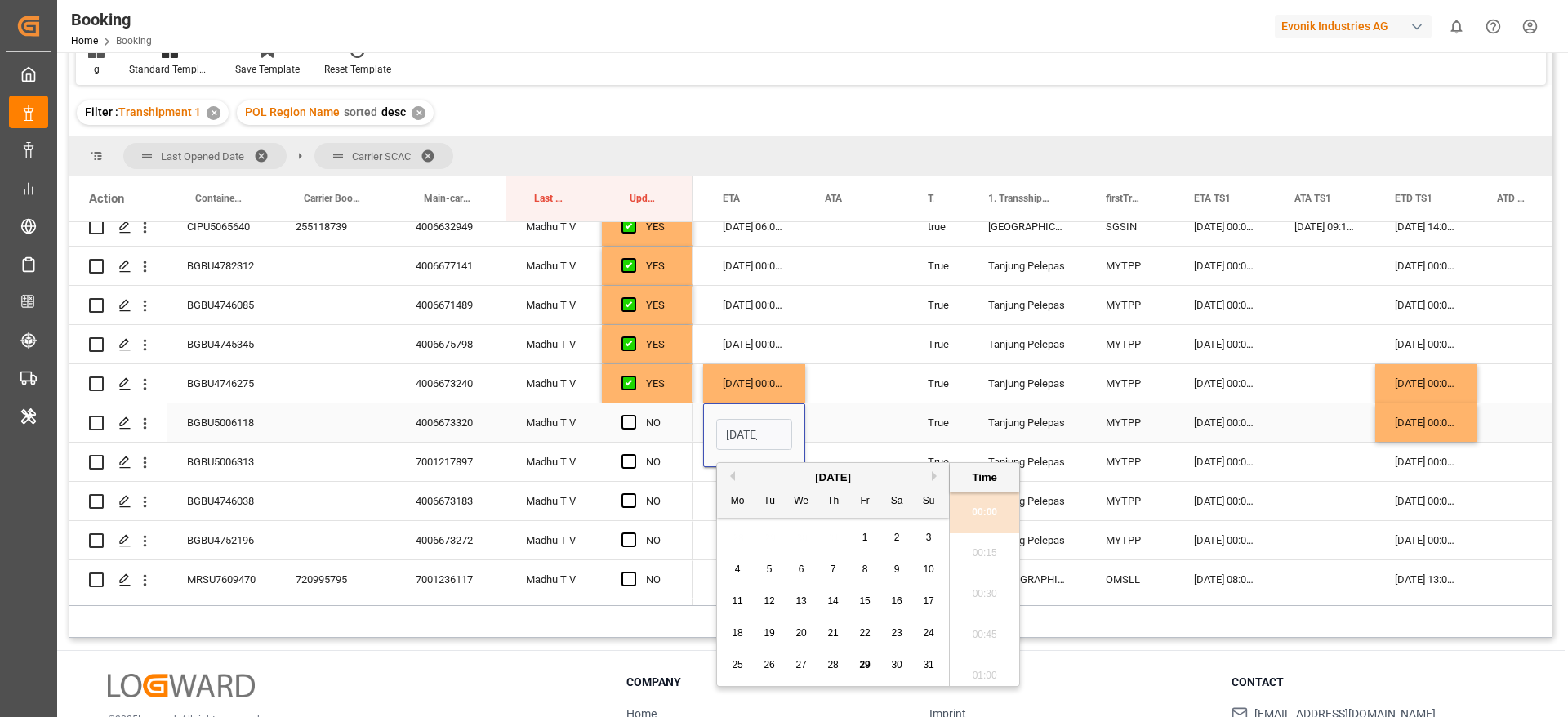
scroll to position [2578, 0]
click at [932, 478] on button "Next Month" at bounding box center [936, 476] width 10 height 10
click at [926, 532] on div "7" at bounding box center [928, 538] width 21 height 20
type input "07-09-2025 00:00"
click at [847, 410] on div "Press SPACE to select this row." at bounding box center [856, 422] width 103 height 39
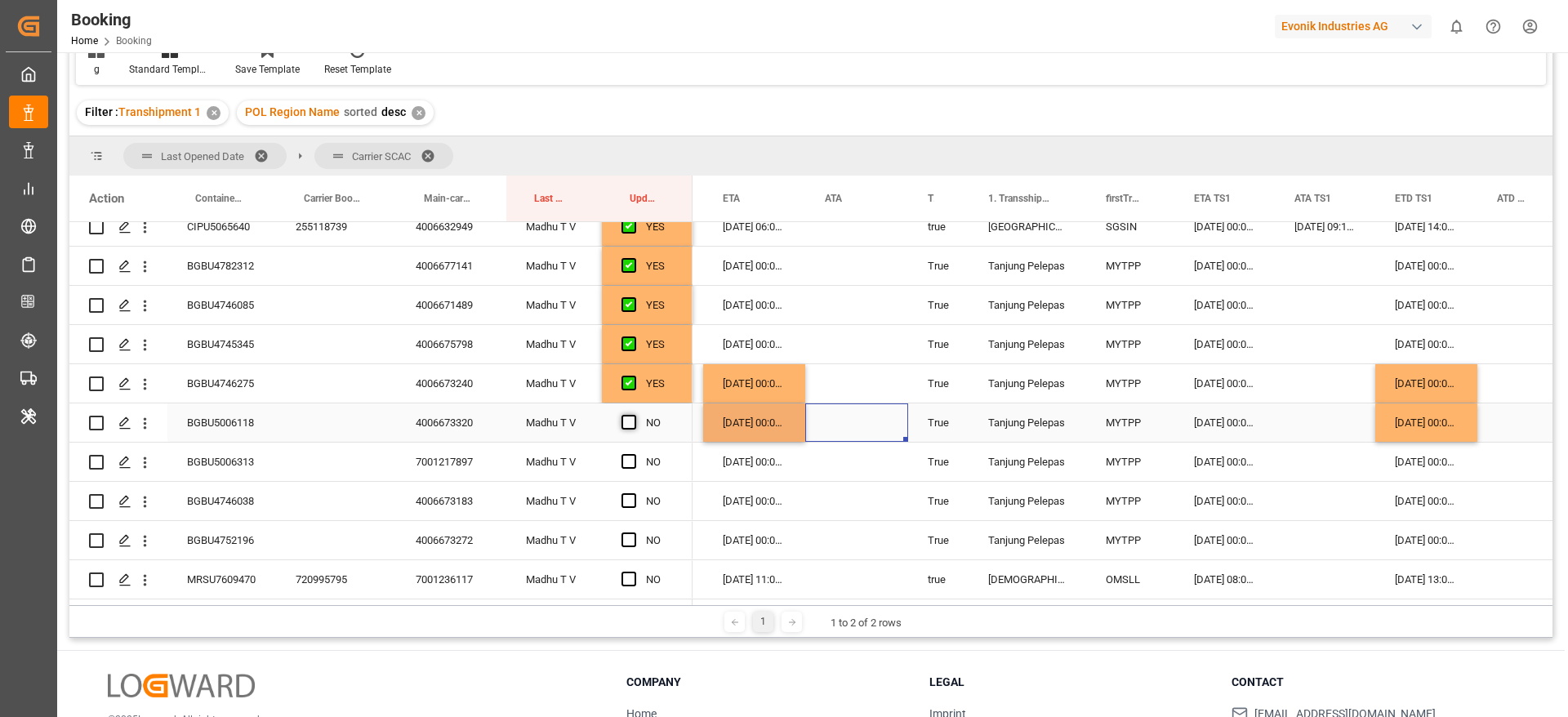
click at [627, 426] on span "Press SPACE to select this row." at bounding box center [629, 422] width 14 height 14
click at [634, 415] on input "Press SPACE to select this row." at bounding box center [634, 415] width 0 height 0
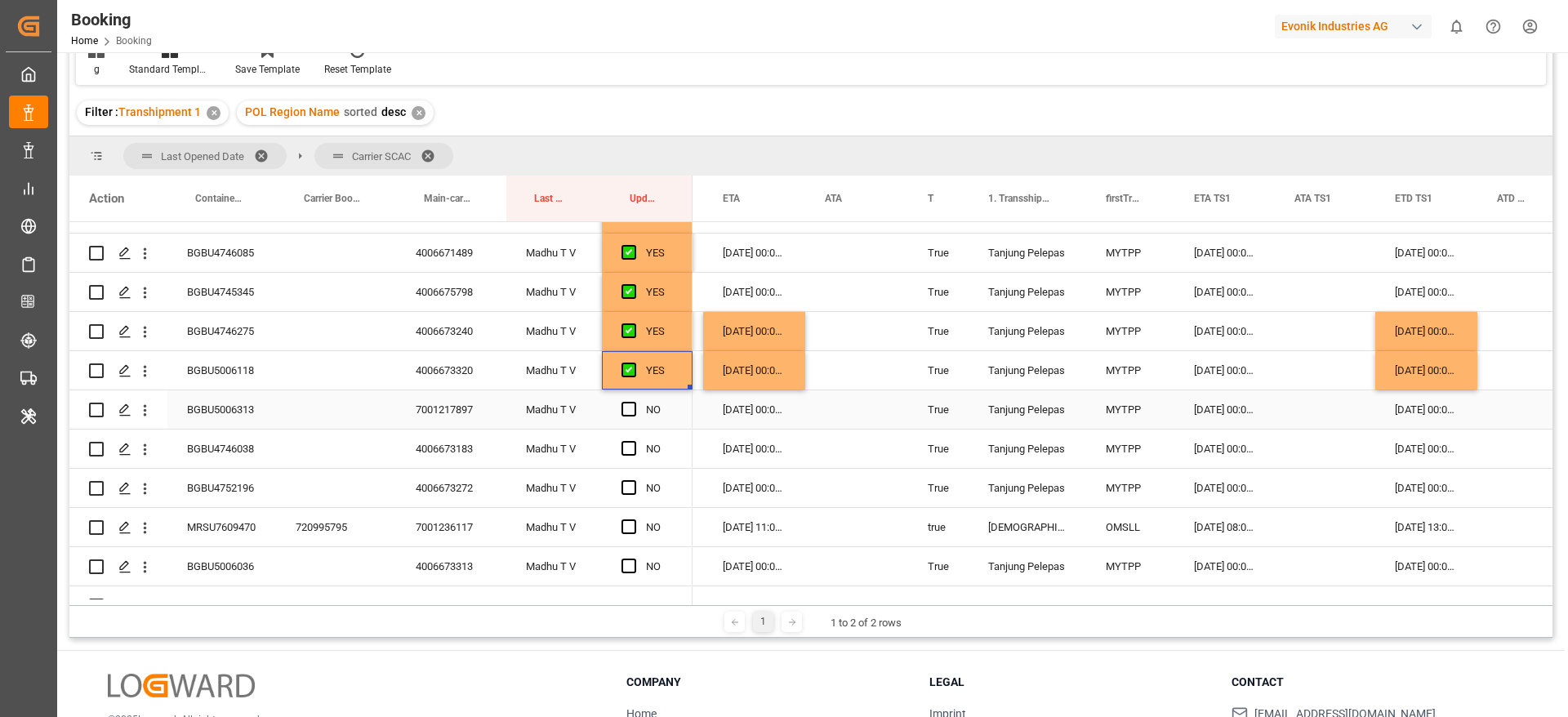
scroll to position [368, 0]
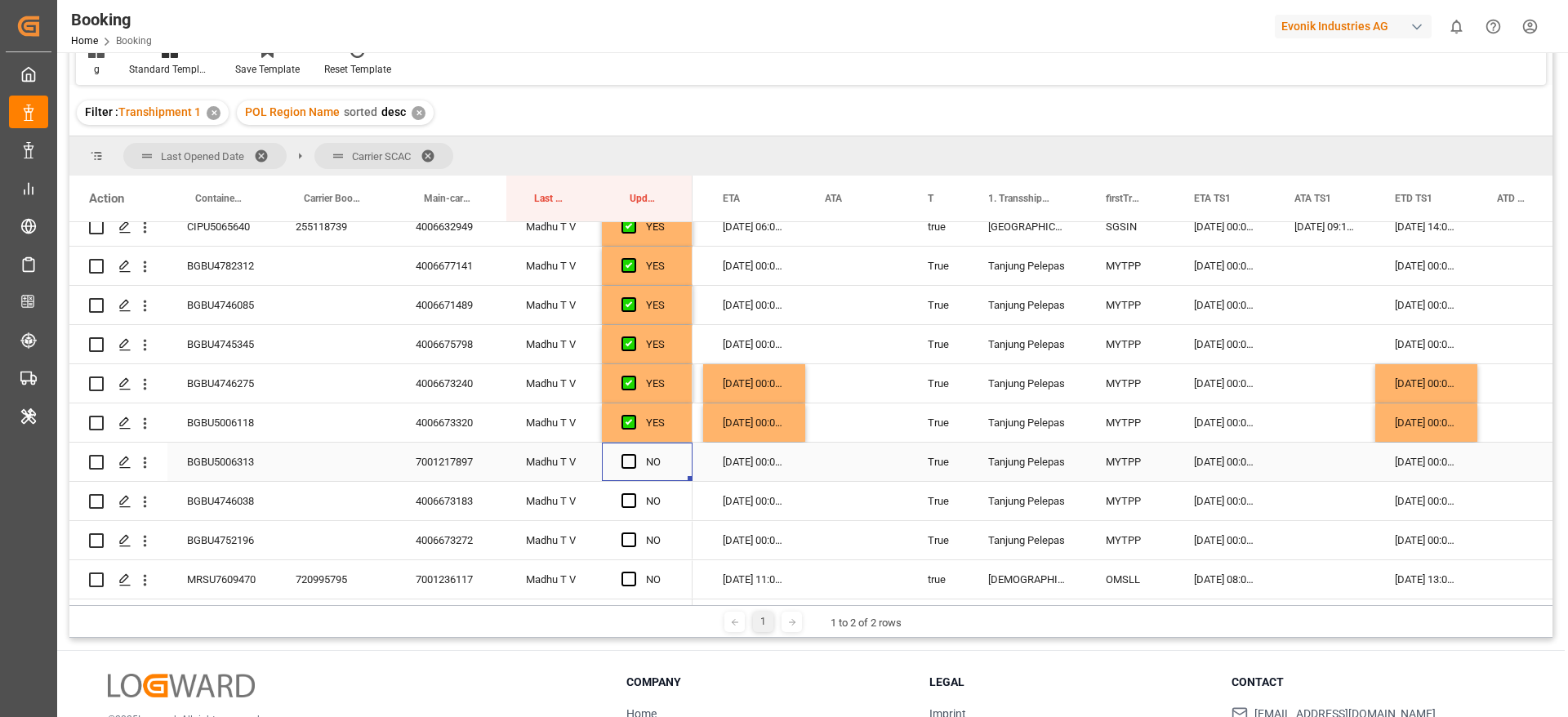
click at [636, 465] on div "Press SPACE to select this row." at bounding box center [633, 462] width 24 height 38
click at [632, 460] on span "Press SPACE to select this row." at bounding box center [629, 462] width 14 height 14
click at [634, 454] on input "Press SPACE to select this row." at bounding box center [634, 454] width 0 height 0
click at [220, 491] on div "BGBU4746038" at bounding box center [221, 501] width 109 height 39
click at [1437, 427] on div "06-09-2025 00:00:00" at bounding box center [1426, 422] width 102 height 39
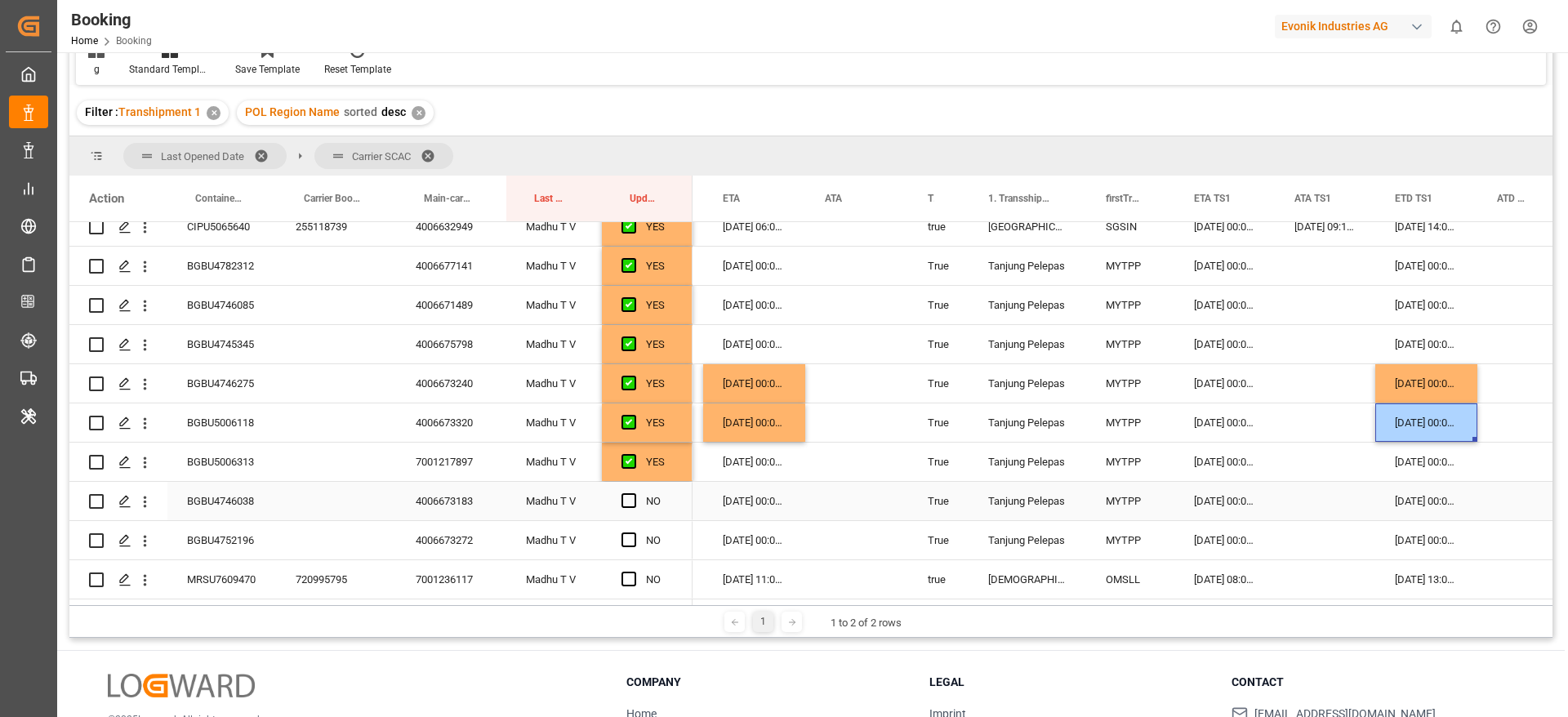
click at [1423, 501] on div "03-09-2025 00:00:00" at bounding box center [1426, 501] width 102 height 39
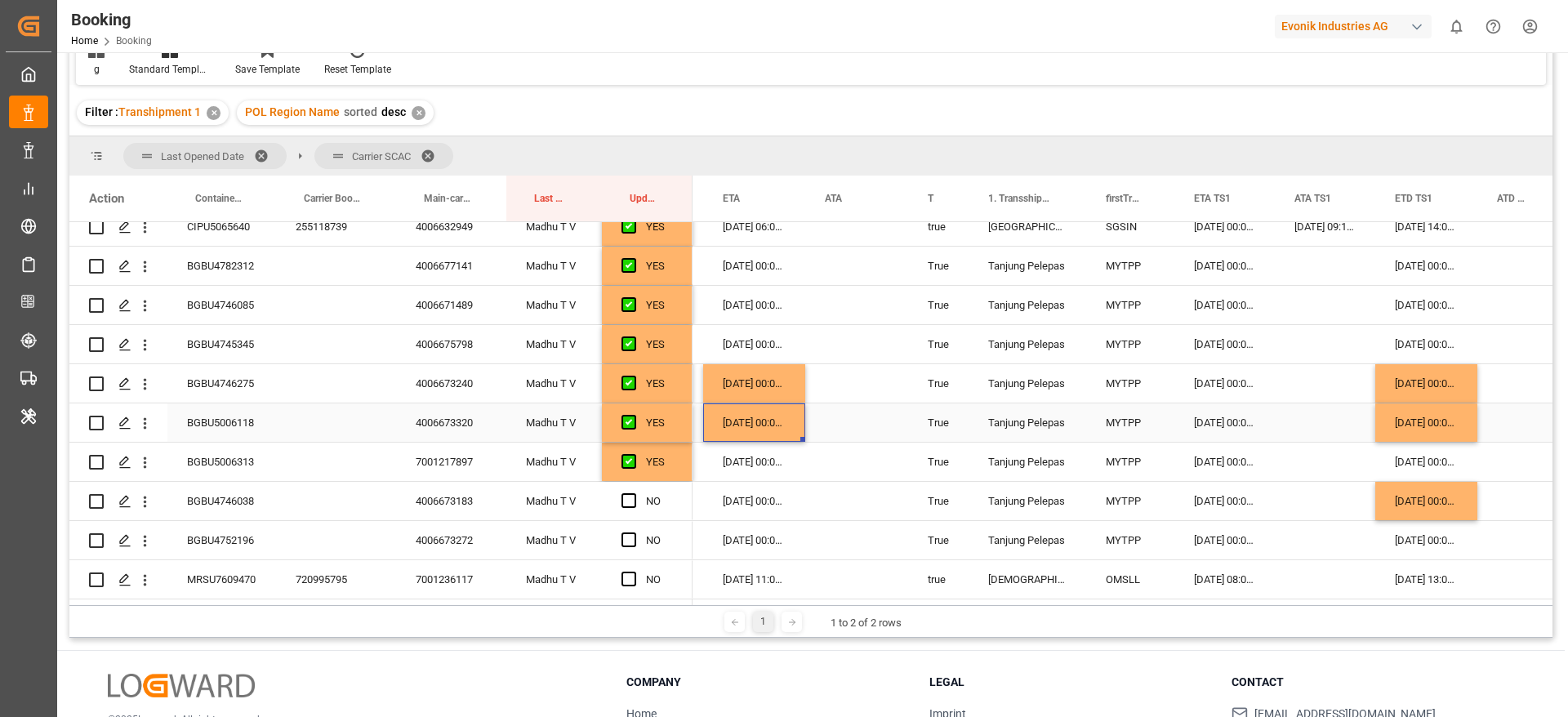
click at [761, 411] on div "07-09-2025 00:00:00" at bounding box center [754, 422] width 102 height 39
click at [758, 504] on div "08-09-2025 00:00:00" at bounding box center [754, 501] width 102 height 39
click at [625, 496] on span "Press SPACE to select this row." at bounding box center [629, 500] width 14 height 14
click at [634, 493] on input "Press SPACE to select this row." at bounding box center [634, 493] width 0 height 0
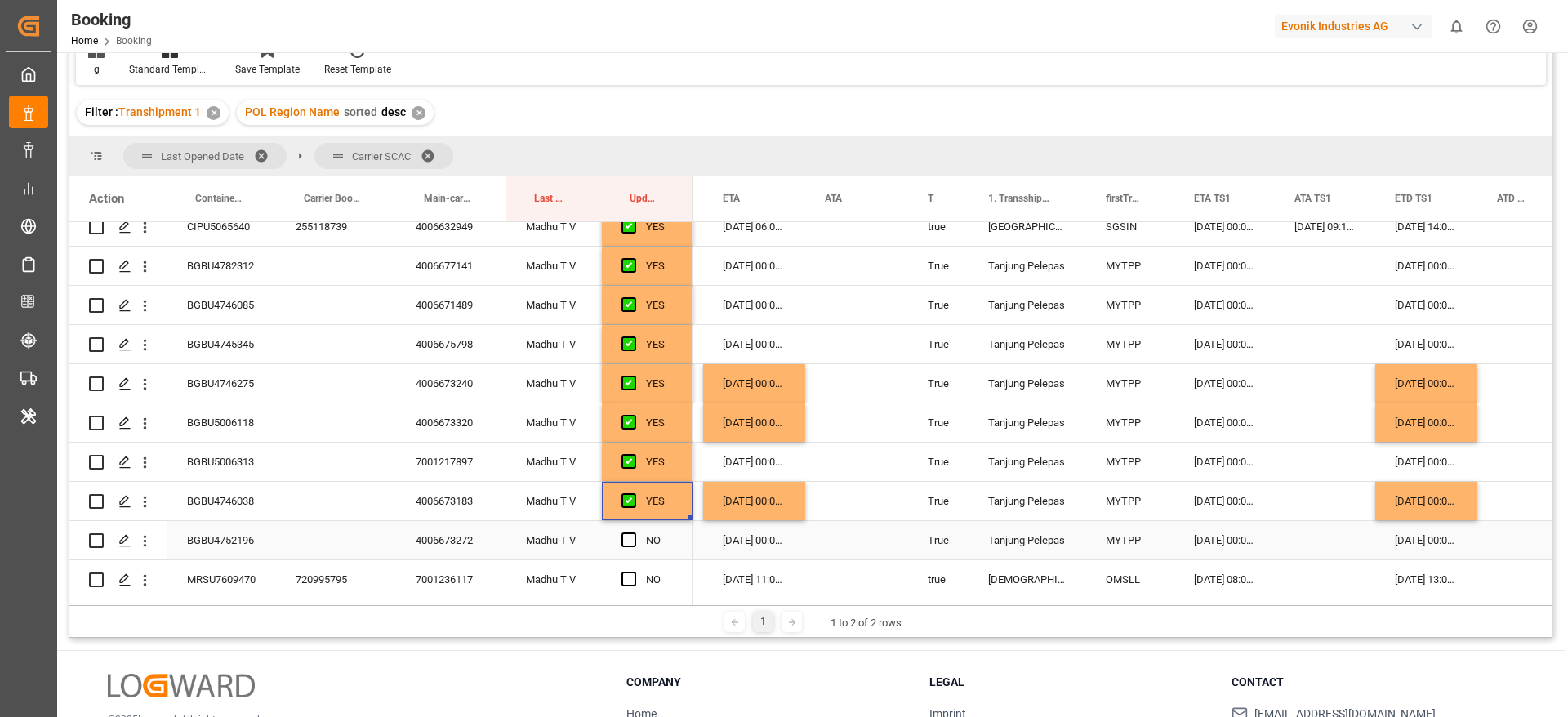
click at [235, 542] on div "BGBU4752196" at bounding box center [221, 540] width 109 height 39
click at [628, 537] on span "Press SPACE to select this row." at bounding box center [629, 540] width 14 height 14
click at [634, 533] on input "Press SPACE to select this row." at bounding box center [634, 533] width 0 height 0
drag, startPoint x: 627, startPoint y: 578, endPoint x: 771, endPoint y: 578, distance: 144.0
click at [628, 577] on span "Press SPACE to select this row." at bounding box center [629, 579] width 14 height 14
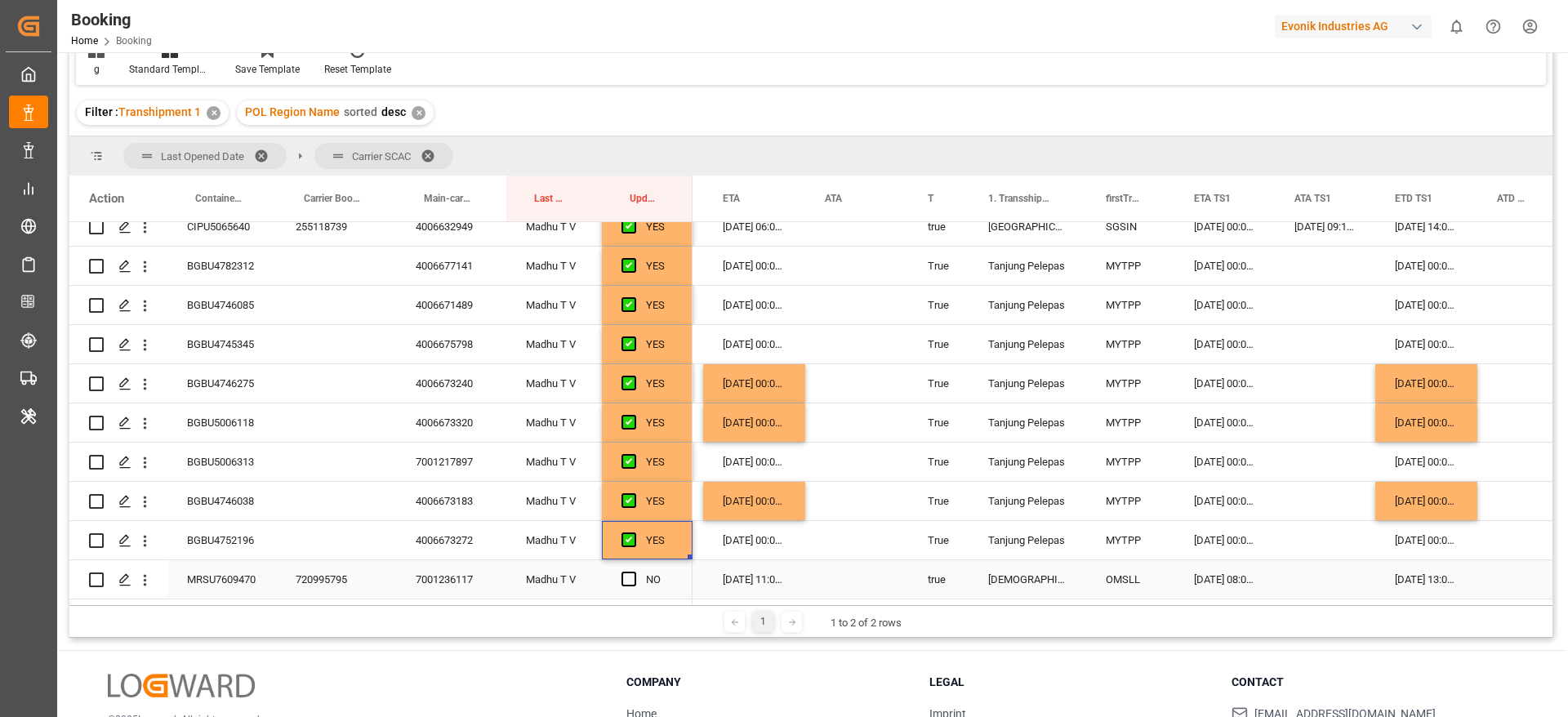
click at [634, 572] on input "Press SPACE to select this row." at bounding box center [634, 572] width 0 height 0
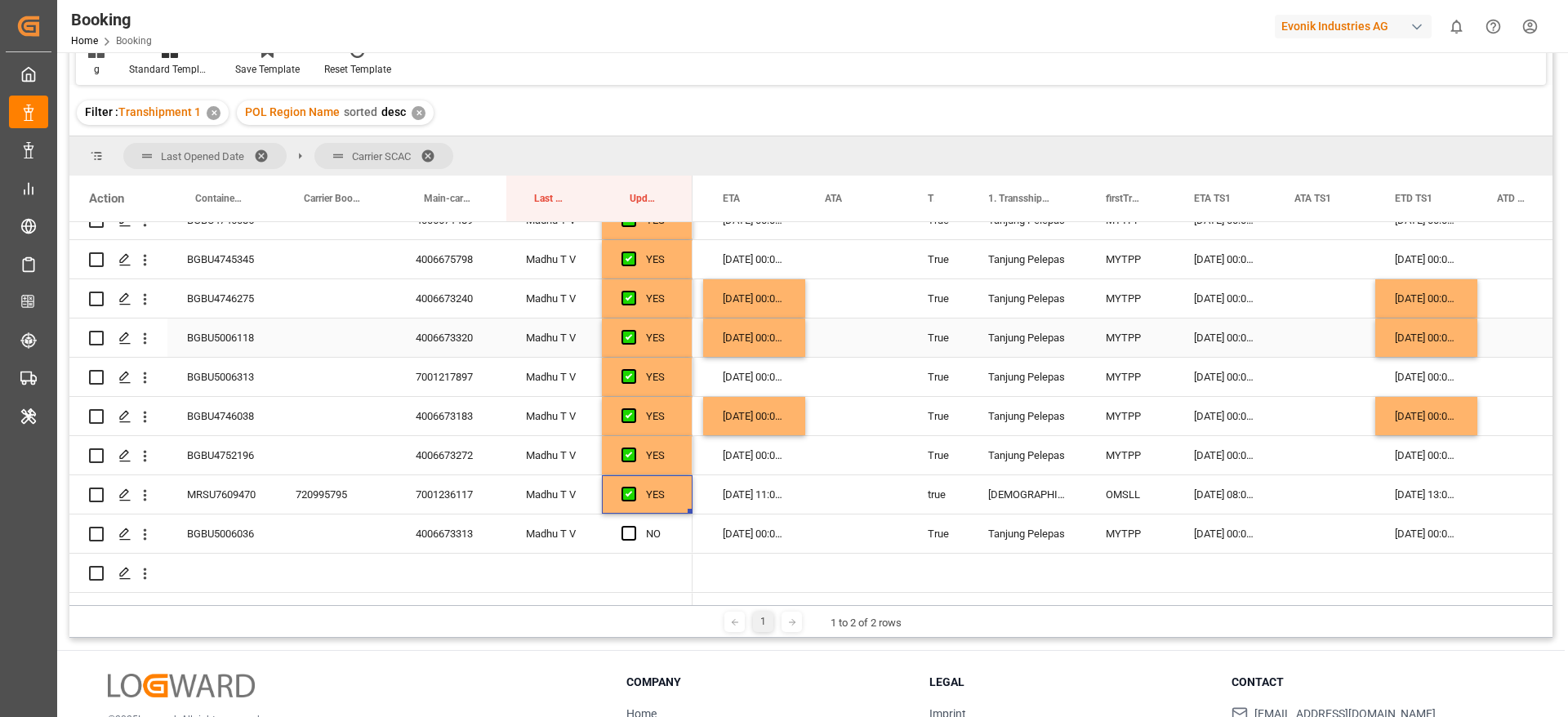
scroll to position [490, 0]
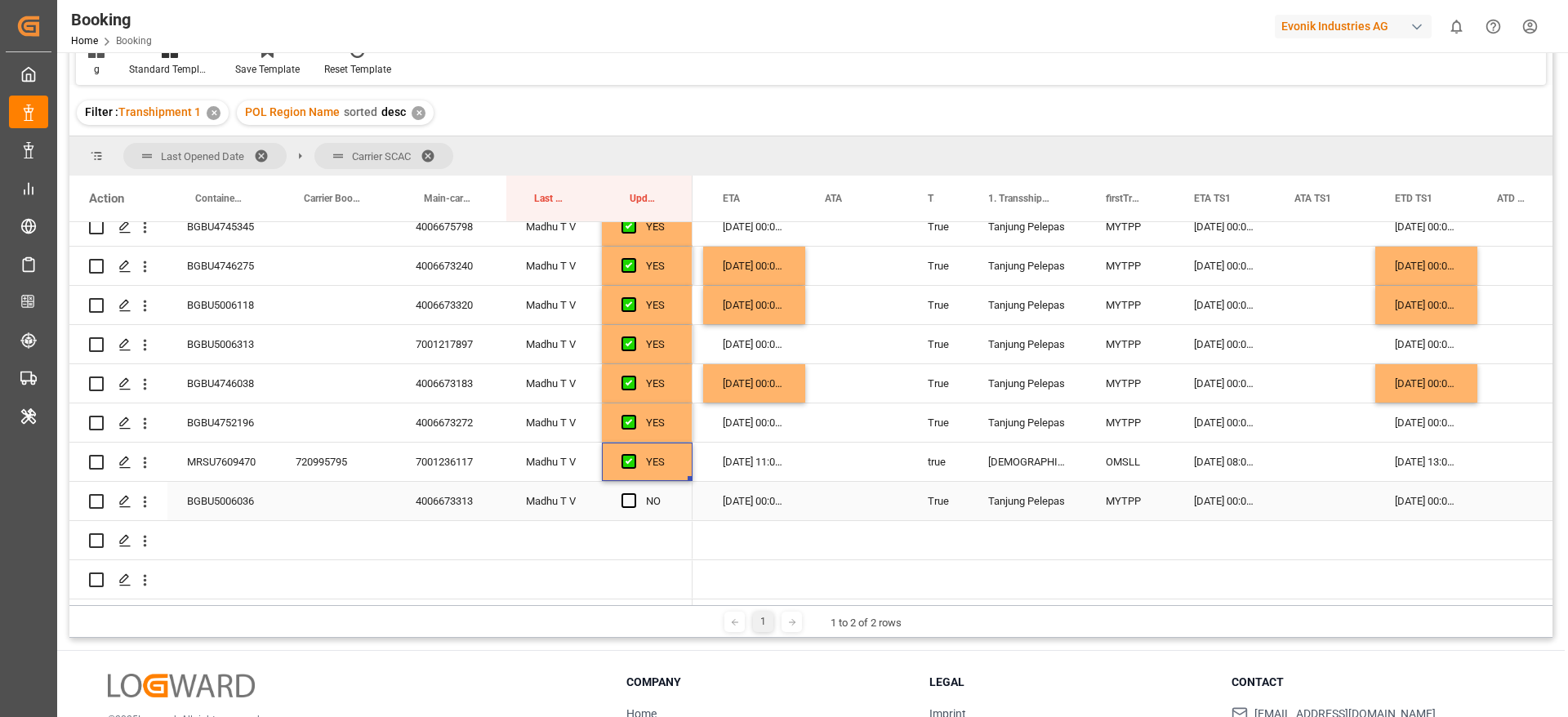
click at [220, 495] on div "BGBU5006036" at bounding box center [221, 501] width 109 height 39
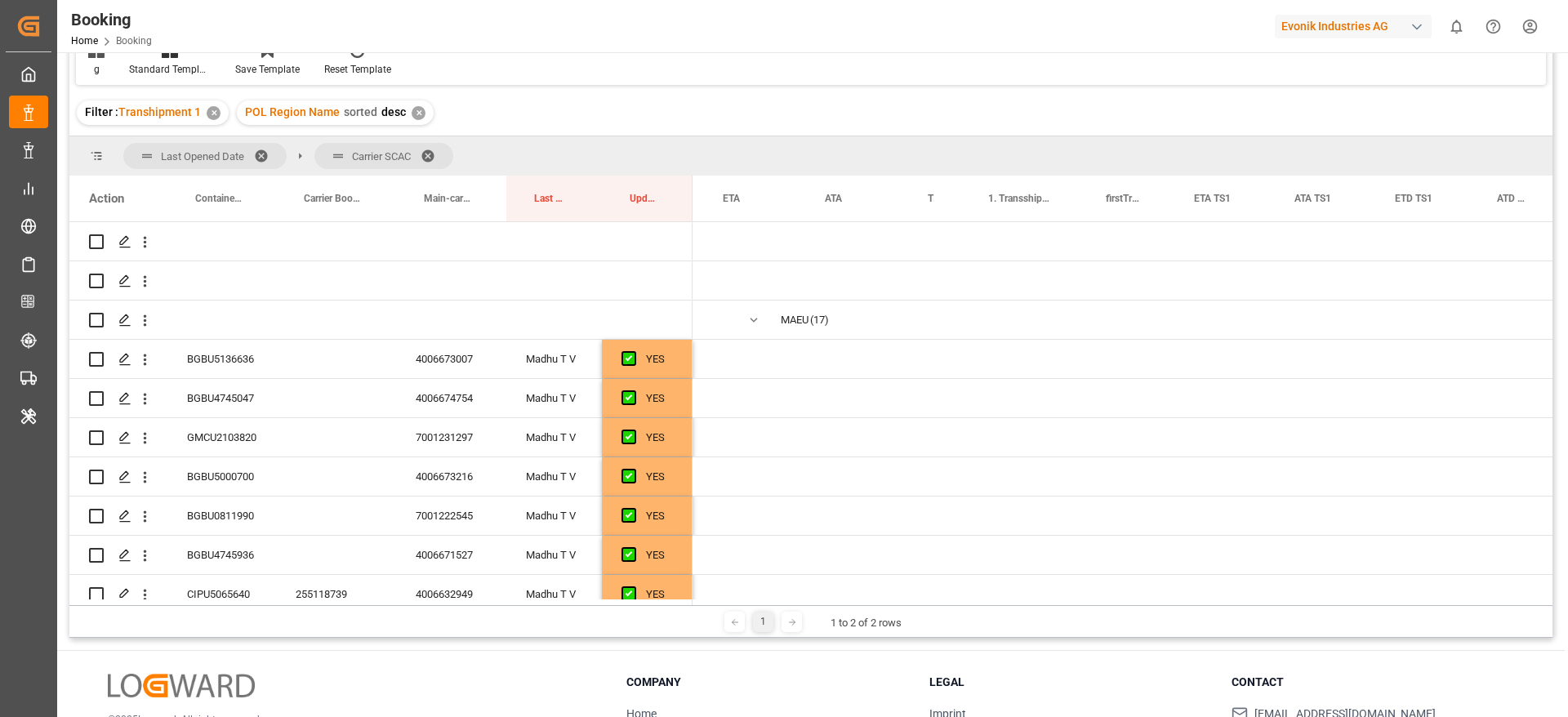
scroll to position [0, 1366]
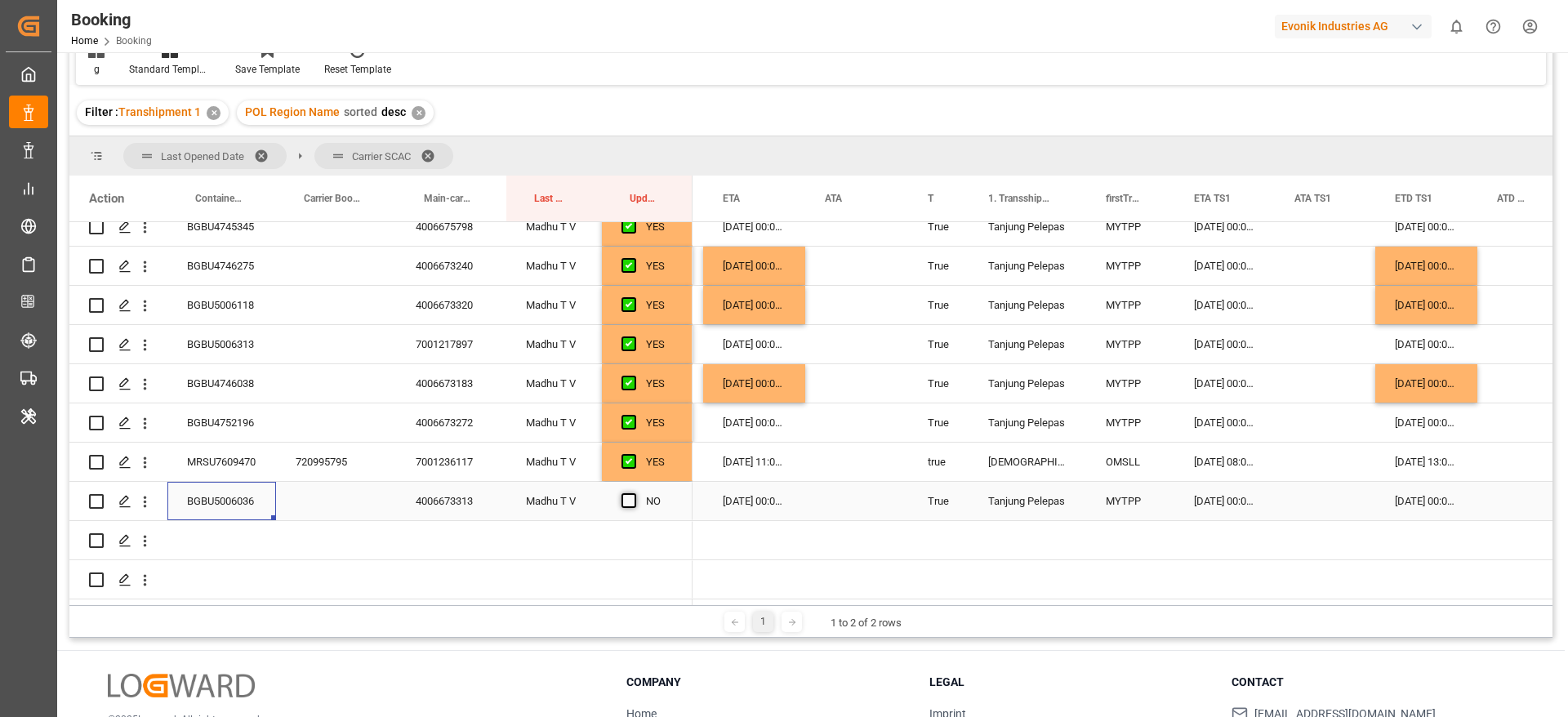
click at [631, 493] on span "Press SPACE to select this row." at bounding box center [629, 500] width 14 height 14
click at [634, 493] on input "Press SPACE to select this row." at bounding box center [634, 493] width 0 height 0
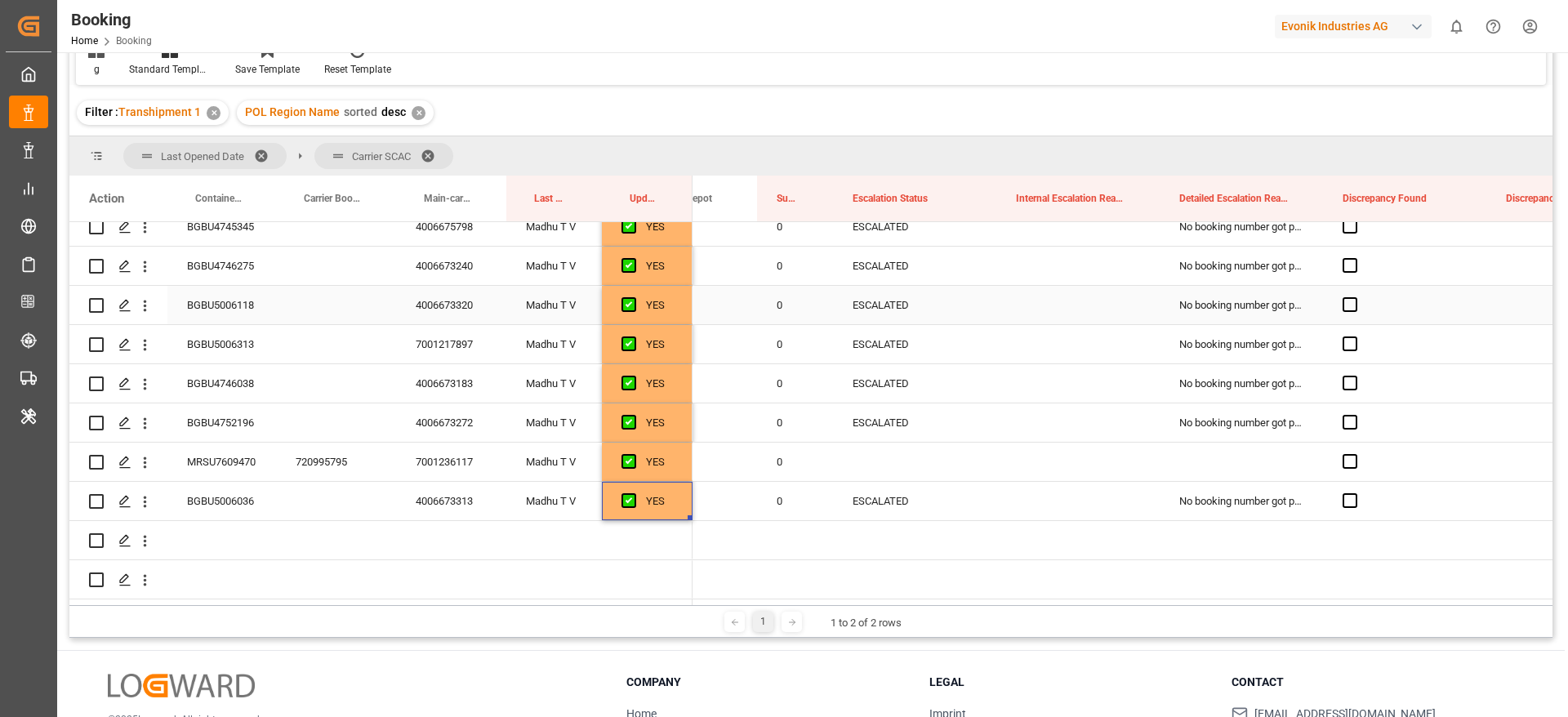
scroll to position [491, 0]
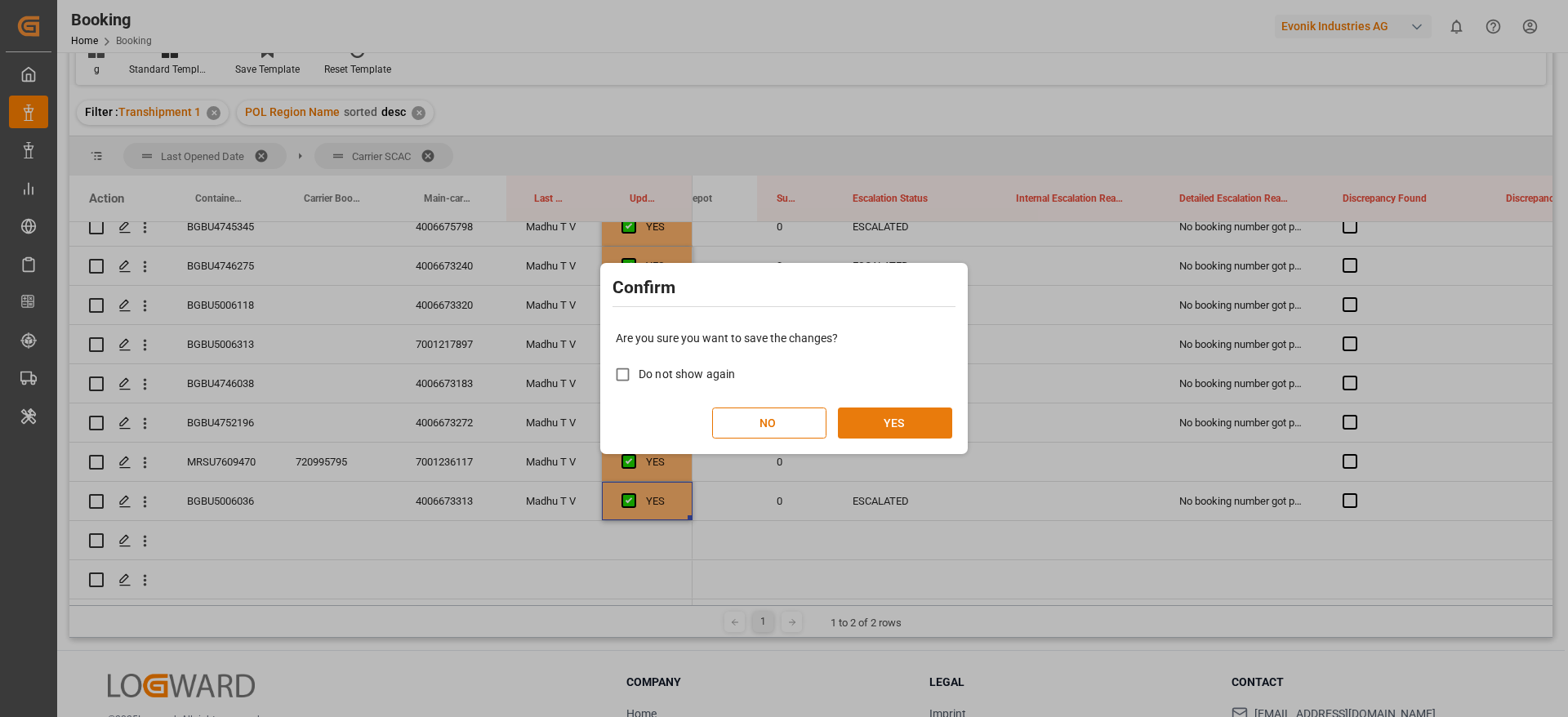
click at [900, 418] on button "YES" at bounding box center [894, 423] width 114 height 31
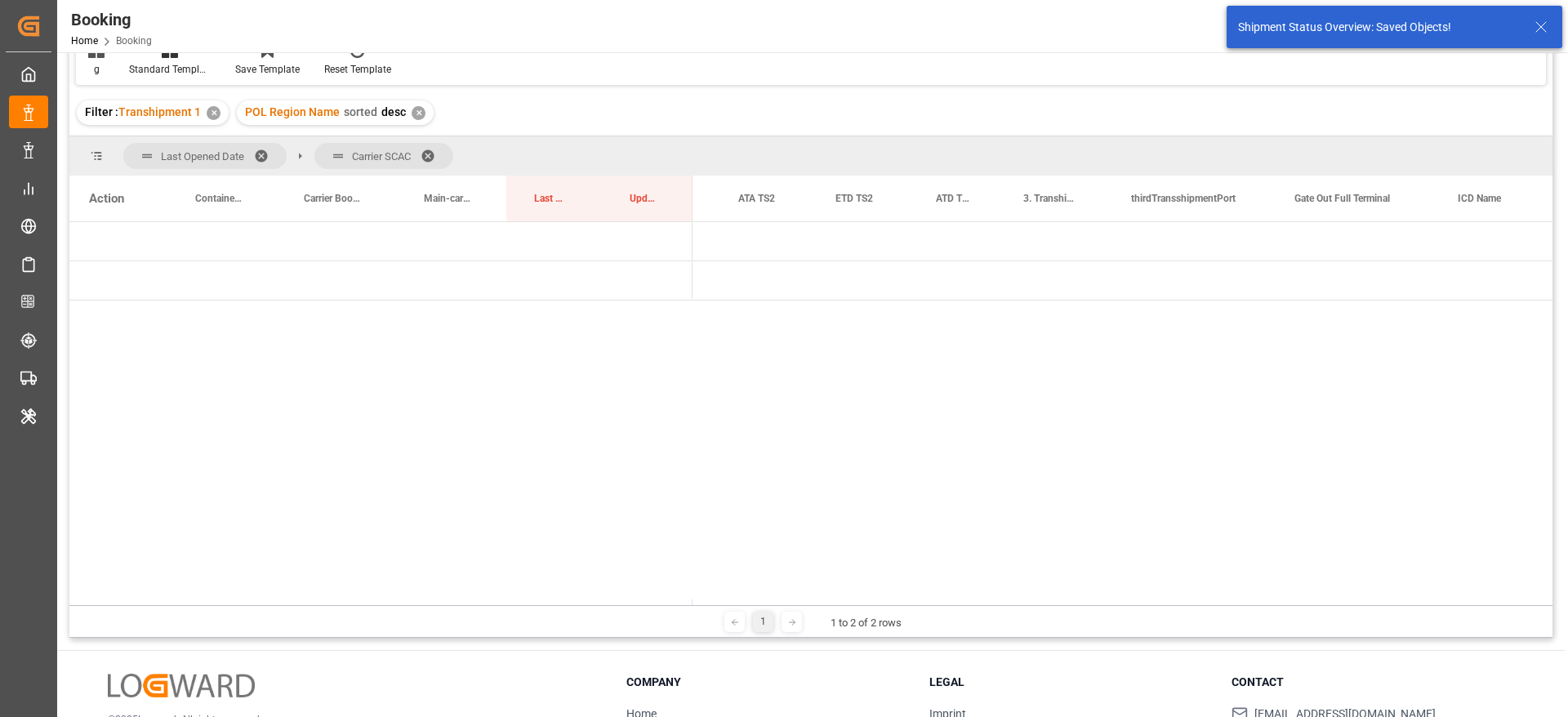
scroll to position [0, 2354]
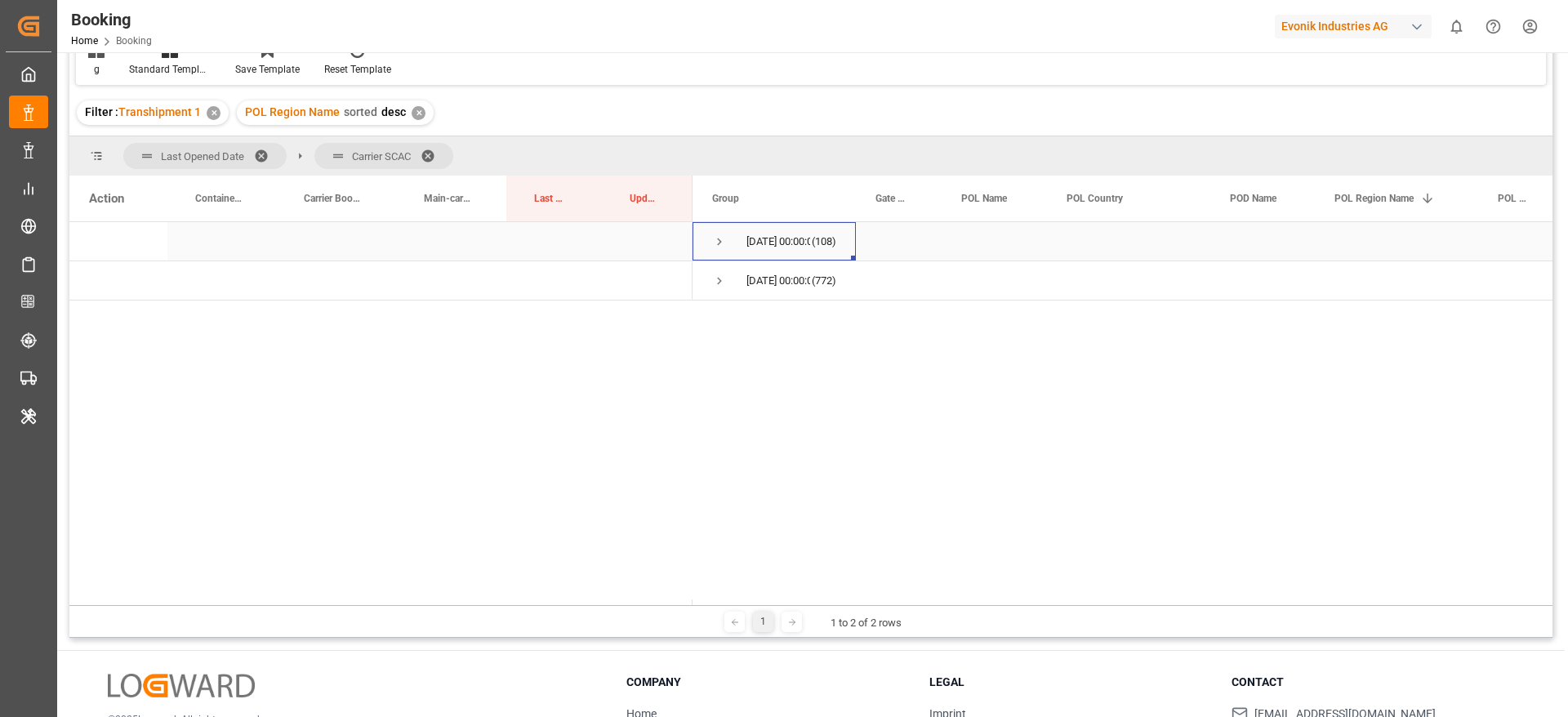
click at [723, 238] on span "Press SPACE to select this row." at bounding box center [720, 242] width 14 height 14
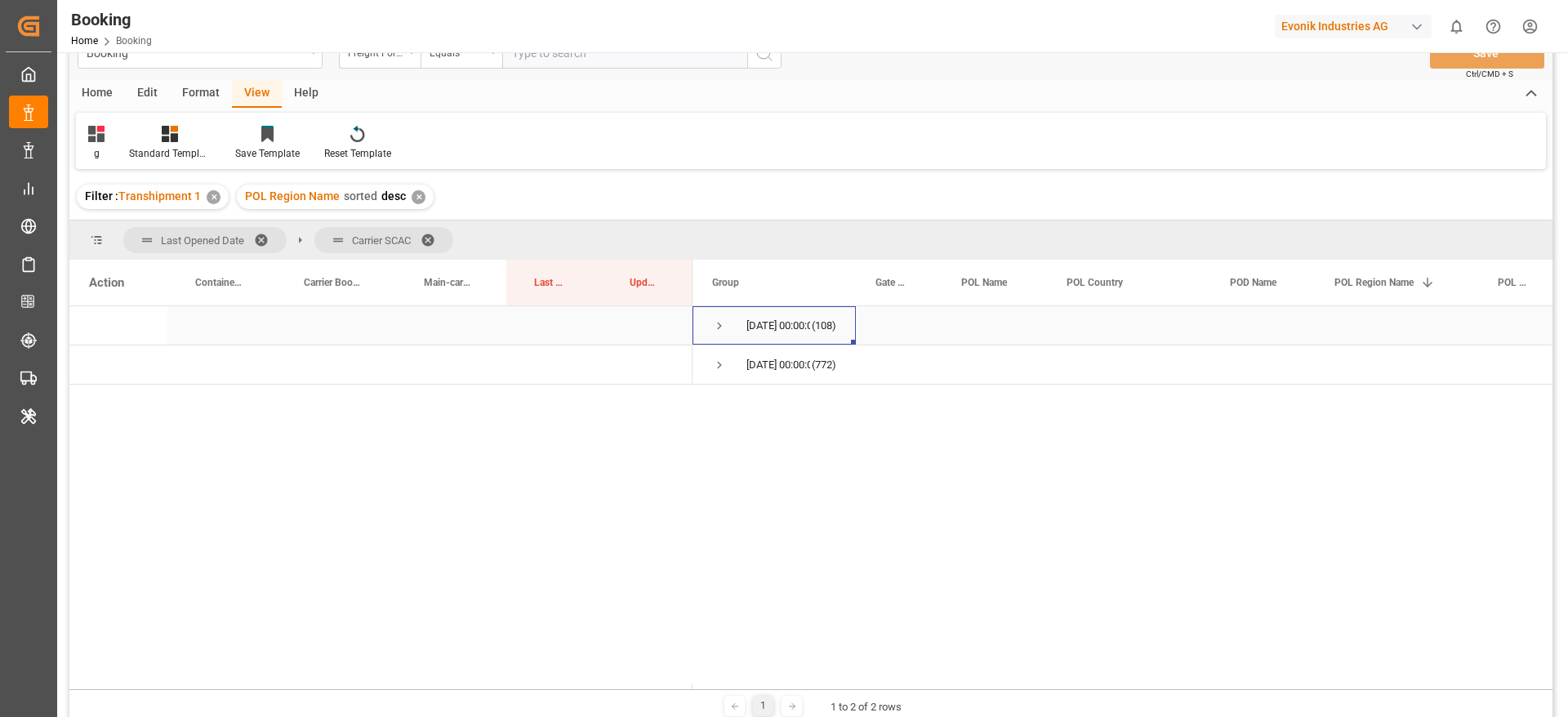
scroll to position [0, 0]
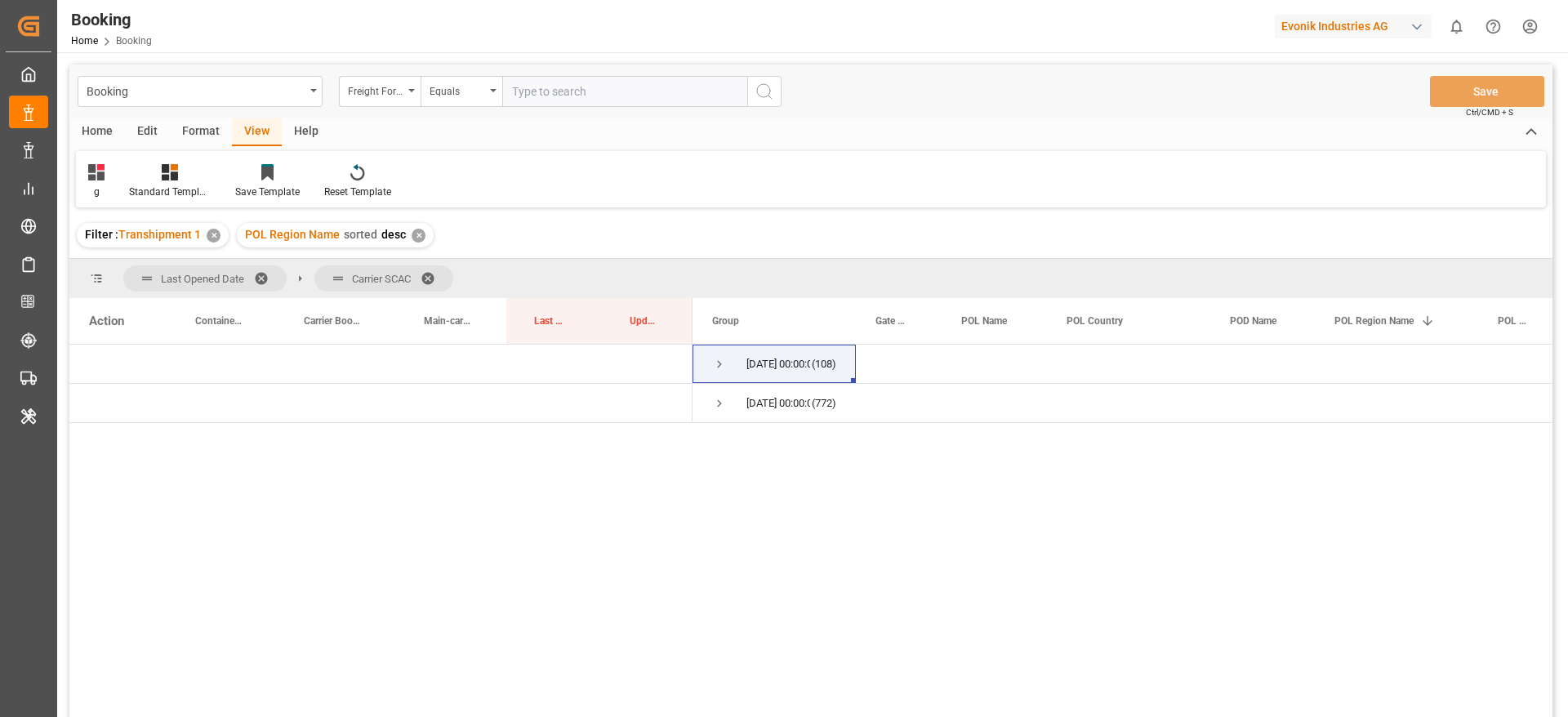
click at [192, 140] on div "Format" at bounding box center [201, 132] width 62 height 28
click at [121, 173] on div at bounding box center [112, 172] width 49 height 17
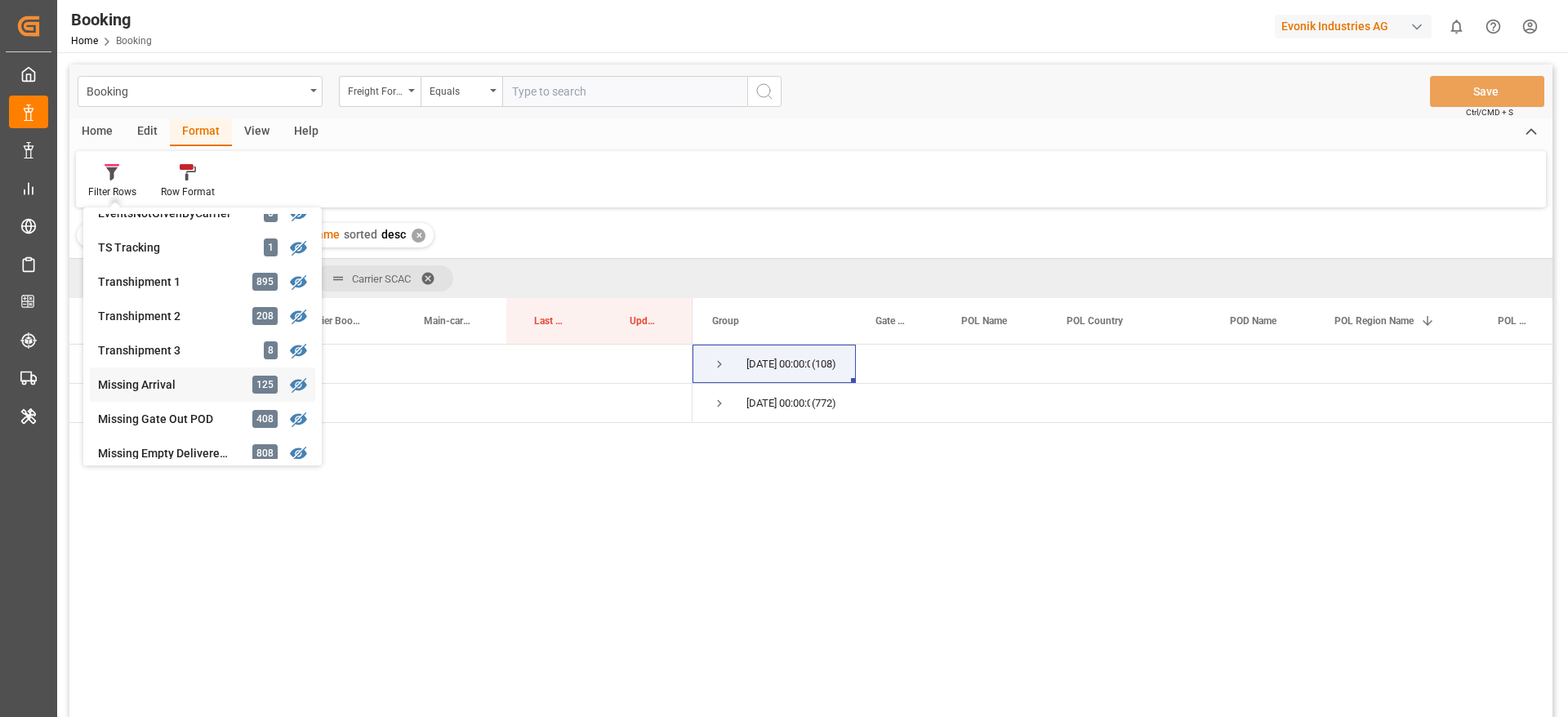
scroll to position [621, 0]
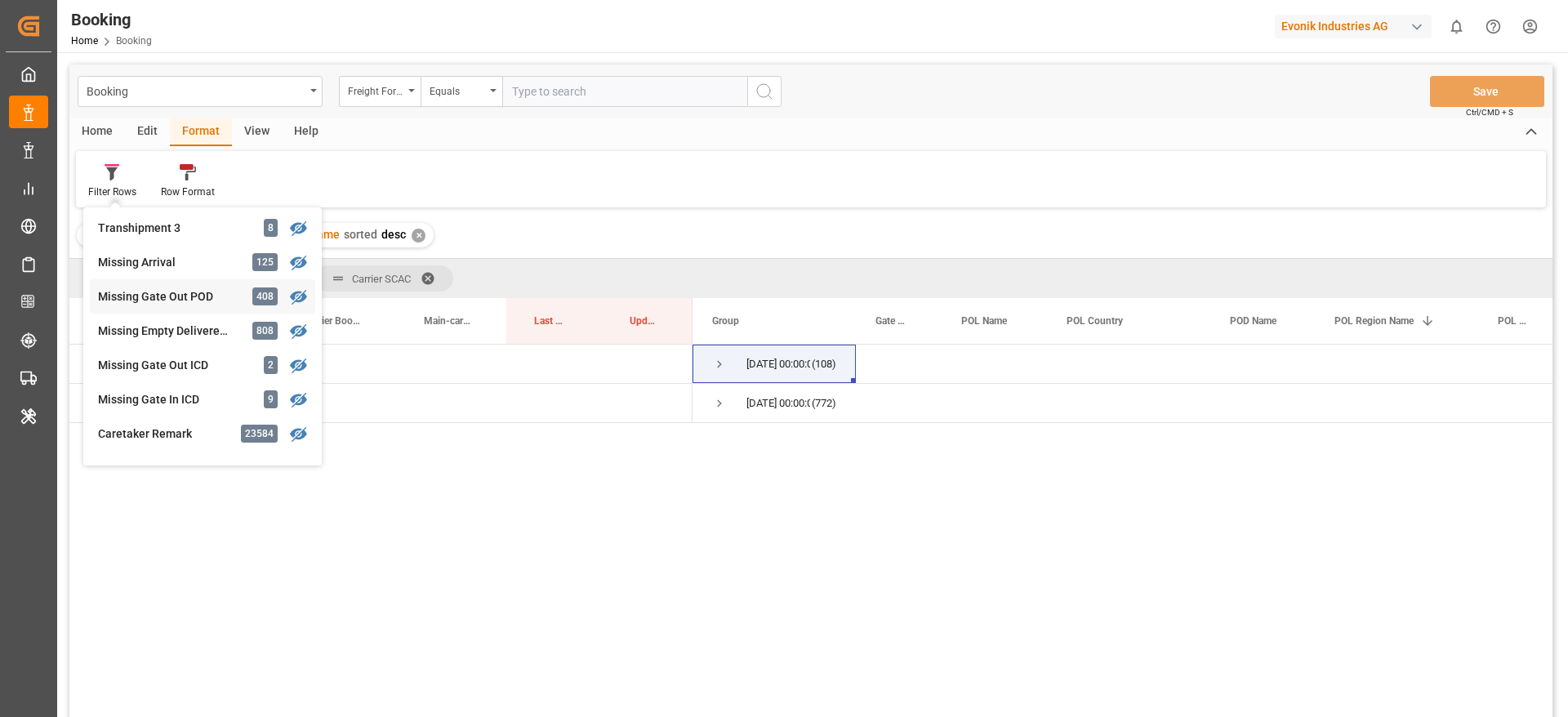
click at [200, 290] on div "Booking Freight Forwarder's Reference No. Equals Save Ctrl/CMD + S Home Edit Fo…" at bounding box center [811, 413] width 1483 height 696
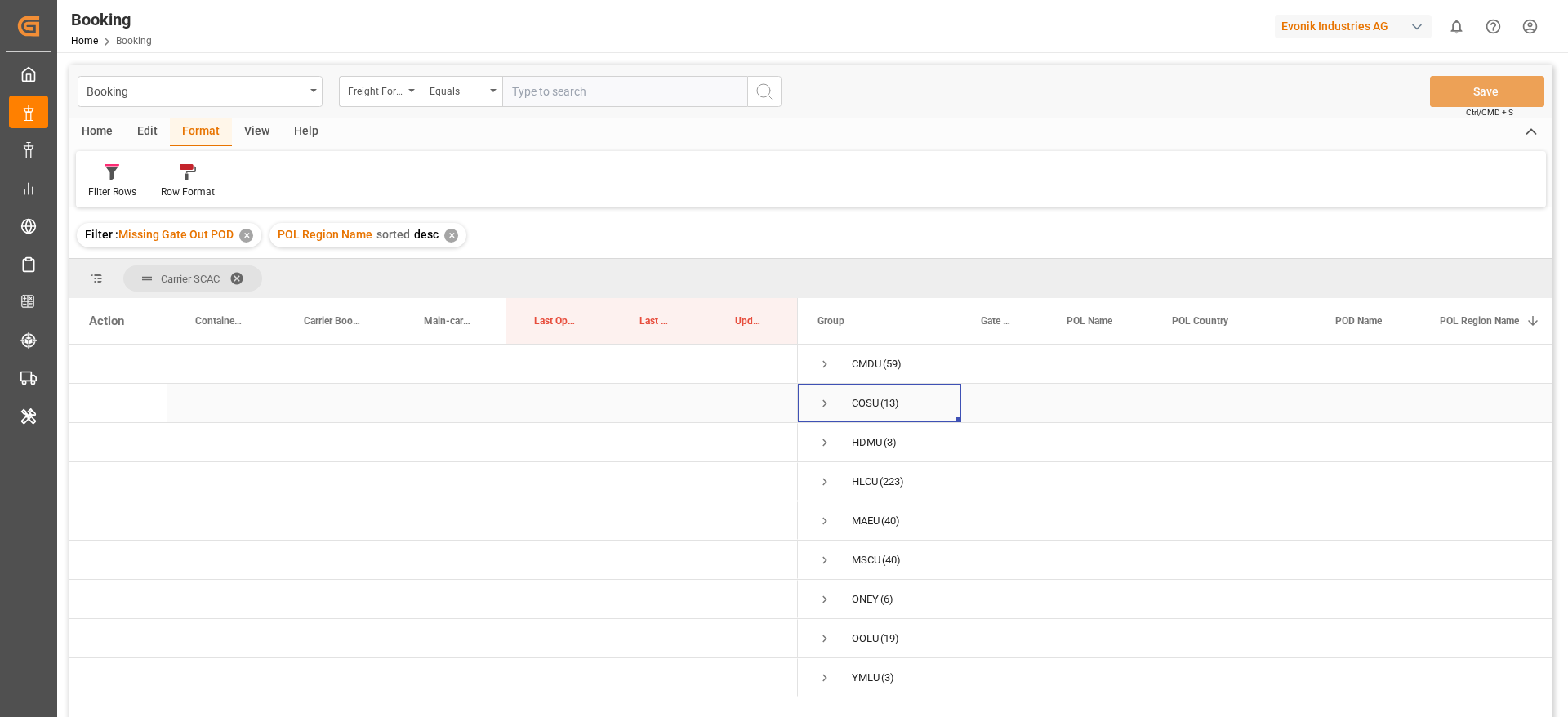
click at [820, 404] on span "Press SPACE to select this row." at bounding box center [825, 403] width 14 height 14
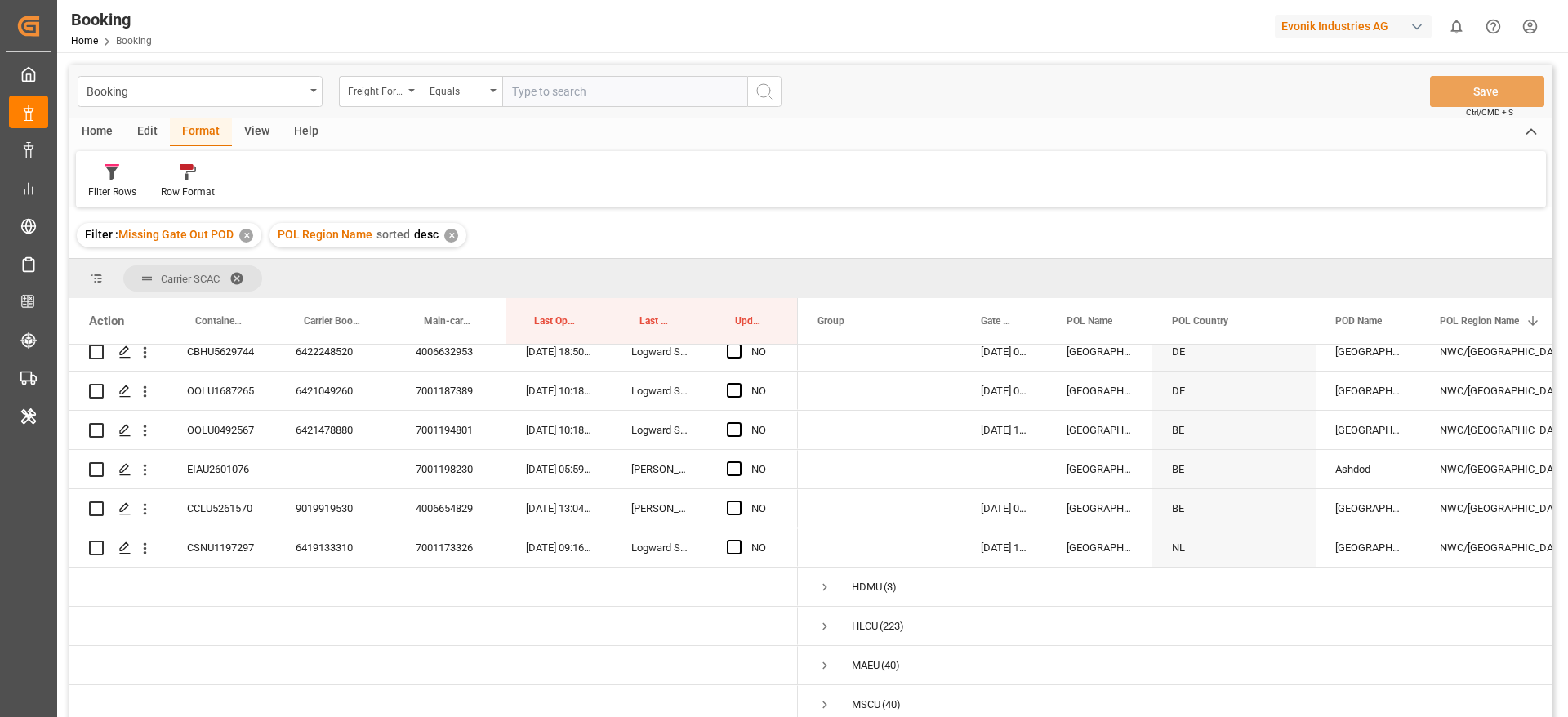
scroll to position [368, 0]
click at [824, 581] on span "Press SPACE to select this row." at bounding box center [825, 585] width 14 height 14
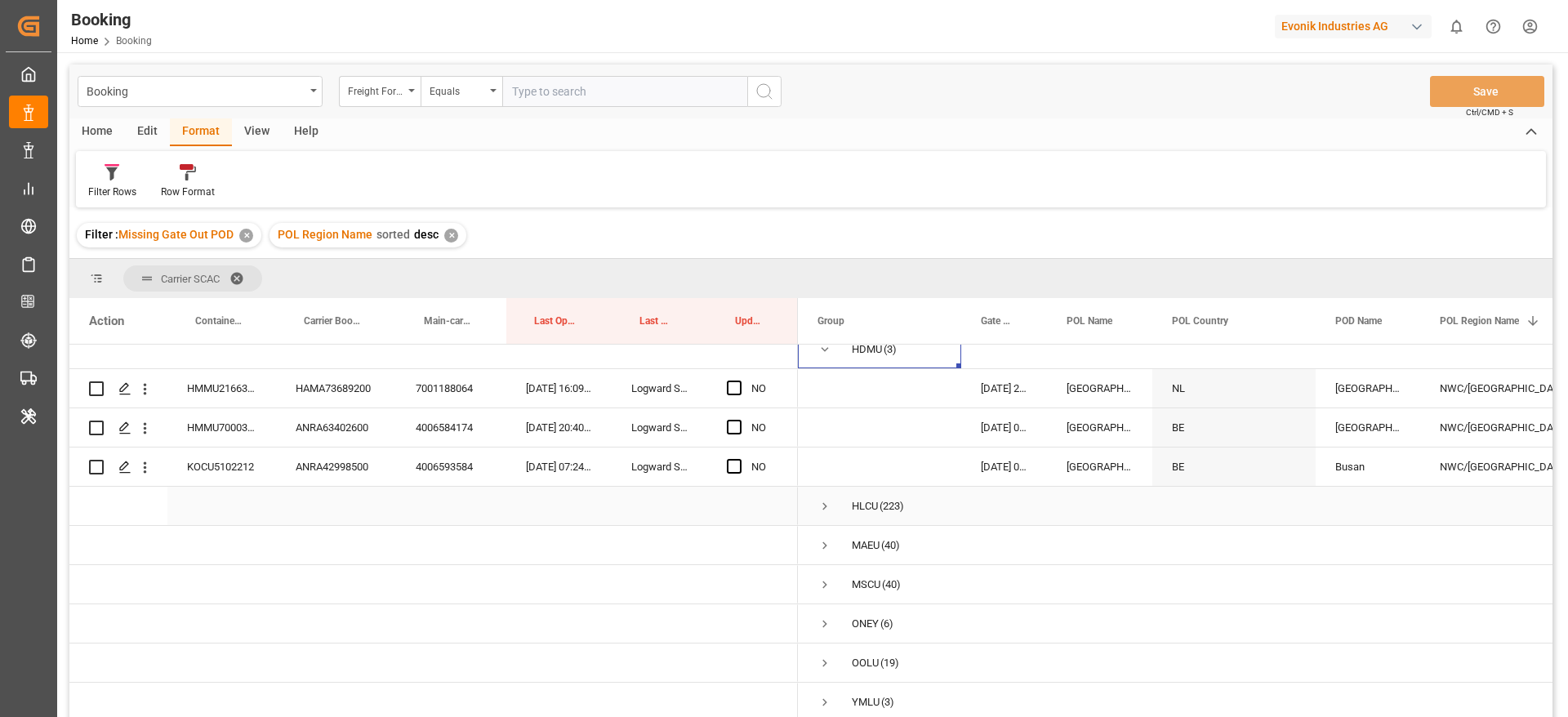
scroll to position [122, 0]
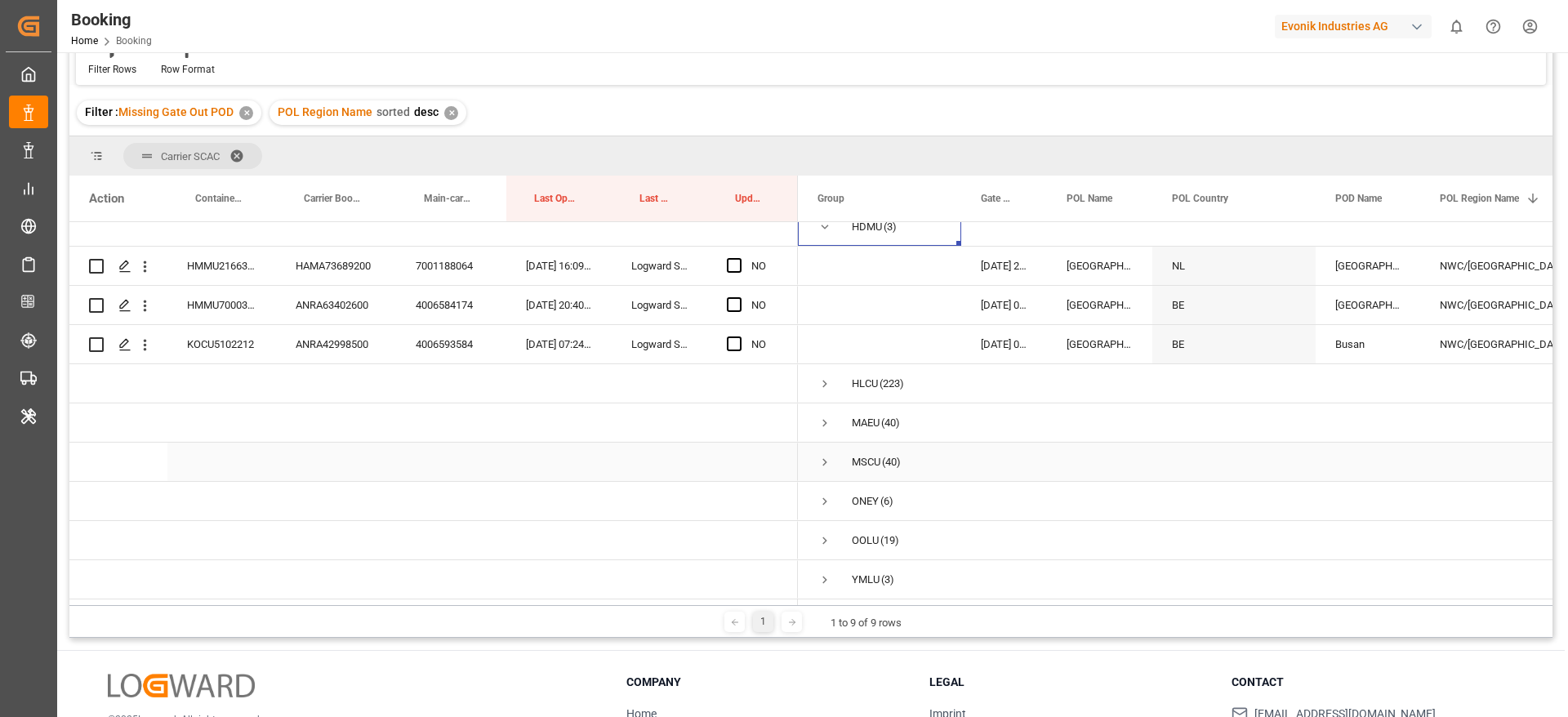
click at [829, 455] on span "Press SPACE to select this row." at bounding box center [825, 462] width 14 height 14
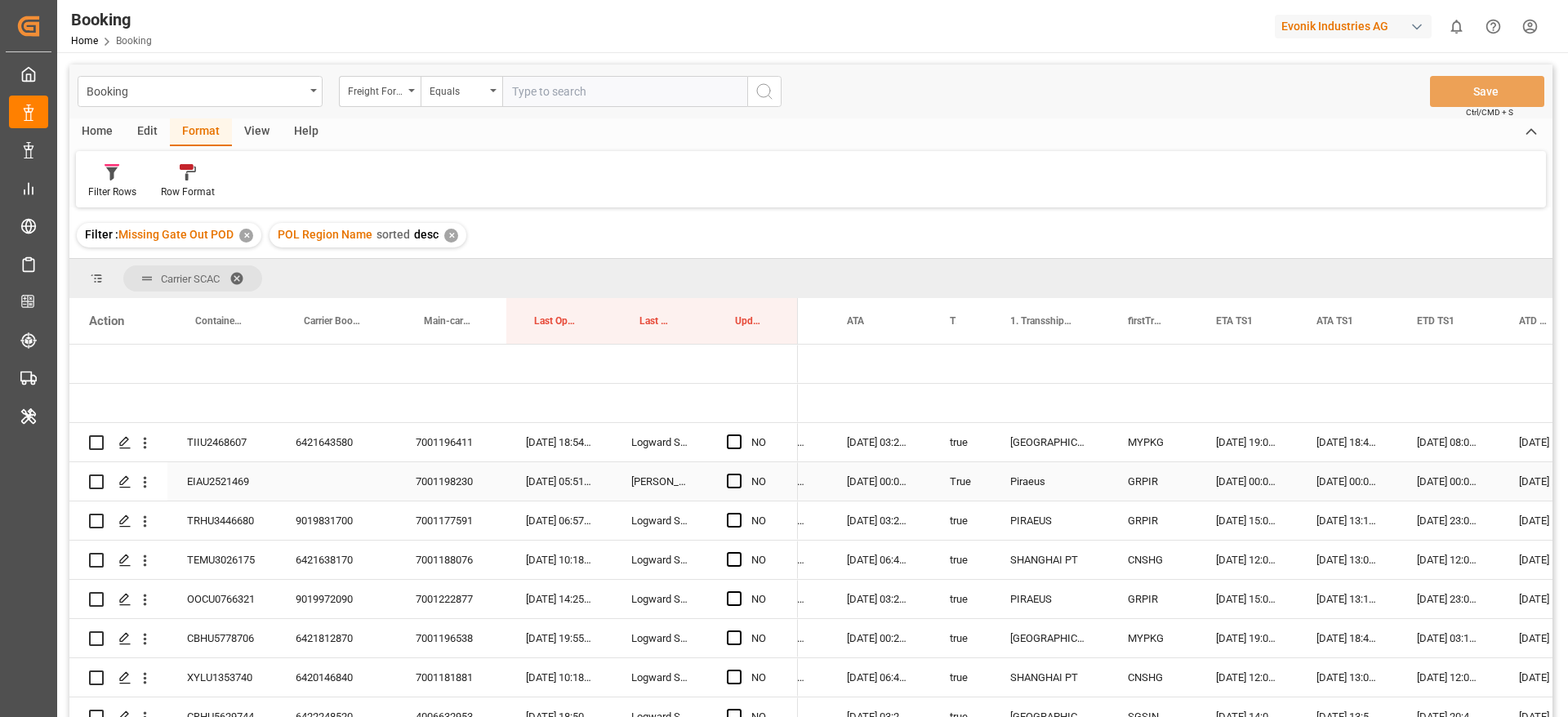
scroll to position [0, 1487]
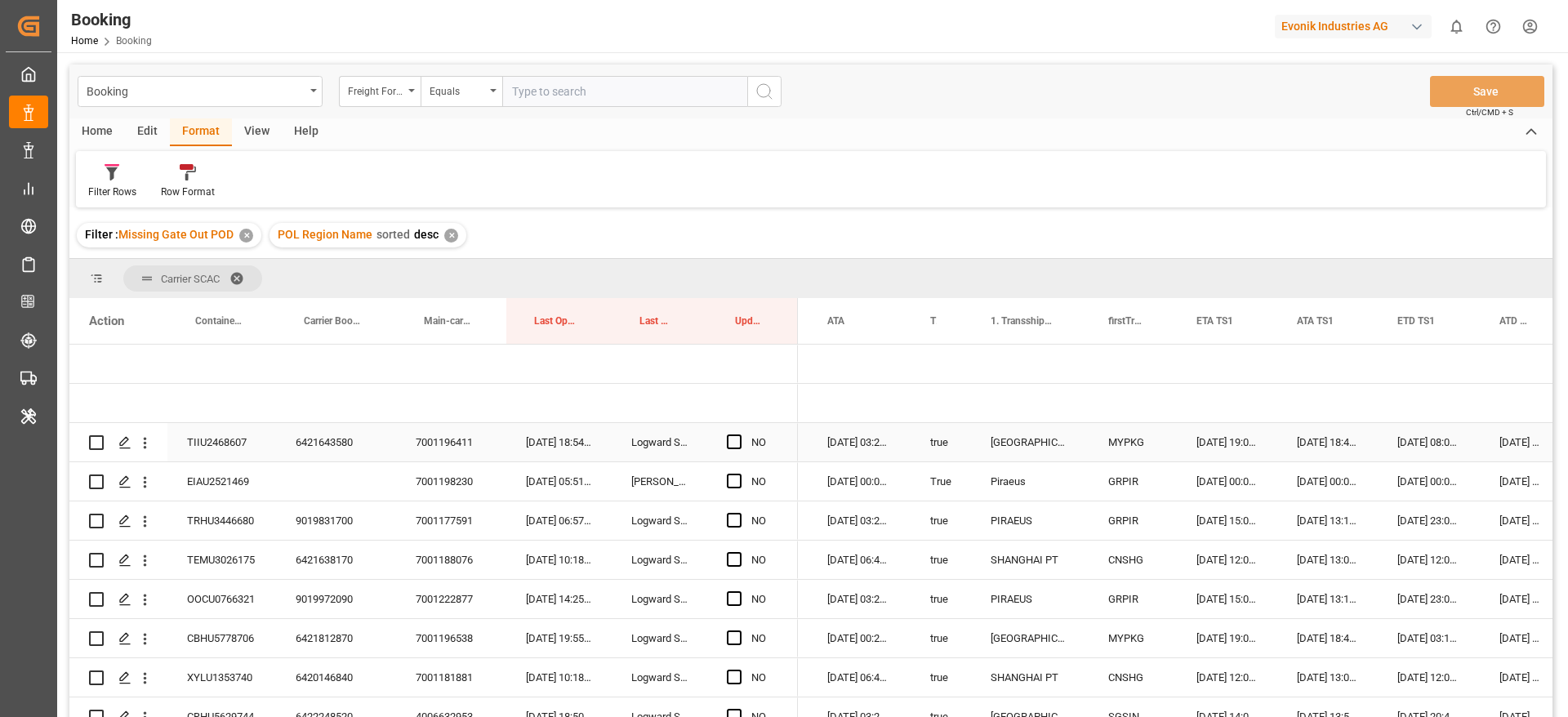
click at [323, 452] on div "6421643580" at bounding box center [336, 442] width 120 height 39
click at [737, 435] on span "Press SPACE to select this row." at bounding box center [734, 442] width 14 height 14
click at [739, 435] on input "Press SPACE to select this row." at bounding box center [739, 435] width 0 height 0
click at [221, 483] on div "EIAU2521469" at bounding box center [221, 481] width 109 height 39
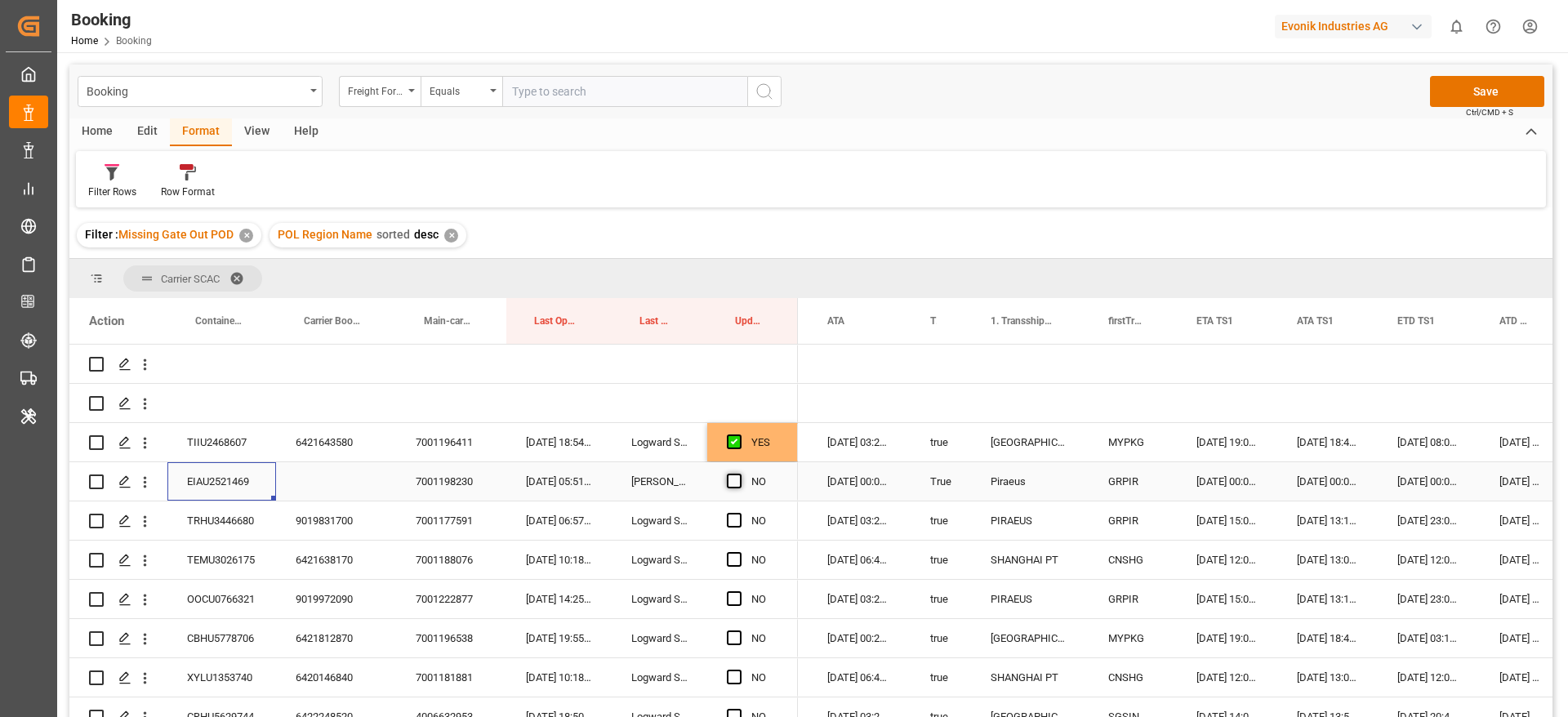
click at [731, 477] on span "Press SPACE to select this row." at bounding box center [734, 481] width 14 height 14
click at [739, 474] on input "Press SPACE to select this row." at bounding box center [739, 474] width 0 height 0
click at [352, 519] on div "9019831700" at bounding box center [336, 520] width 120 height 39
click at [730, 520] on span "Press SPACE to select this row." at bounding box center [734, 520] width 14 height 14
click at [739, 513] on input "Press SPACE to select this row." at bounding box center [739, 513] width 0 height 0
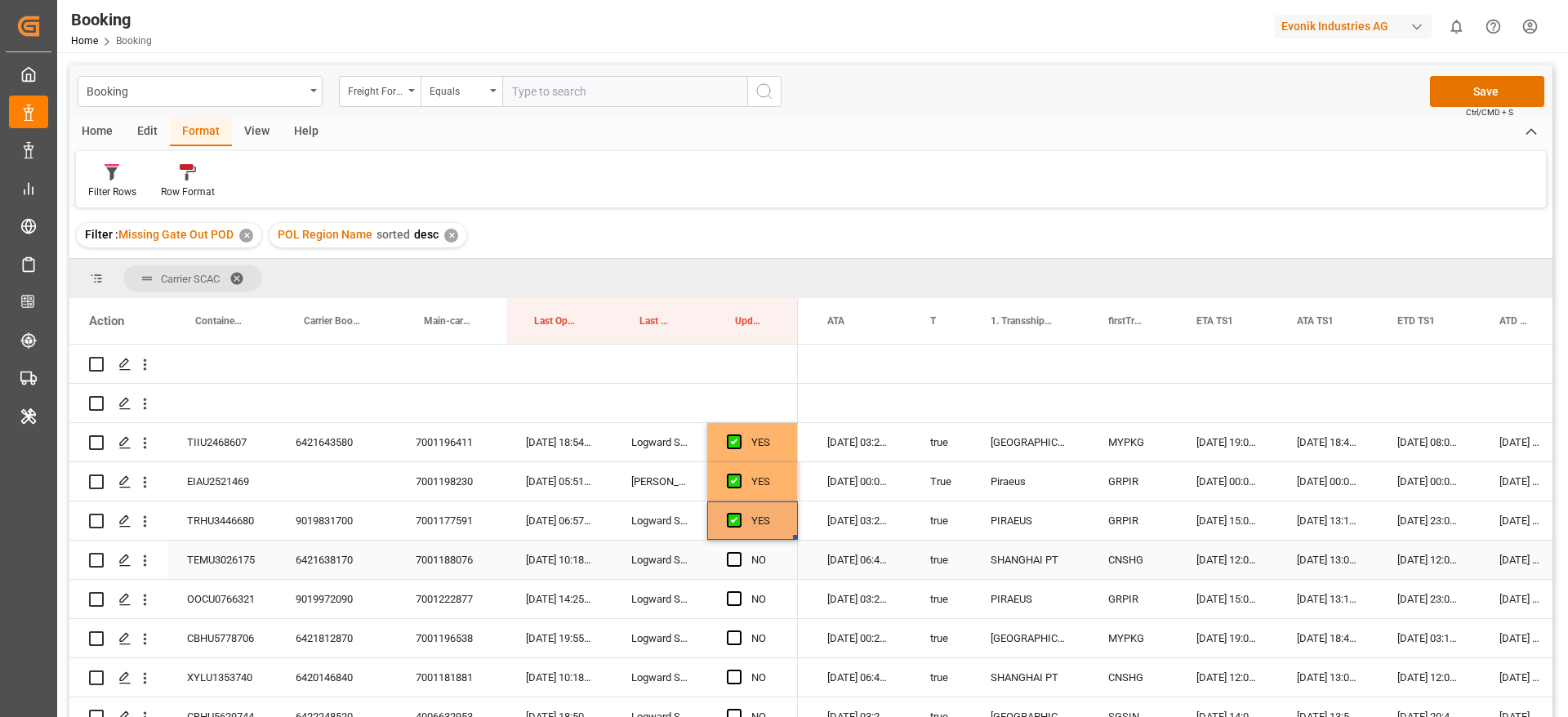
click at [317, 564] on div "6421638170" at bounding box center [336, 560] width 120 height 39
click at [730, 558] on span "Press SPACE to select this row." at bounding box center [734, 560] width 14 height 14
click at [739, 552] on input "Press SPACE to select this row." at bounding box center [739, 552] width 0 height 0
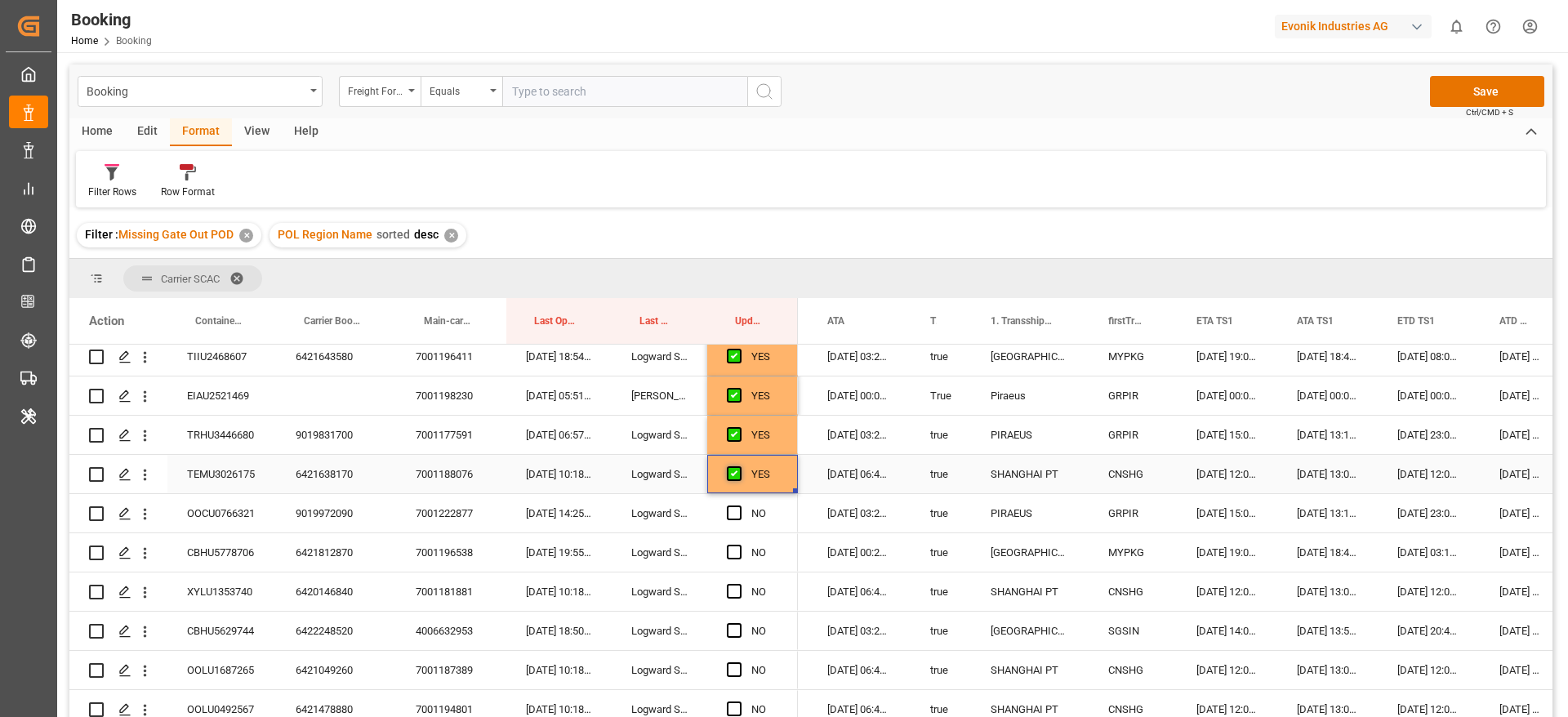
scroll to position [122, 0]
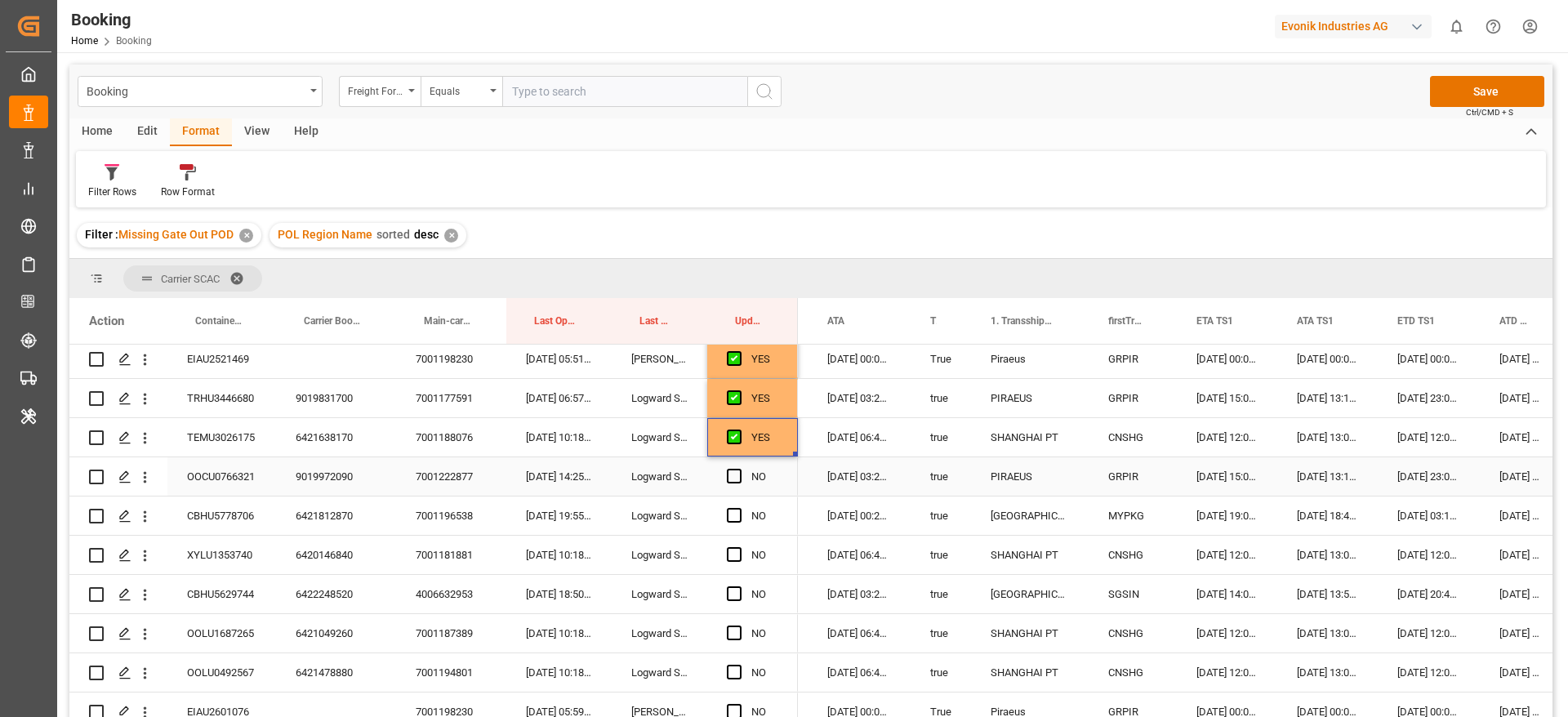
click at [366, 471] on div "9019972090" at bounding box center [336, 476] width 120 height 39
click at [727, 475] on span "Press SPACE to select this row." at bounding box center [734, 476] width 14 height 14
click at [739, 469] on input "Press SPACE to select this row." at bounding box center [739, 469] width 0 height 0
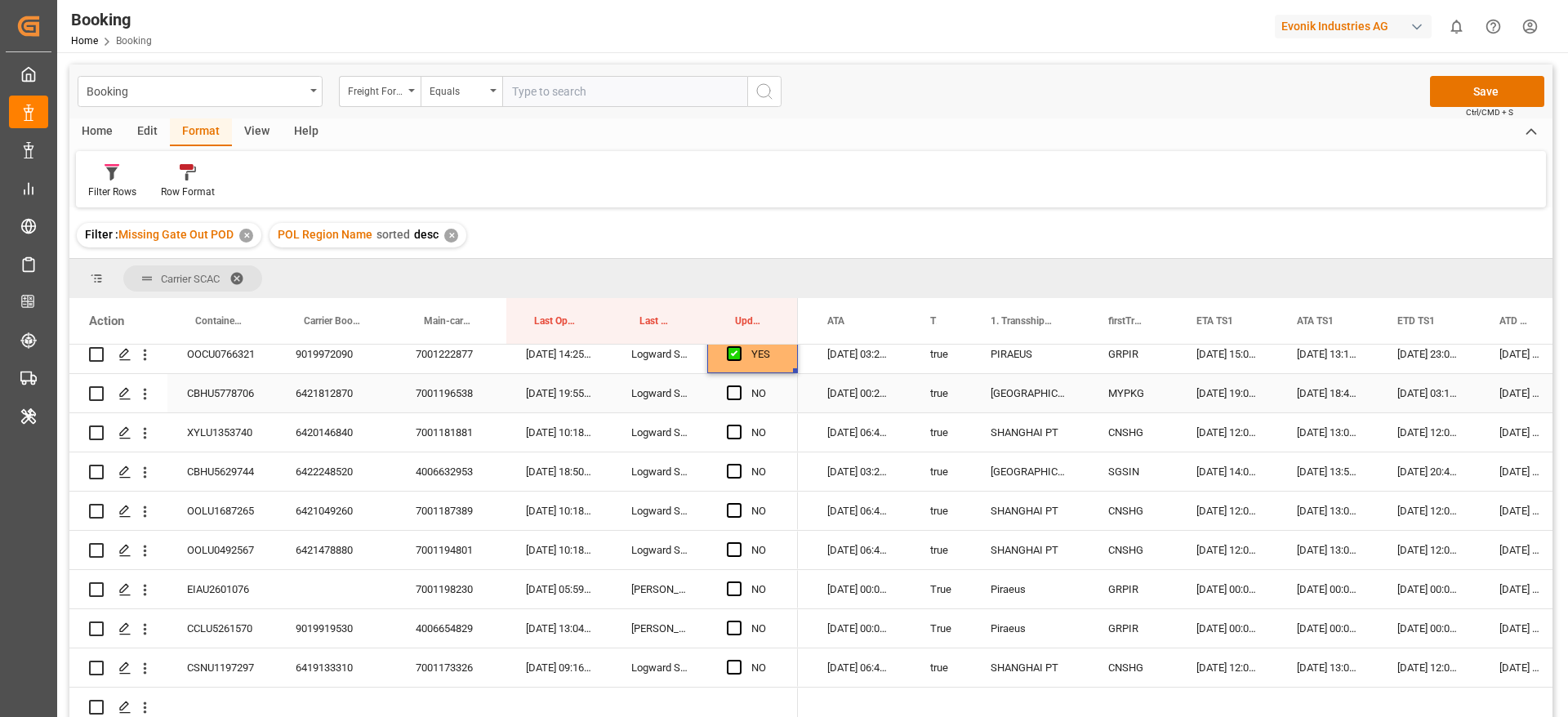
click at [316, 384] on div "6421812870" at bounding box center [336, 393] width 120 height 39
click at [732, 394] on span "Press SPACE to select this row." at bounding box center [734, 393] width 14 height 14
click at [739, 386] on input "Press SPACE to select this row." at bounding box center [739, 386] width 0 height 0
click at [338, 430] on div "6420146840" at bounding box center [336, 432] width 120 height 39
click at [737, 430] on span "Press SPACE to select this row." at bounding box center [734, 432] width 14 height 14
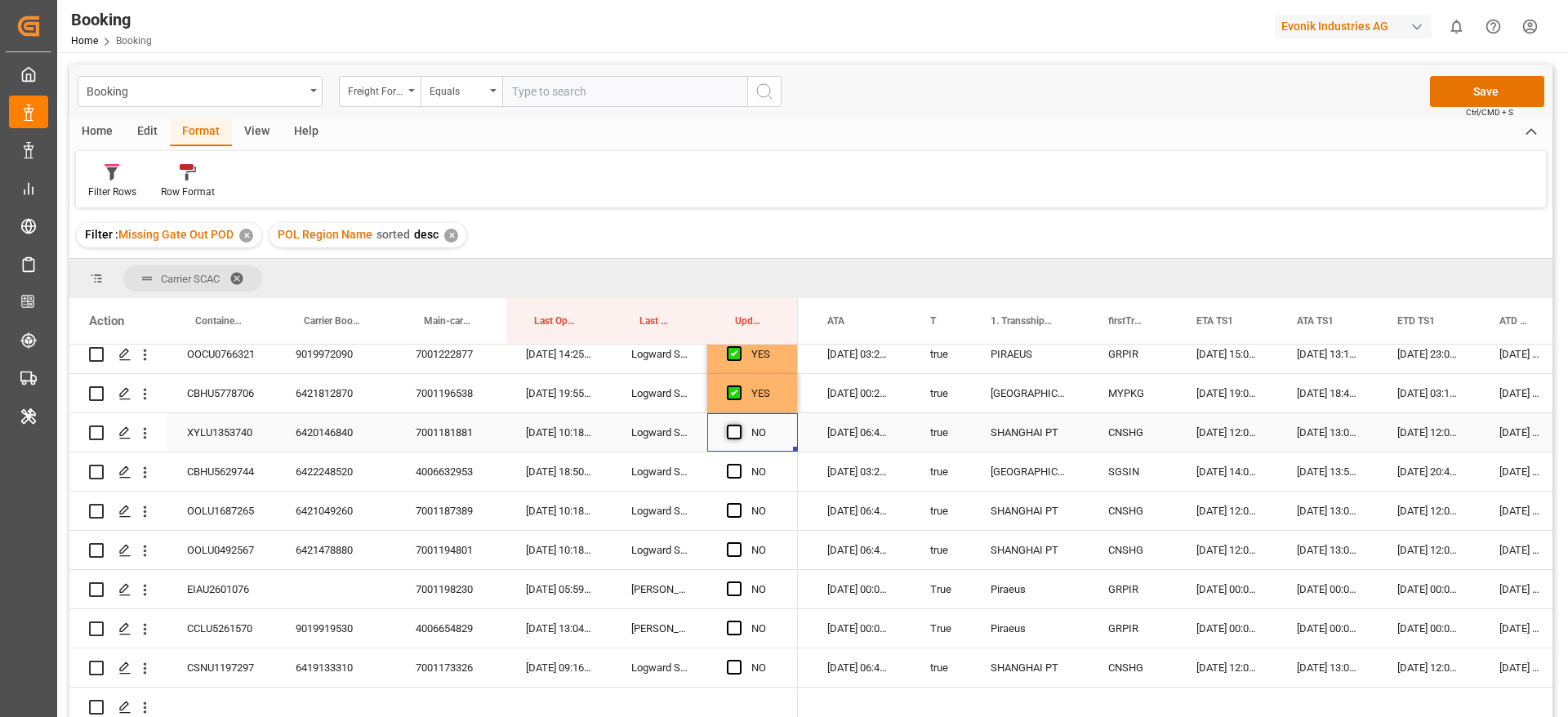
click at [739, 425] on input "Press SPACE to select this row." at bounding box center [739, 425] width 0 height 0
click at [343, 470] on div "6422248520" at bounding box center [336, 471] width 120 height 39
click at [731, 474] on span "Press SPACE to select this row." at bounding box center [734, 471] width 14 height 14
click at [739, 464] on input "Press SPACE to select this row." at bounding box center [739, 464] width 0 height 0
click at [318, 507] on div "6421049260" at bounding box center [336, 511] width 120 height 39
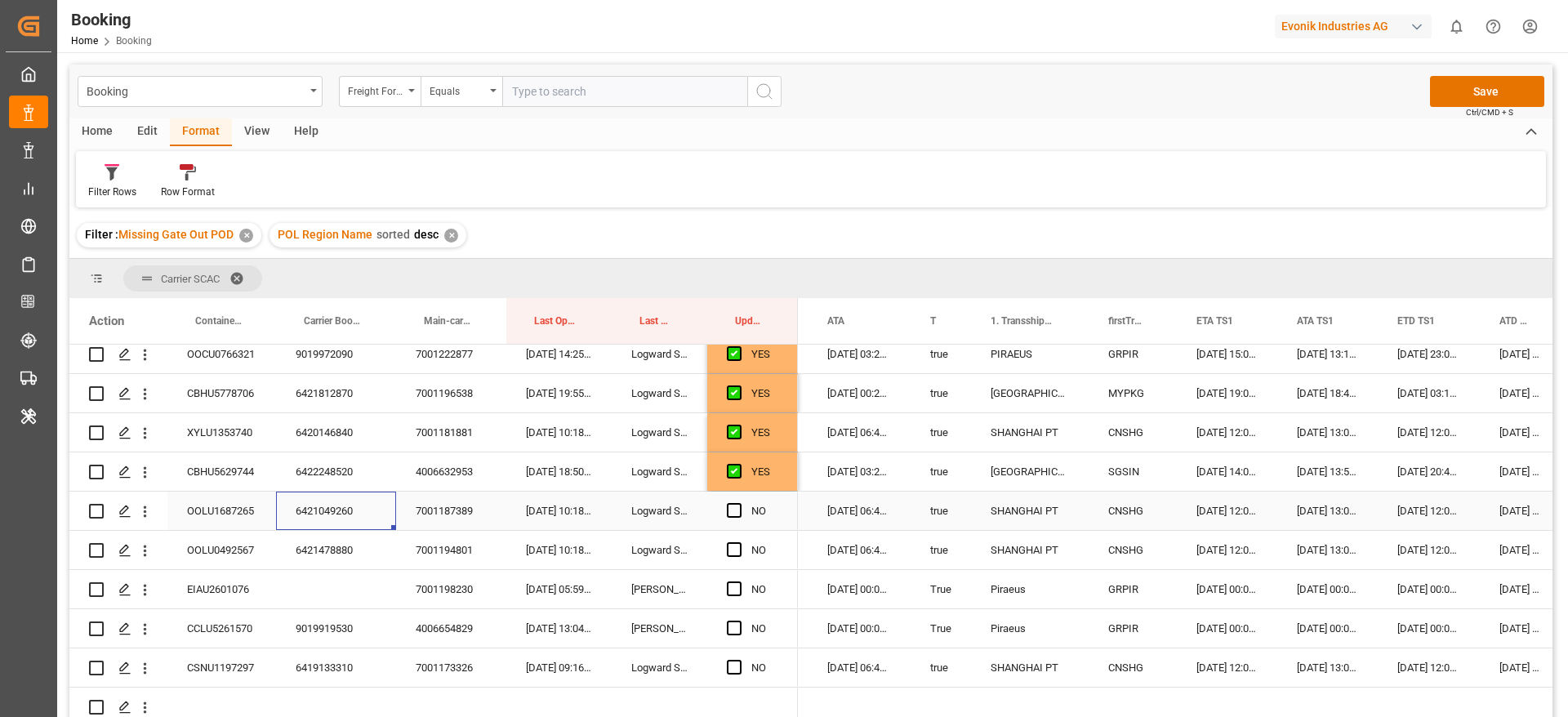
click at [718, 503] on div "NO" at bounding box center [752, 511] width 91 height 39
click at [736, 549] on span "Press SPACE to select this row." at bounding box center [734, 550] width 14 height 14
click at [739, 542] on input "Press SPACE to select this row." at bounding box center [739, 542] width 0 height 0
click at [734, 510] on span "Press SPACE to select this row." at bounding box center [734, 510] width 14 height 14
click at [739, 503] on input "Press SPACE to select this row." at bounding box center [739, 503] width 0 height 0
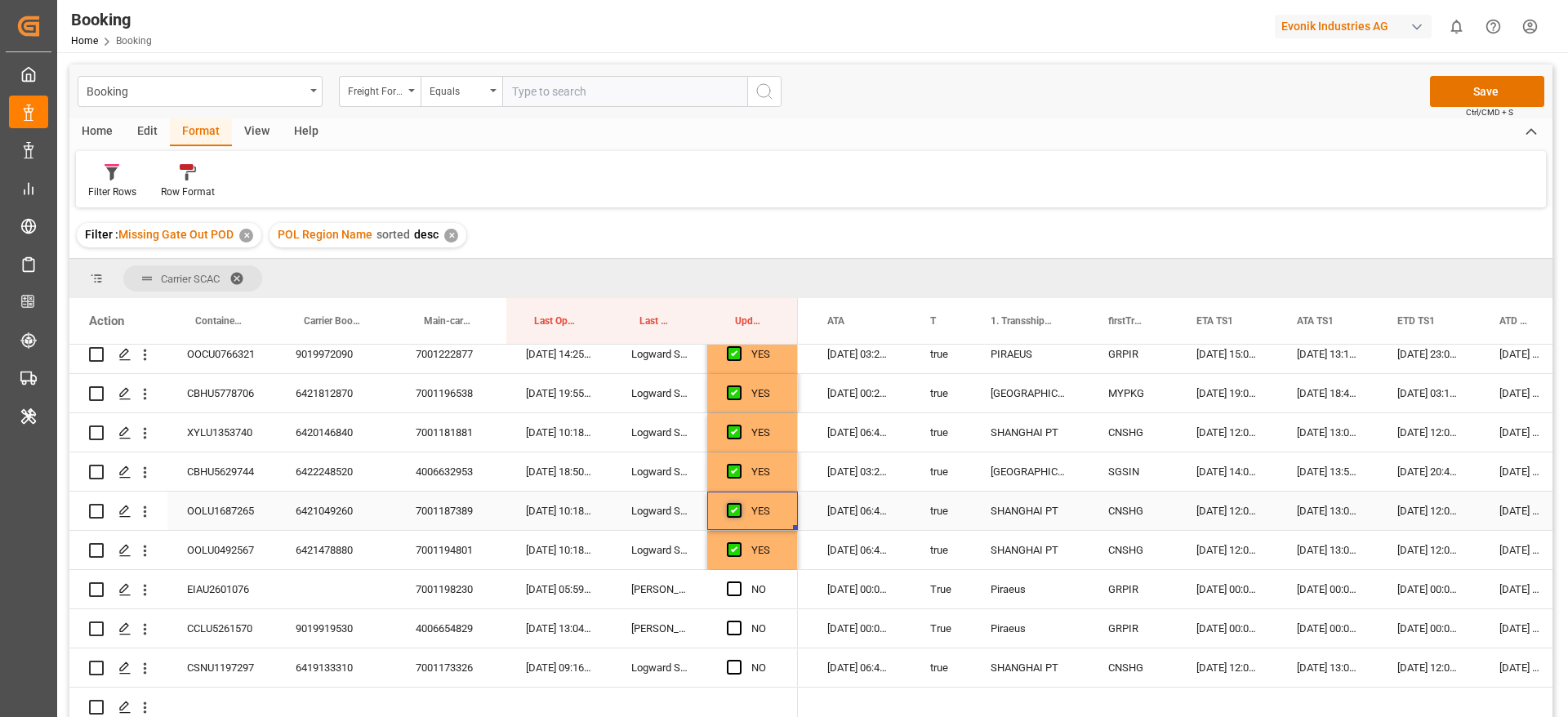
scroll to position [368, 0]
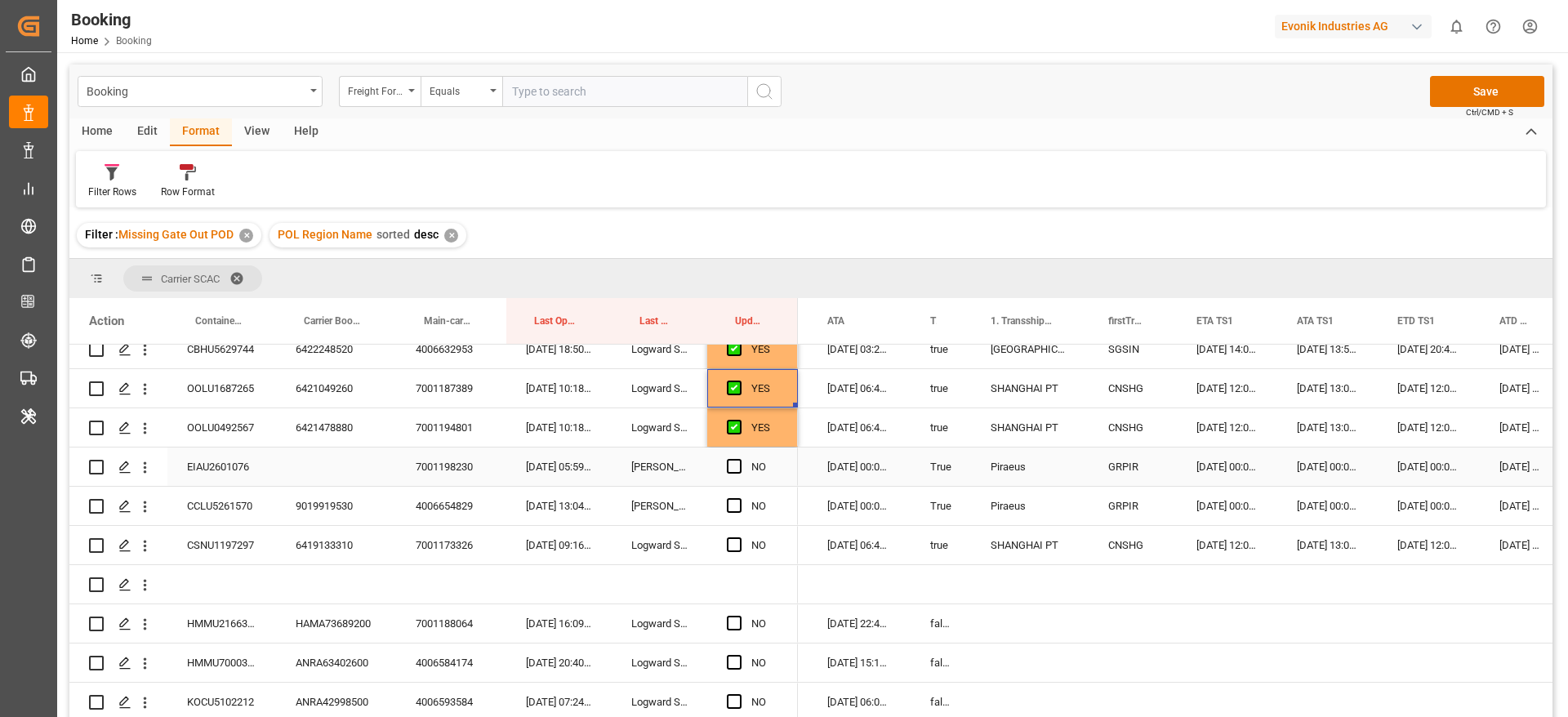
click at [221, 459] on div "EIAU2601076" at bounding box center [221, 467] width 109 height 39
drag, startPoint x: 734, startPoint y: 465, endPoint x: 626, endPoint y: 494, distance: 111.8
click at [733, 465] on span "Press SPACE to select this row." at bounding box center [734, 466] width 14 height 14
click at [739, 459] on input "Press SPACE to select this row." at bounding box center [739, 459] width 0 height 0
click at [316, 503] on div "9019919530" at bounding box center [336, 506] width 120 height 39
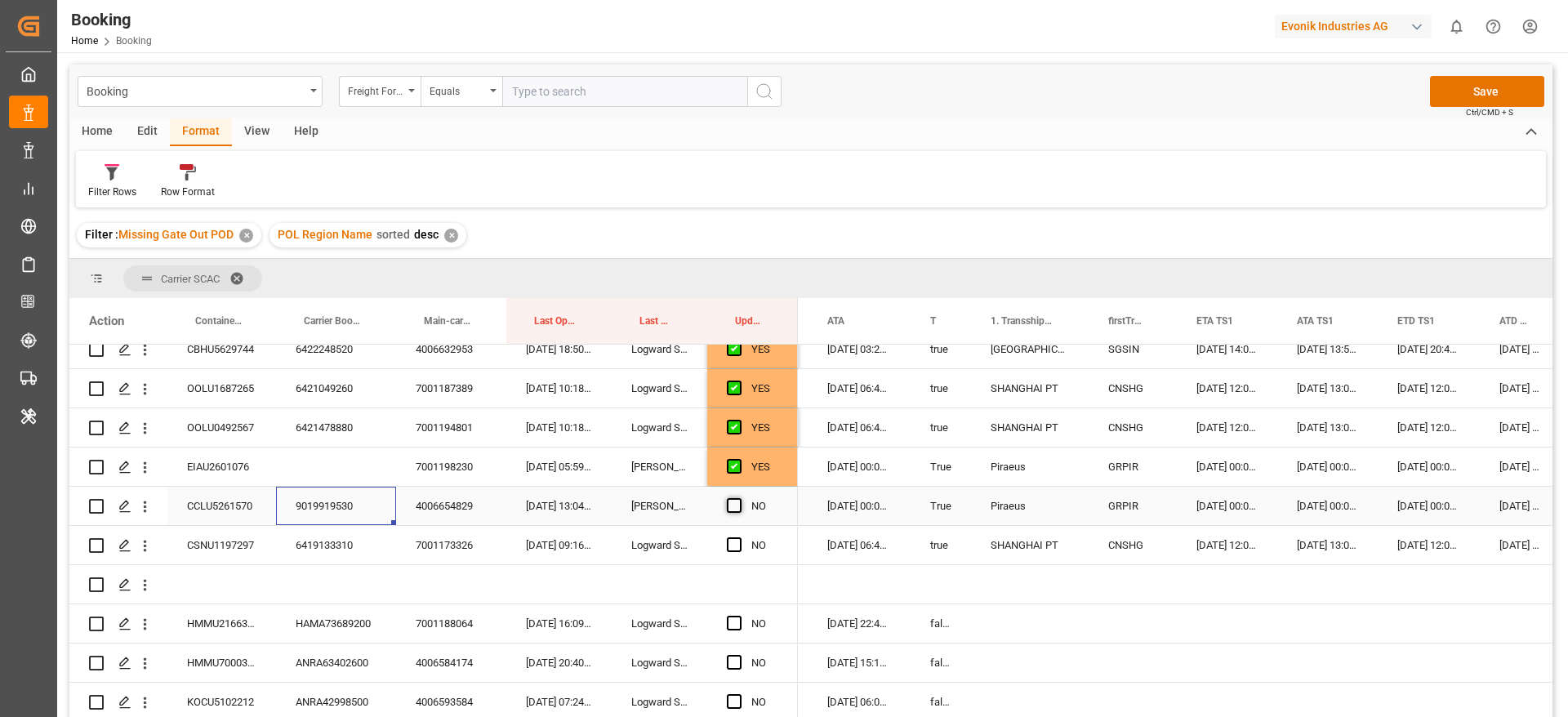
click at [735, 501] on span "Press SPACE to select this row." at bounding box center [734, 506] width 14 height 14
click at [739, 498] on input "Press SPACE to select this row." at bounding box center [739, 498] width 0 height 0
click at [734, 542] on span "Press SPACE to select this row." at bounding box center [734, 544] width 14 height 14
click at [739, 537] on input "Press SPACE to select this row." at bounding box center [739, 537] width 0 height 0
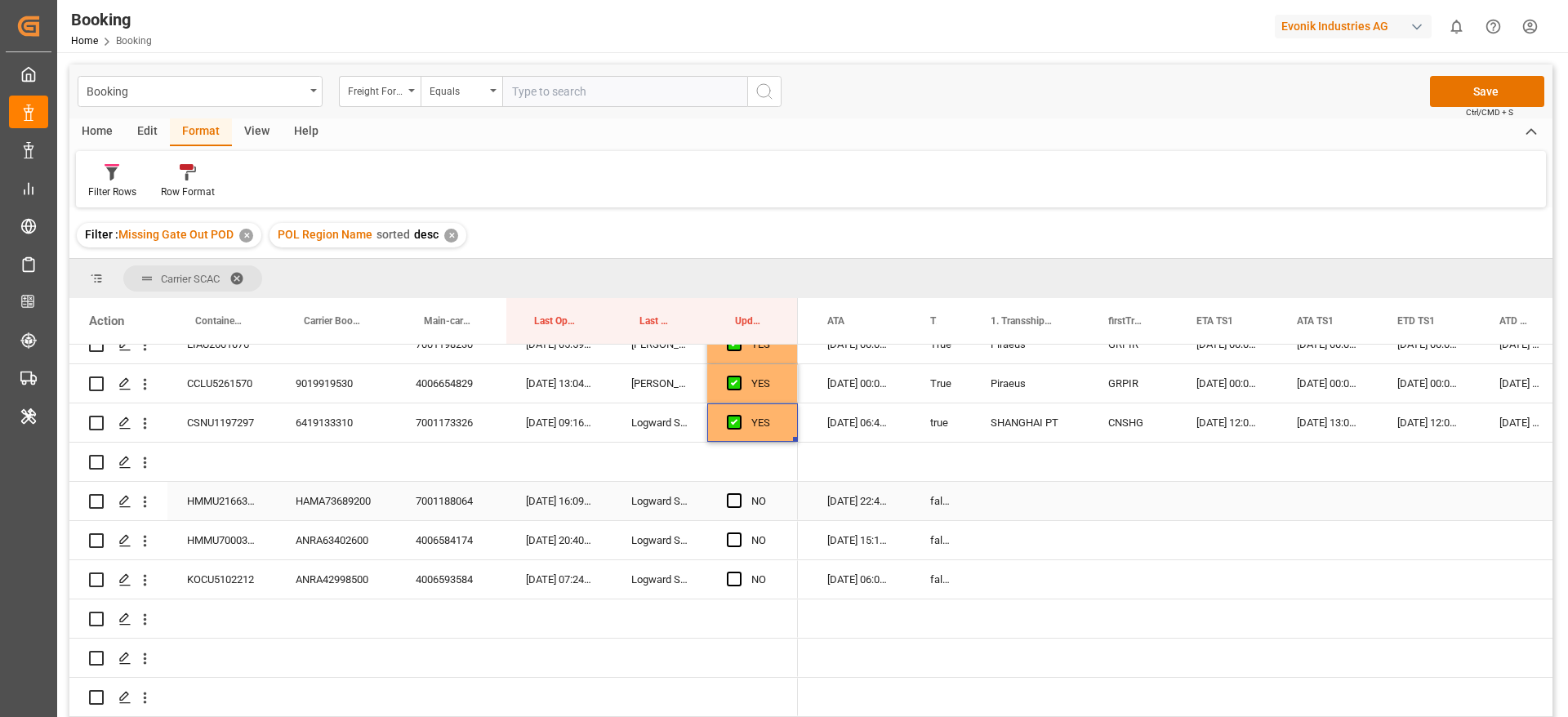
click at [331, 497] on div "HAMA73689200" at bounding box center [336, 501] width 120 height 39
click at [732, 503] on span "Press SPACE to select this row." at bounding box center [734, 500] width 14 height 14
click at [739, 493] on input "Press SPACE to select this row." at bounding box center [739, 493] width 0 height 0
click at [315, 547] on div "ANRA63402600" at bounding box center [336, 540] width 120 height 39
click at [731, 540] on span "Press SPACE to select this row." at bounding box center [734, 540] width 14 height 14
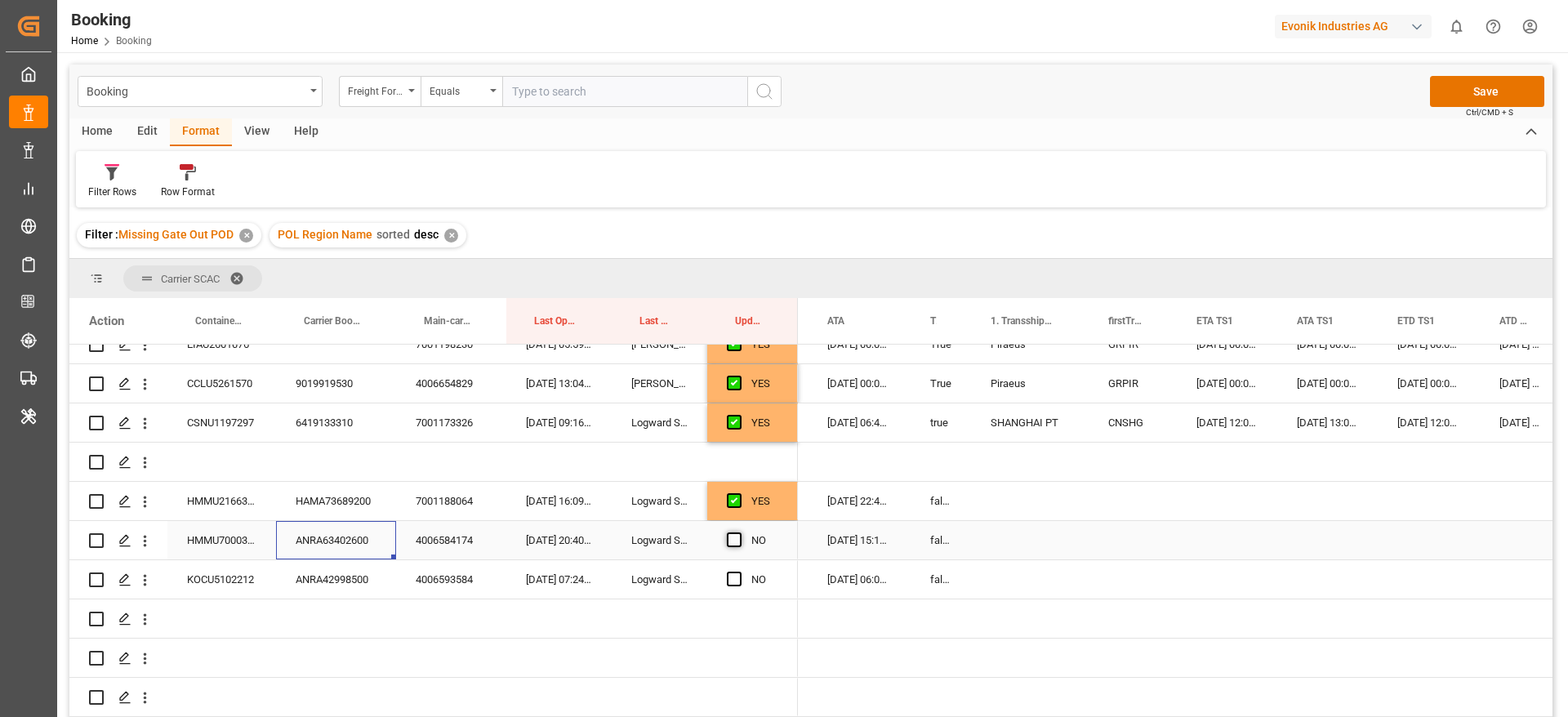
click at [739, 533] on input "Press SPACE to select this row." at bounding box center [739, 533] width 0 height 0
click at [318, 569] on div "ANRA42998500" at bounding box center [336, 579] width 120 height 39
click at [734, 580] on span "Press SPACE to select this row." at bounding box center [734, 579] width 14 height 14
click at [739, 572] on input "Press SPACE to select this row." at bounding box center [739, 572] width 0 height 0
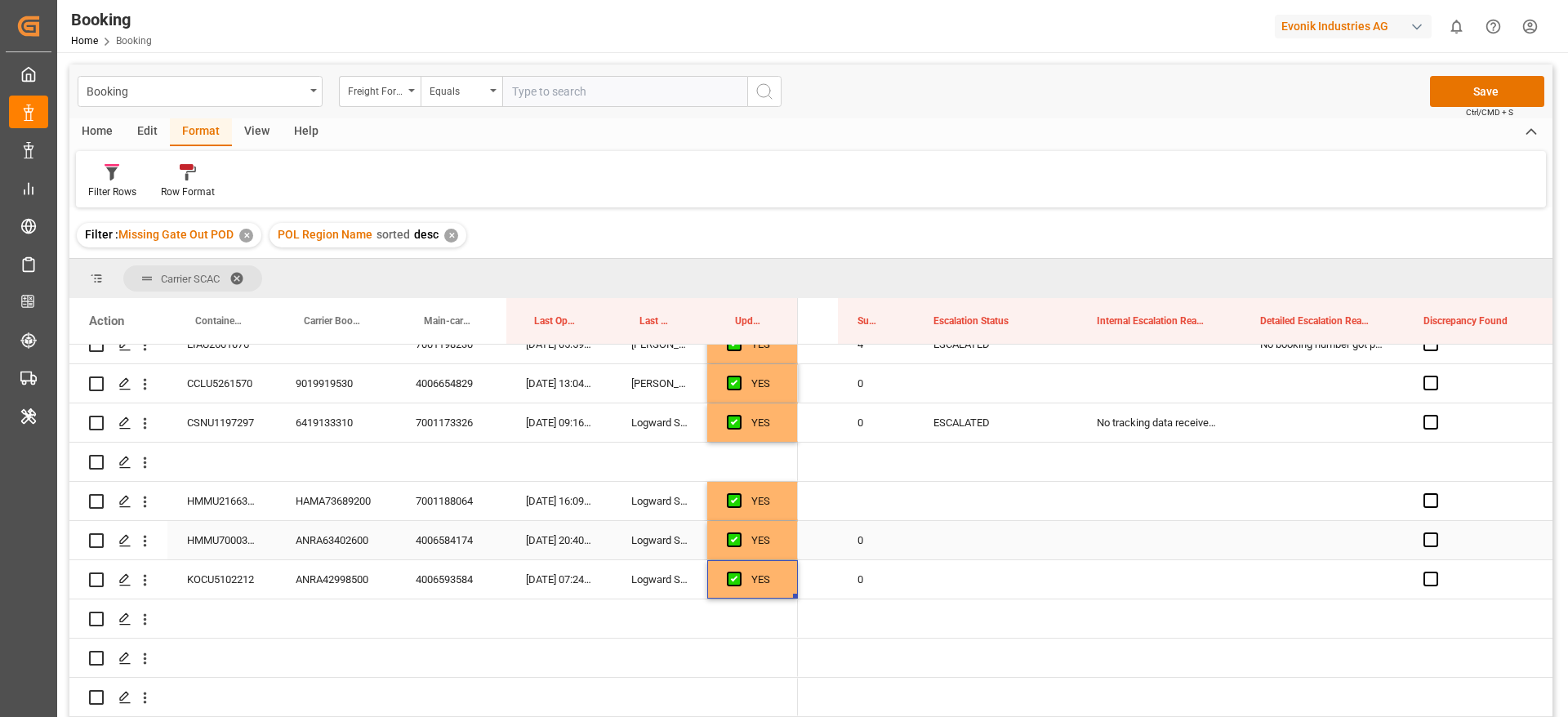
click at [865, 546] on div "0" at bounding box center [875, 540] width 76 height 39
click at [862, 494] on div "Press SPACE to select this row." at bounding box center [875, 501] width 76 height 39
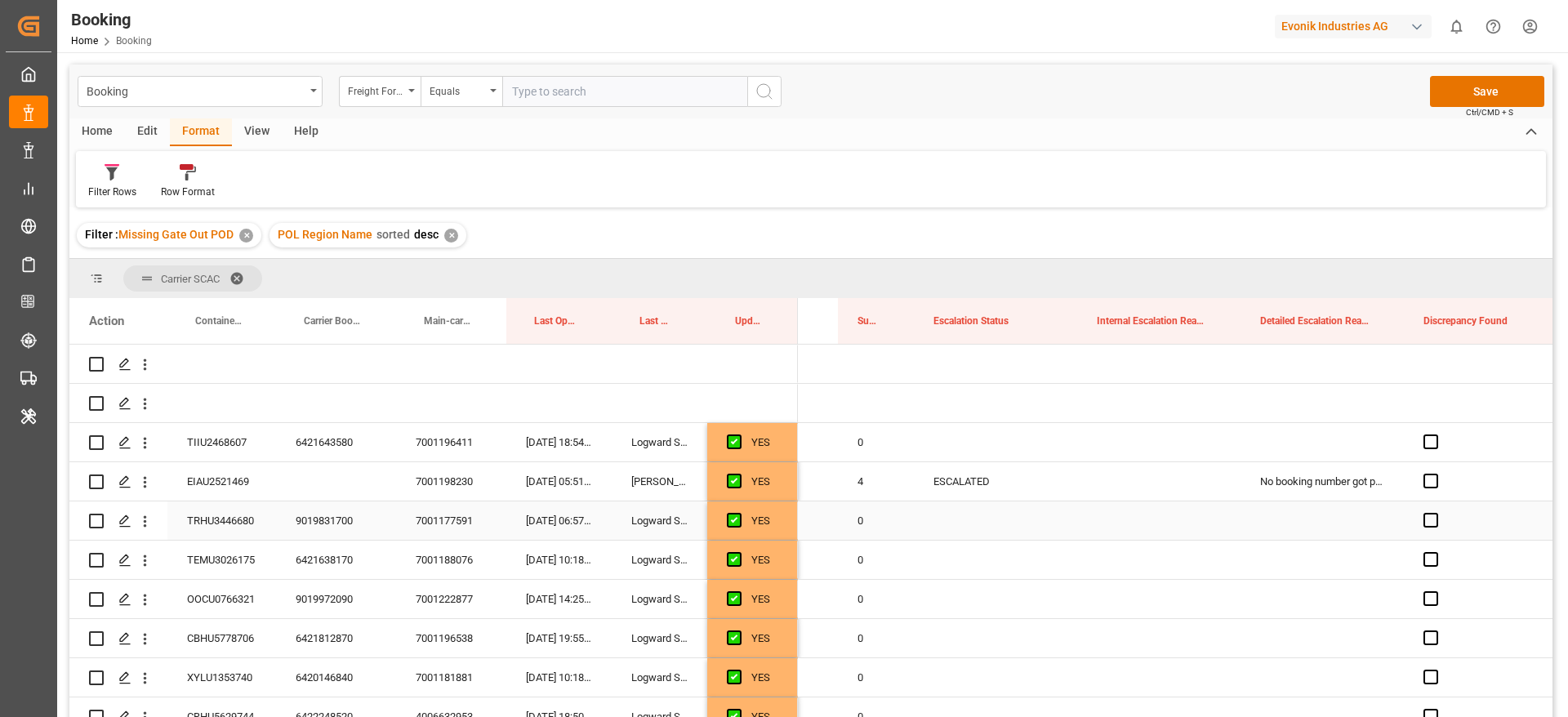
scroll to position [0, 4108]
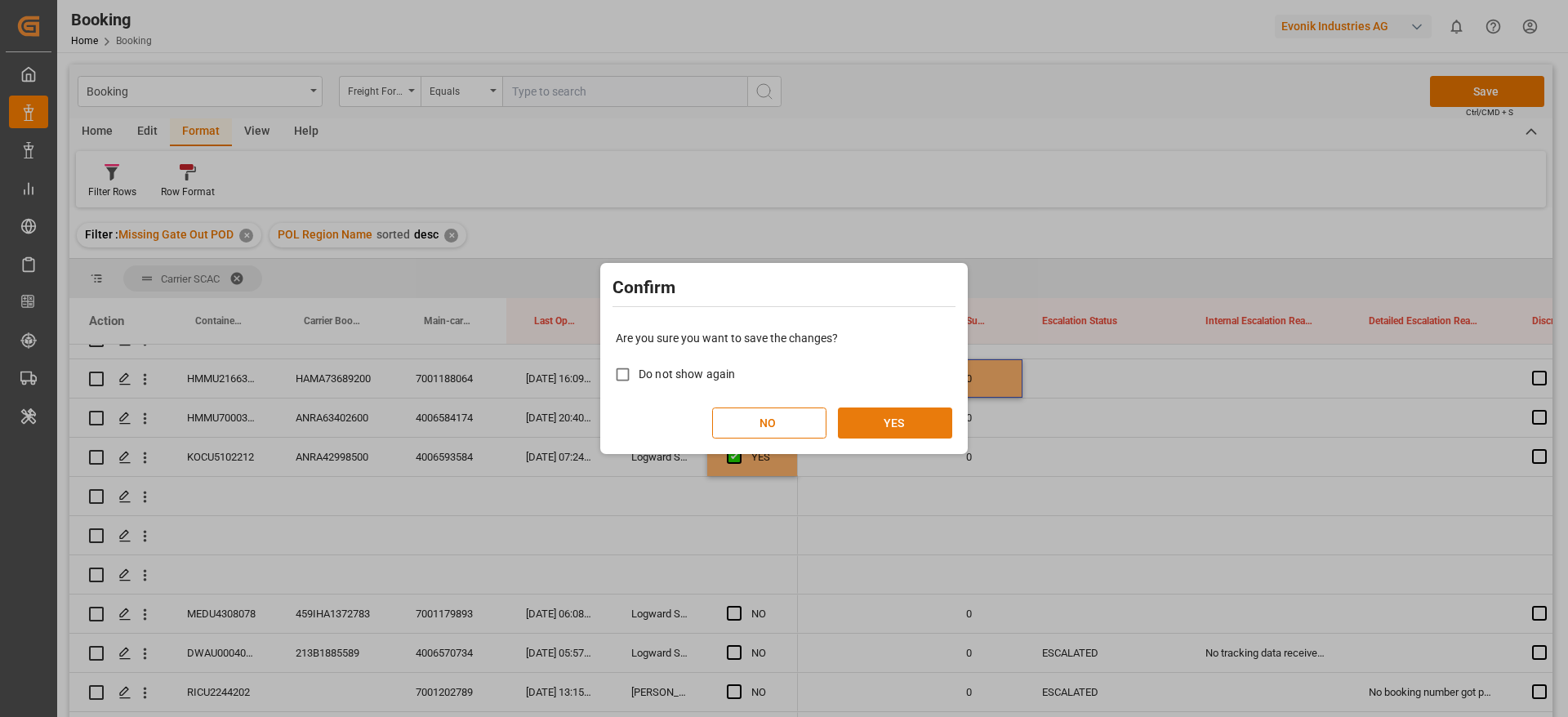
click at [904, 430] on button "YES" at bounding box center [894, 423] width 114 height 31
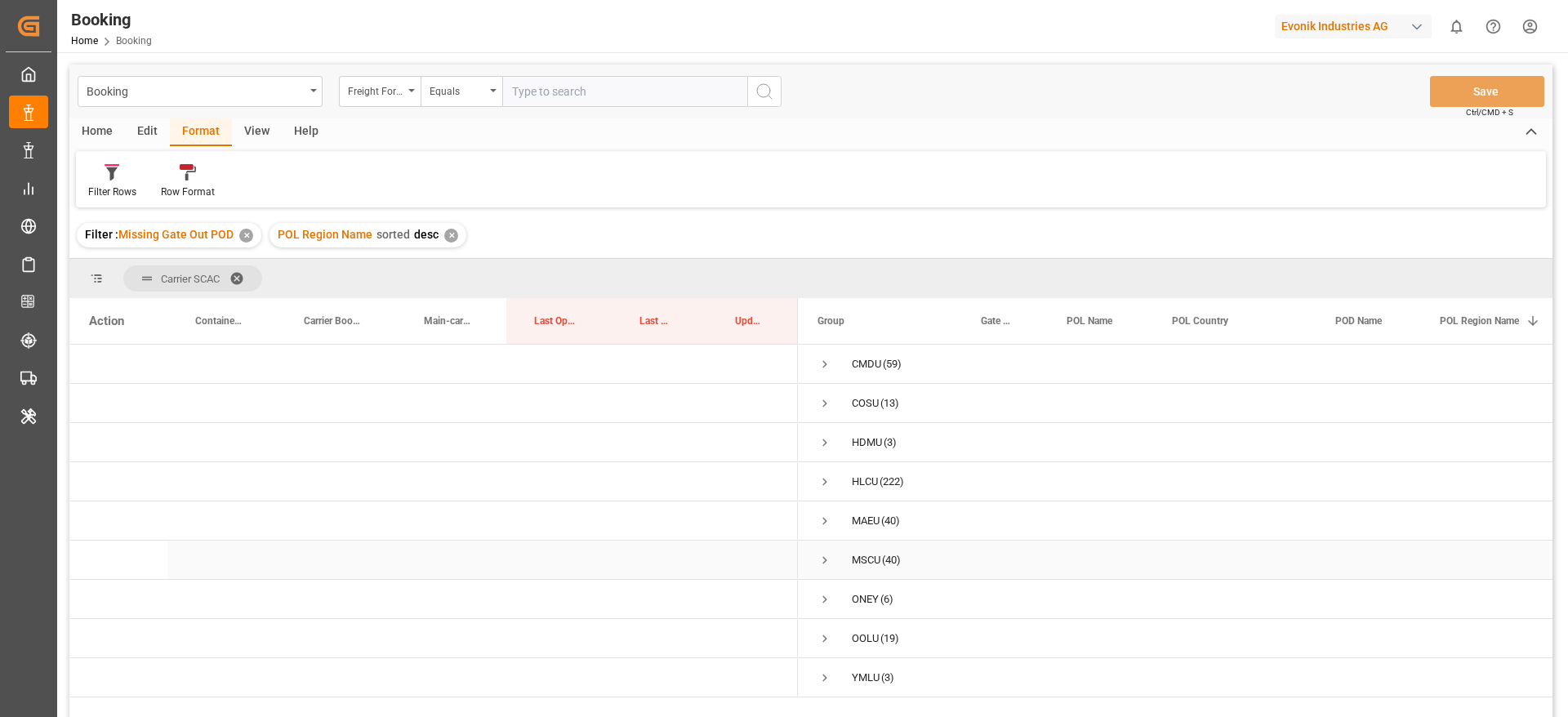
click at [825, 563] on span "Press SPACE to select this row." at bounding box center [825, 560] width 14 height 14
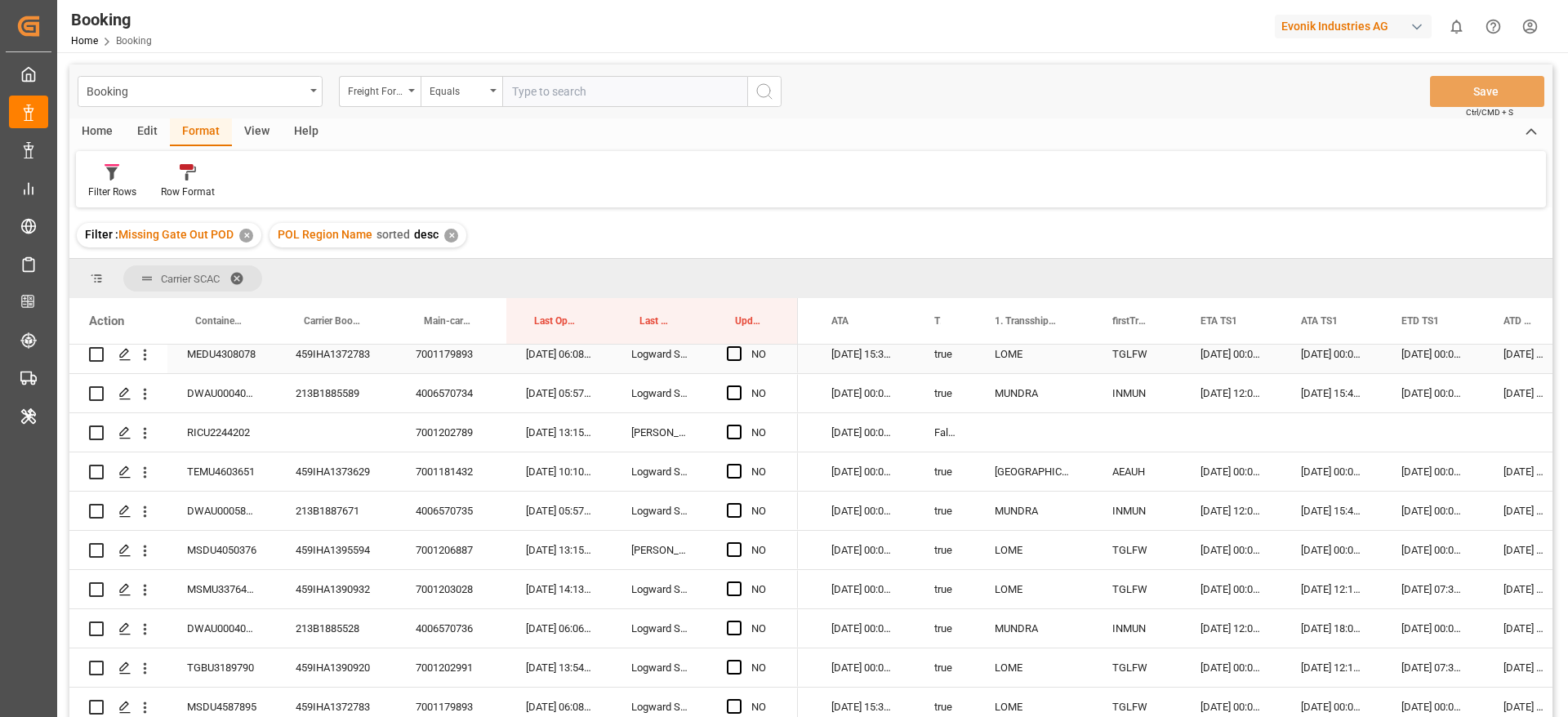
click at [327, 356] on div "459IHA1372783" at bounding box center [336, 354] width 120 height 39
click at [345, 356] on div "459IHA1372783" at bounding box center [336, 354] width 120 height 39
click at [731, 351] on span "Press SPACE to select this row." at bounding box center [734, 354] width 14 height 14
click at [739, 346] on input "Press SPACE to select this row." at bounding box center [739, 346] width 0 height 0
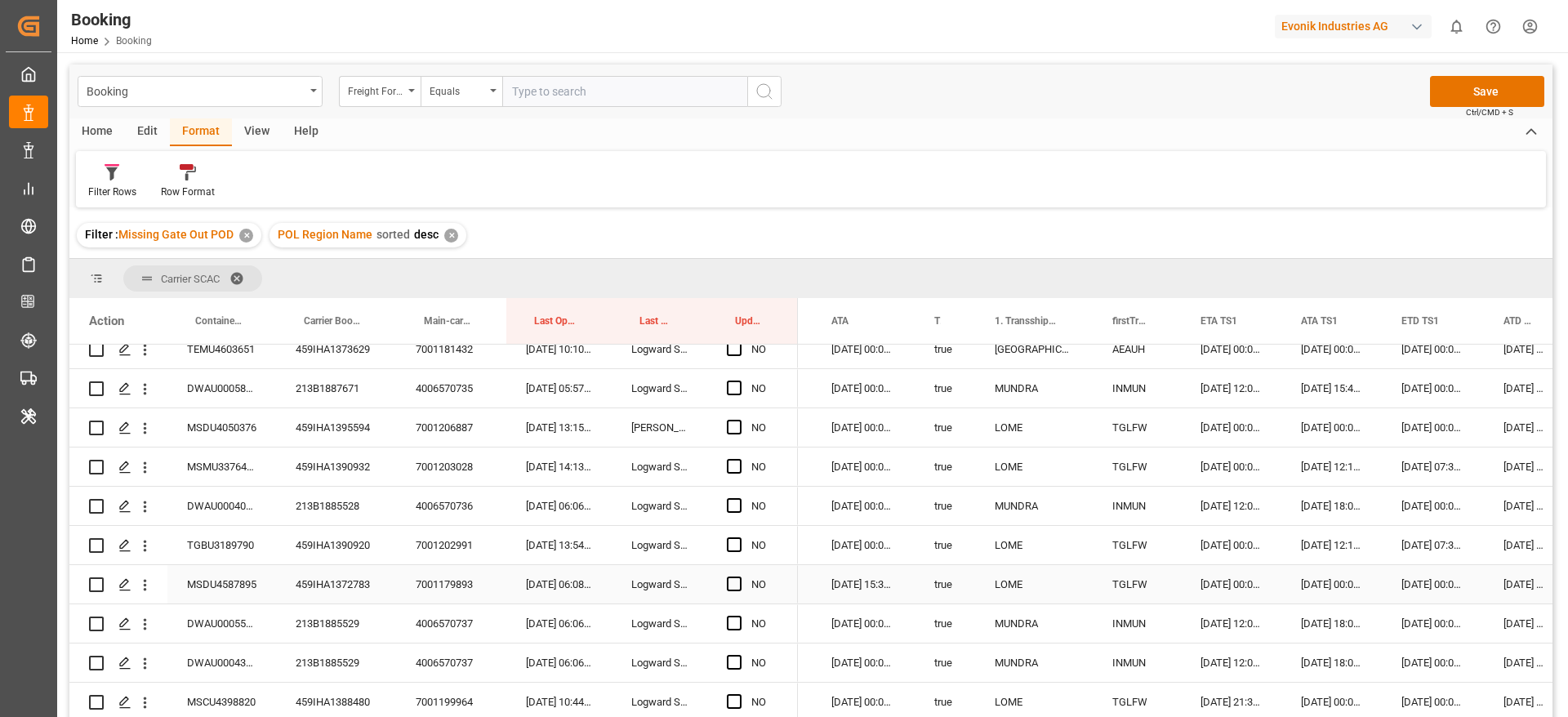
click at [743, 581] on div "Press SPACE to select this row." at bounding box center [739, 585] width 24 height 38
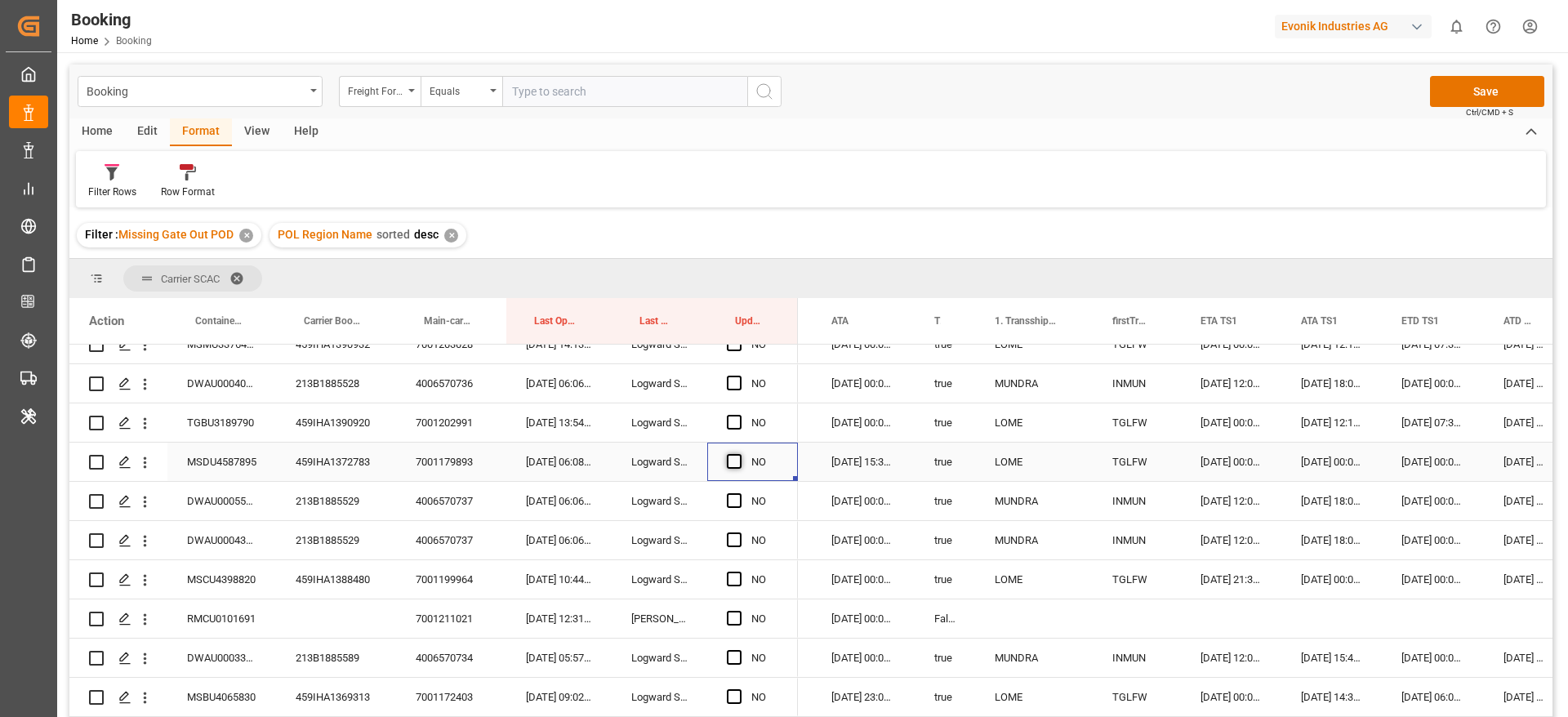
click at [731, 454] on span "Press SPACE to select this row." at bounding box center [734, 462] width 14 height 14
click at [739, 454] on input "Press SPACE to select this row." at bounding box center [739, 454] width 0 height 0
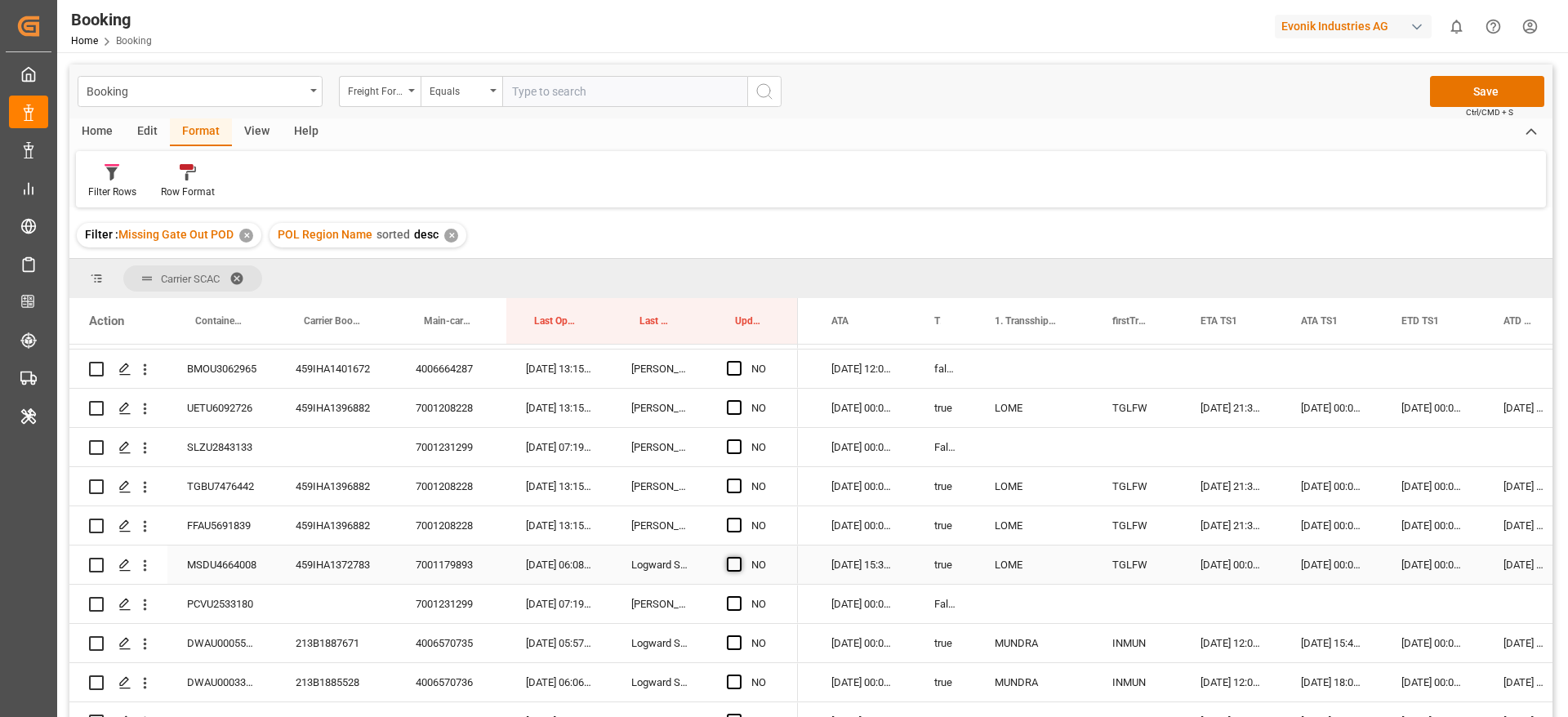
click at [740, 562] on span "Press SPACE to select this row." at bounding box center [734, 564] width 14 height 14
click at [739, 557] on input "Press SPACE to select this row." at bounding box center [739, 557] width 0 height 0
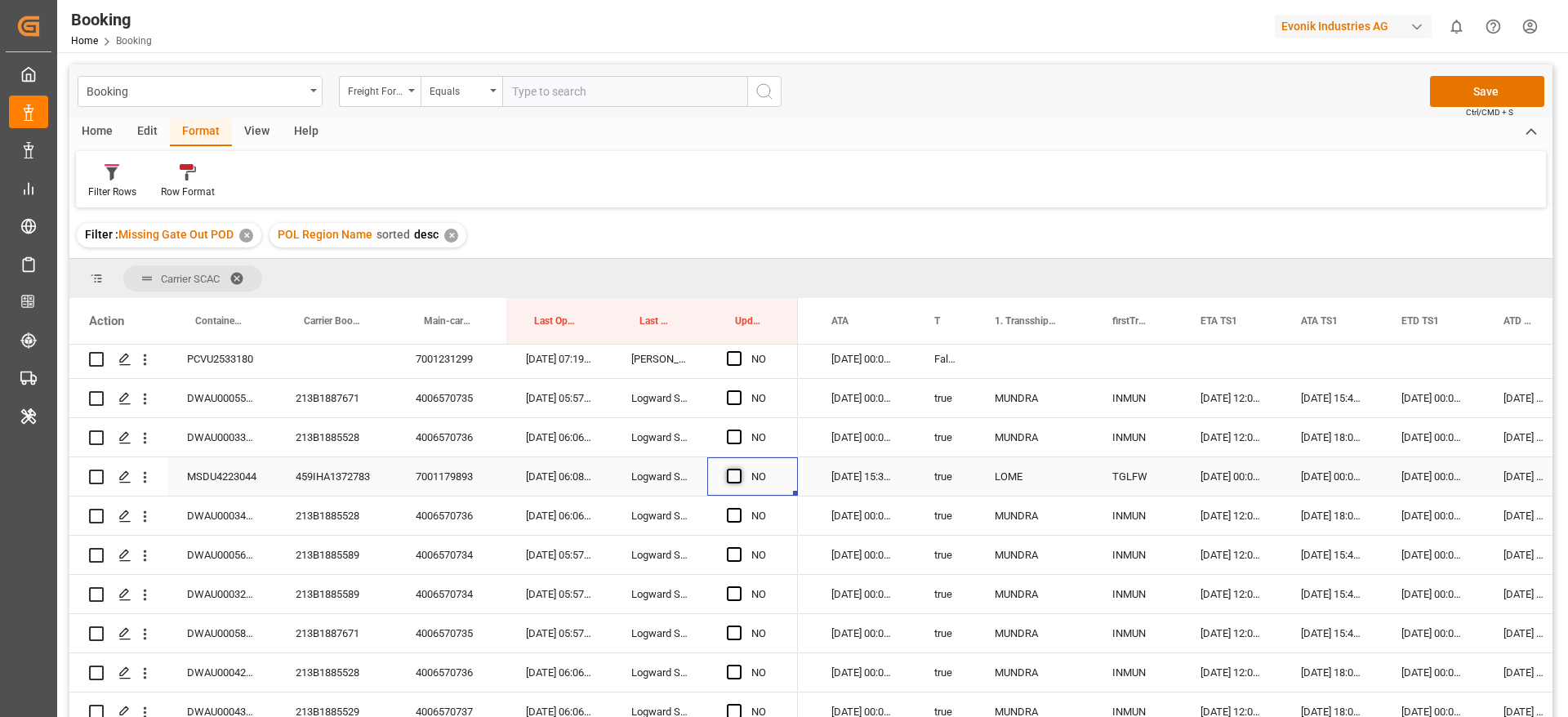
click at [731, 474] on span "Press SPACE to select this row." at bounding box center [734, 476] width 14 height 14
click at [739, 469] on input "Press SPACE to select this row." at bounding box center [739, 469] width 0 height 0
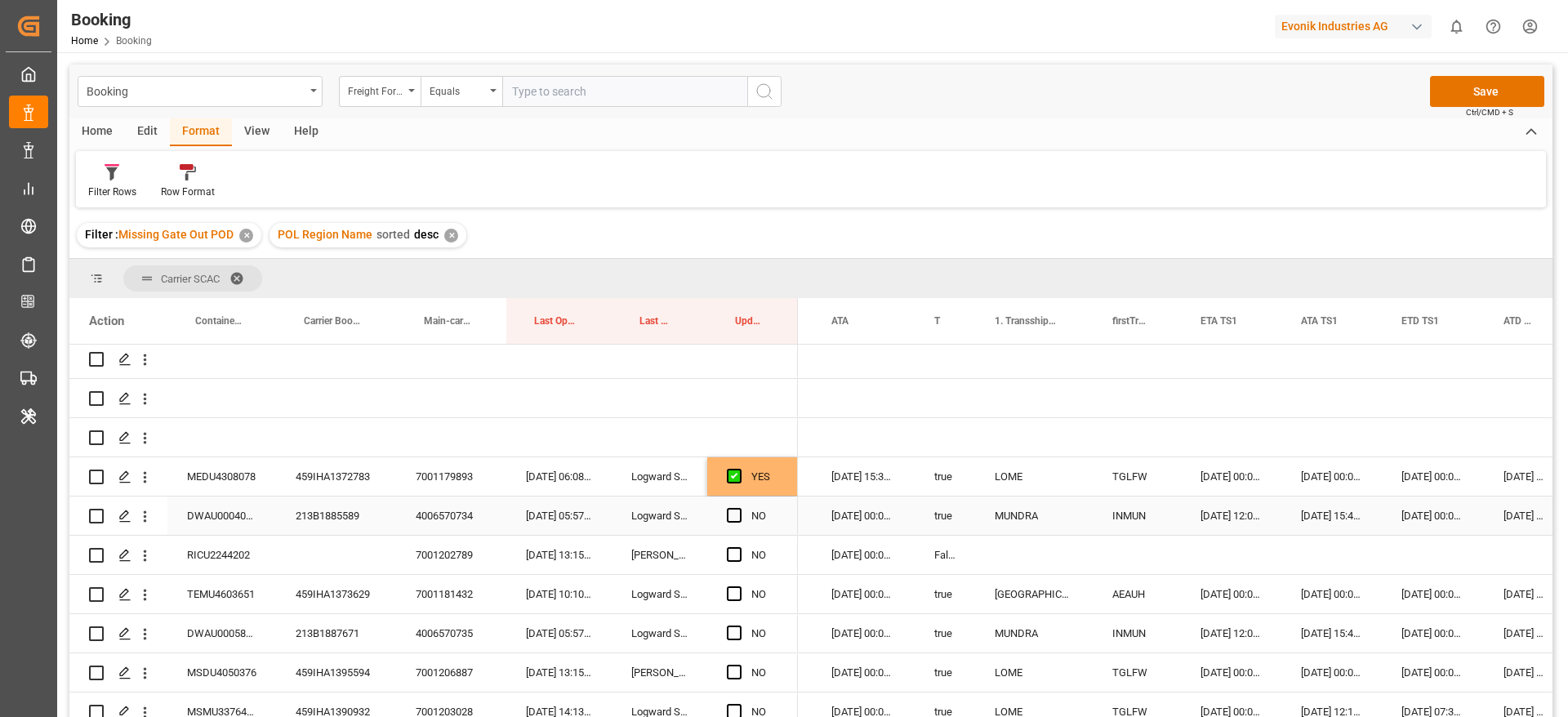
click at [315, 504] on div "213B1885589" at bounding box center [336, 515] width 120 height 39
click at [330, 506] on div "213B1885589" at bounding box center [336, 515] width 120 height 39
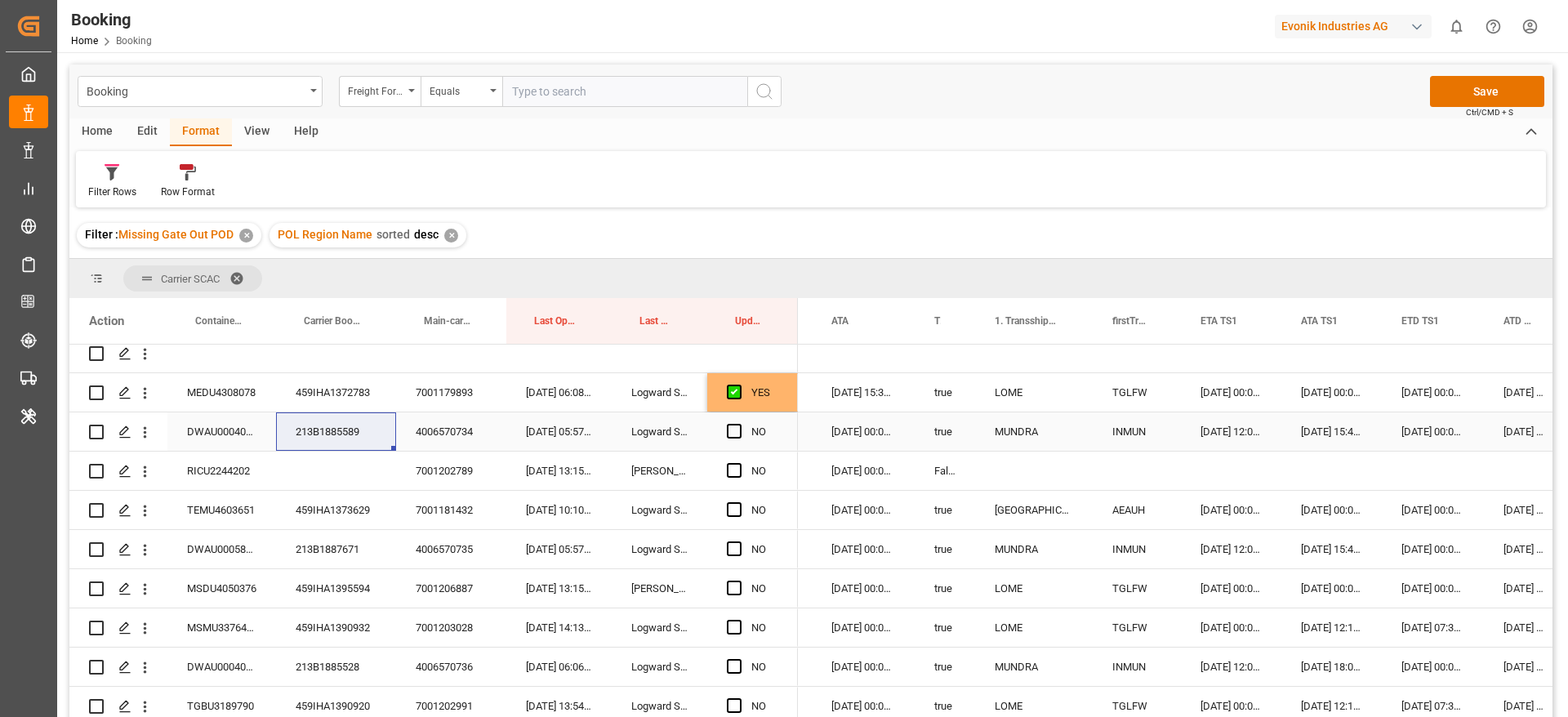
scroll to position [245, 0]
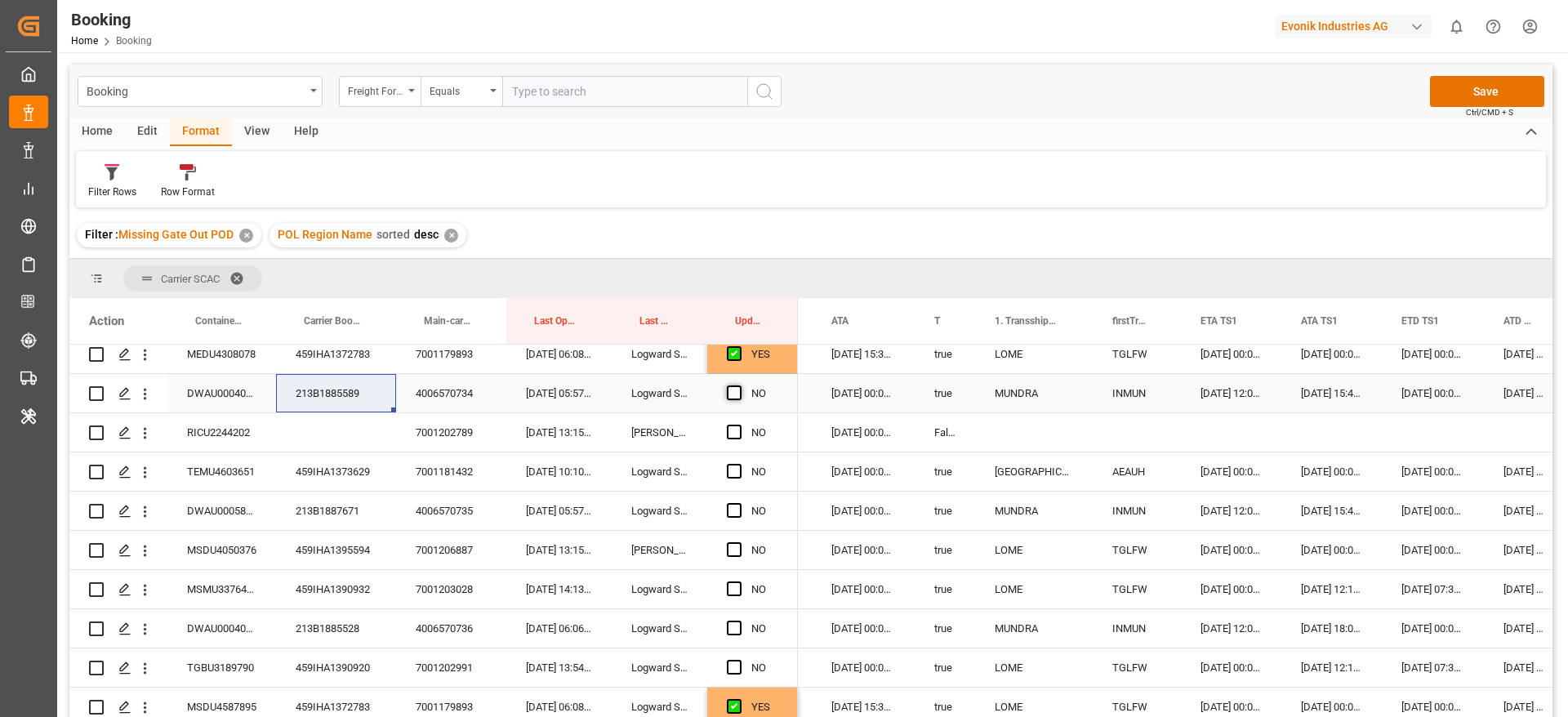
click at [734, 393] on span "Press SPACE to select this row." at bounding box center [734, 393] width 14 height 14
click at [739, 386] on input "Press SPACE to select this row." at bounding box center [739, 386] width 0 height 0
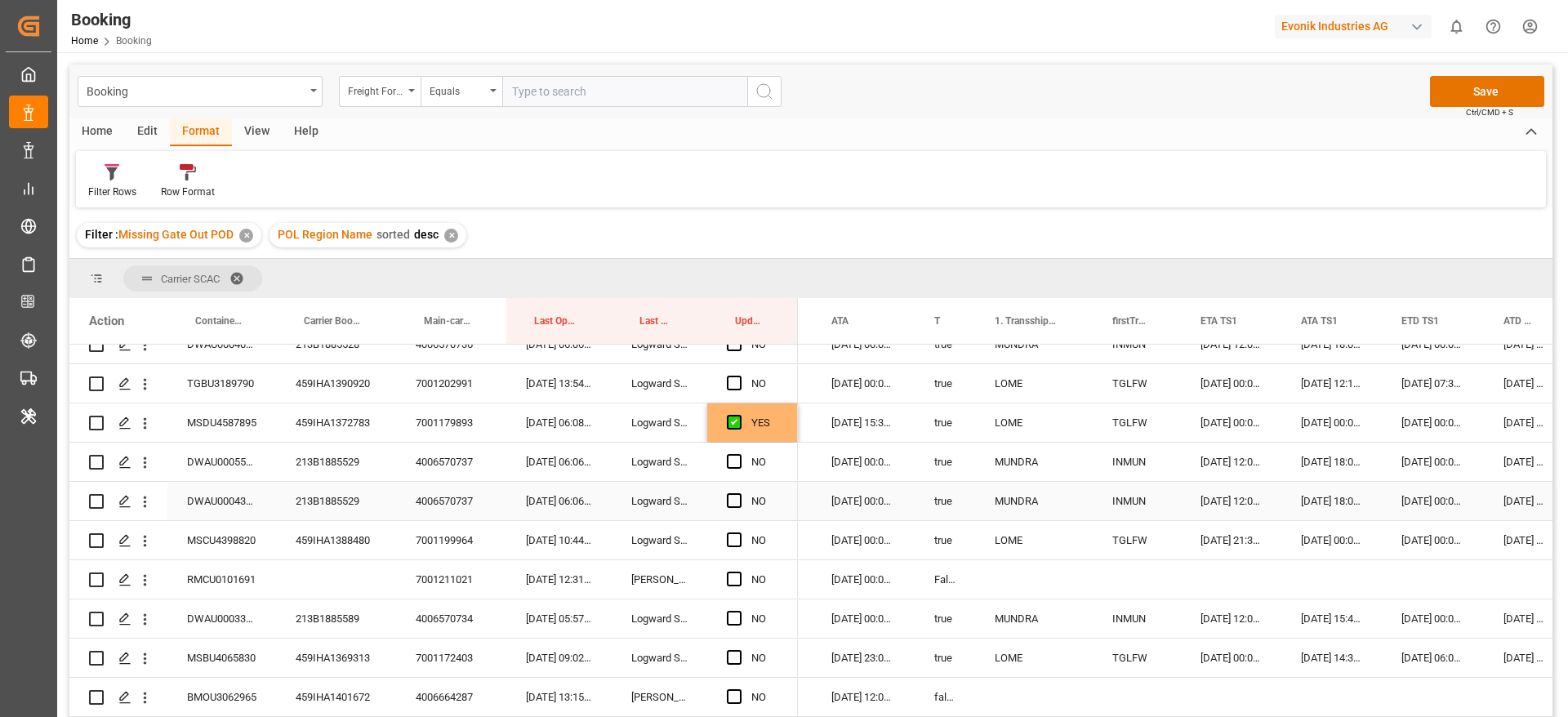
scroll to position [613, 0]
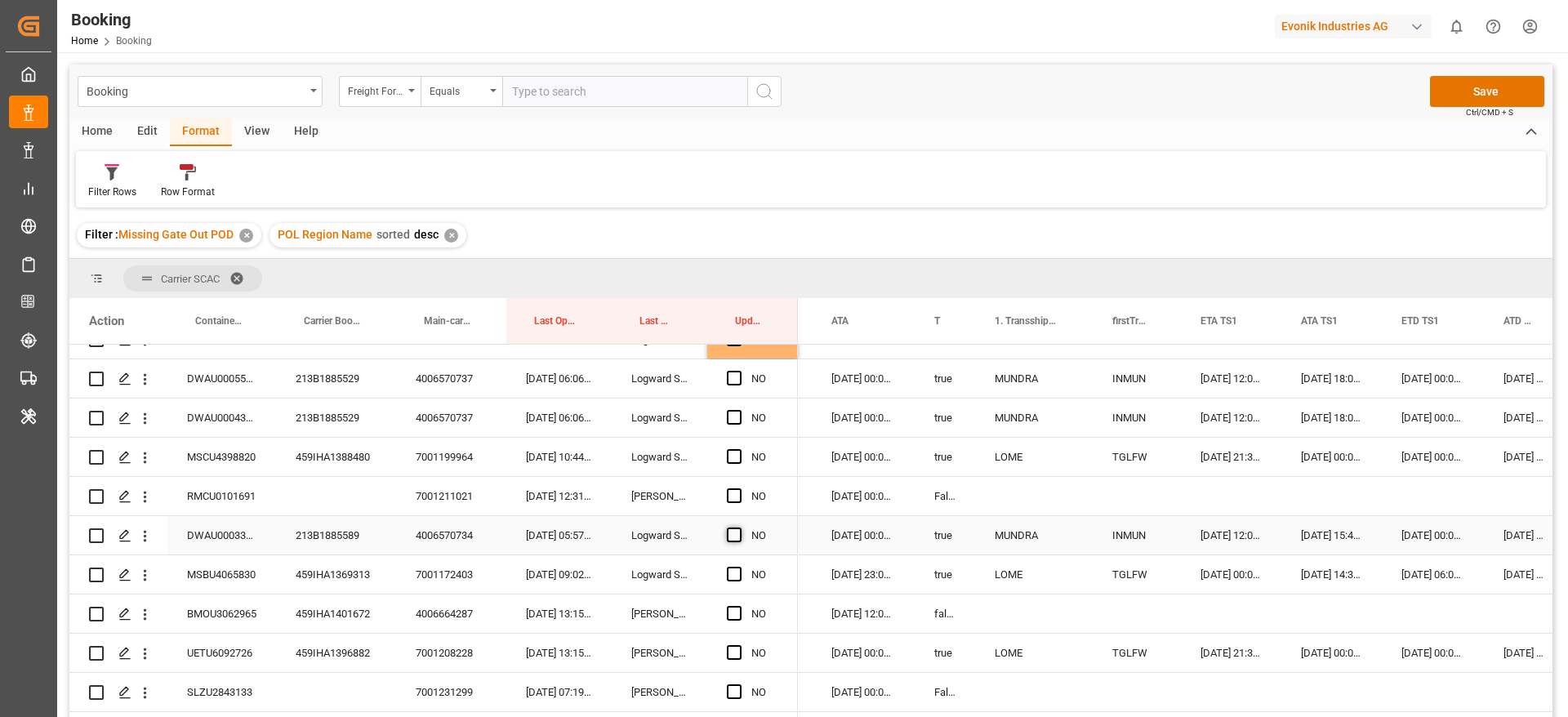
click at [736, 537] on span "Press SPACE to select this row." at bounding box center [734, 534] width 14 height 14
click at [739, 527] on input "Press SPACE to select this row." at bounding box center [739, 527] width 0 height 0
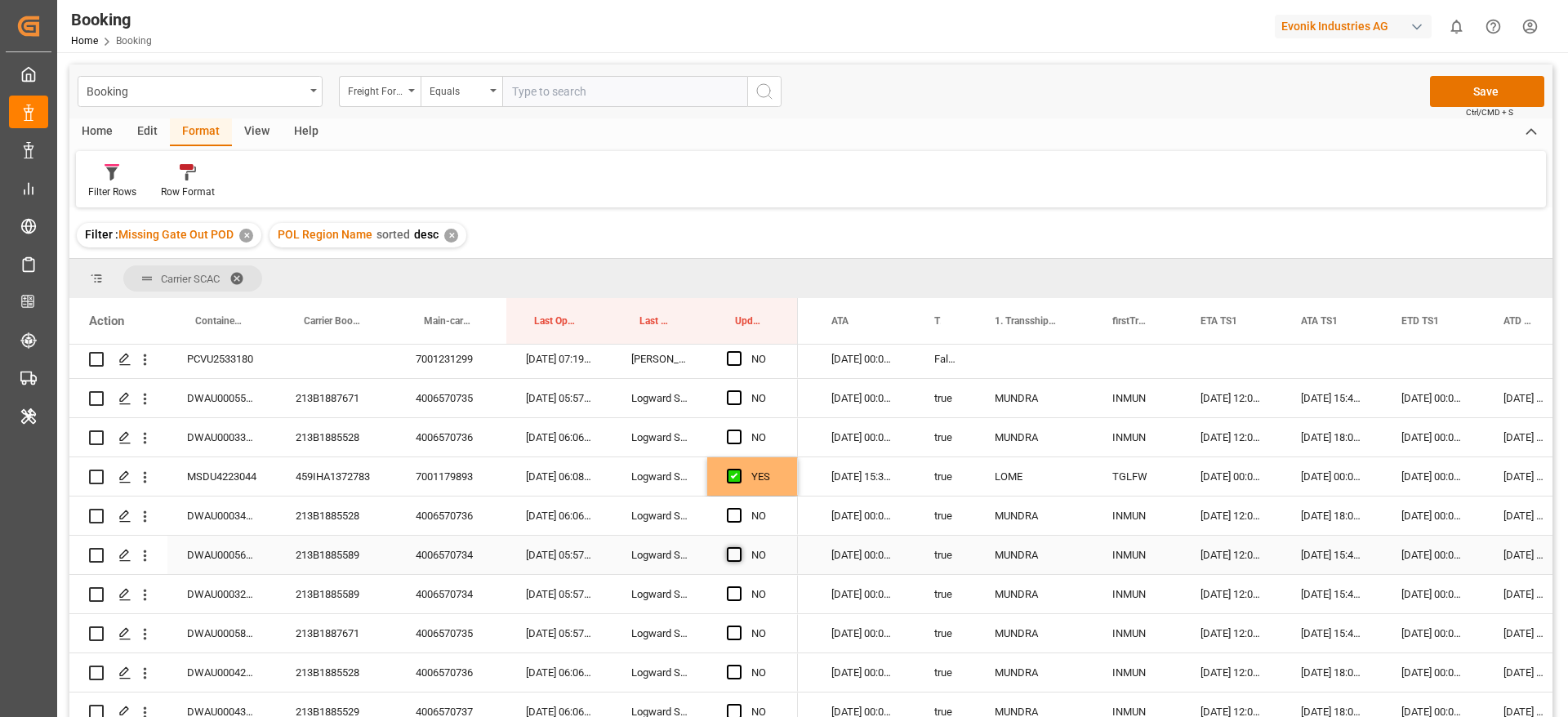
click at [734, 553] on span "Press SPACE to select this row." at bounding box center [734, 554] width 14 height 14
click at [739, 547] on input "Press SPACE to select this row." at bounding box center [739, 547] width 0 height 0
click at [733, 594] on span "Press SPACE to select this row." at bounding box center [734, 594] width 14 height 14
click at [739, 587] on input "Press SPACE to select this row." at bounding box center [739, 587] width 0 height 0
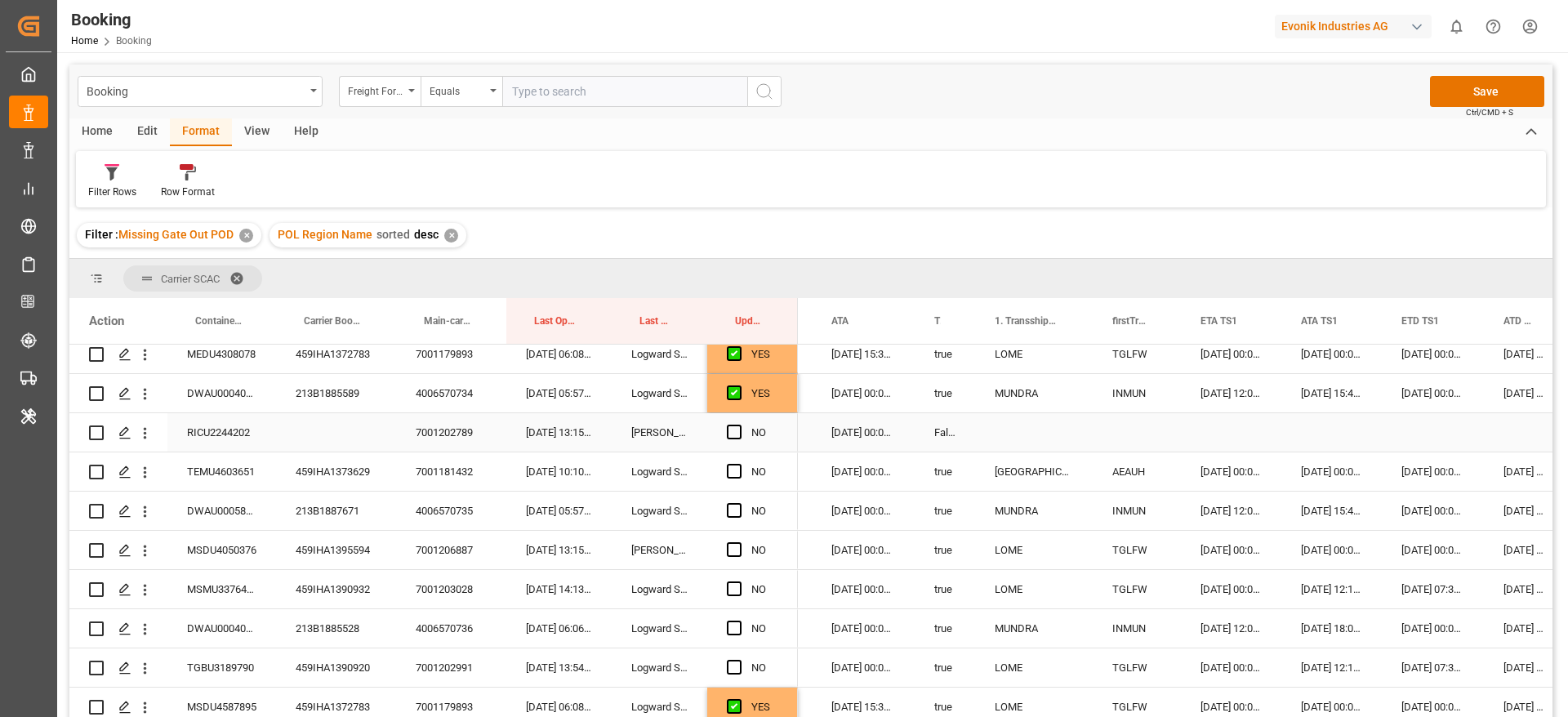
click at [234, 425] on div "RICU2244202" at bounding box center [221, 432] width 109 height 39
click at [726, 426] on div "NO" at bounding box center [752, 432] width 91 height 39
click at [728, 435] on span "Press SPACE to select this row." at bounding box center [734, 432] width 14 height 14
click at [739, 425] on input "Press SPACE to select this row." at bounding box center [739, 425] width 0 height 0
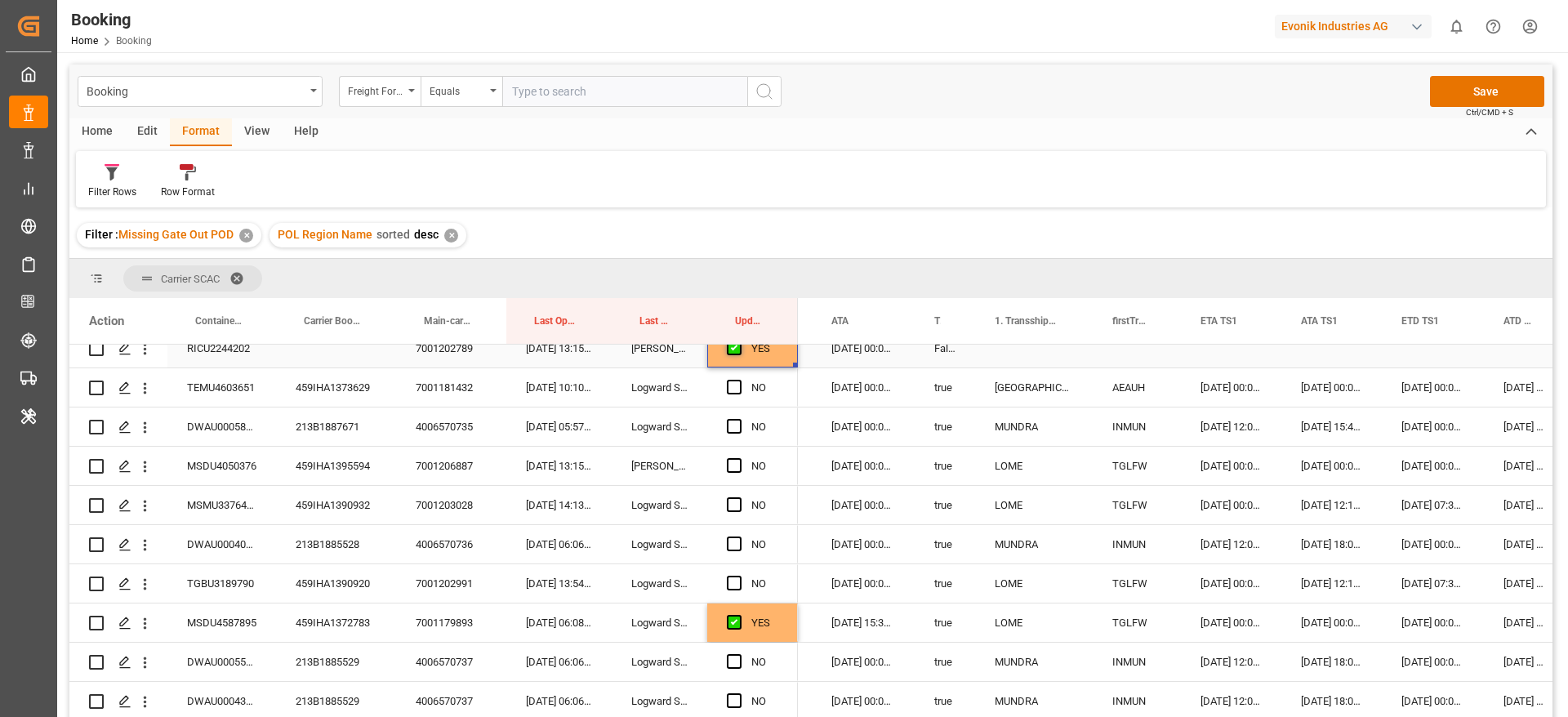
scroll to position [368, 0]
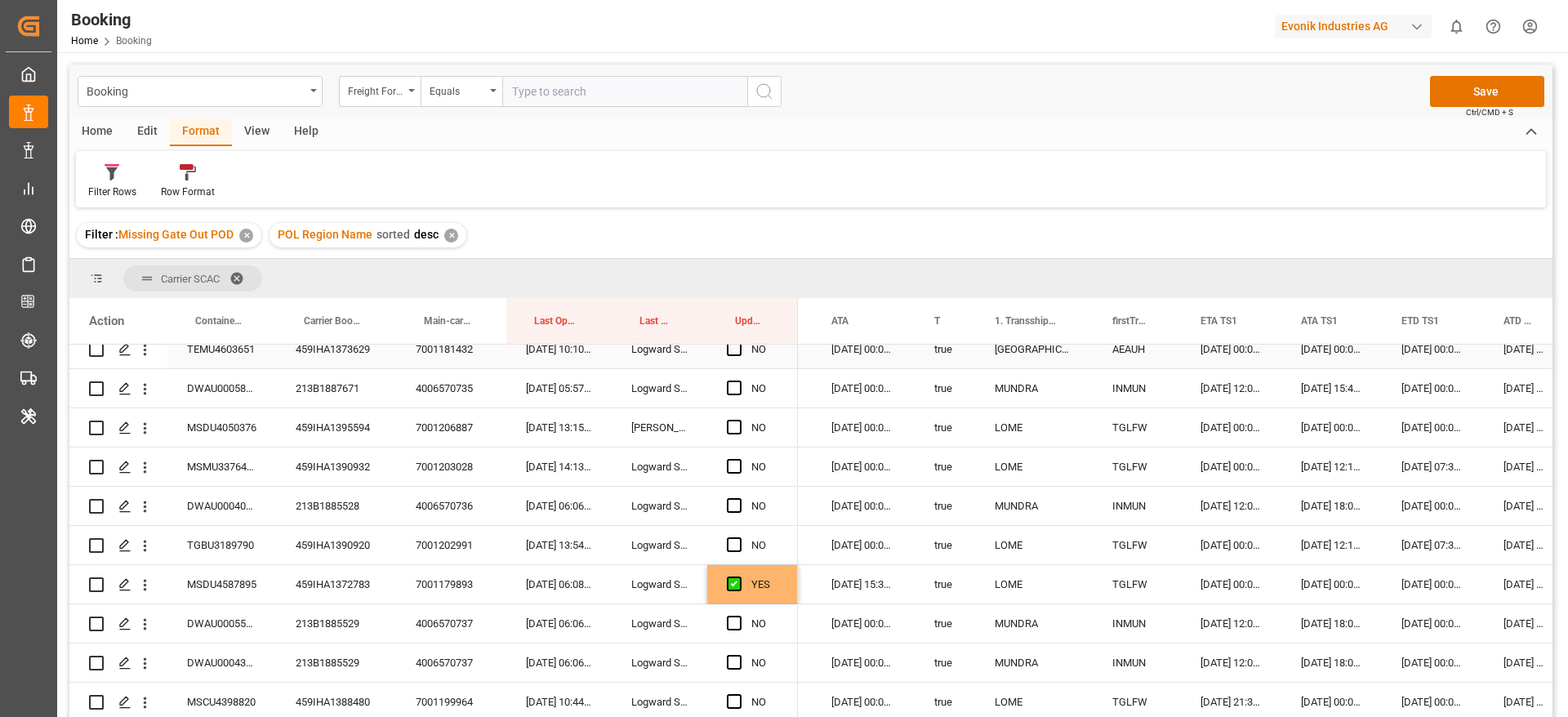
click at [311, 353] on div "459IHA1373629" at bounding box center [336, 349] width 120 height 39
click at [734, 350] on span "Press SPACE to select this row." at bounding box center [734, 348] width 14 height 14
click at [739, 341] on input "Press SPACE to select this row." at bounding box center [739, 341] width 0 height 0
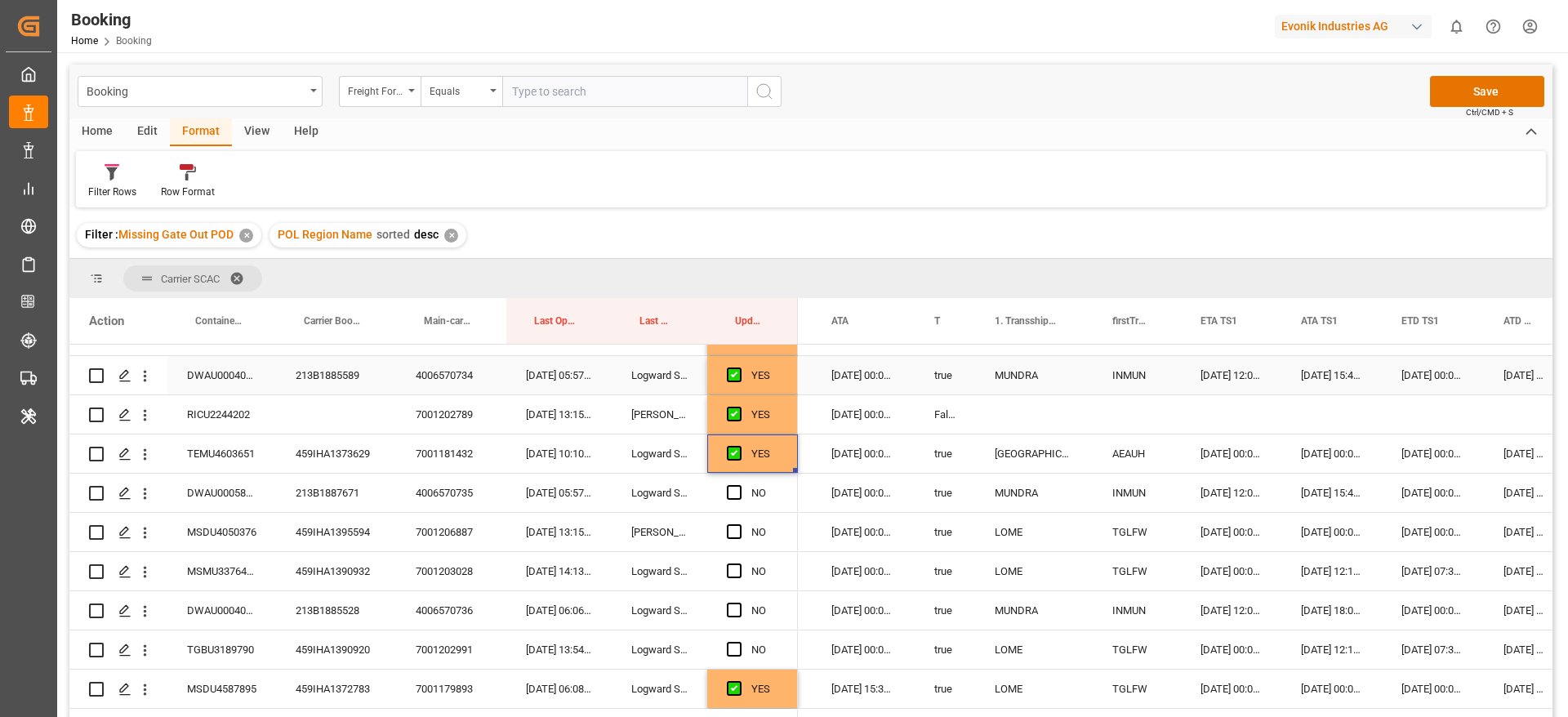
scroll to position [301, 0]
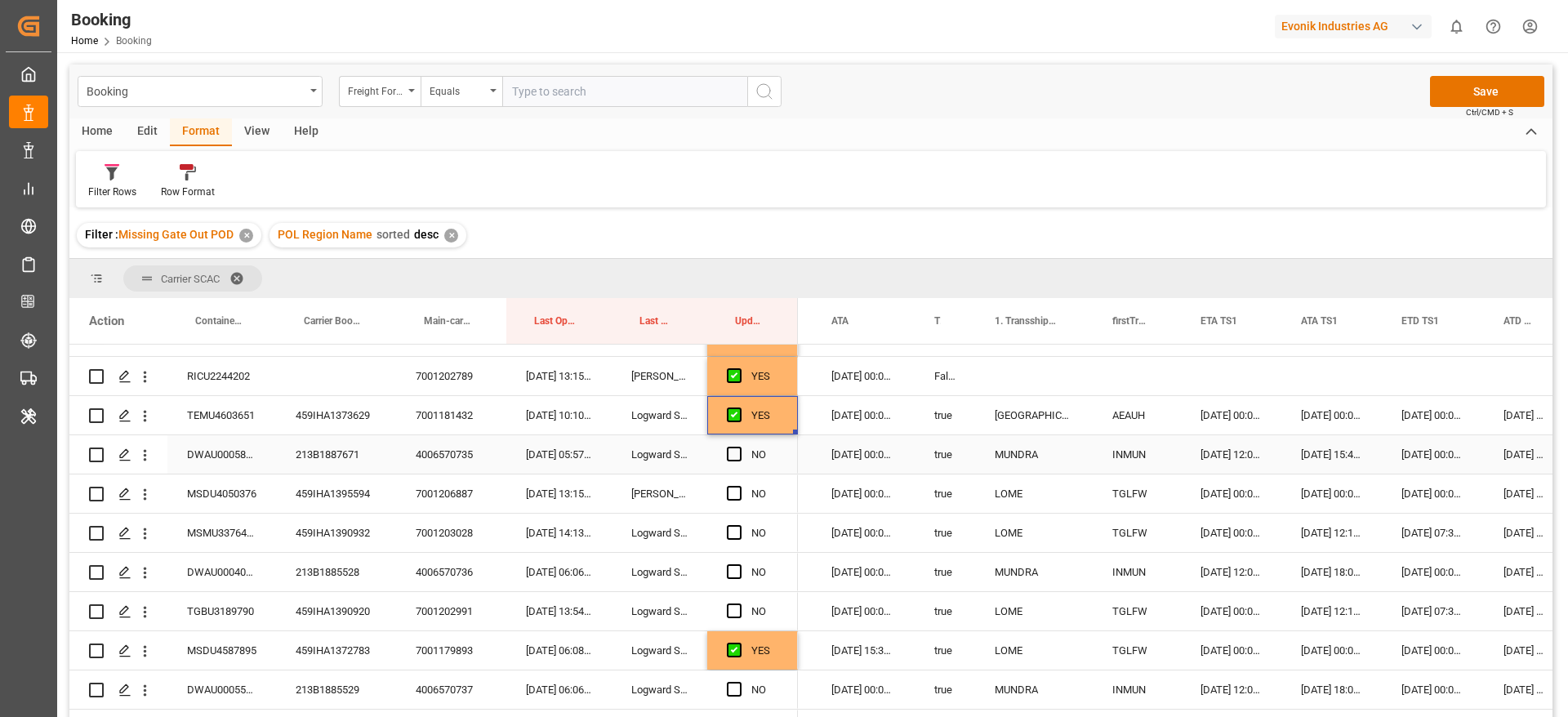
click at [264, 471] on div "DWAU0005836" at bounding box center [221, 454] width 109 height 39
click at [345, 454] on div "213B1887671" at bounding box center [336, 454] width 120 height 39
click at [354, 460] on div "213B1887671" at bounding box center [336, 454] width 120 height 39
click at [735, 448] on span "Press SPACE to select this row." at bounding box center [734, 454] width 14 height 14
click at [739, 447] on input "Press SPACE to select this row." at bounding box center [739, 447] width 0 height 0
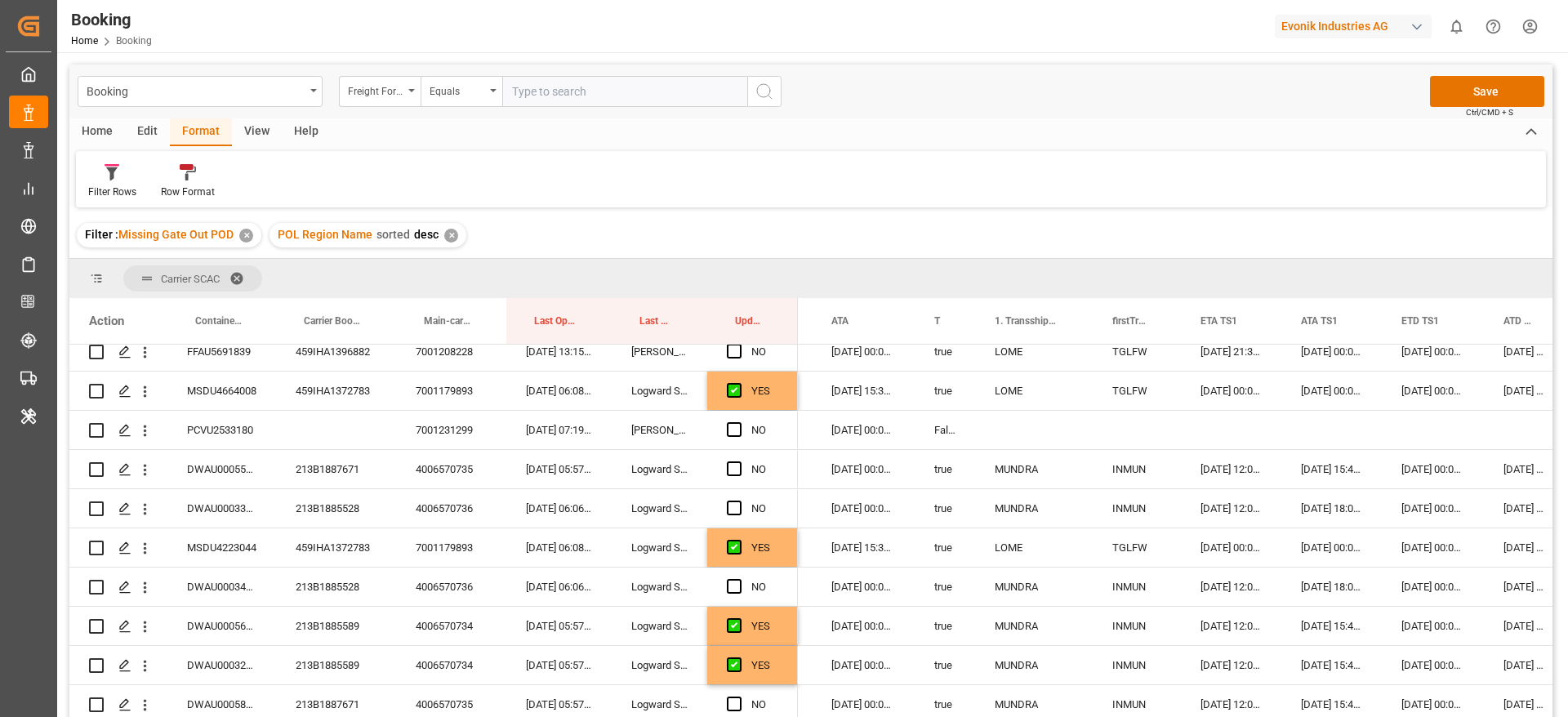
scroll to position [1036, 0]
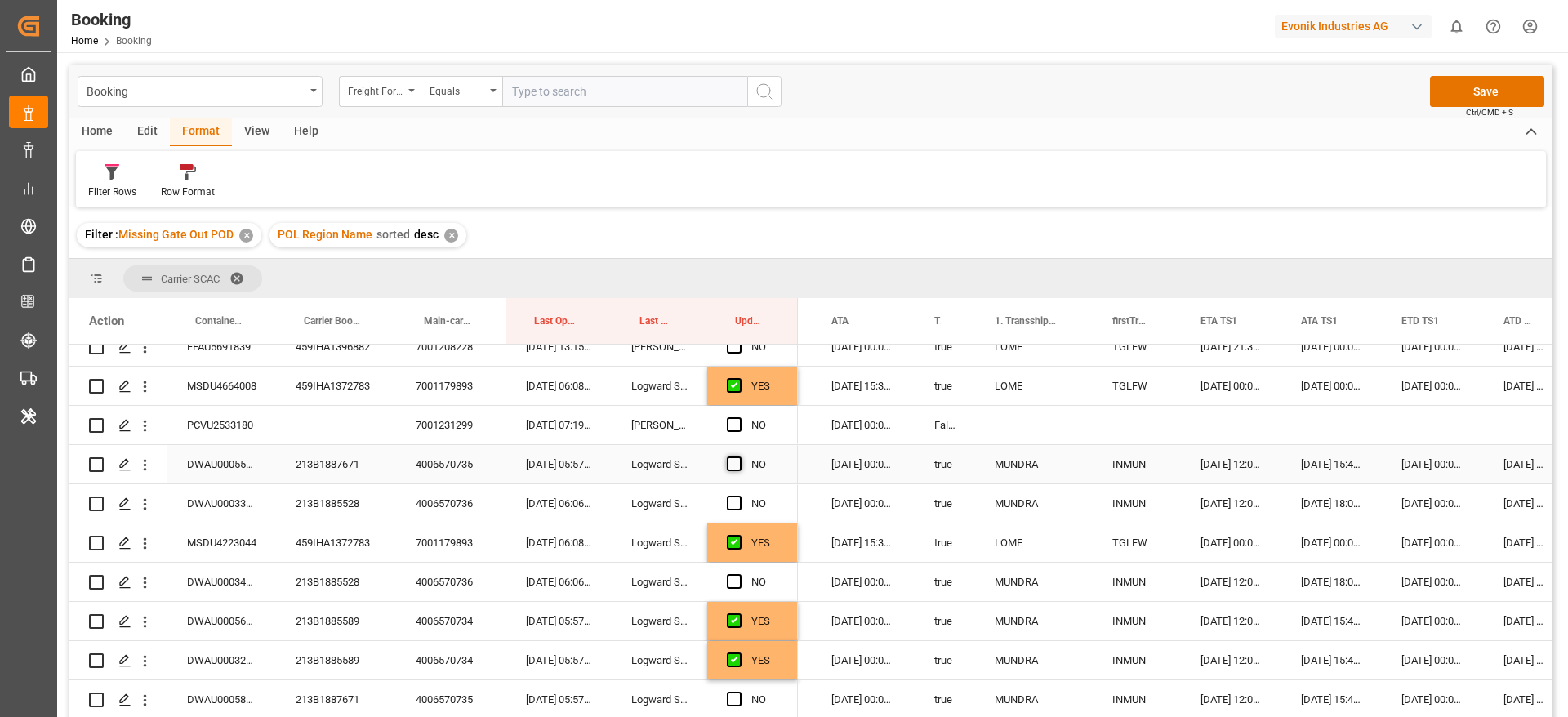
click at [733, 465] on span "Press SPACE to select this row." at bounding box center [734, 464] width 14 height 14
click at [739, 457] on input "Press SPACE to select this row." at bounding box center [739, 457] width 0 height 0
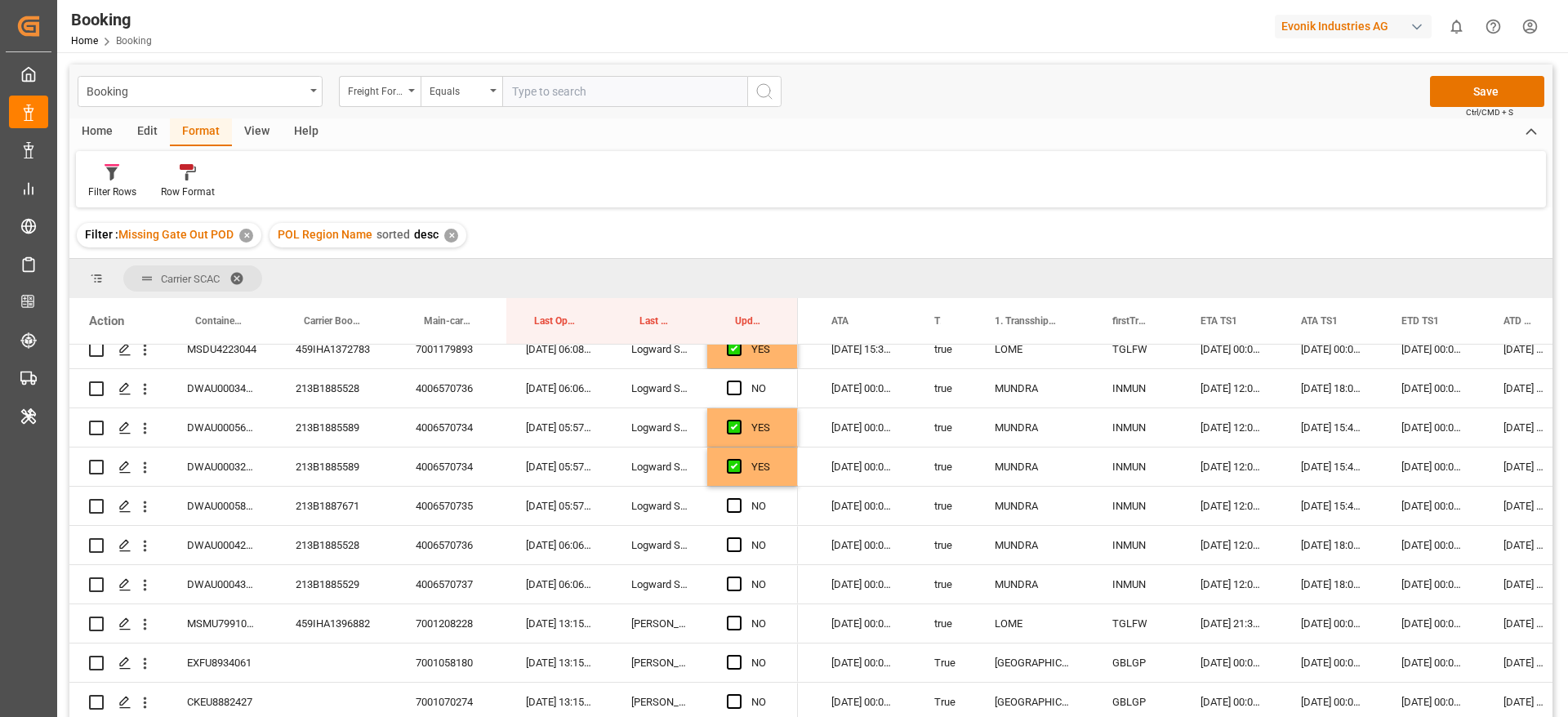
scroll to position [1281, 0]
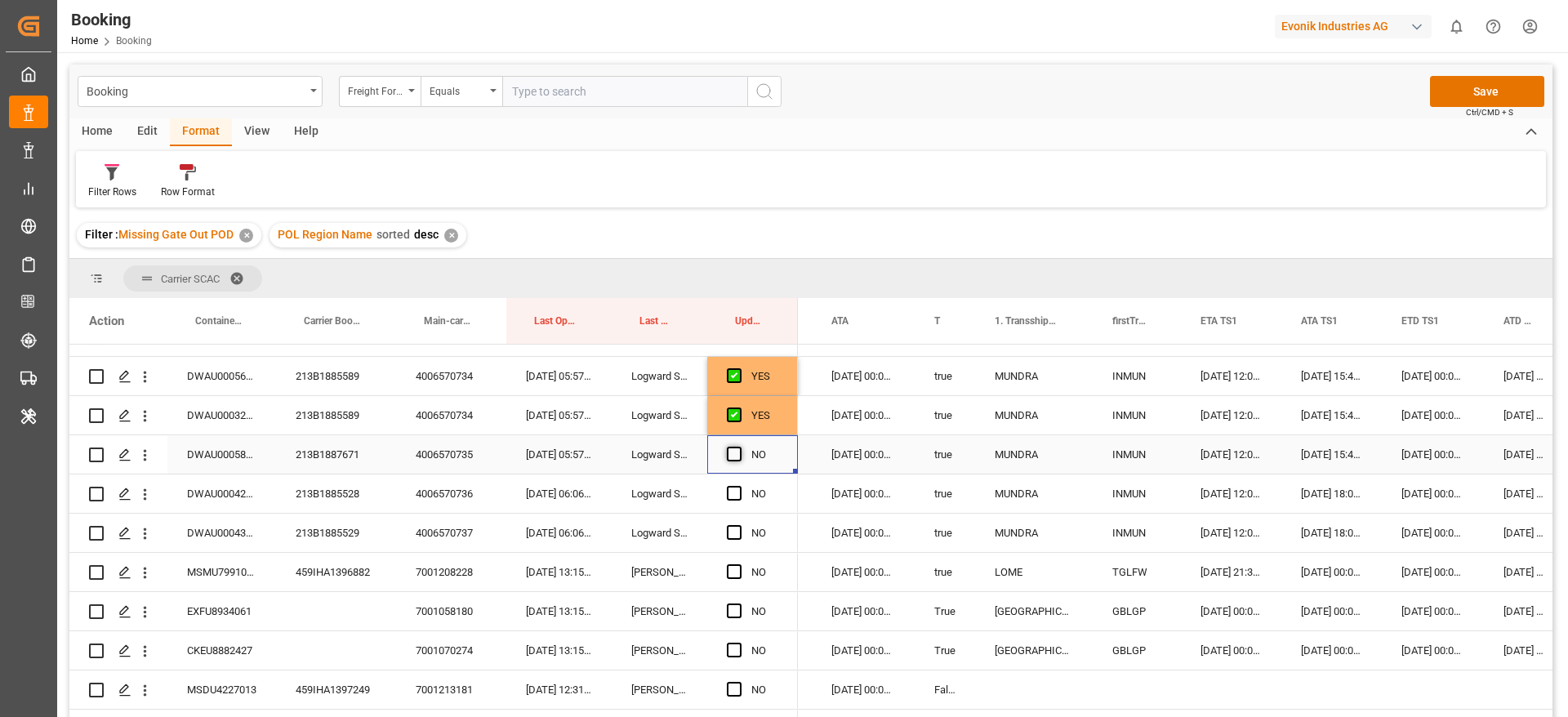
click at [733, 453] on span "Press SPACE to select this row." at bounding box center [734, 454] width 14 height 14
click at [739, 447] on input "Press SPACE to select this row." at bounding box center [739, 447] width 0 height 0
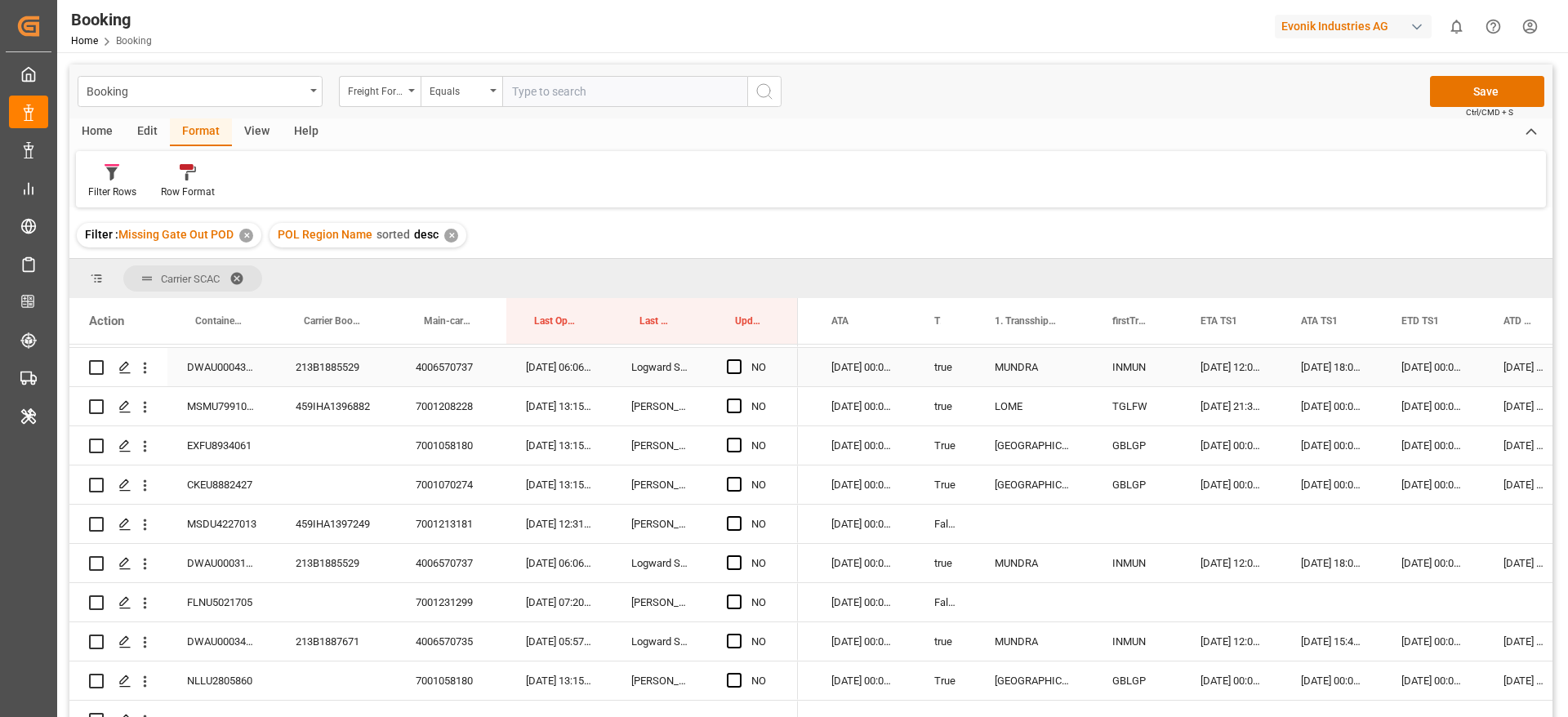
scroll to position [1527, 0]
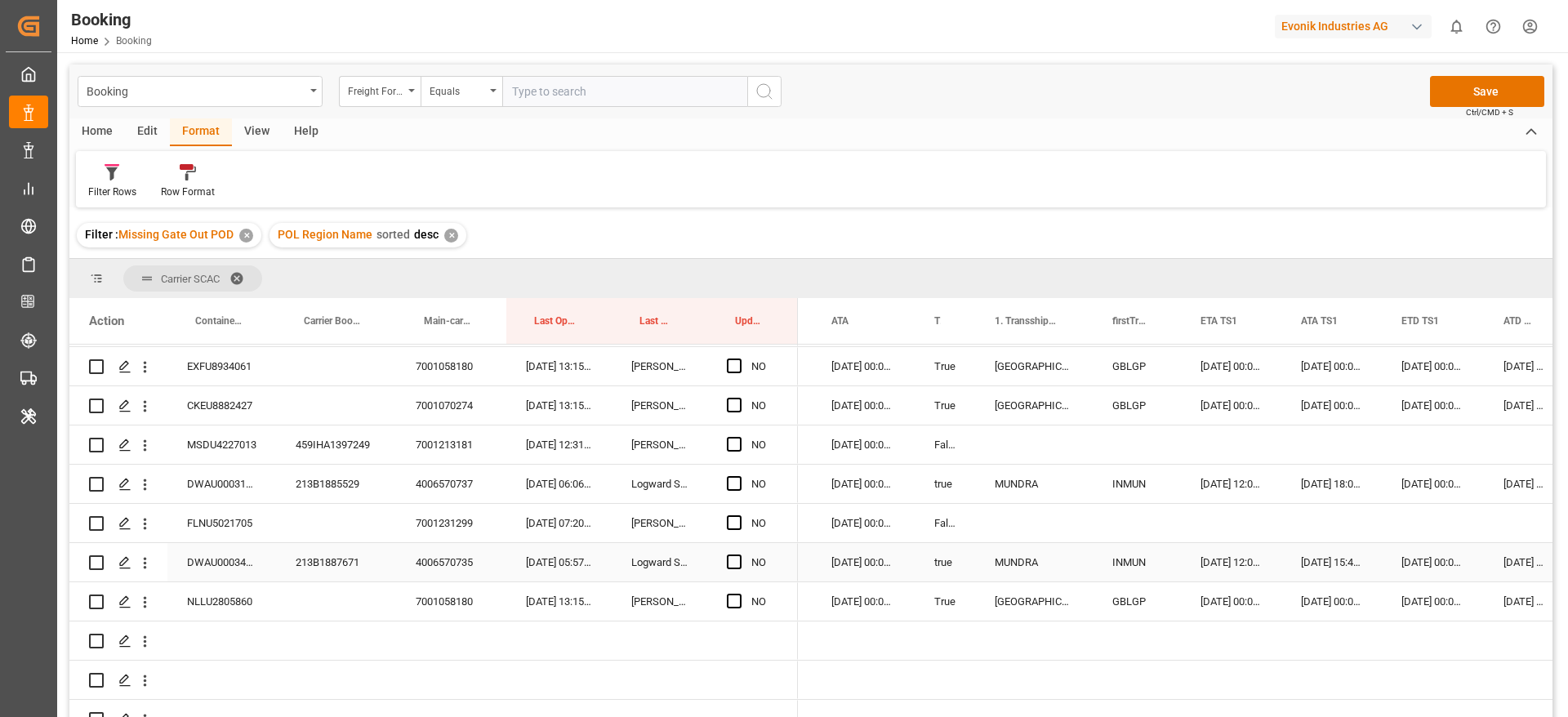
drag, startPoint x: 738, startPoint y: 558, endPoint x: 712, endPoint y: 561, distance: 26.2
click at [738, 556] on span "Press SPACE to select this row." at bounding box center [734, 561] width 14 height 14
click at [739, 554] on input "Press SPACE to select this row." at bounding box center [739, 554] width 0 height 0
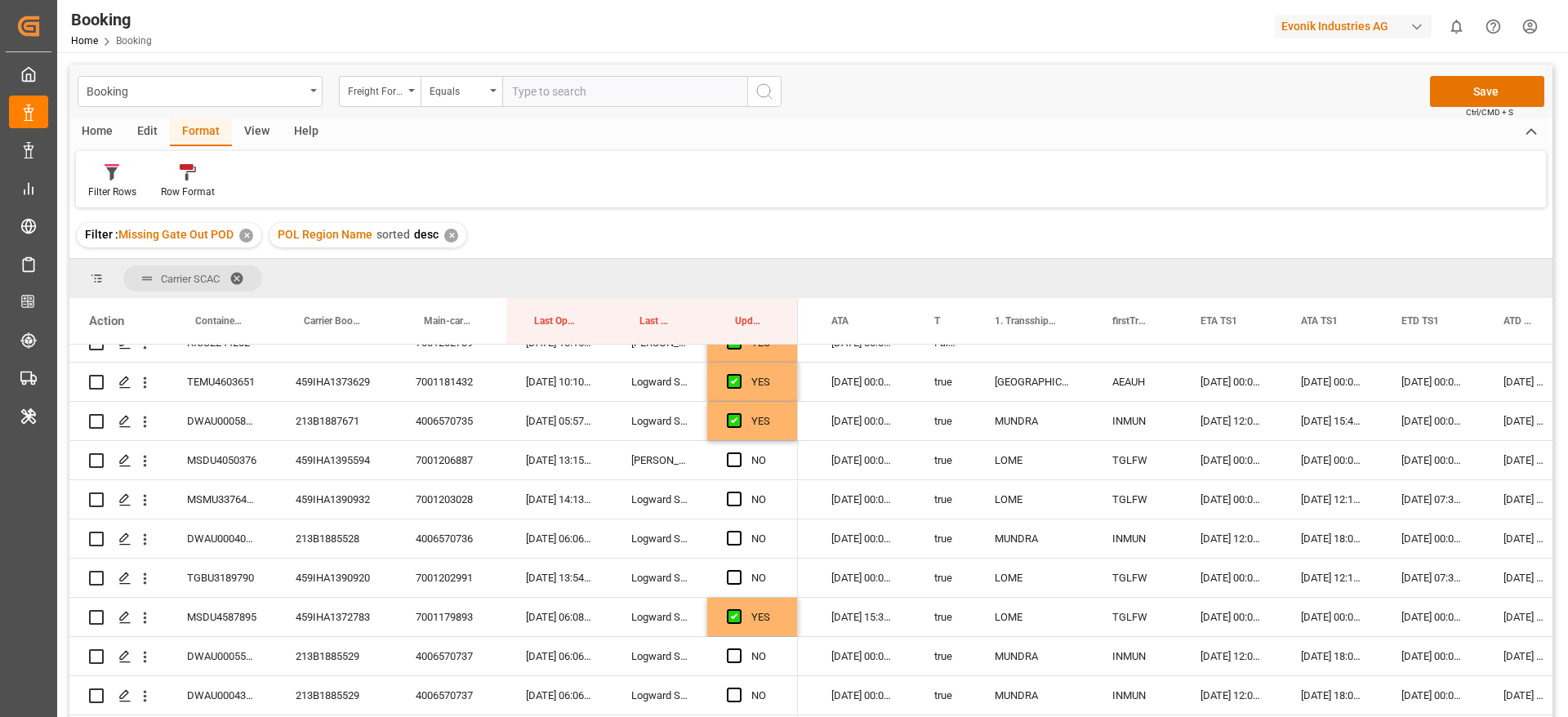
scroll to position [368, 0]
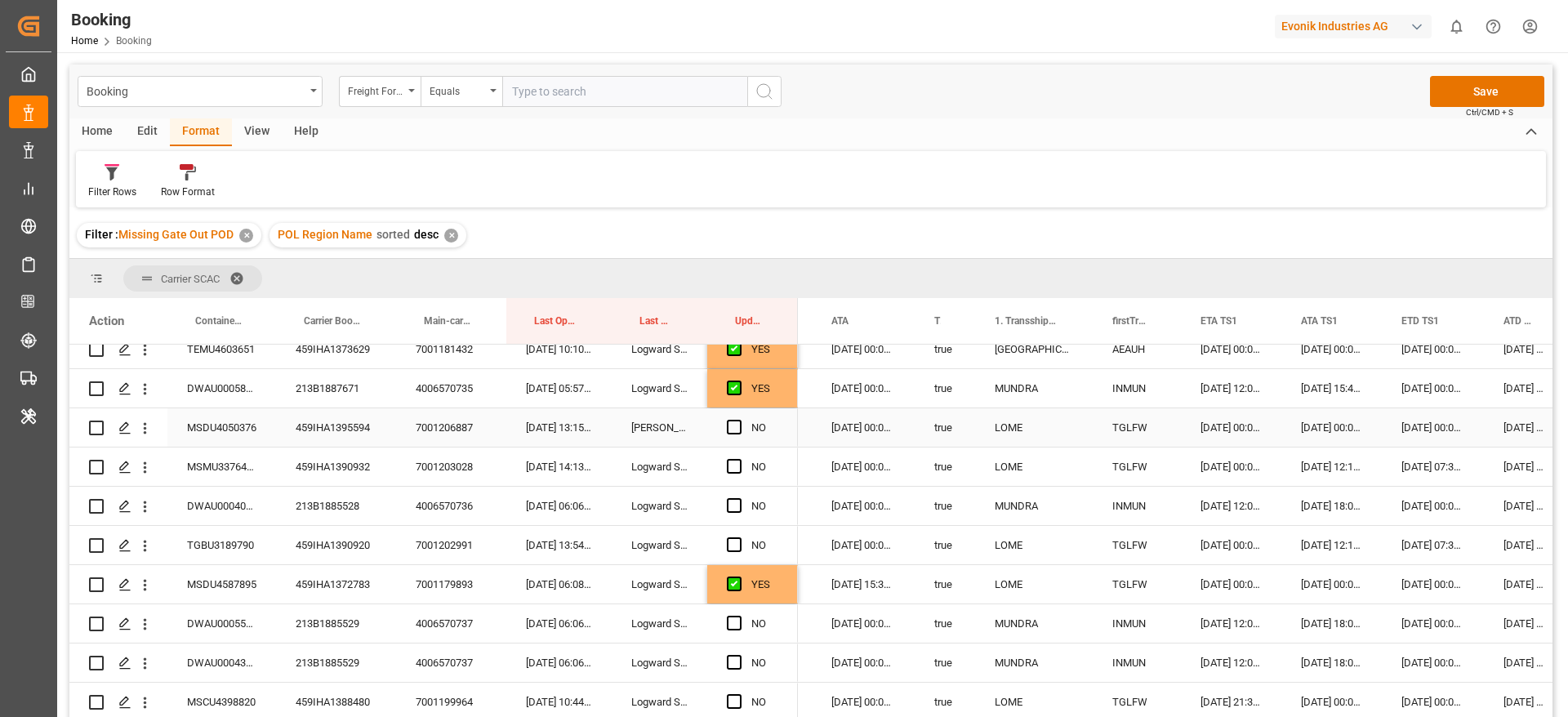
click at [367, 426] on div "459IHA1395594" at bounding box center [336, 427] width 120 height 39
click at [732, 424] on span "Press SPACE to select this row." at bounding box center [734, 427] width 14 height 14
click at [739, 420] on input "Press SPACE to select this row." at bounding box center [739, 420] width 0 height 0
click at [358, 465] on div "459IHA1390932" at bounding box center [336, 467] width 120 height 39
click at [730, 465] on span "Press SPACE to select this row." at bounding box center [734, 466] width 14 height 14
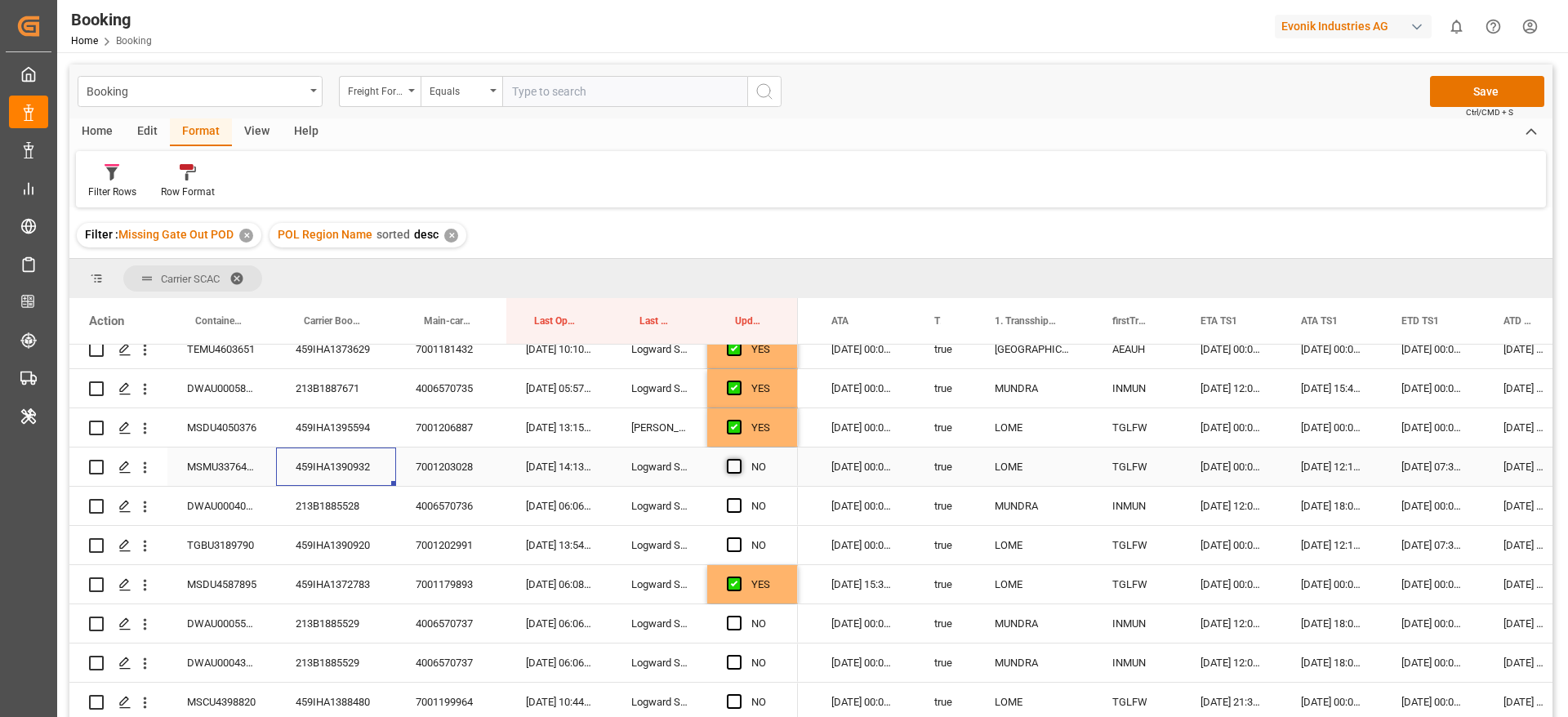
click at [739, 459] on input "Press SPACE to select this row." at bounding box center [739, 459] width 0 height 0
click at [731, 508] on span "Press SPACE to select this row." at bounding box center [734, 506] width 14 height 14
click at [739, 498] on input "Press SPACE to select this row." at bounding box center [739, 498] width 0 height 0
click at [738, 547] on span "Press SPACE to select this row." at bounding box center [734, 544] width 14 height 14
click at [739, 537] on input "Press SPACE to select this row." at bounding box center [739, 537] width 0 height 0
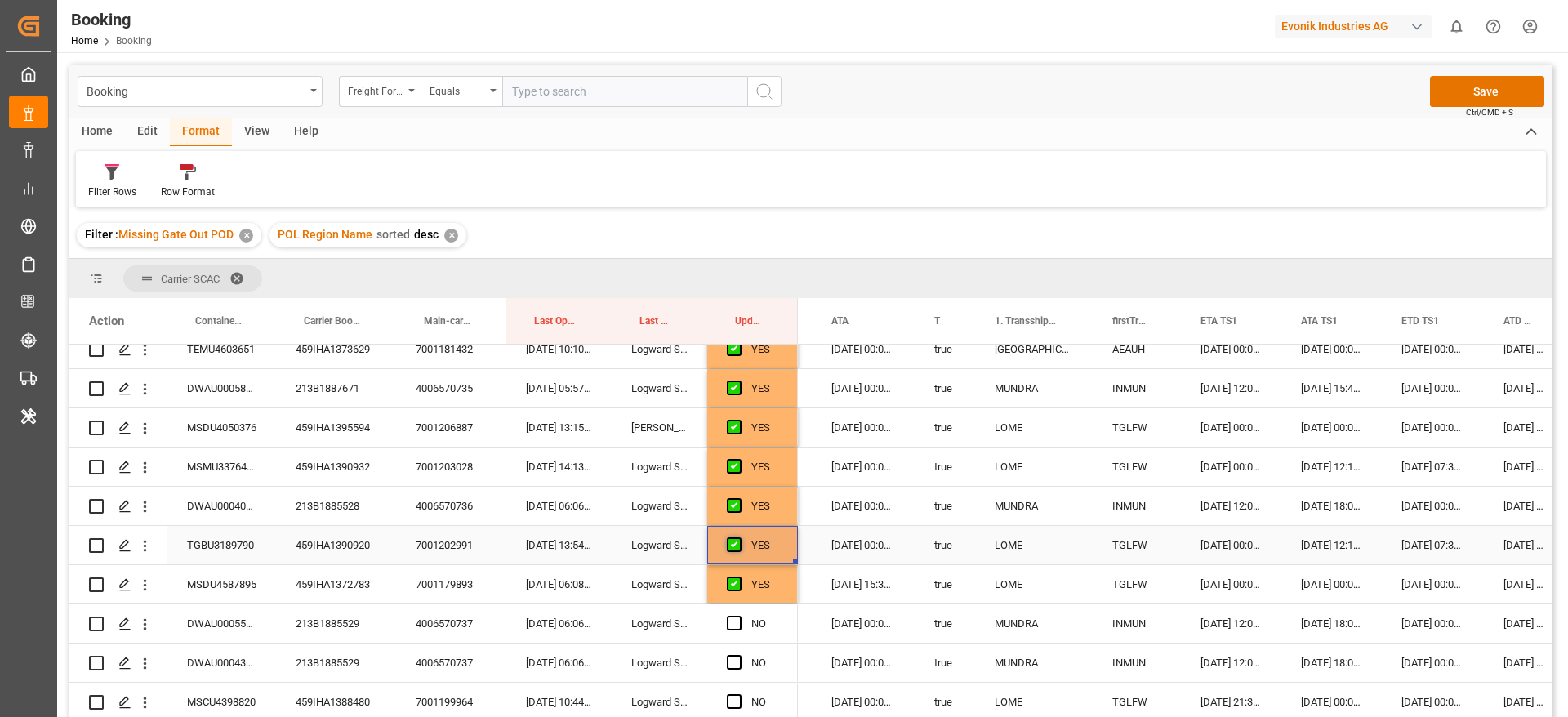
scroll to position [490, 0]
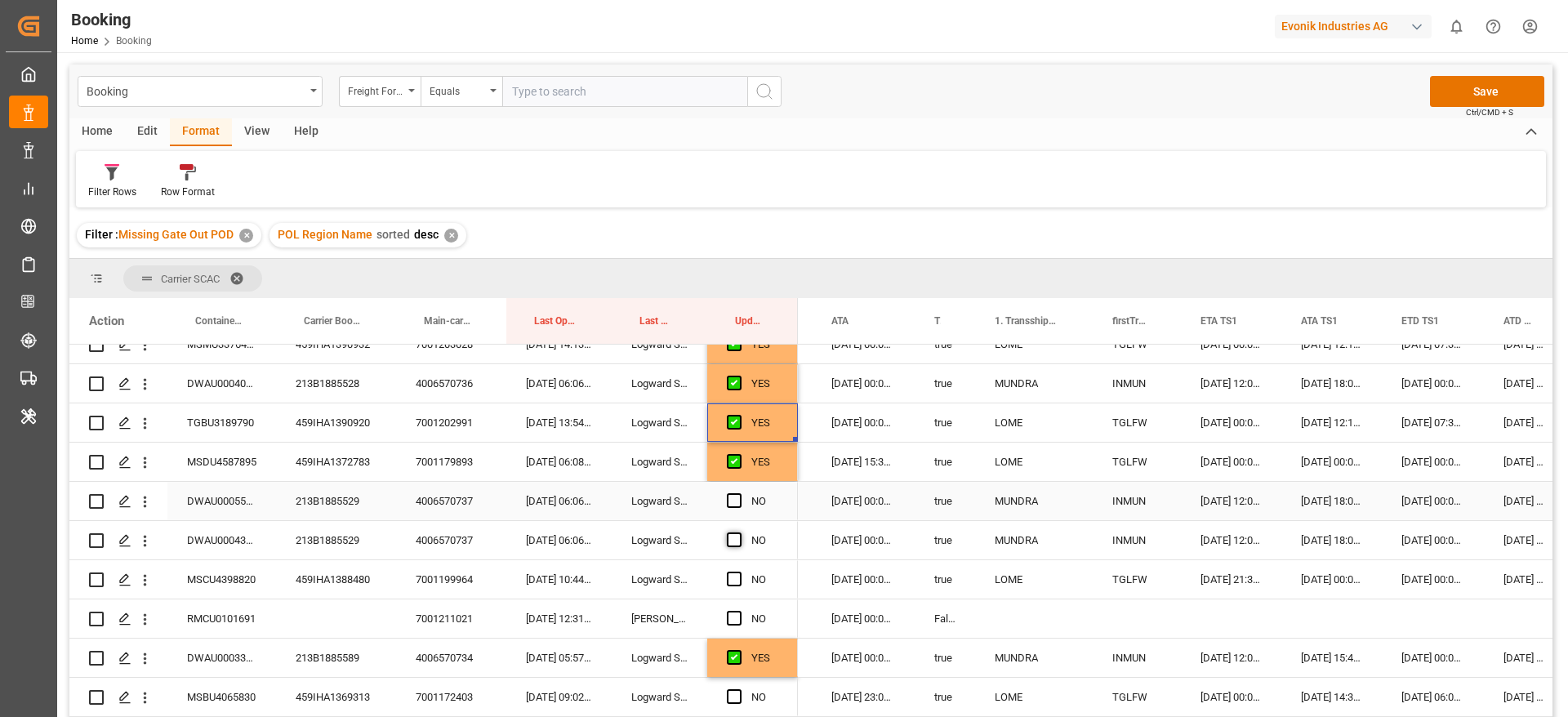
click at [737, 497] on span "Press SPACE to select this row." at bounding box center [734, 500] width 14 height 14
click at [739, 493] on input "Press SPACE to select this row." at bounding box center [739, 493] width 0 height 0
click at [736, 538] on span "Press SPACE to select this row." at bounding box center [734, 540] width 14 height 14
click at [739, 533] on input "Press SPACE to select this row." at bounding box center [739, 533] width 0 height 0
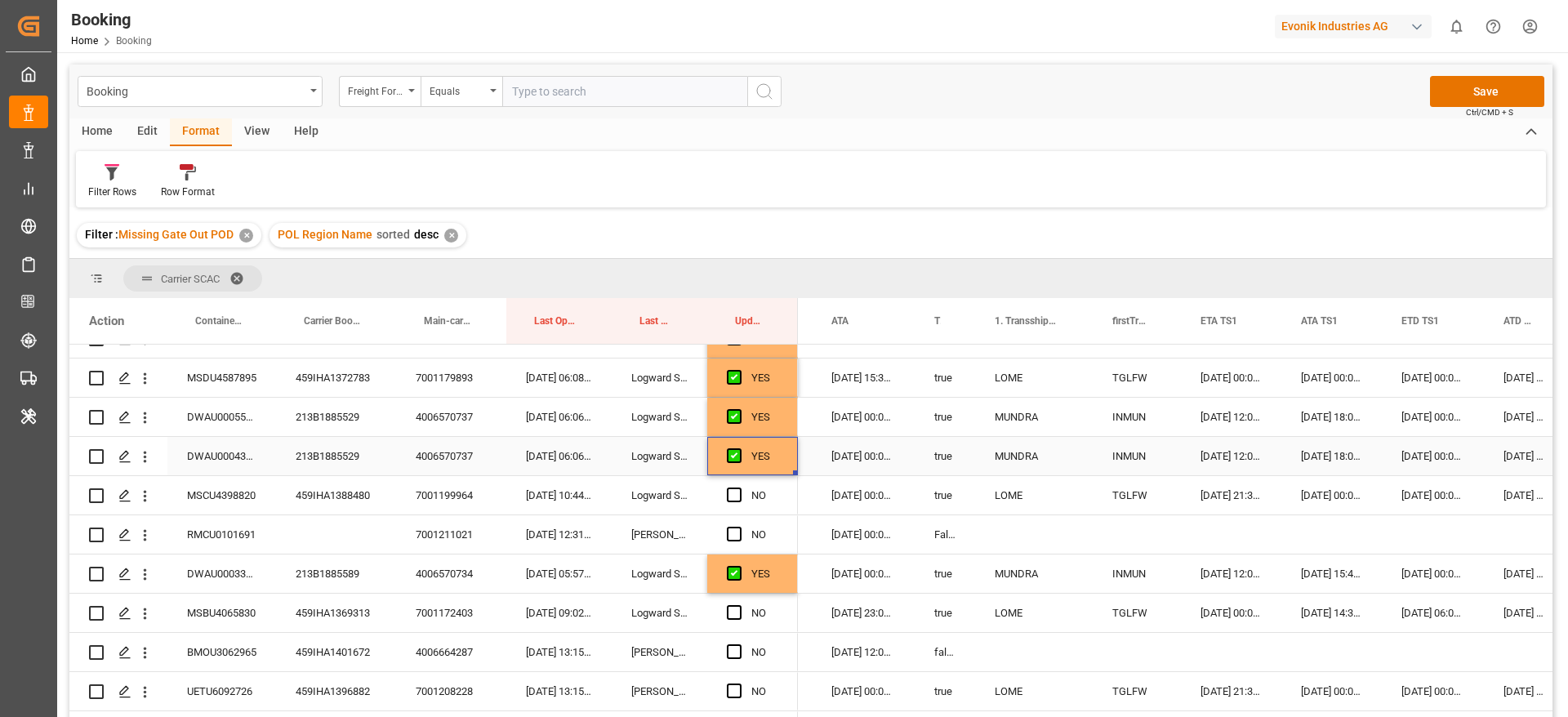
scroll to position [613, 0]
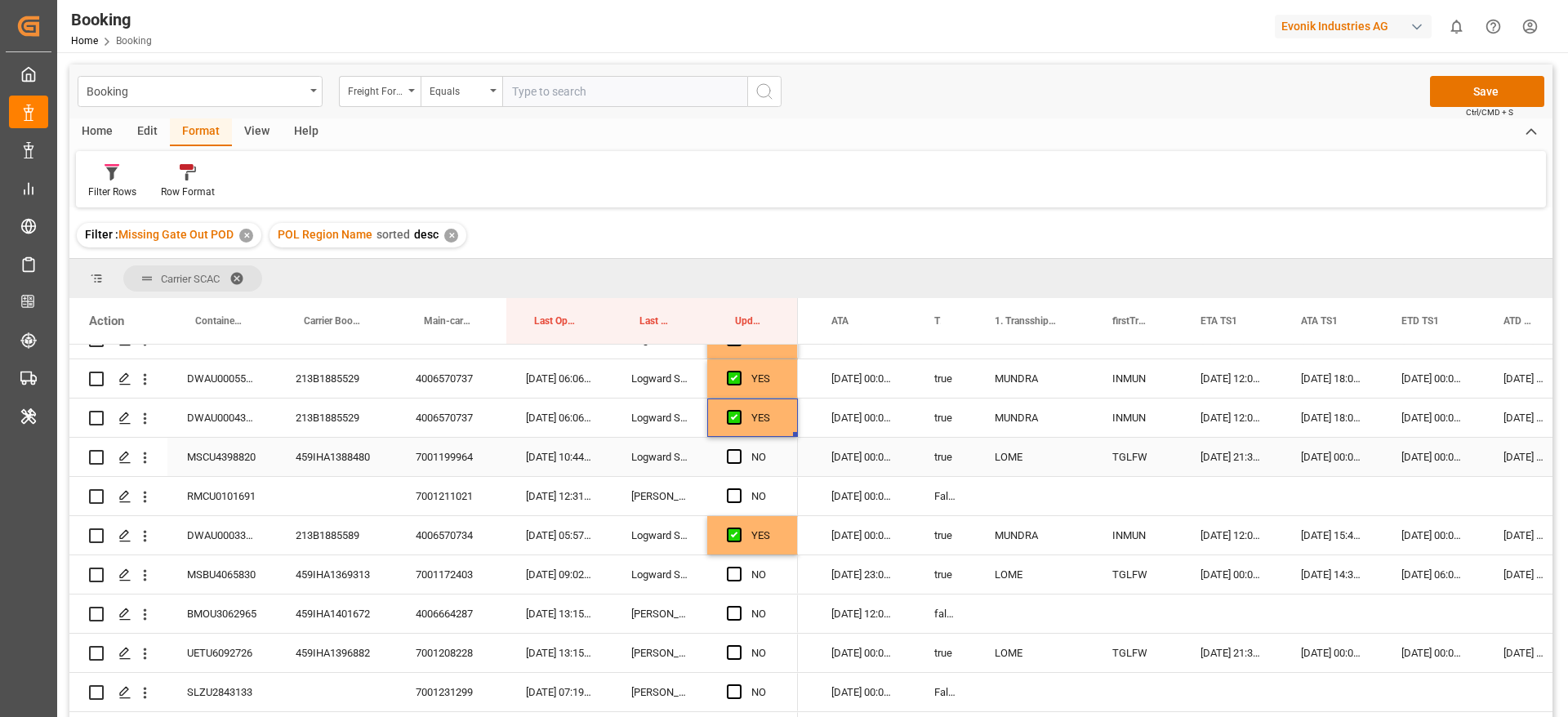
click at [333, 462] on div "459IHA1388480" at bounding box center [336, 457] width 120 height 39
click at [739, 458] on span "Press SPACE to select this row." at bounding box center [734, 456] width 14 height 14
click at [739, 449] on input "Press SPACE to select this row." at bounding box center [739, 449] width 0 height 0
click at [734, 497] on span "Press SPACE to select this row." at bounding box center [734, 496] width 14 height 14
click at [739, 488] on input "Press SPACE to select this row." at bounding box center [739, 488] width 0 height 0
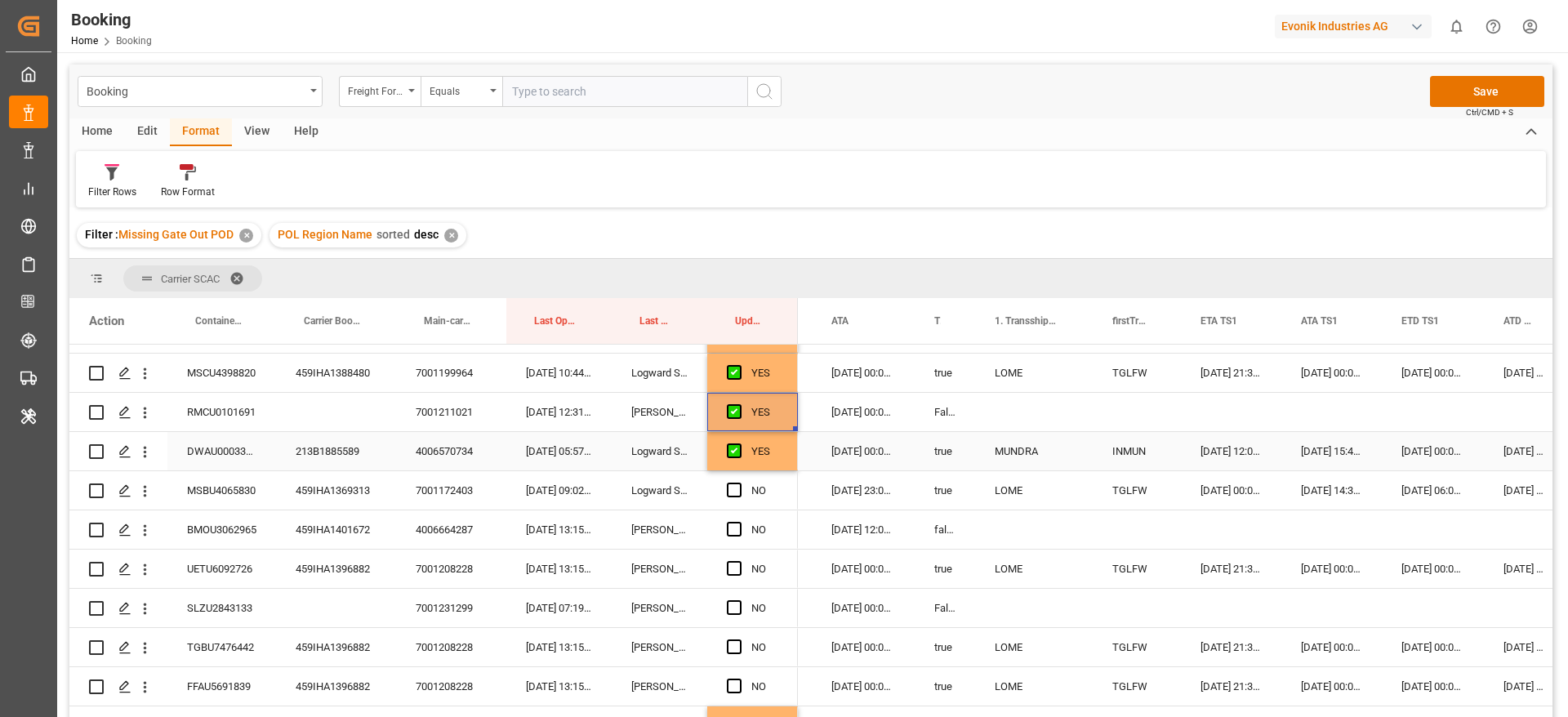
scroll to position [735, 0]
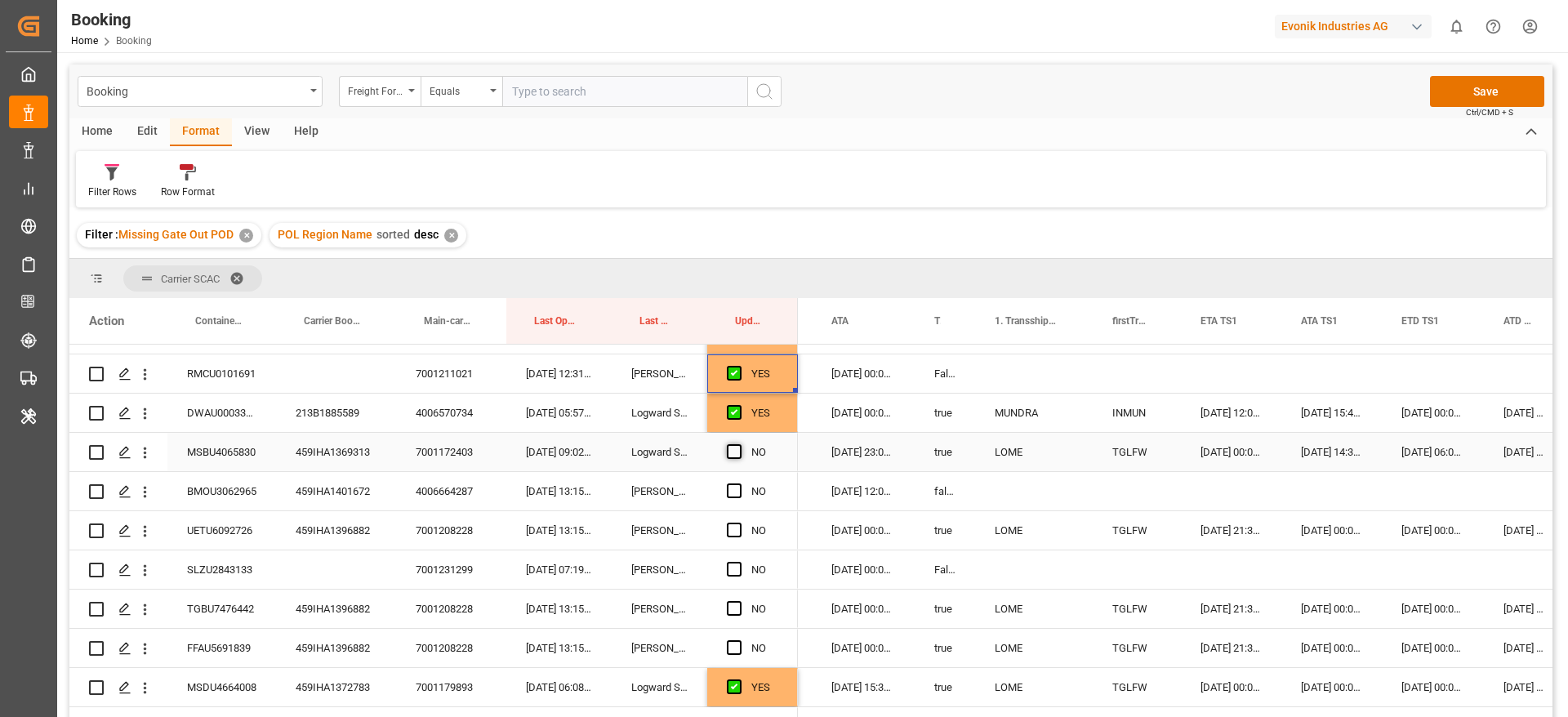
click at [733, 454] on span "Press SPACE to select this row." at bounding box center [734, 452] width 14 height 14
click at [739, 444] on input "Press SPACE to select this row." at bounding box center [739, 444] width 0 height 0
click at [730, 492] on span "Press SPACE to select this row." at bounding box center [734, 490] width 14 height 14
click at [739, 483] on input "Press SPACE to select this row." at bounding box center [739, 483] width 0 height 0
click at [736, 524] on span "Press SPACE to select this row." at bounding box center [734, 530] width 14 height 14
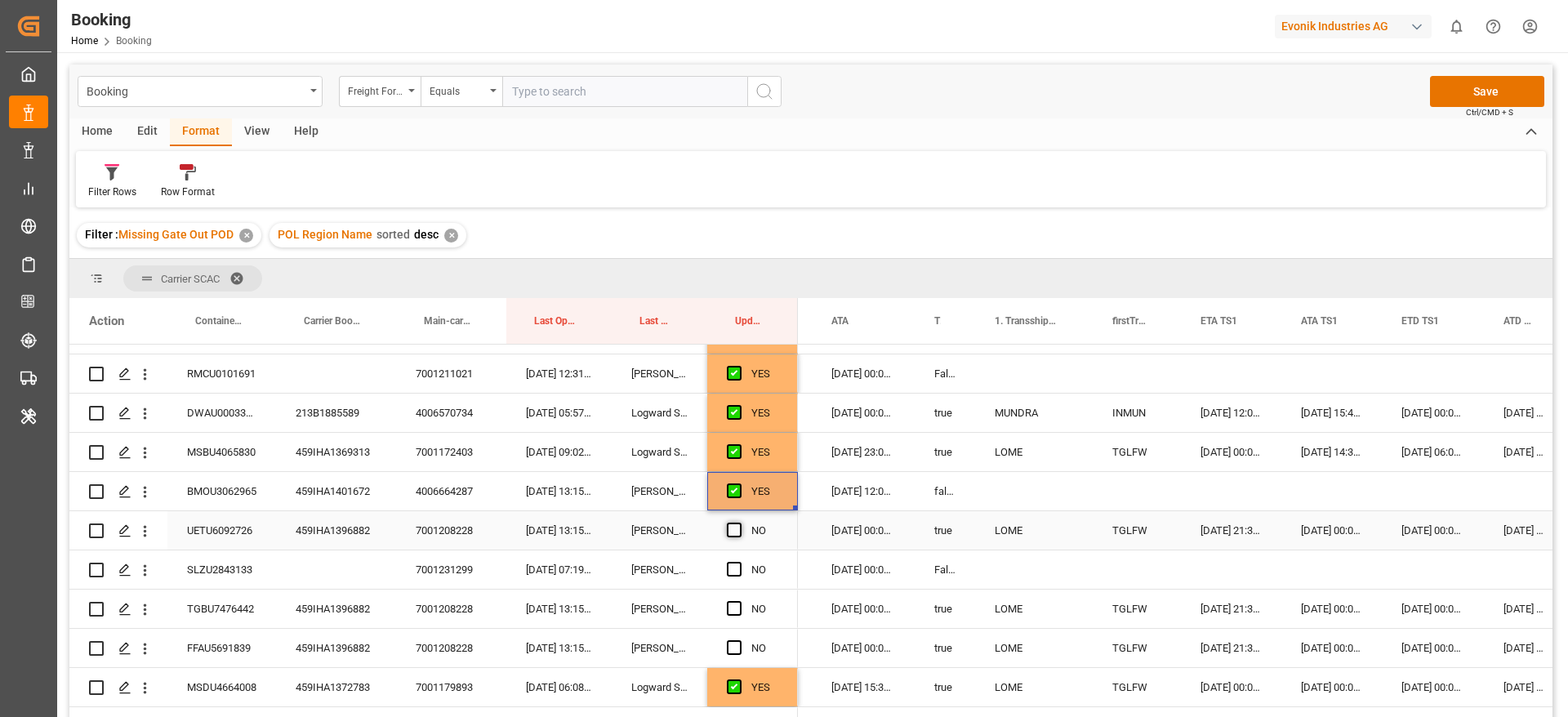
click at [739, 523] on input "Press SPACE to select this row." at bounding box center [739, 523] width 0 height 0
click at [174, 562] on div "SLZU2843133" at bounding box center [221, 569] width 109 height 39
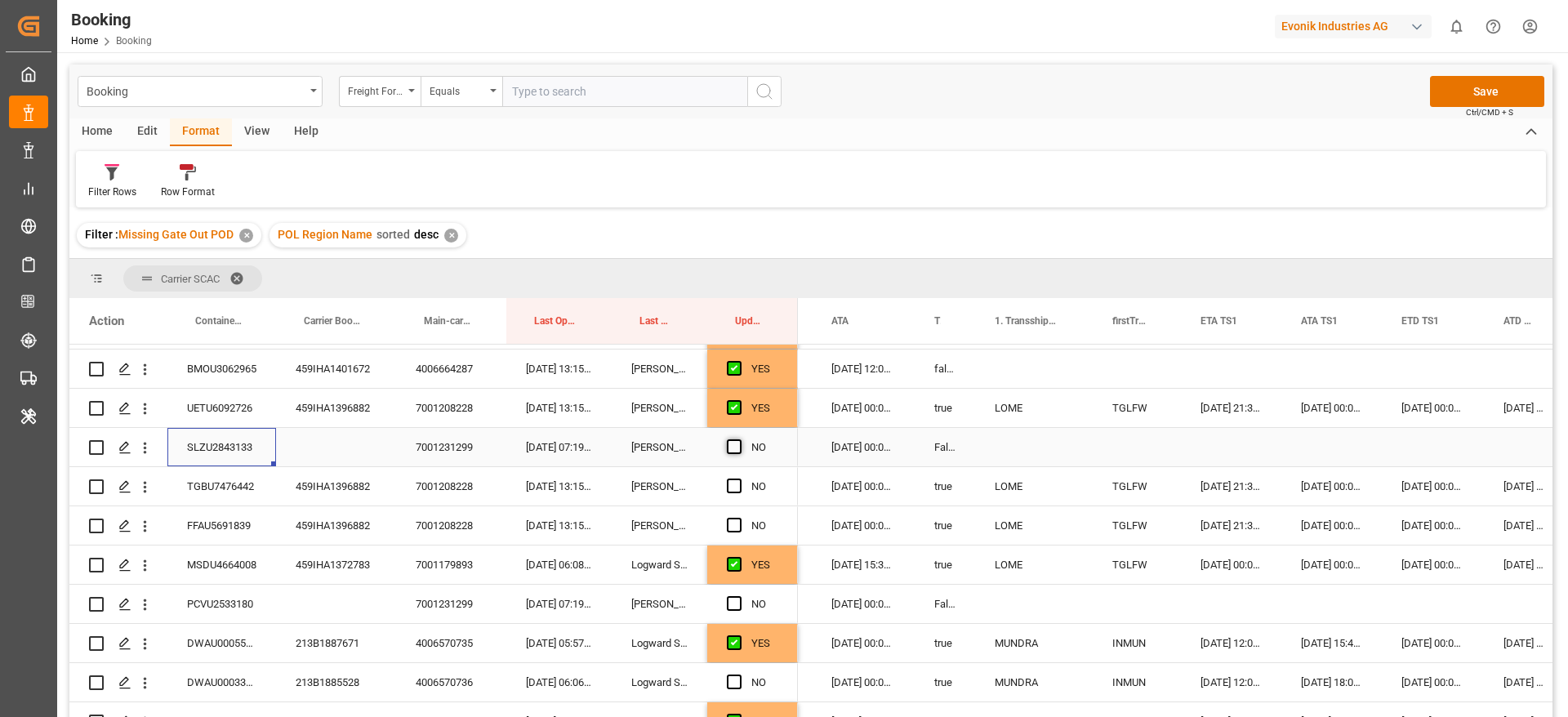
click at [732, 439] on span "Press SPACE to select this row." at bounding box center [734, 446] width 14 height 14
click at [739, 439] on input "Press SPACE to select this row." at bounding box center [739, 439] width 0 height 0
click at [350, 484] on div "459IHA1396882" at bounding box center [336, 486] width 120 height 39
click at [740, 482] on span "Press SPACE to select this row." at bounding box center [734, 486] width 14 height 14
click at [739, 479] on input "Press SPACE to select this row." at bounding box center [739, 479] width 0 height 0
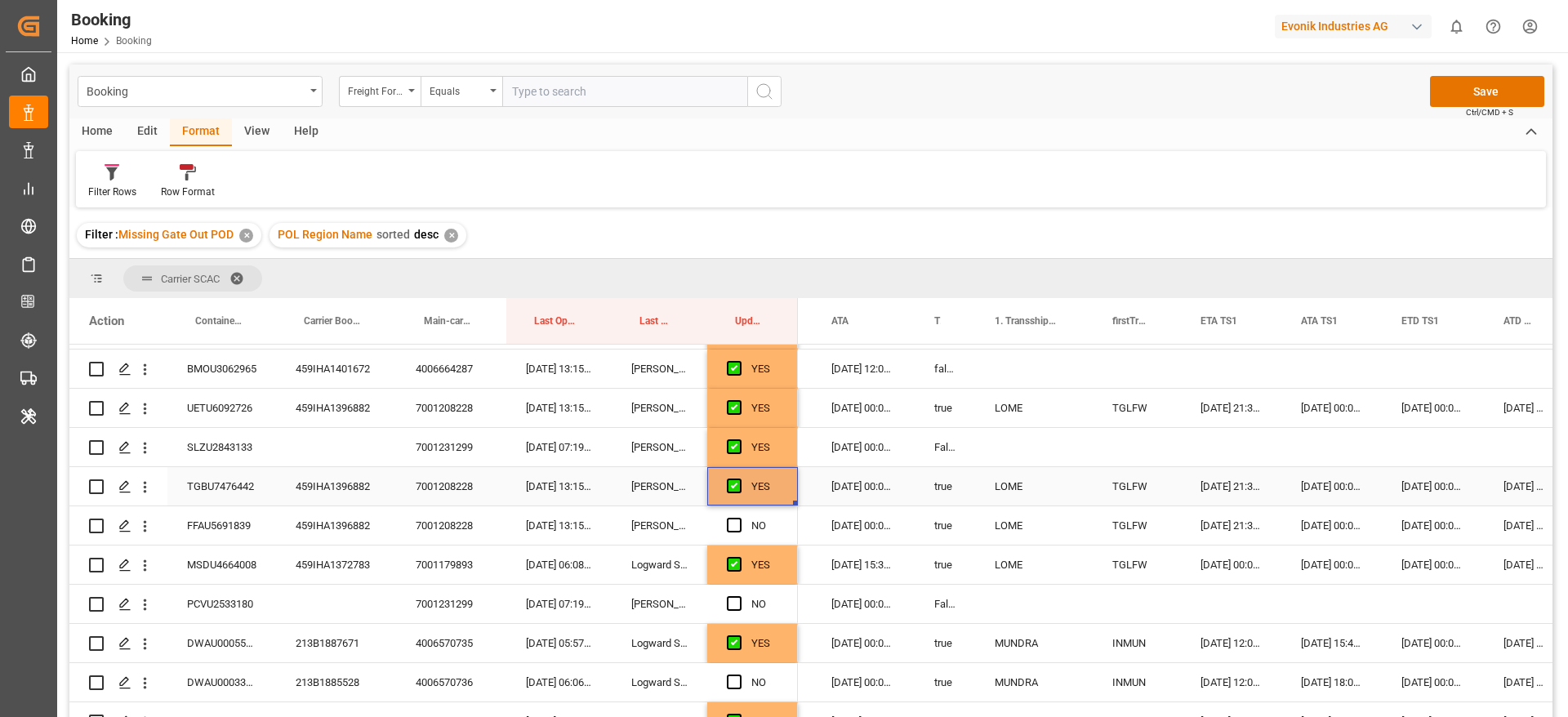
click at [363, 484] on div "459IHA1396882" at bounding box center [336, 486] width 120 height 39
click at [737, 521] on span "Press SPACE to select this row." at bounding box center [734, 525] width 14 height 14
click at [739, 518] on input "Press SPACE to select this row." at bounding box center [739, 518] width 0 height 0
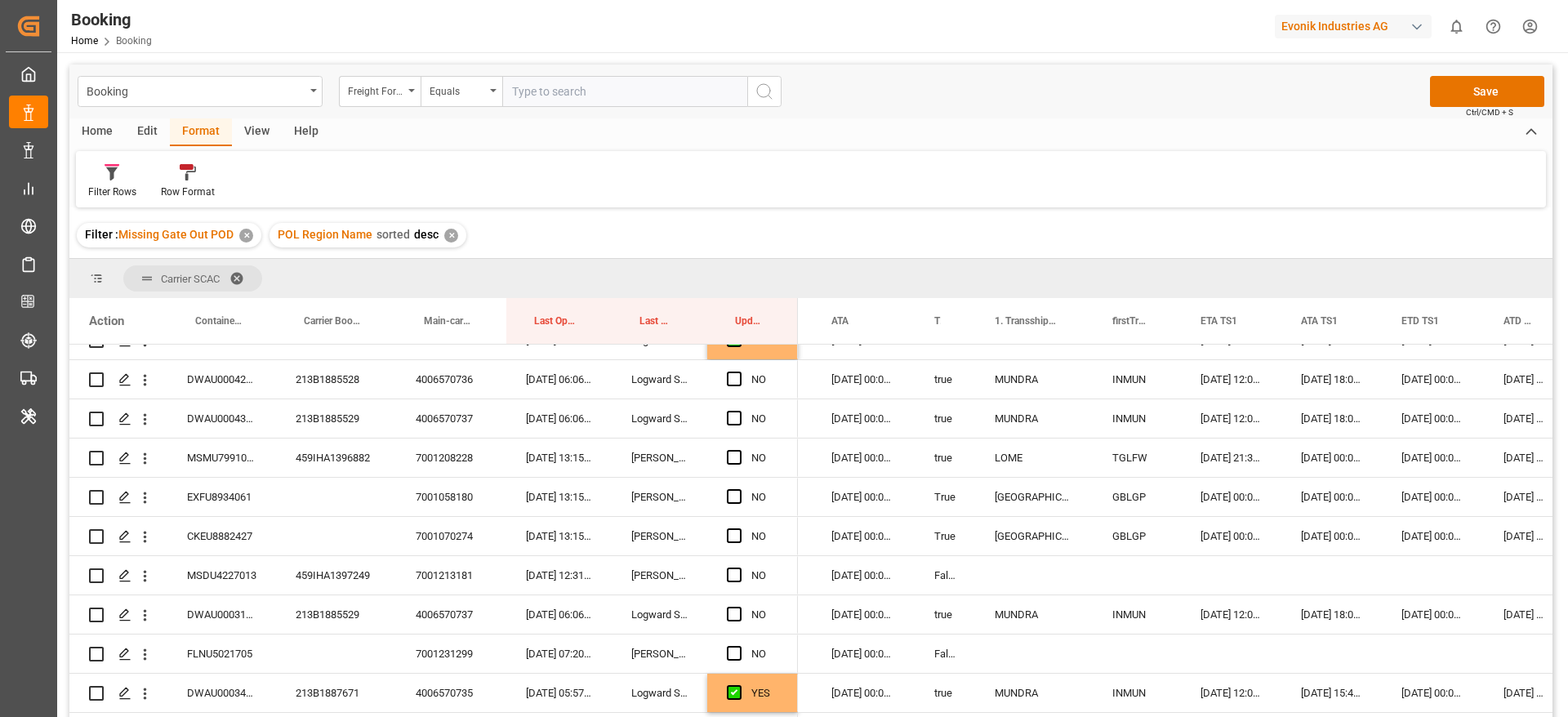
scroll to position [1470, 0]
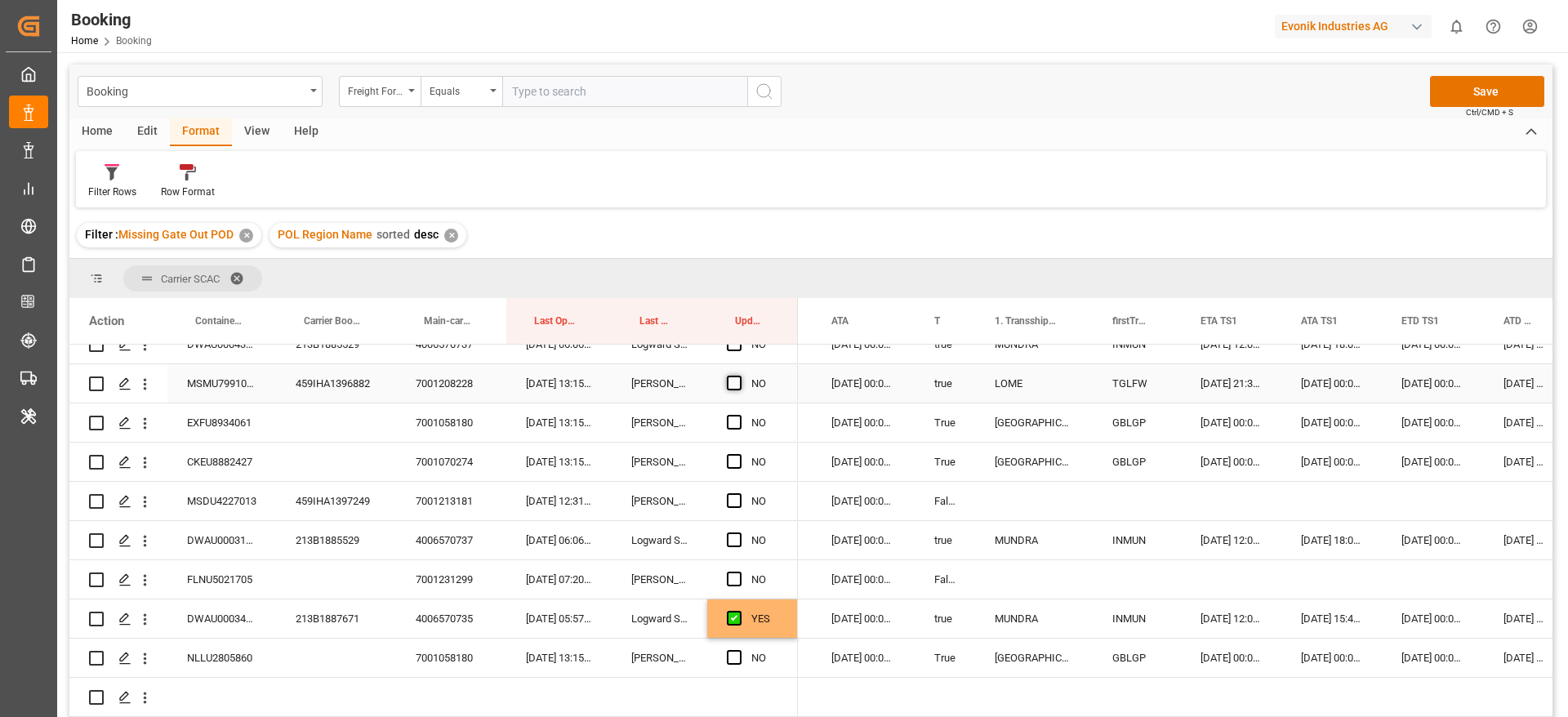
click at [733, 382] on span "Press SPACE to select this row." at bounding box center [734, 383] width 14 height 14
click at [739, 376] on input "Press SPACE to select this row." at bounding box center [739, 376] width 0 height 0
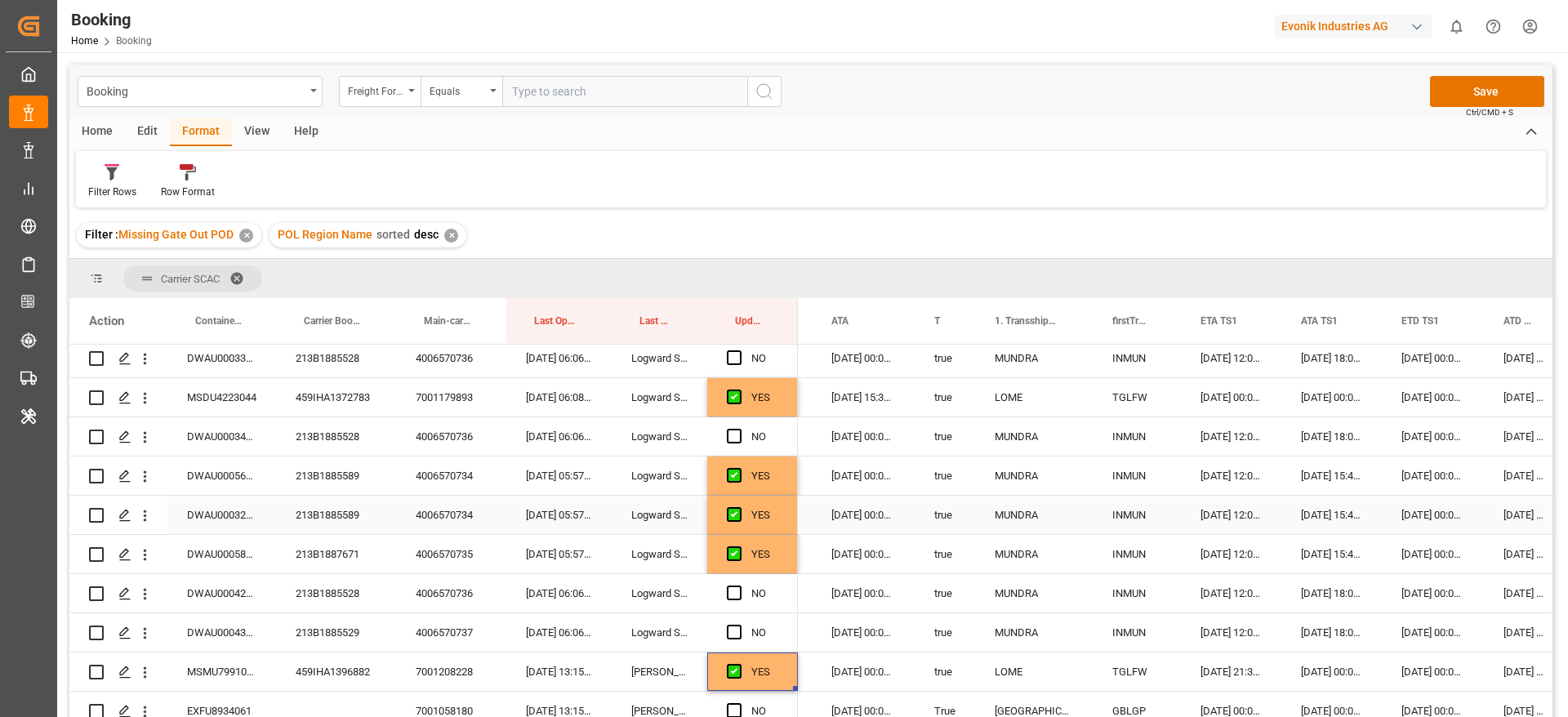
scroll to position [1060, 0]
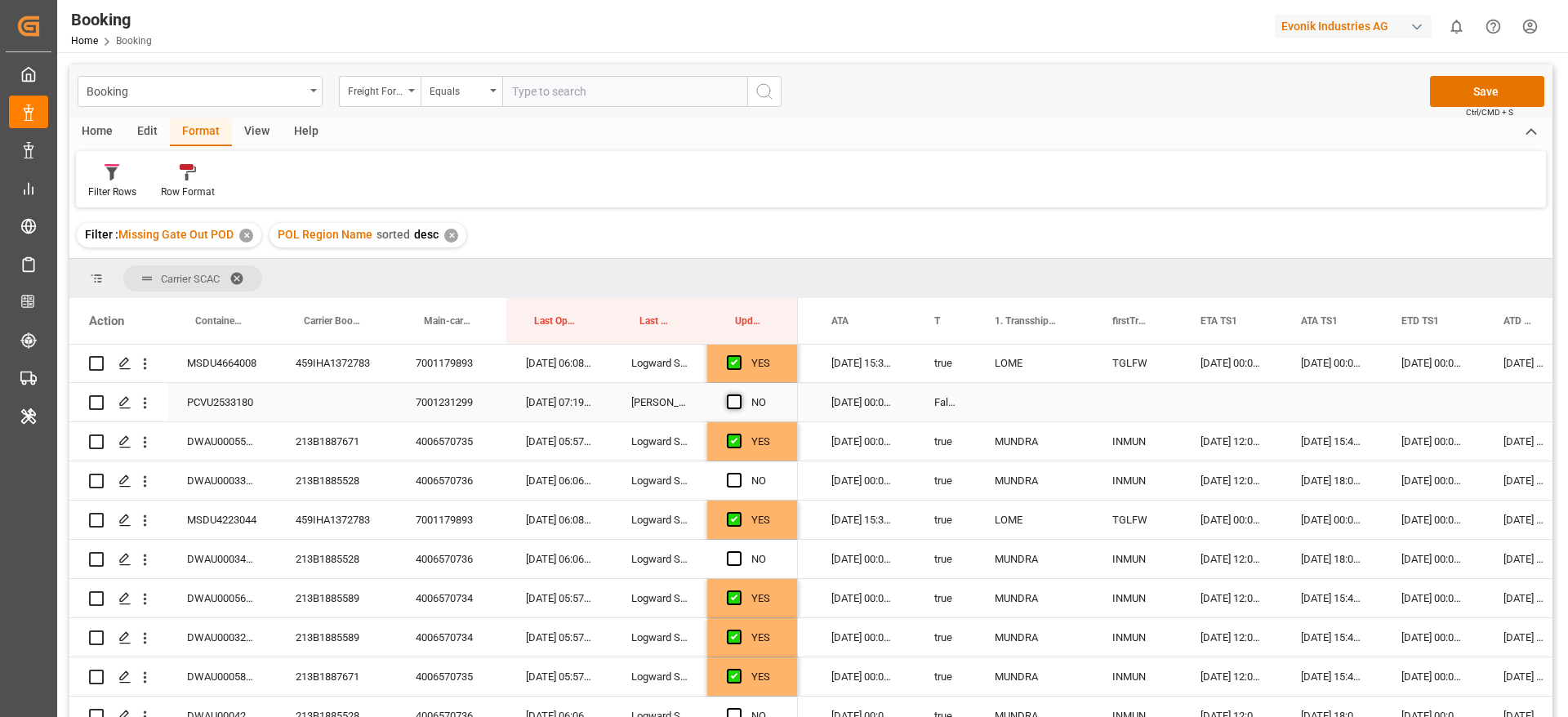
click at [730, 395] on span "Press SPACE to select this row." at bounding box center [734, 402] width 14 height 14
click at [739, 395] on input "Press SPACE to select this row." at bounding box center [739, 395] width 0 height 0
click at [731, 477] on span "Press SPACE to select this row." at bounding box center [734, 480] width 14 height 14
click at [739, 473] on input "Press SPACE to select this row." at bounding box center [739, 473] width 0 height 0
click at [323, 481] on div "213B1885528" at bounding box center [336, 480] width 120 height 39
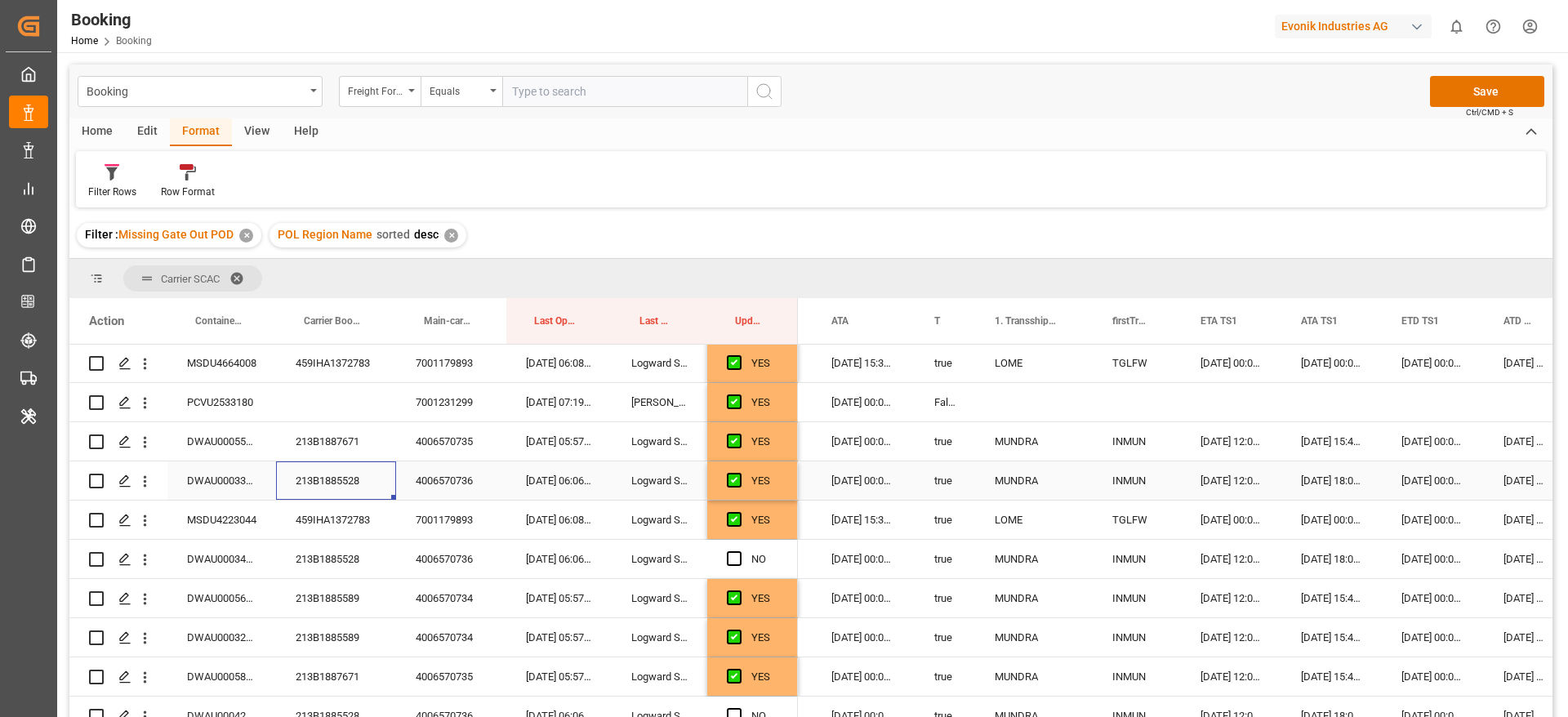
click at [324, 477] on div "213B1885528" at bounding box center [336, 480] width 120 height 39
click at [740, 555] on span "Press SPACE to select this row." at bounding box center [734, 559] width 14 height 14
click at [739, 551] on input "Press SPACE to select this row." at bounding box center [739, 551] width 0 height 0
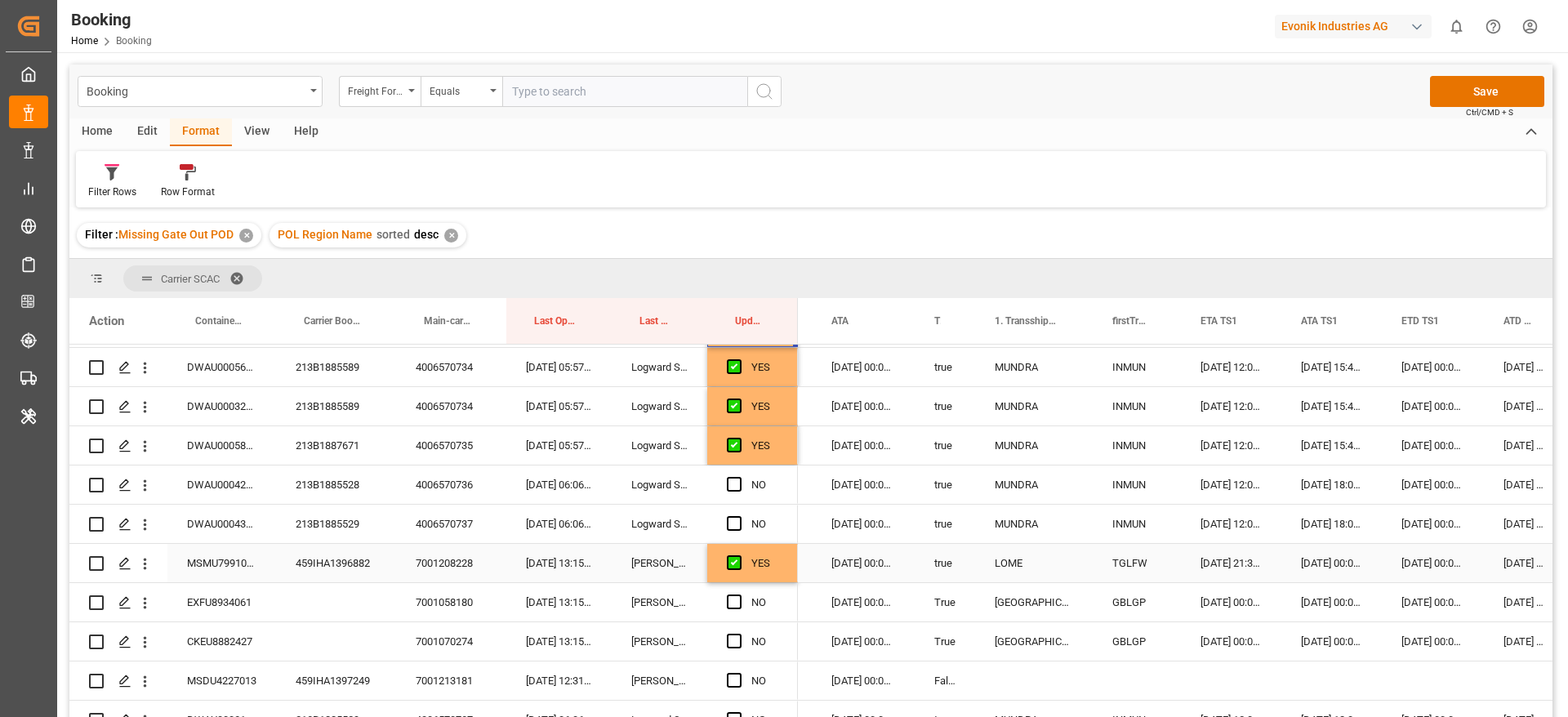
scroll to position [1304, 0]
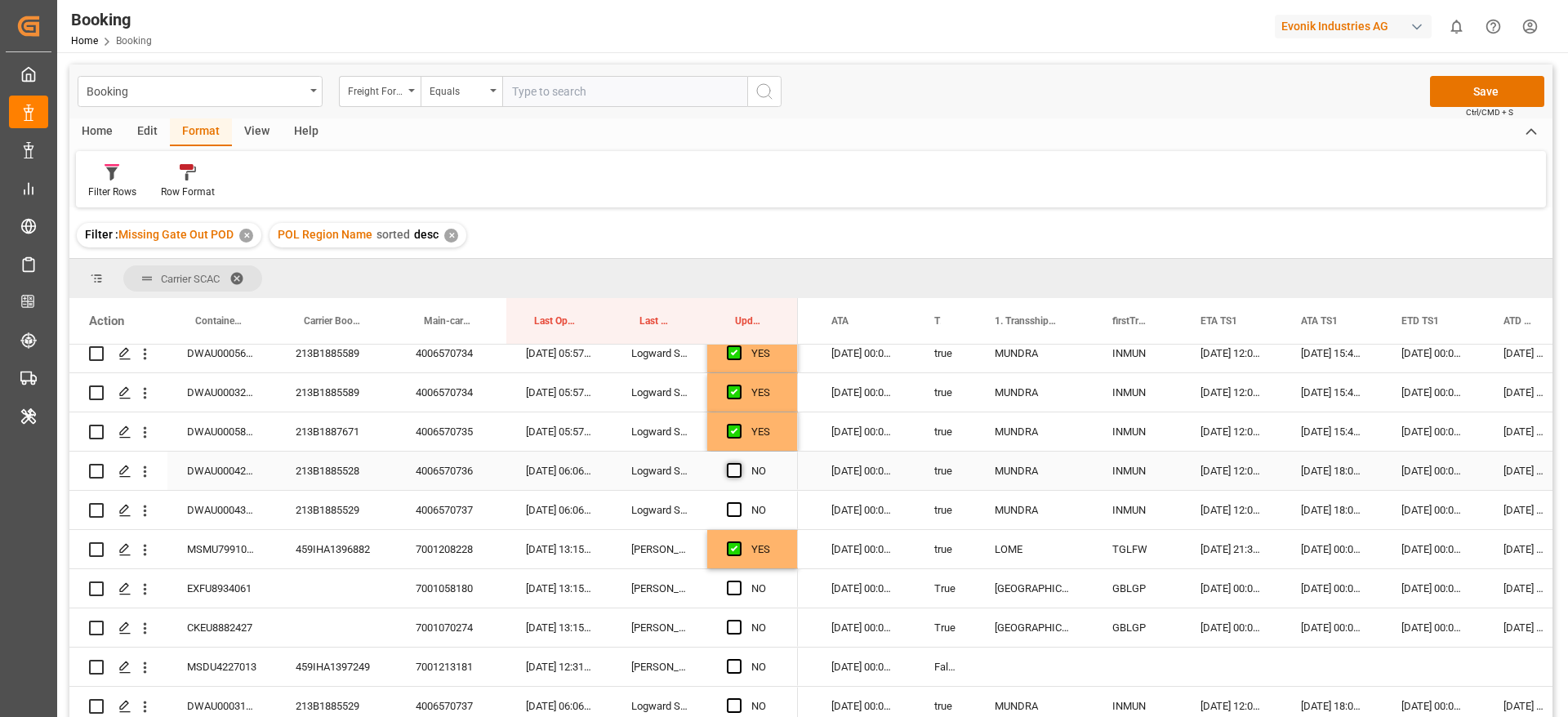
click at [734, 470] on span "Press SPACE to select this row." at bounding box center [734, 471] width 14 height 14
click at [739, 463] on input "Press SPACE to select this row." at bounding box center [739, 463] width 0 height 0
click at [736, 510] on span "Press SPACE to select this row." at bounding box center [734, 509] width 14 height 14
click at [739, 502] on input "Press SPACE to select this row." at bounding box center [739, 502] width 0 height 0
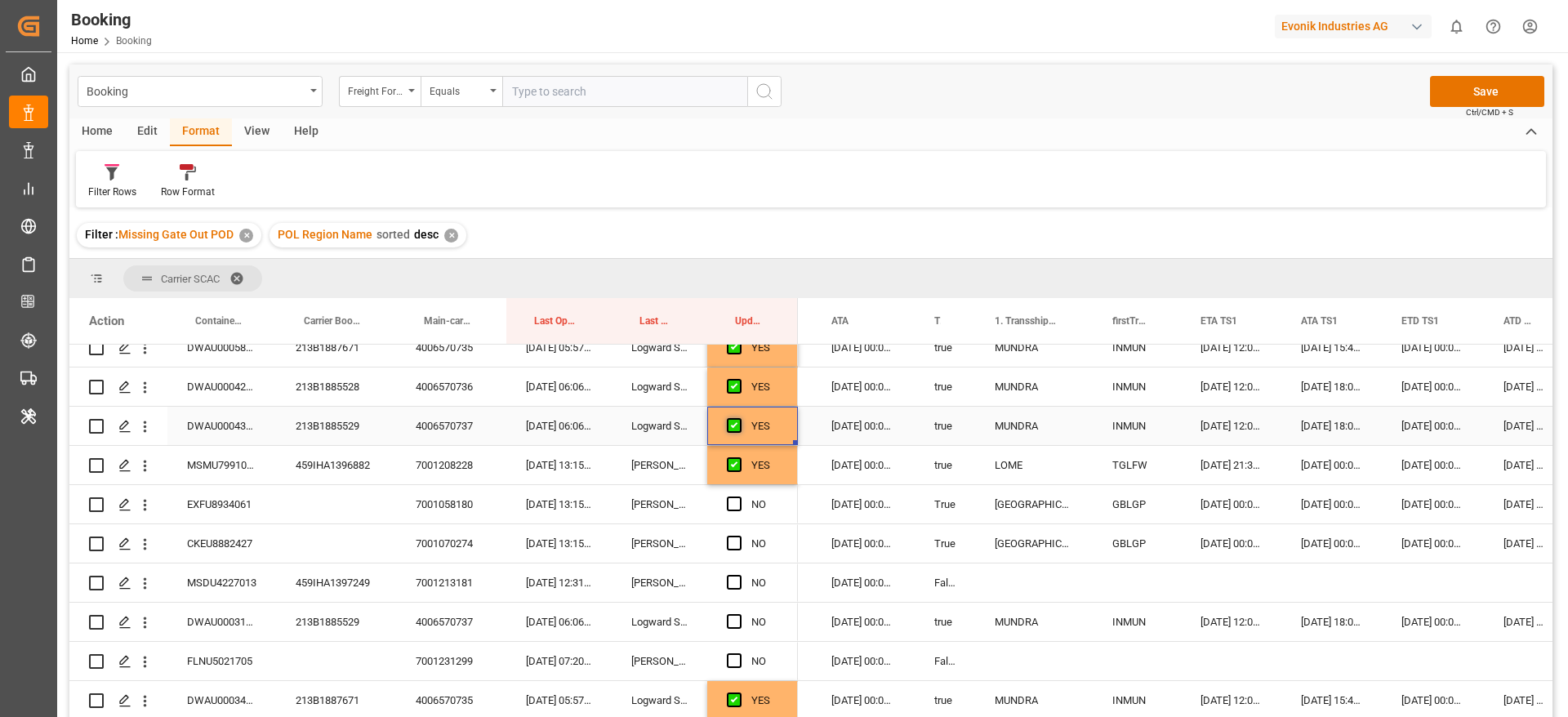
scroll to position [1427, 0]
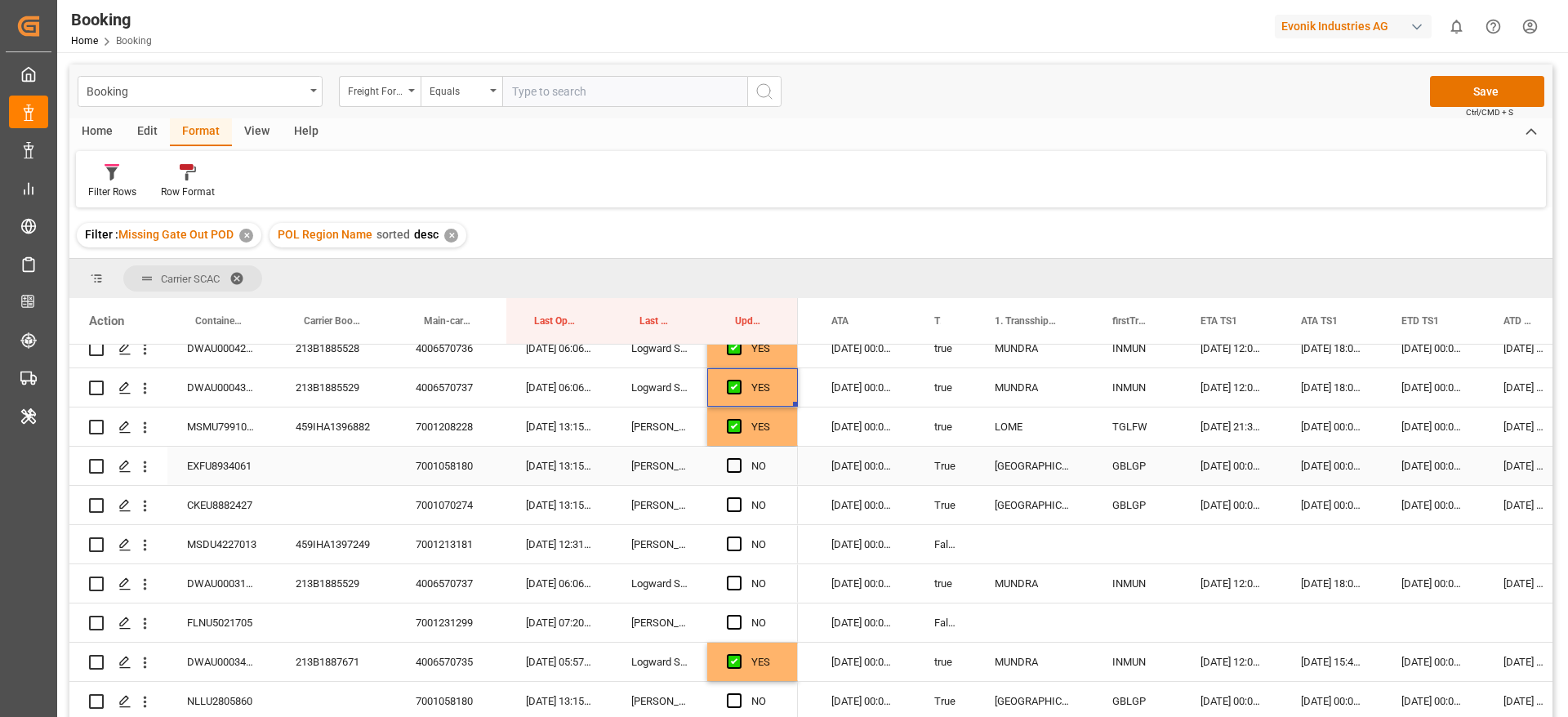
click at [199, 476] on div "EXFU8934061" at bounding box center [221, 466] width 109 height 39
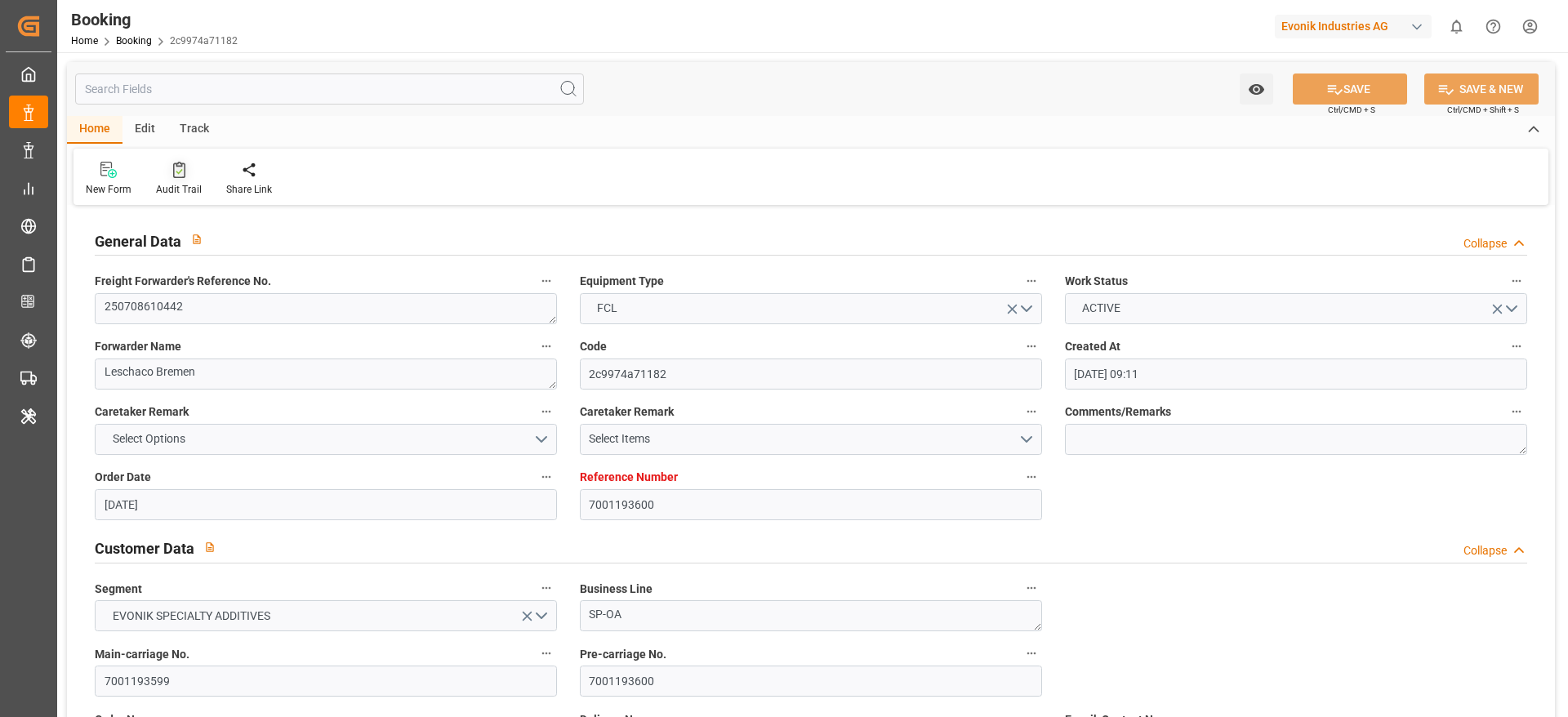
click at [173, 177] on icon at bounding box center [179, 170] width 13 height 16
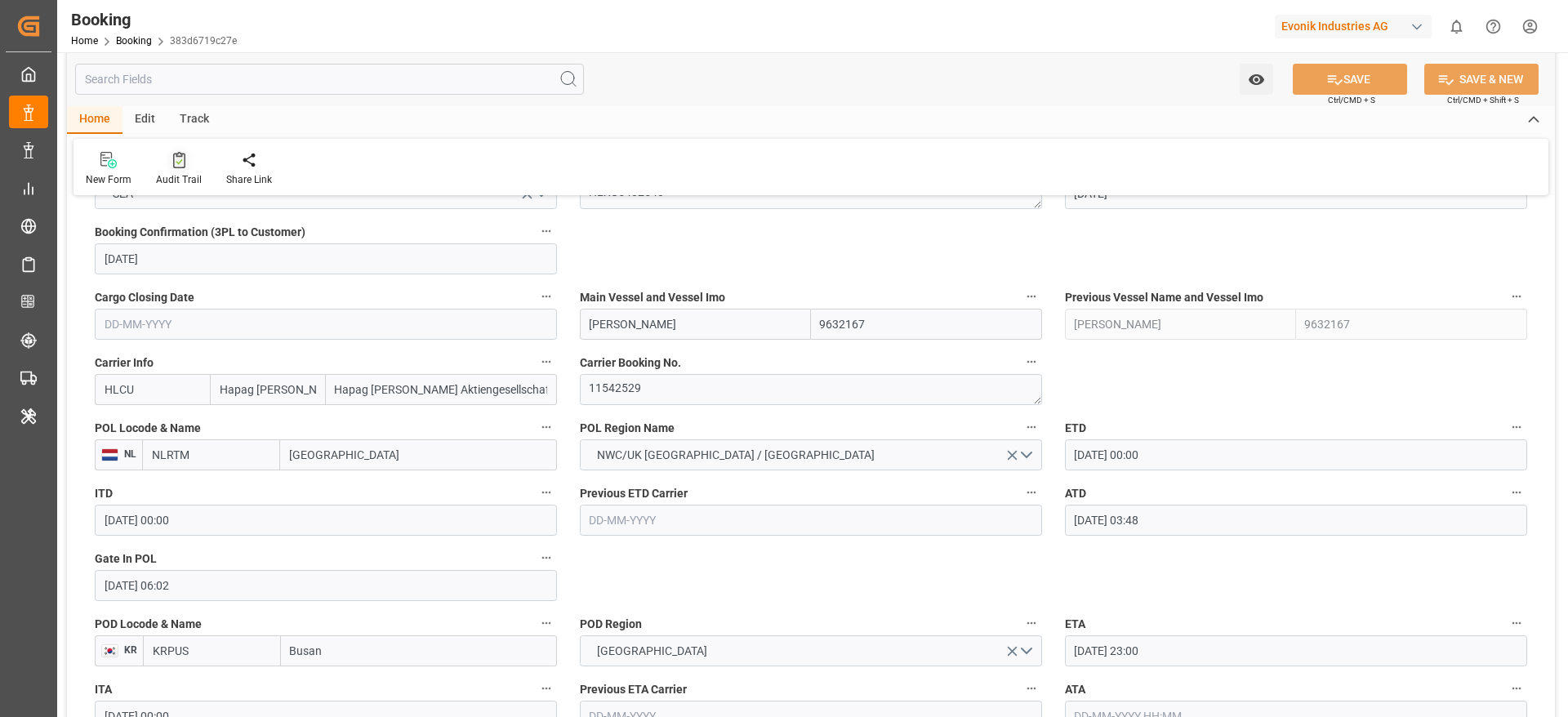
click at [173, 166] on icon at bounding box center [179, 160] width 13 height 16
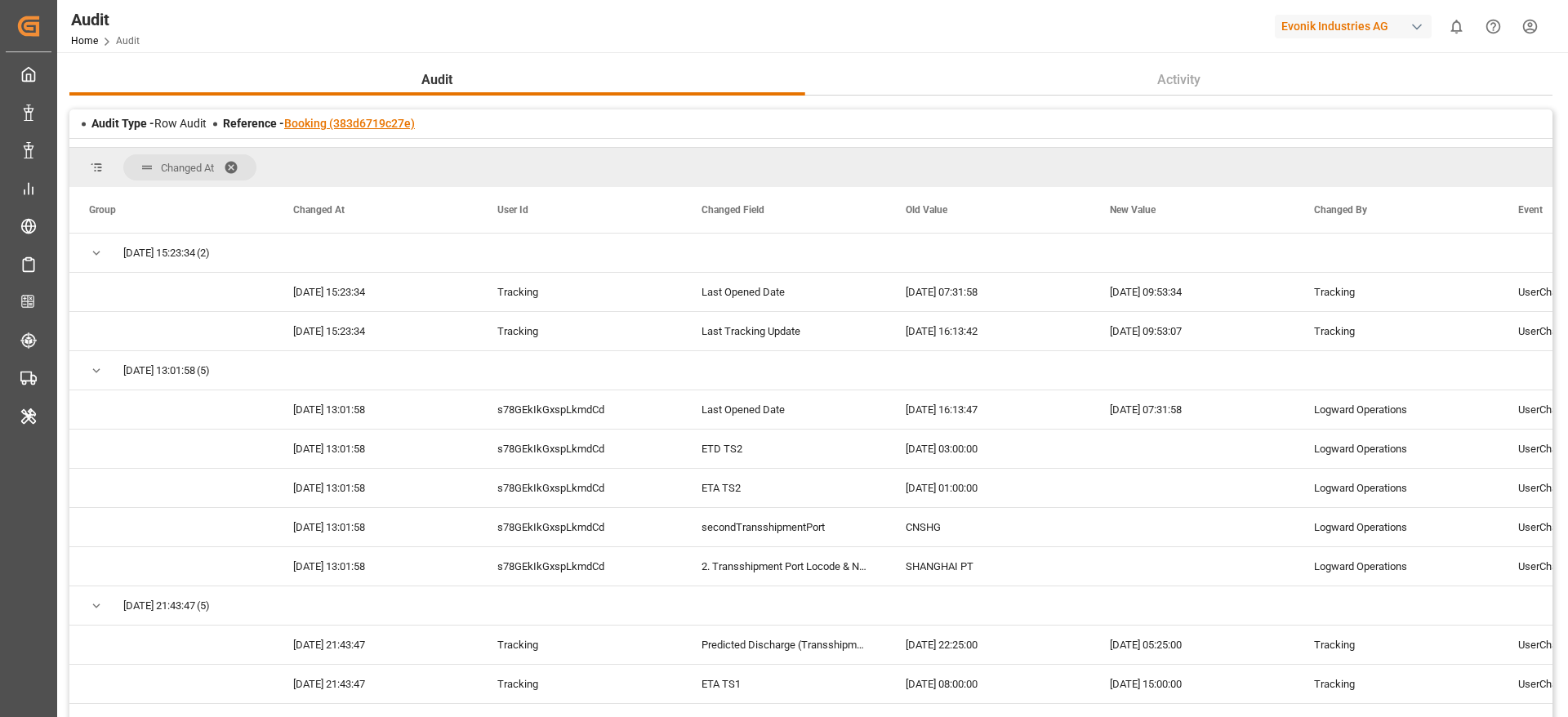
click at [390, 130] on link "Booking (383d6719c27e)" at bounding box center [349, 123] width 130 height 13
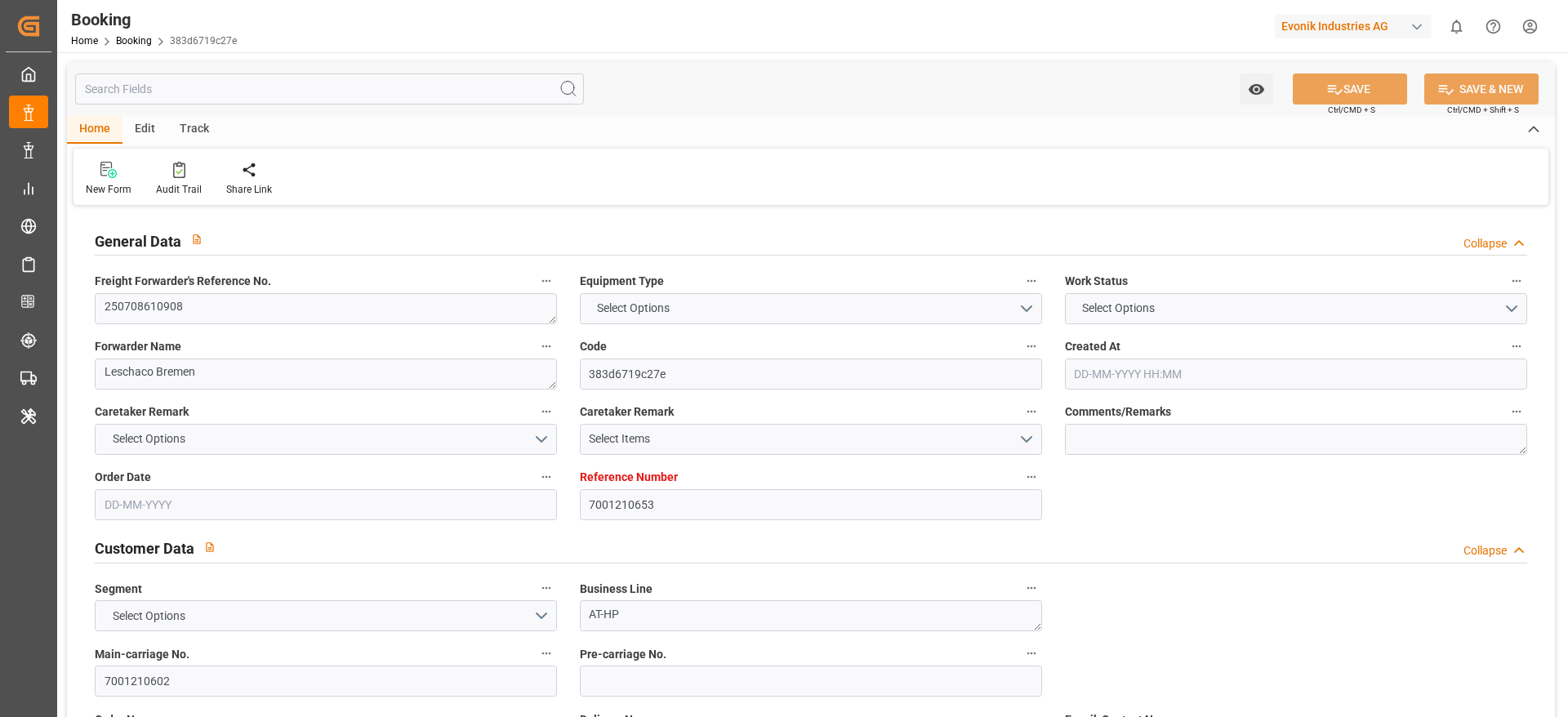
type input "7001210653"
type input "9632167"
type input "Hapag [PERSON_NAME]"
type input "Hapag [PERSON_NAME] Aktiengesellschaft"
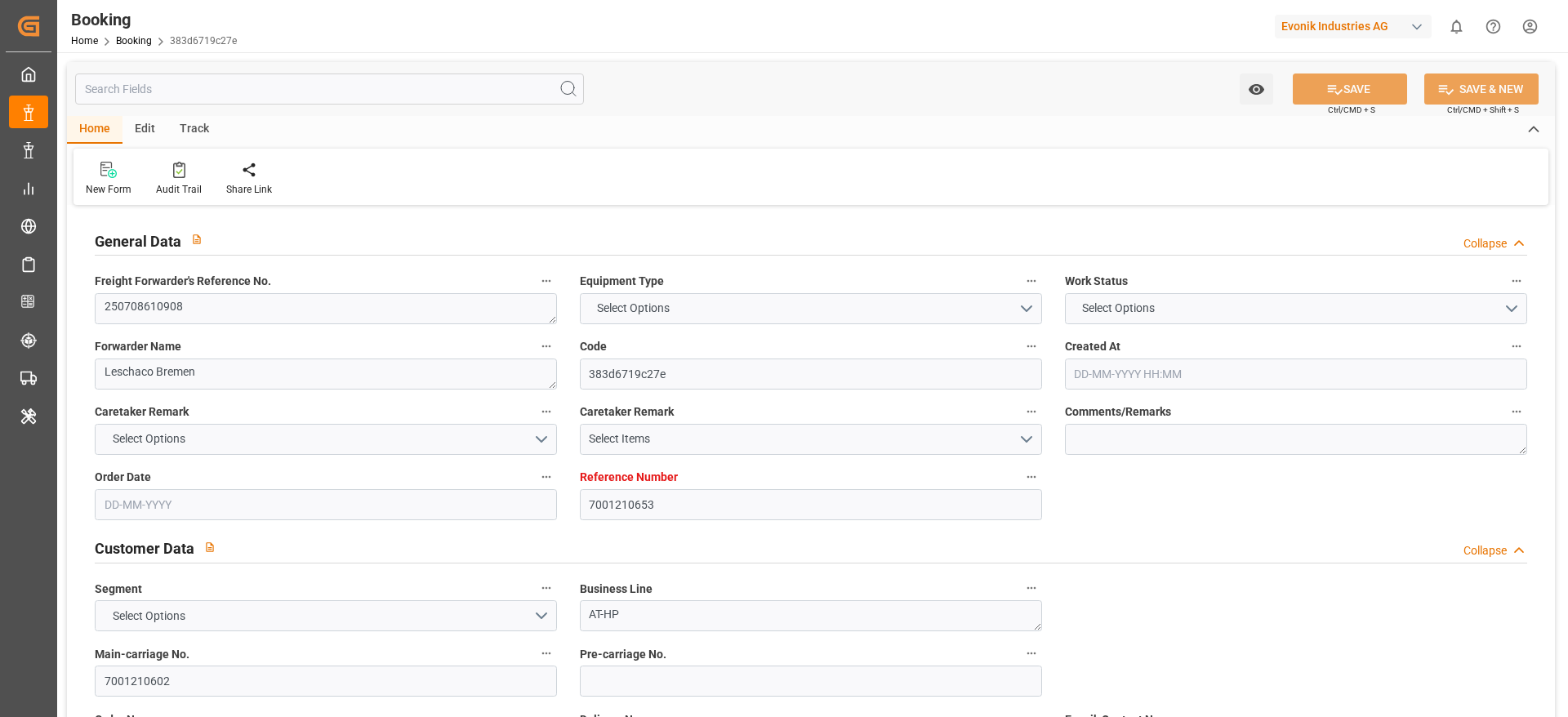
type input "NLRTM"
type input "KRPUS"
type input "CNNBG"
type input "0"
type input "NLRTM"
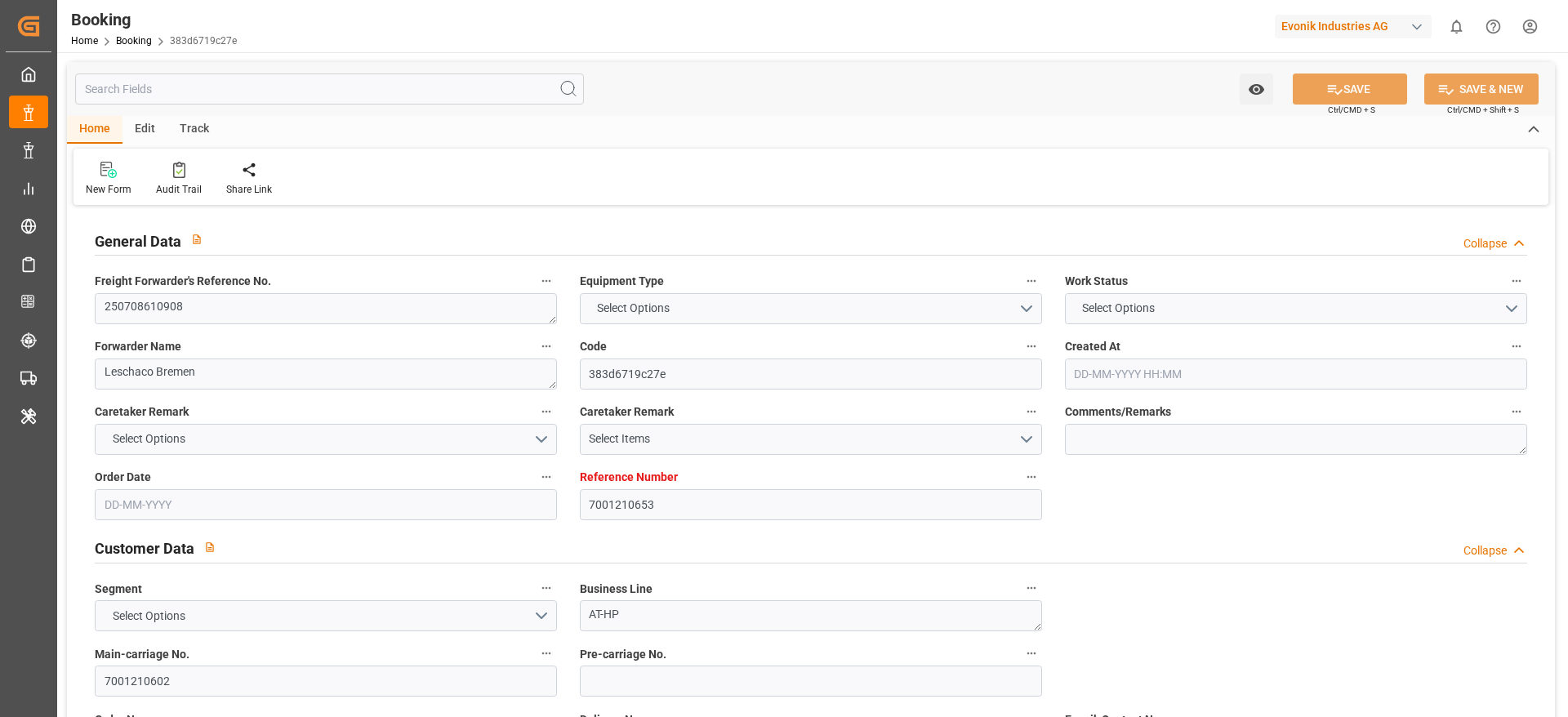
type input "KRPUS"
type input "9406738"
type input "[DATE] 06:43"
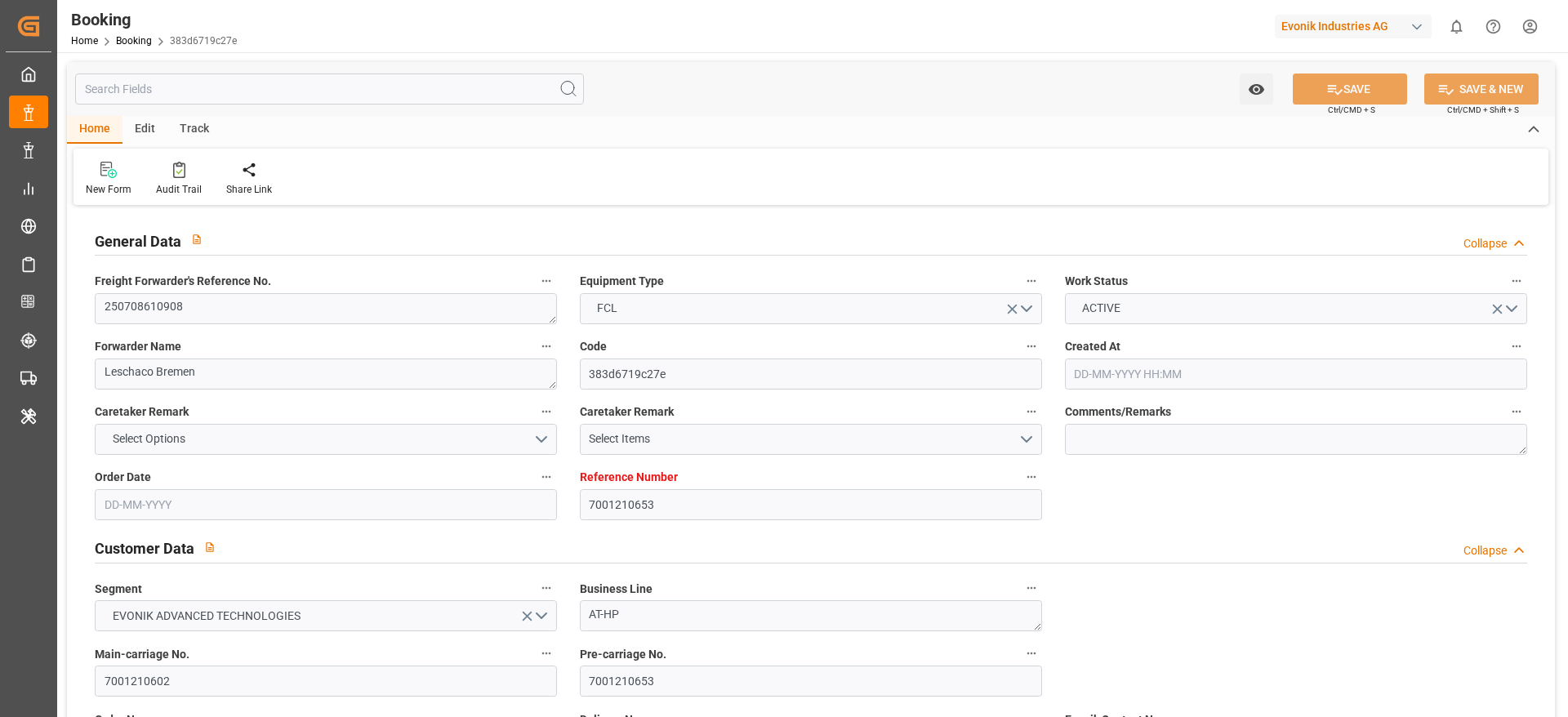
type input "[DATE]"
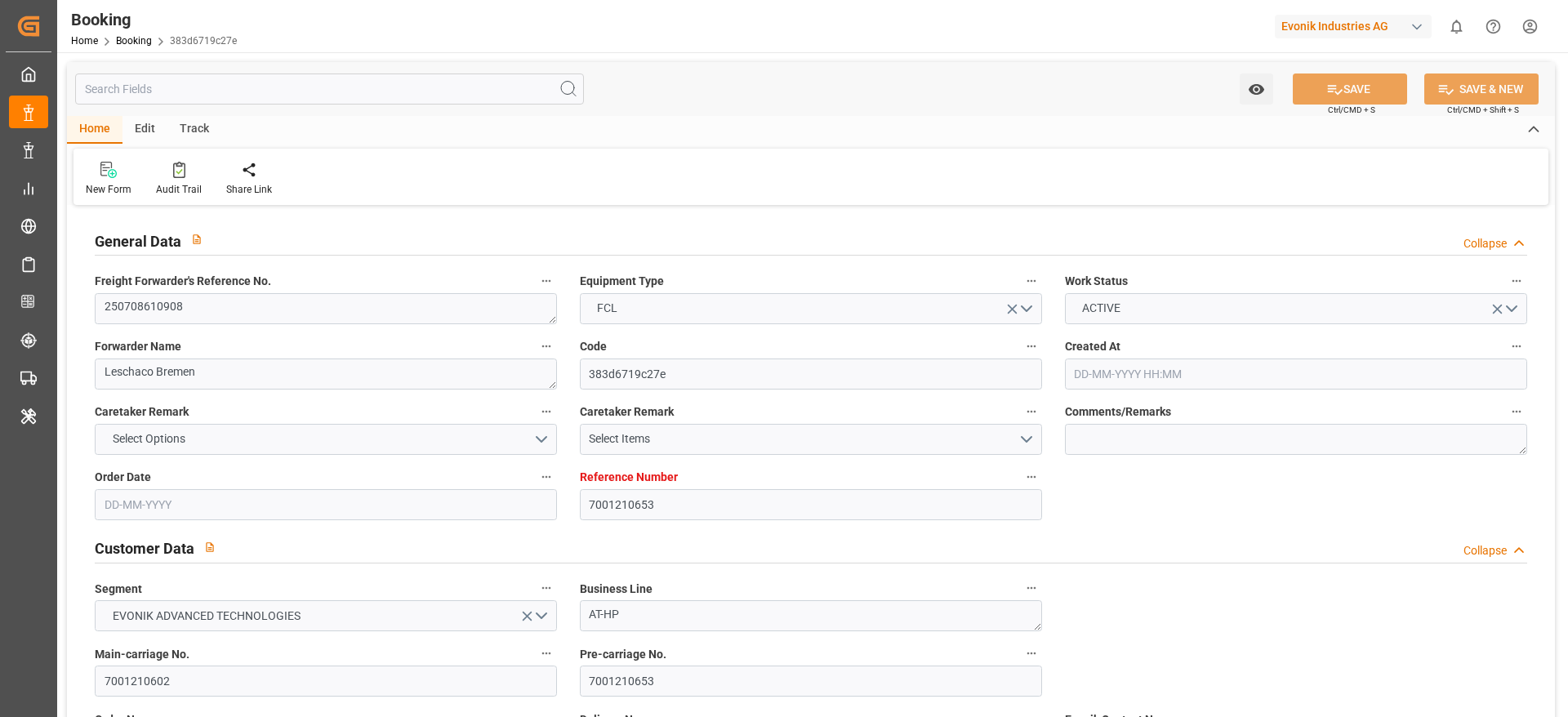
type input "[DATE] 00:00"
type input "[DATE] 03:48"
type input "[DATE] 06:02"
type input "[DATE] 23:00"
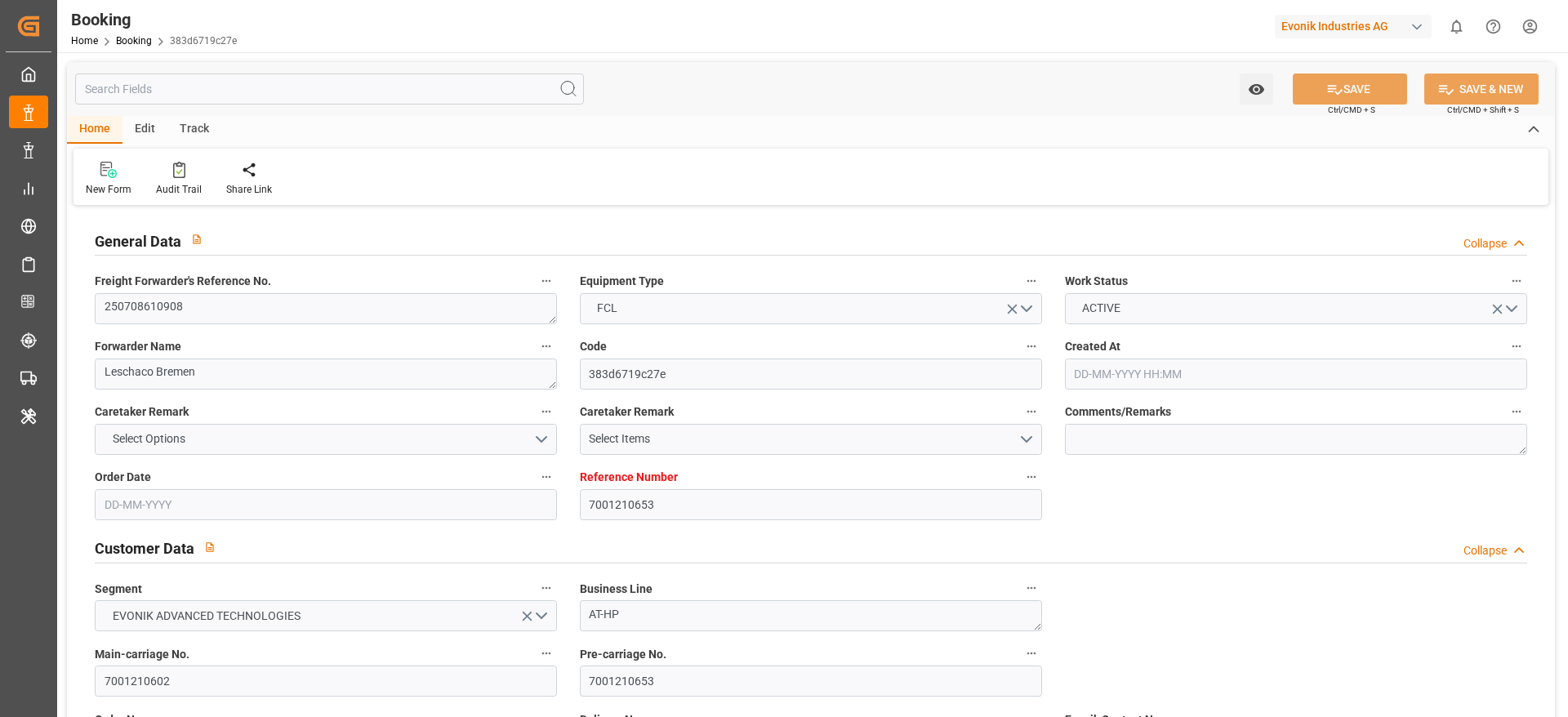
type input "[DATE] 00:00"
type input "[DATE] 15:00"
type input "[DATE] 00:00"
type input "[DATE] 08:00"
type input "[DATE] 00:00"
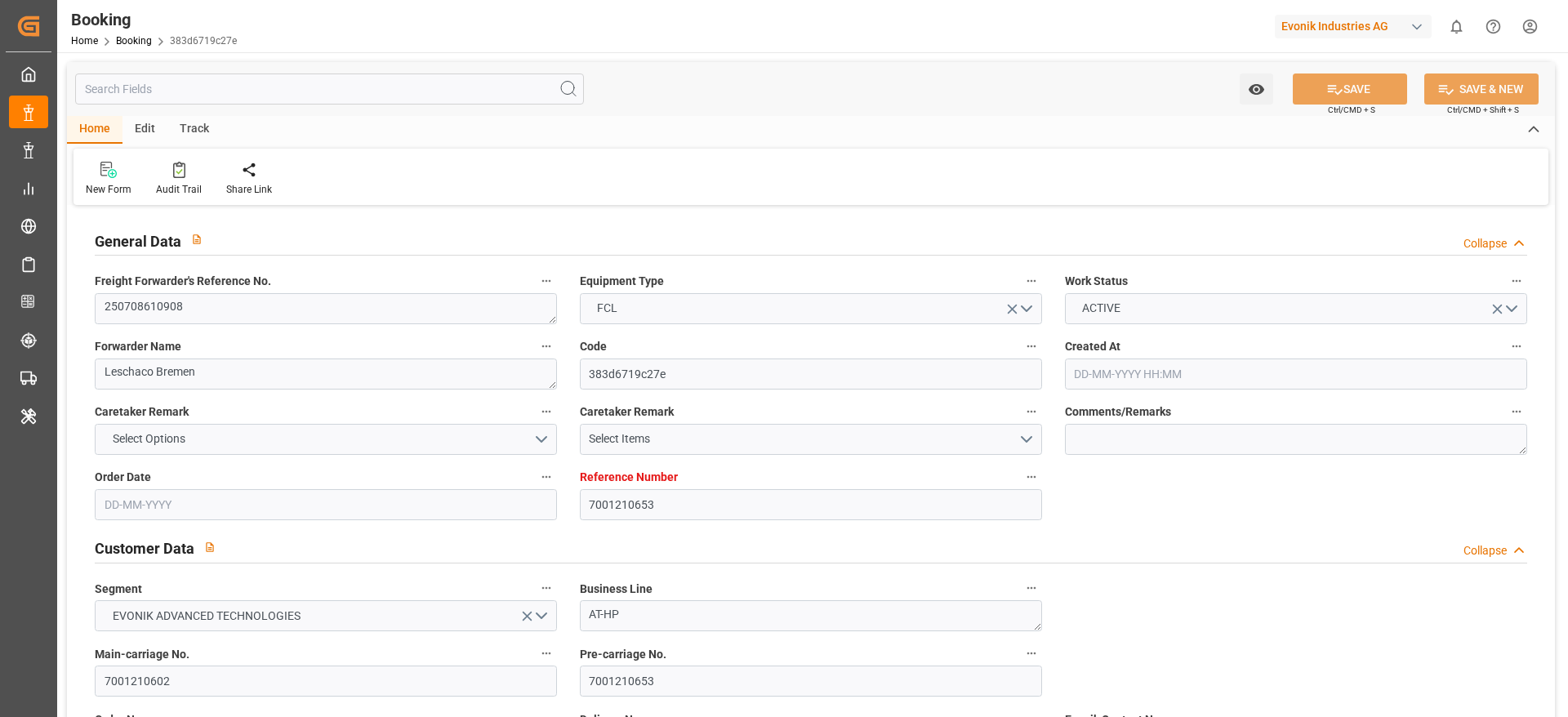
type input "[DATE] 00:00"
type input "[DATE]"
type input "[DATE] 09:53"
type input "[DATE]"
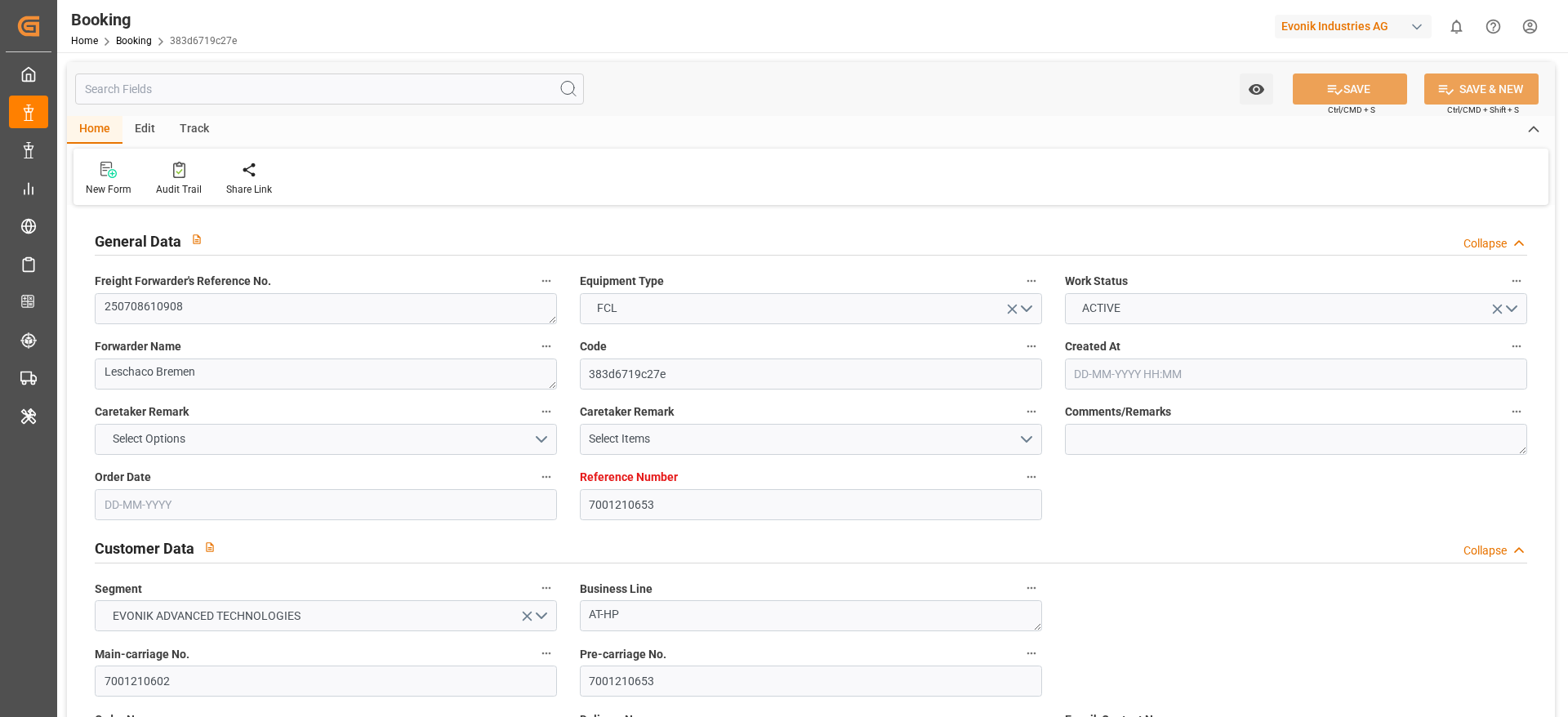
type input "[DATE] 06:46"
type input "[DATE] 00:49"
type input "[DATE] 01:00"
type input "[DATE] 05:13"
type input "[DATE] 15:00"
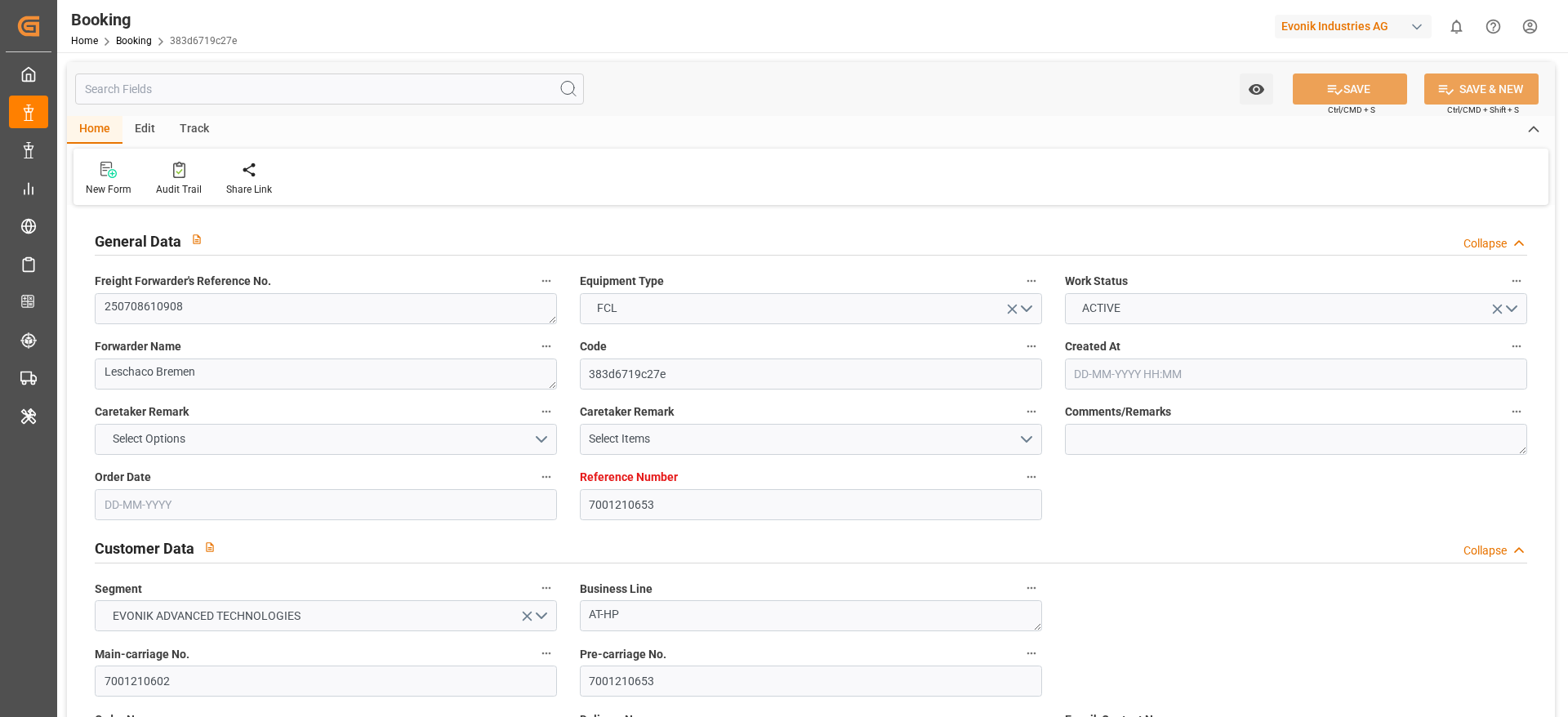
type input "[DATE] 08:00"
type input "[DATE] 05:25"
type input "[DATE] 08:00"
type input "[DATE] 01:00"
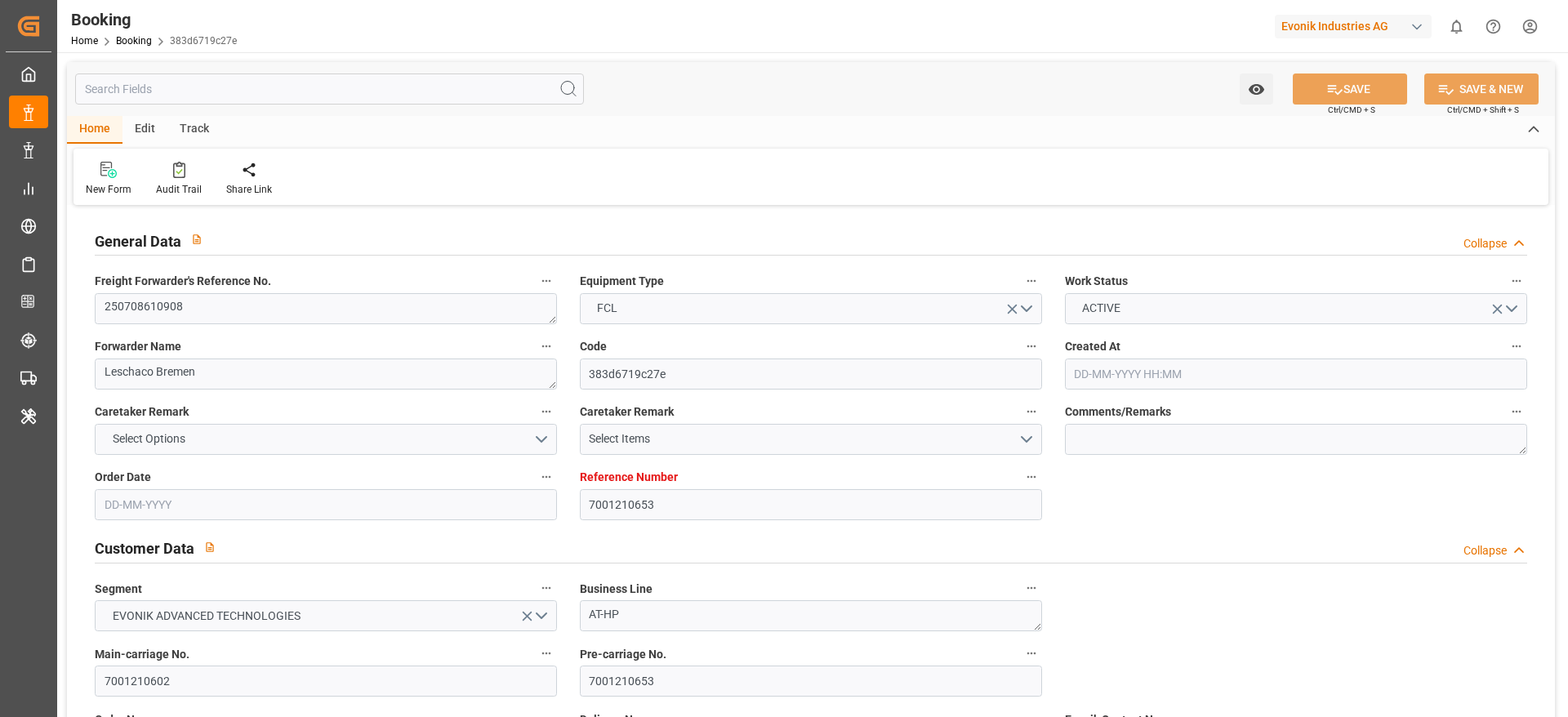
type input "[DATE] 09:42"
type input "[DATE] 02:00"
type input "[DATE] 03:00"
type input "[DATE] 23:00"
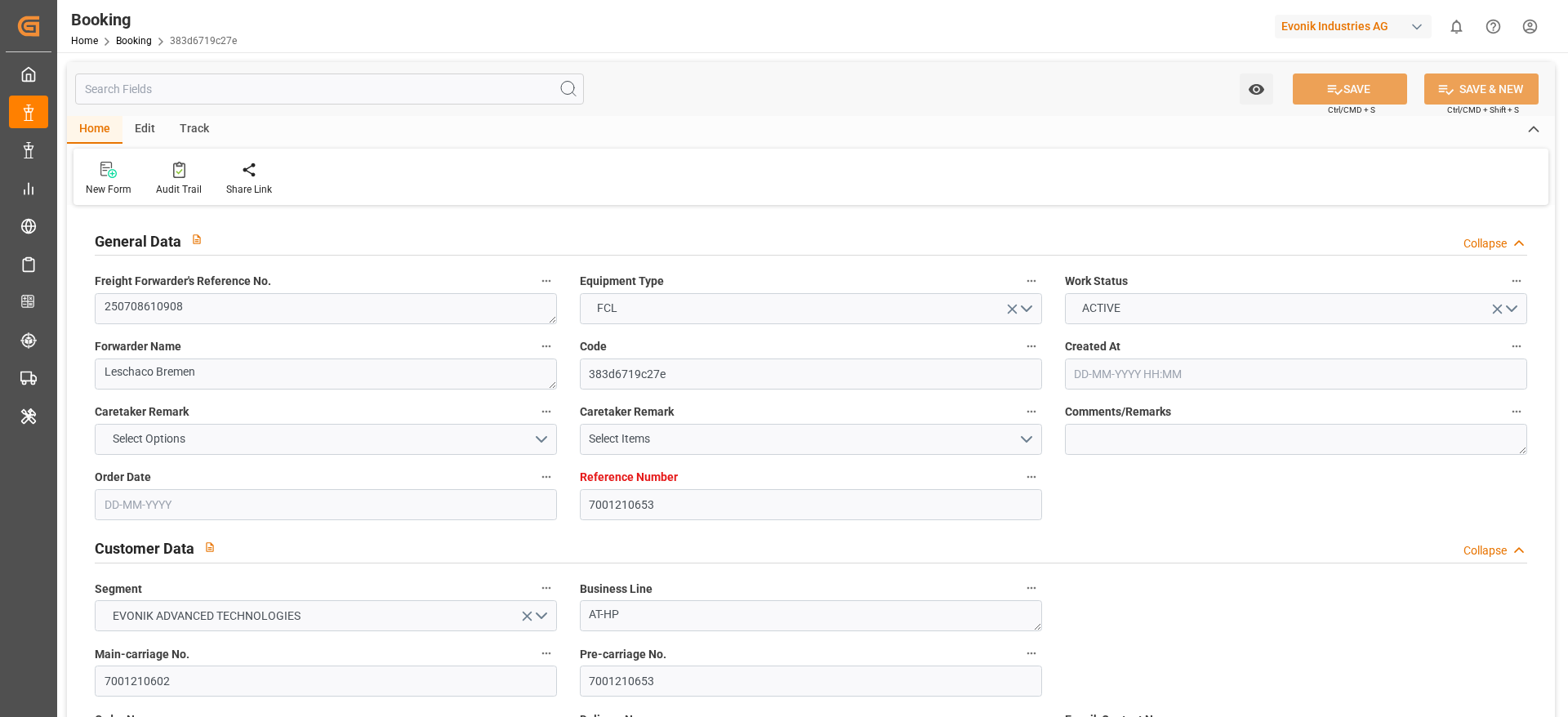
type input "[DATE] 12:33"
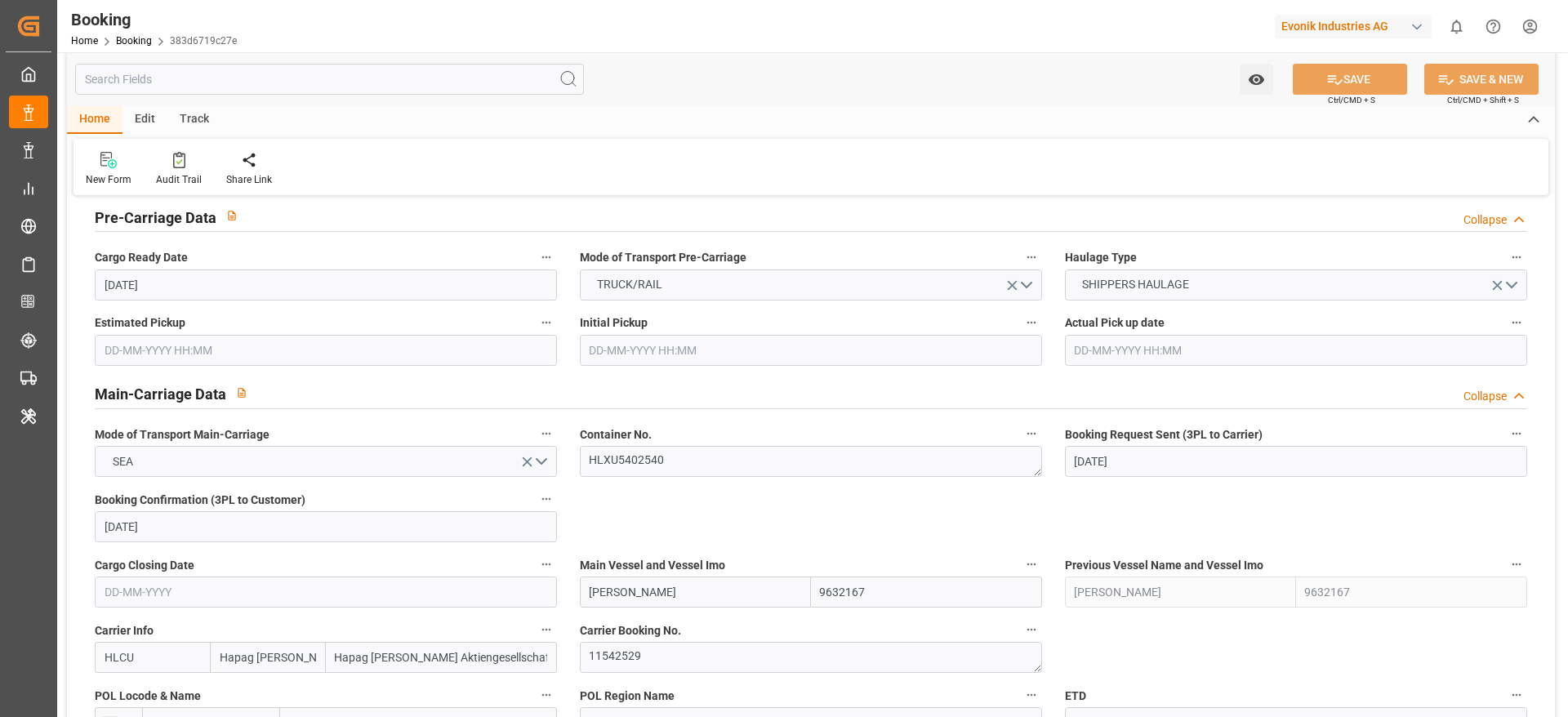
scroll to position [857, 0]
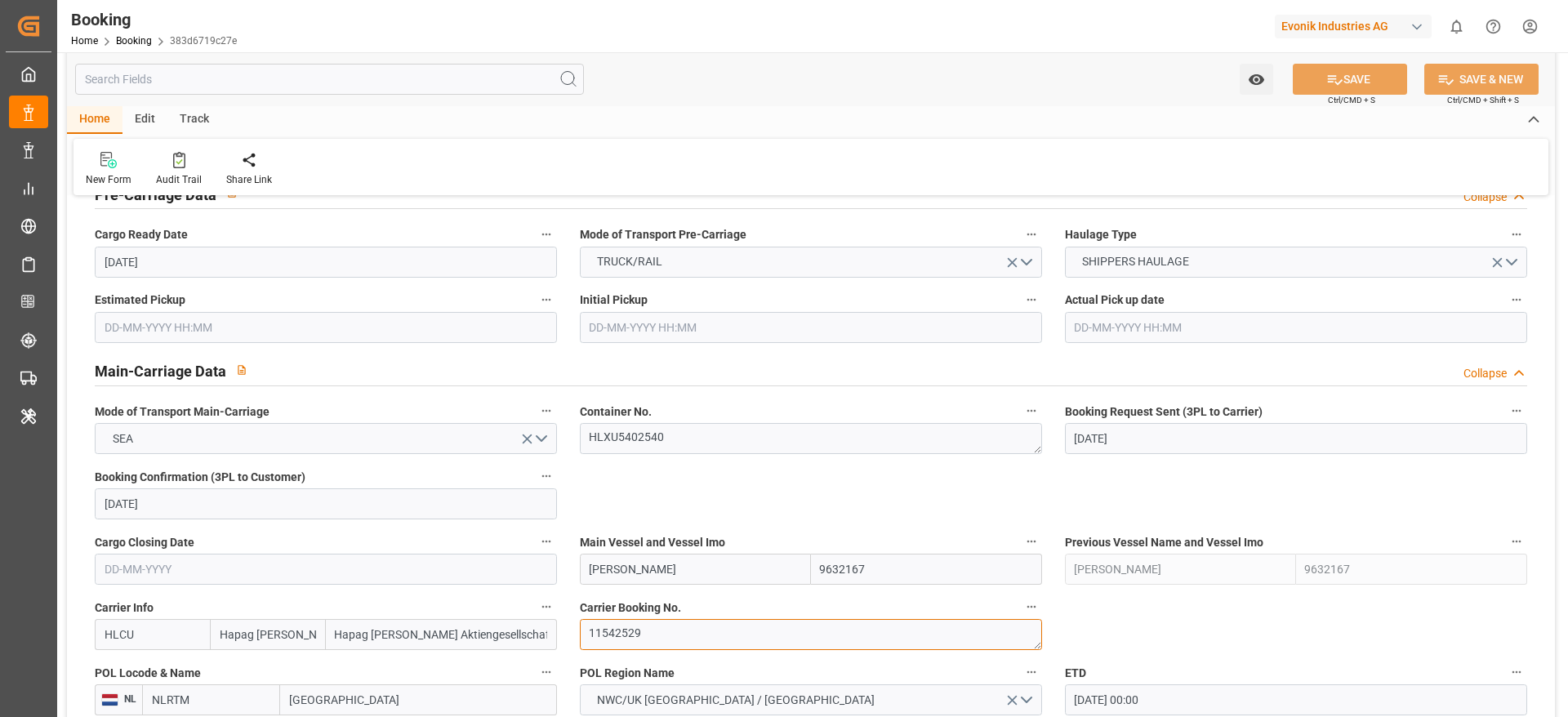
click at [685, 626] on textarea "11542529" at bounding box center [811, 634] width 462 height 31
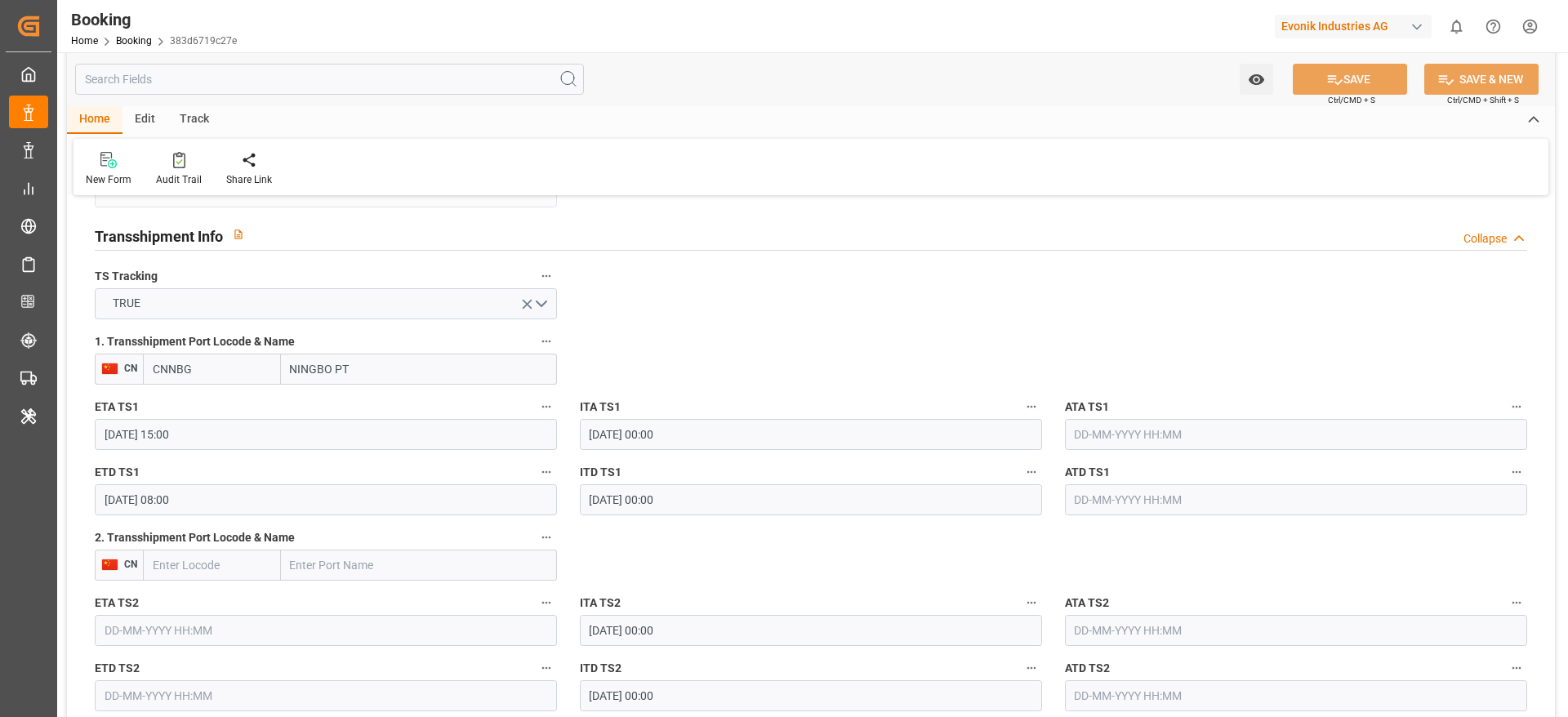
scroll to position [1348, 0]
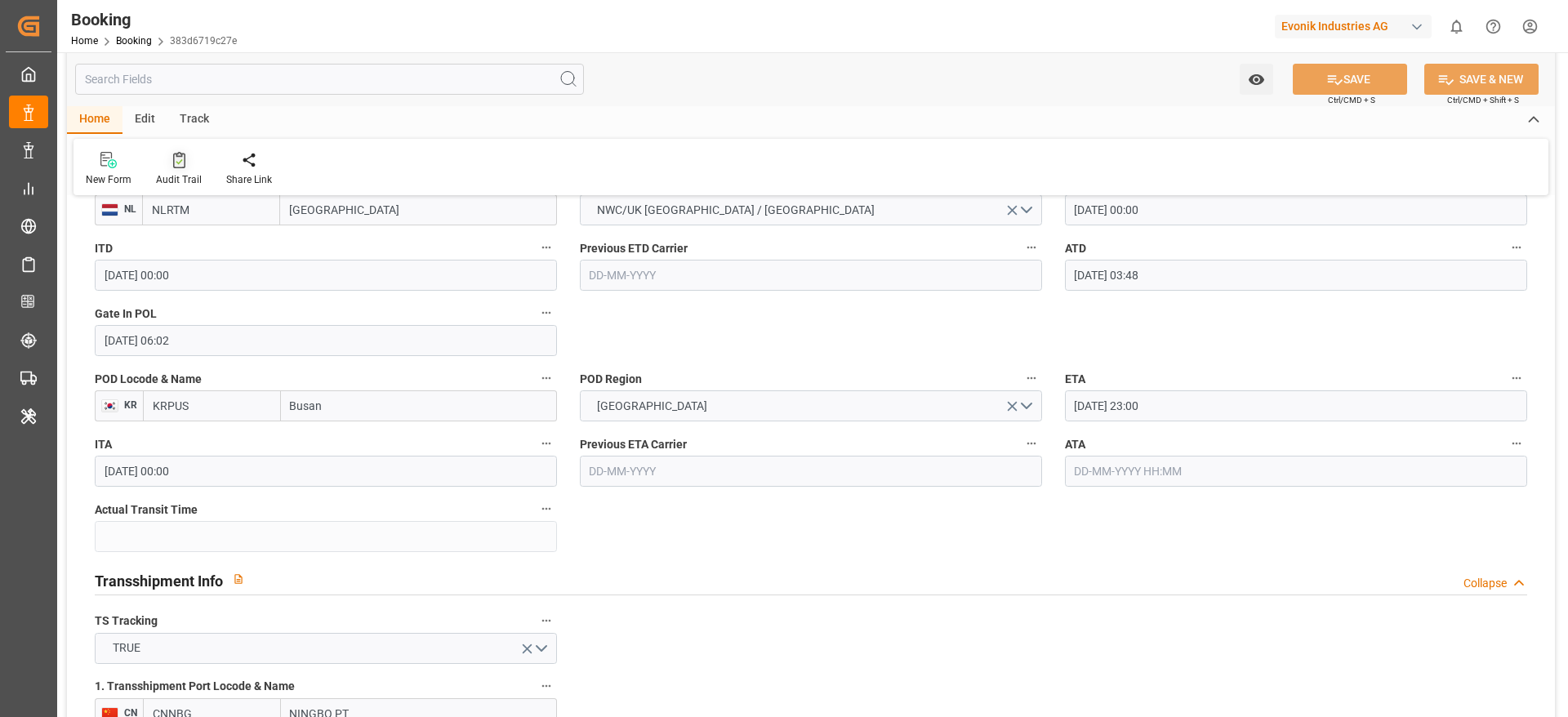
click at [188, 168] on div "Audit Trail" at bounding box center [179, 169] width 70 height 36
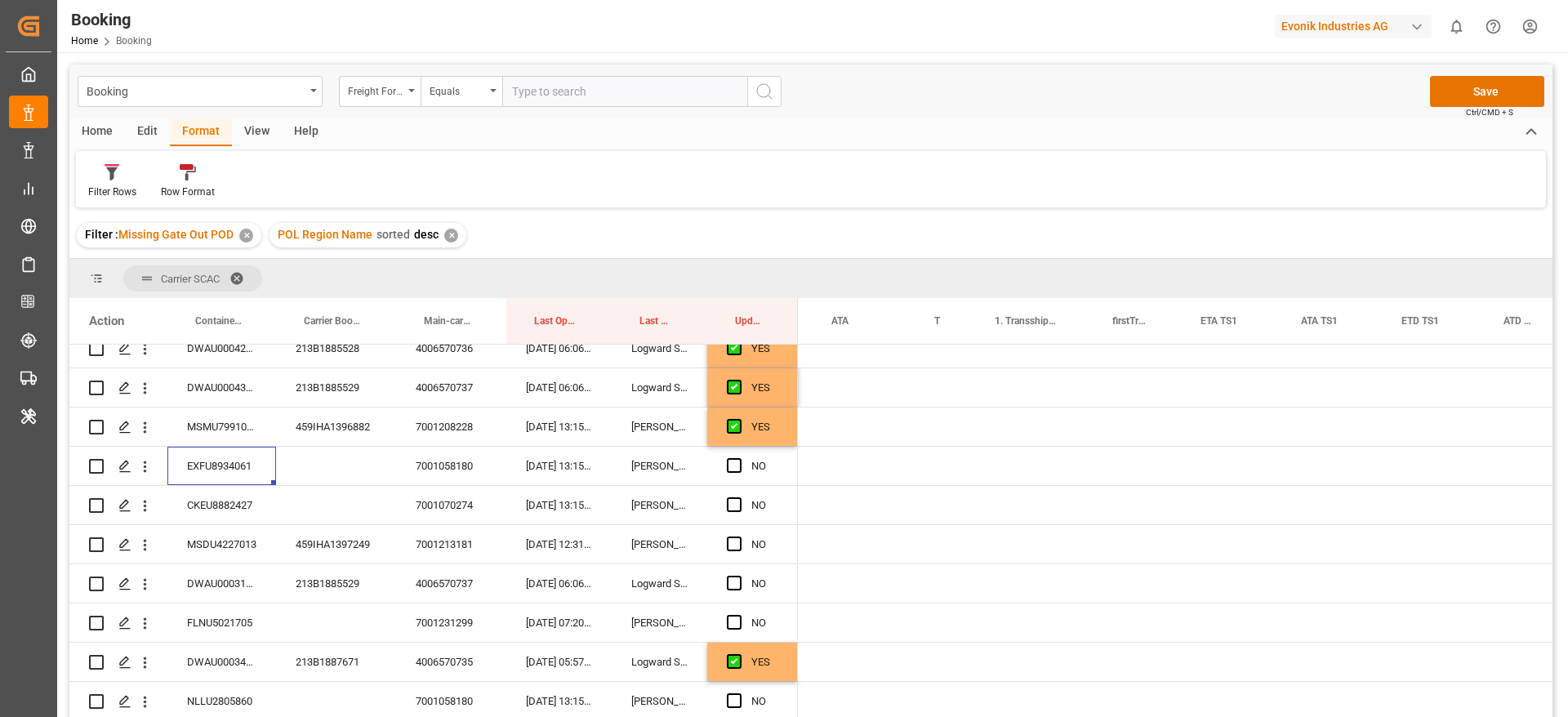
scroll to position [0, 1465]
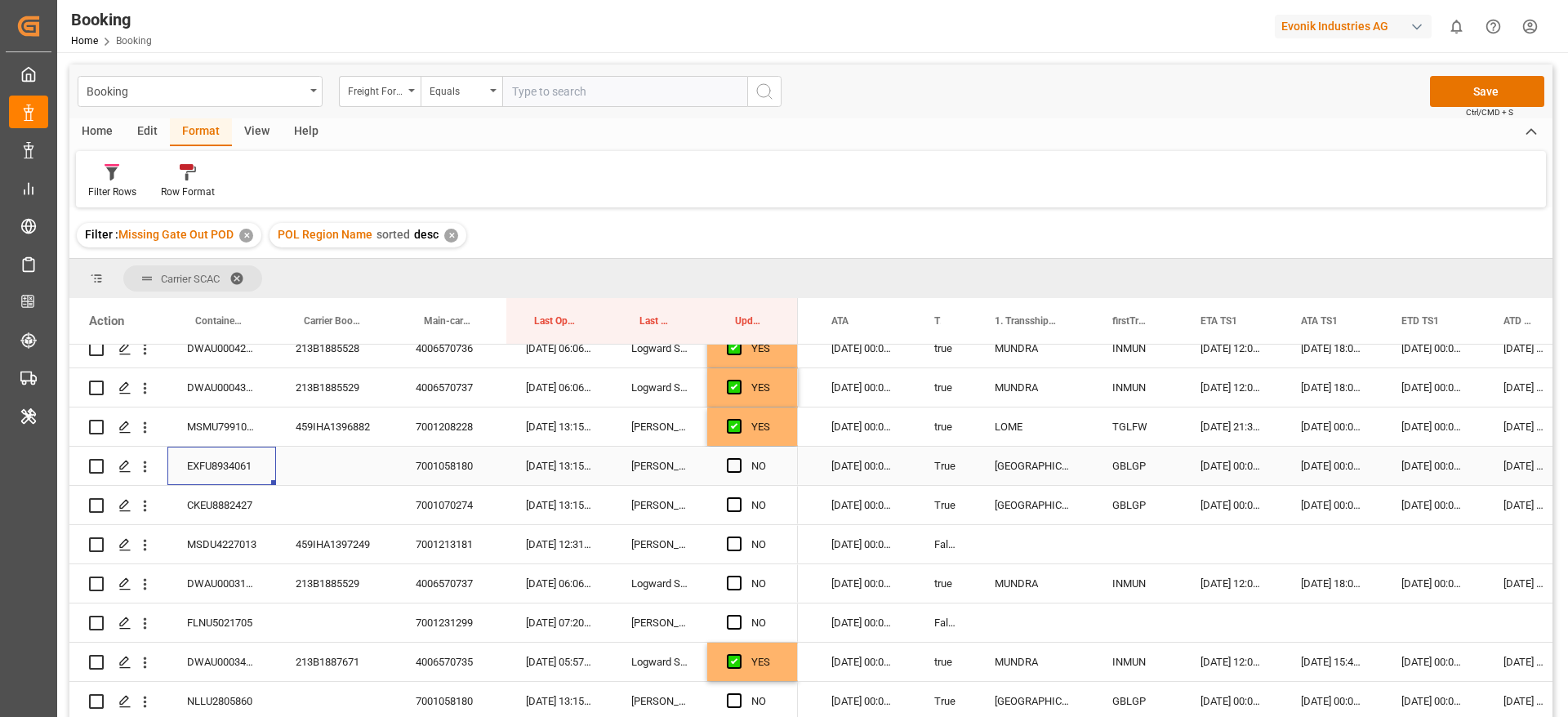
drag, startPoint x: 739, startPoint y: 465, endPoint x: 733, endPoint y: 477, distance: 13.4
click at [737, 464] on span "Press SPACE to select this row." at bounding box center [734, 465] width 14 height 14
click at [739, 458] on input "Press SPACE to select this row." at bounding box center [739, 458] width 0 height 0
click at [731, 501] on span "Press SPACE to select this row." at bounding box center [734, 505] width 14 height 14
click at [739, 497] on input "Press SPACE to select this row." at bounding box center [739, 497] width 0 height 0
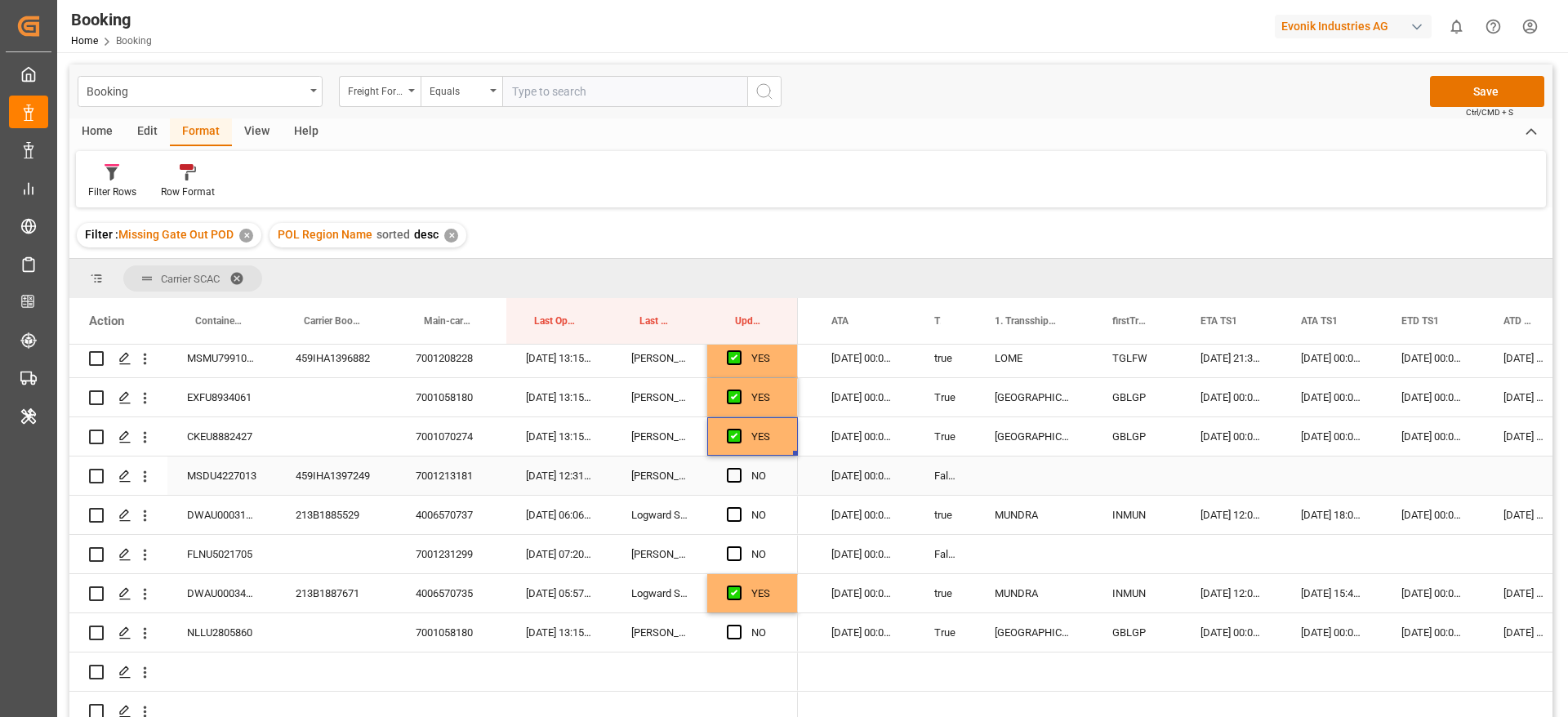
scroll to position [1549, 0]
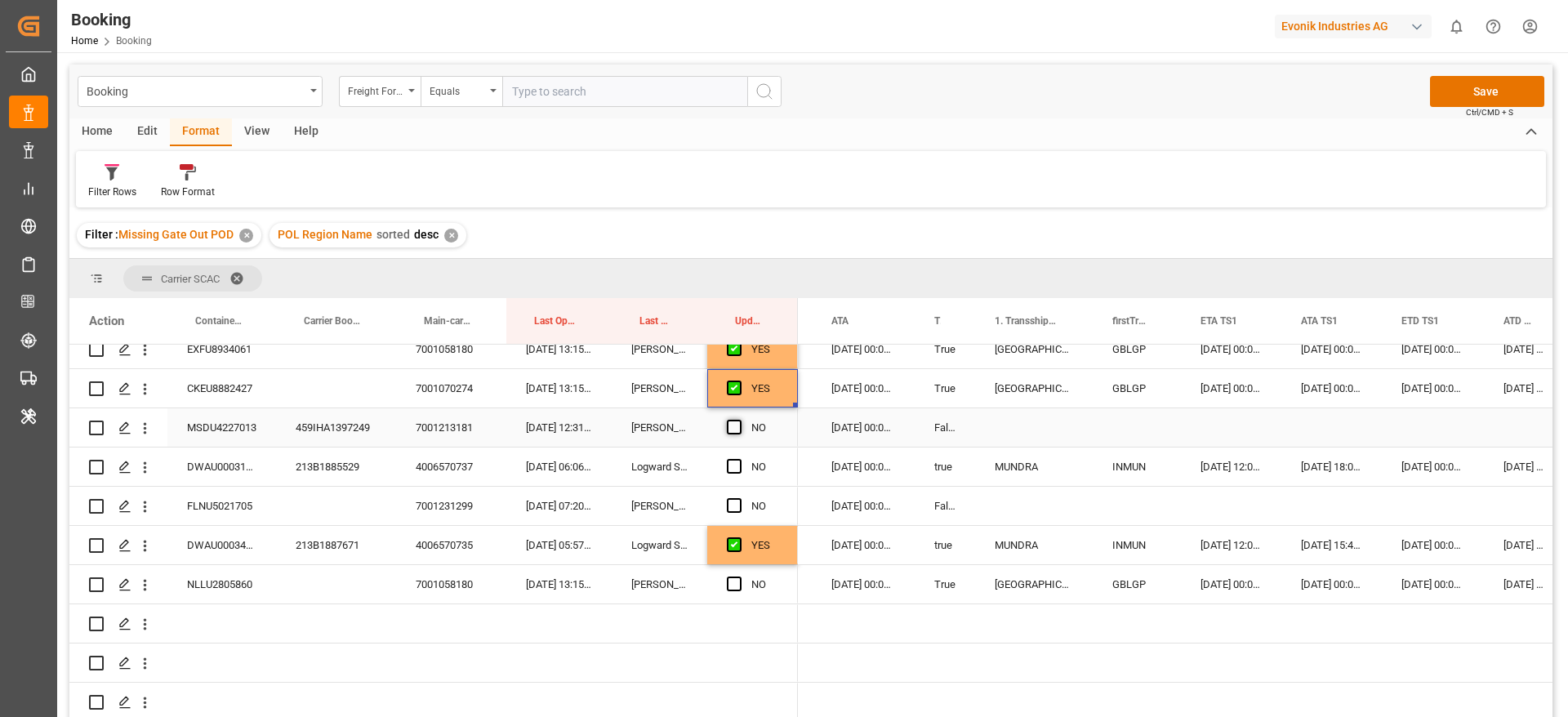
click at [737, 422] on span "Press SPACE to select this row." at bounding box center [734, 427] width 14 height 14
click at [739, 420] on input "Press SPACE to select this row." at bounding box center [739, 420] width 0 height 0
click at [732, 460] on span "Press SPACE to select this row." at bounding box center [734, 466] width 14 height 14
click at [739, 459] on input "Press SPACE to select this row." at bounding box center [739, 459] width 0 height 0
click at [735, 500] on span "Press SPACE to select this row." at bounding box center [734, 506] width 14 height 14
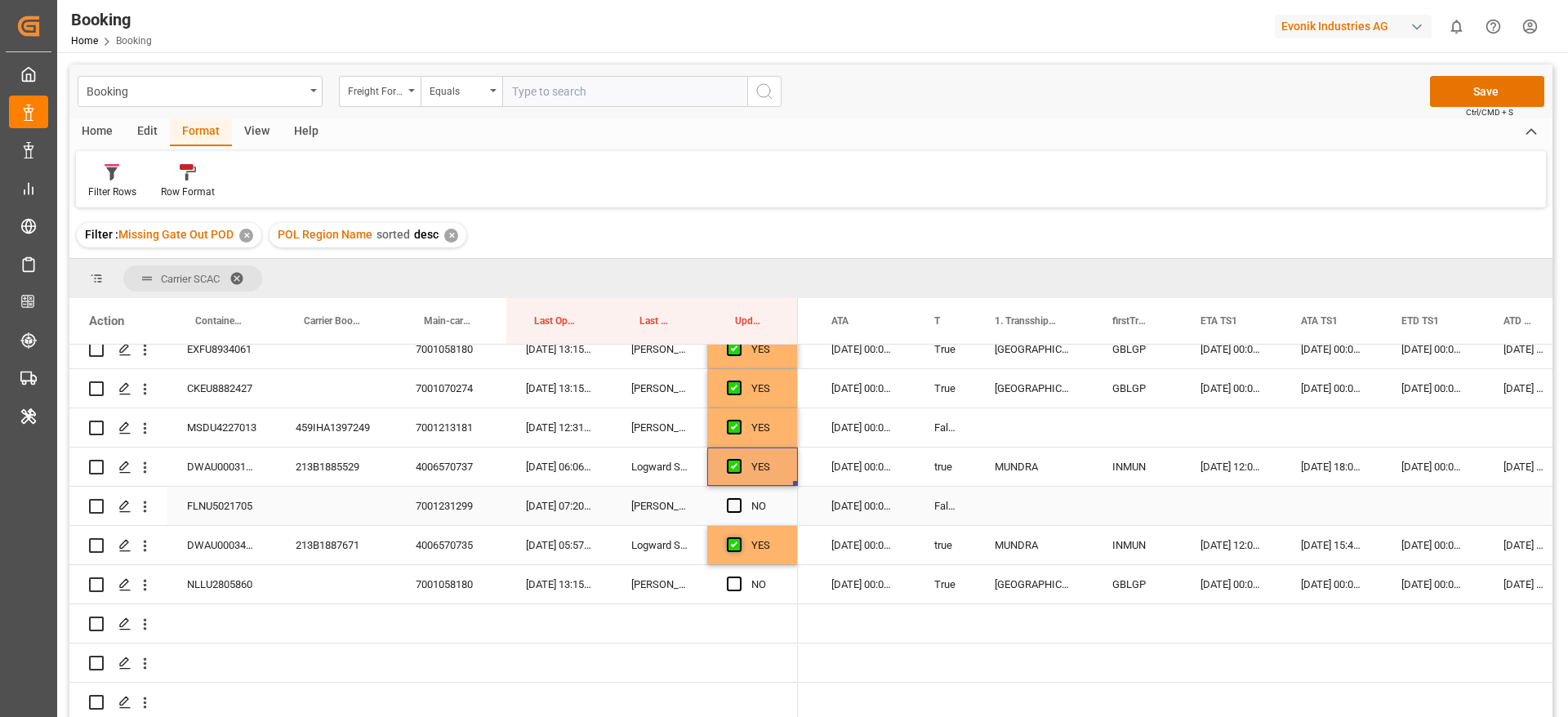
click at [739, 498] on input "Press SPACE to select this row." at bounding box center [739, 498] width 0 height 0
click at [733, 580] on span "Press SPACE to select this row." at bounding box center [734, 584] width 14 height 14
click at [739, 577] on input "Press SPACE to select this row." at bounding box center [739, 577] width 0 height 0
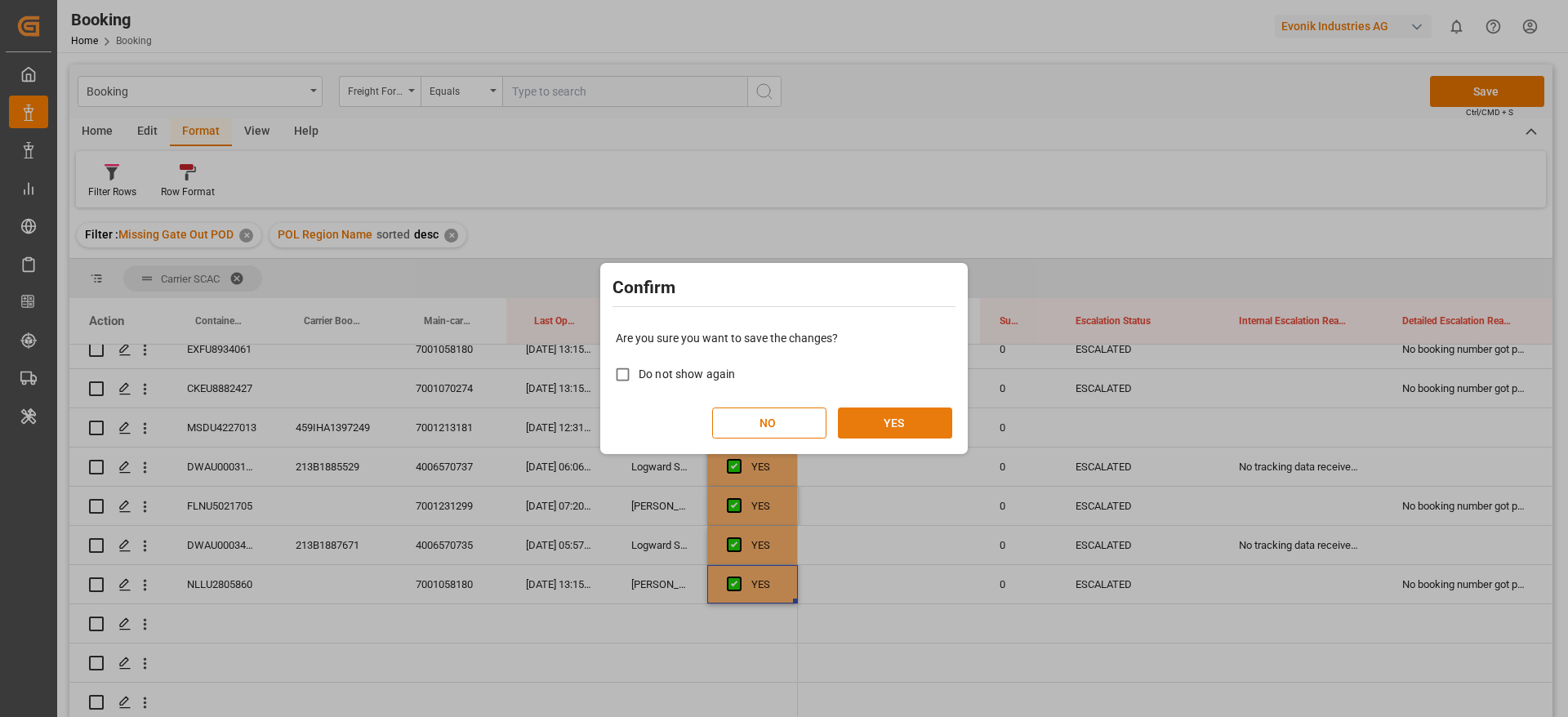
click at [886, 426] on button "YES" at bounding box center [894, 423] width 114 height 31
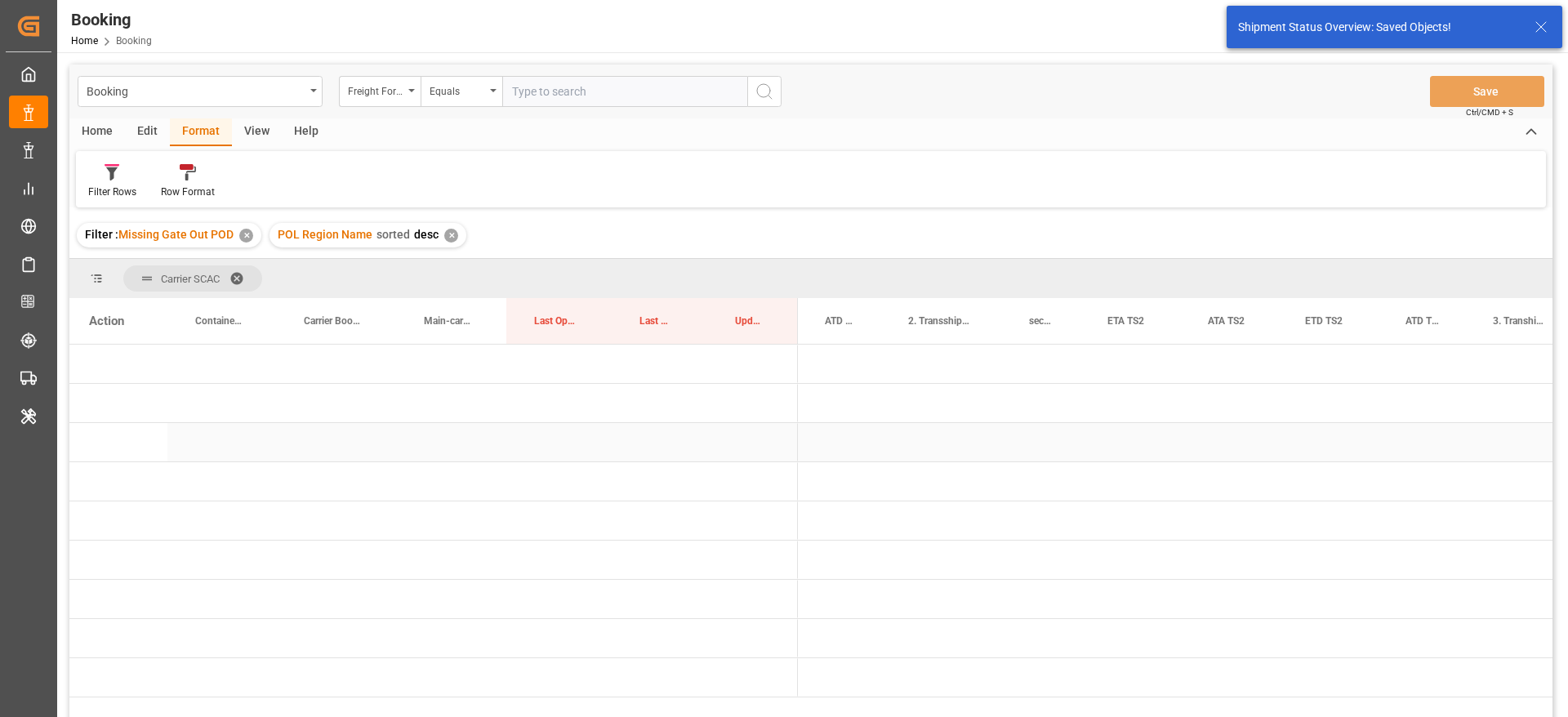
scroll to position [0, 1915]
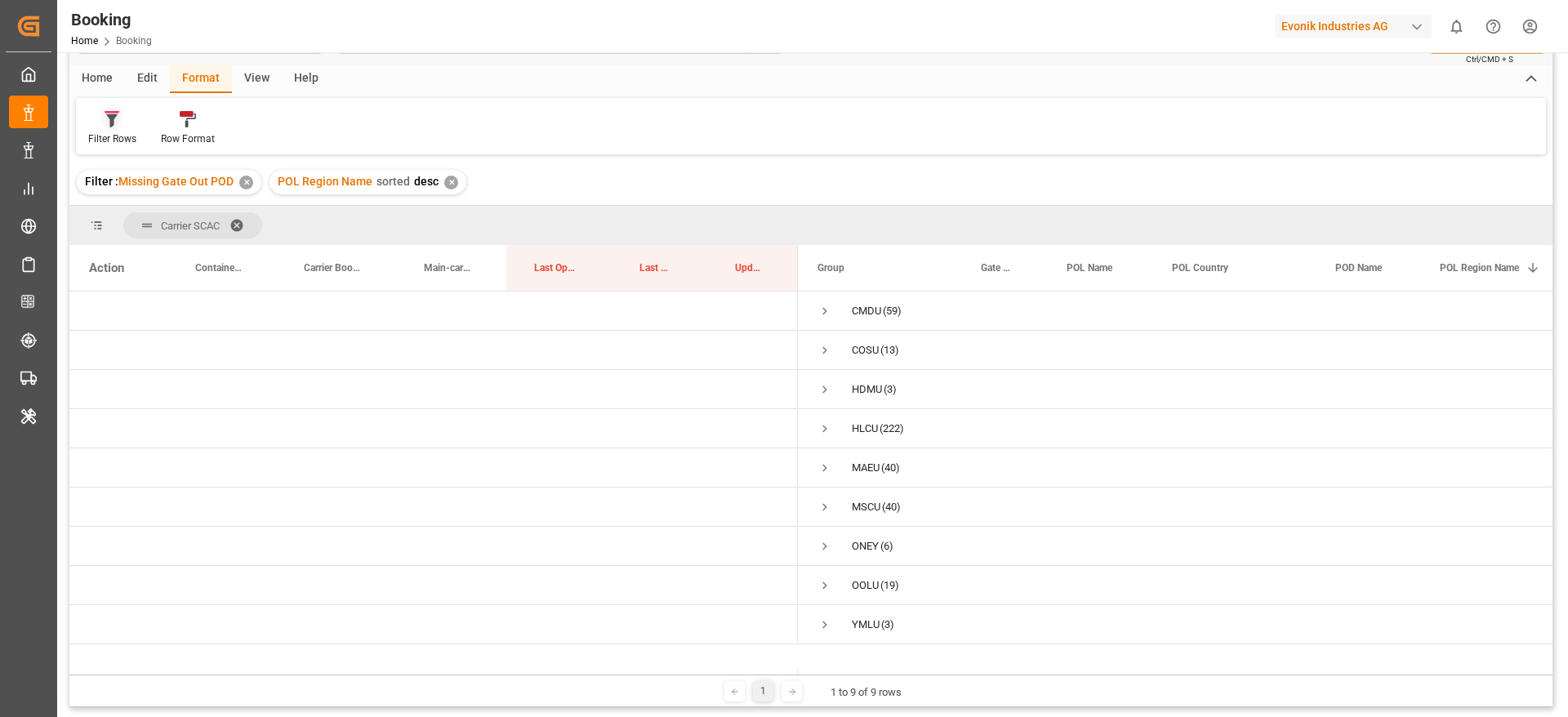
click at [120, 120] on div at bounding box center [112, 119] width 49 height 17
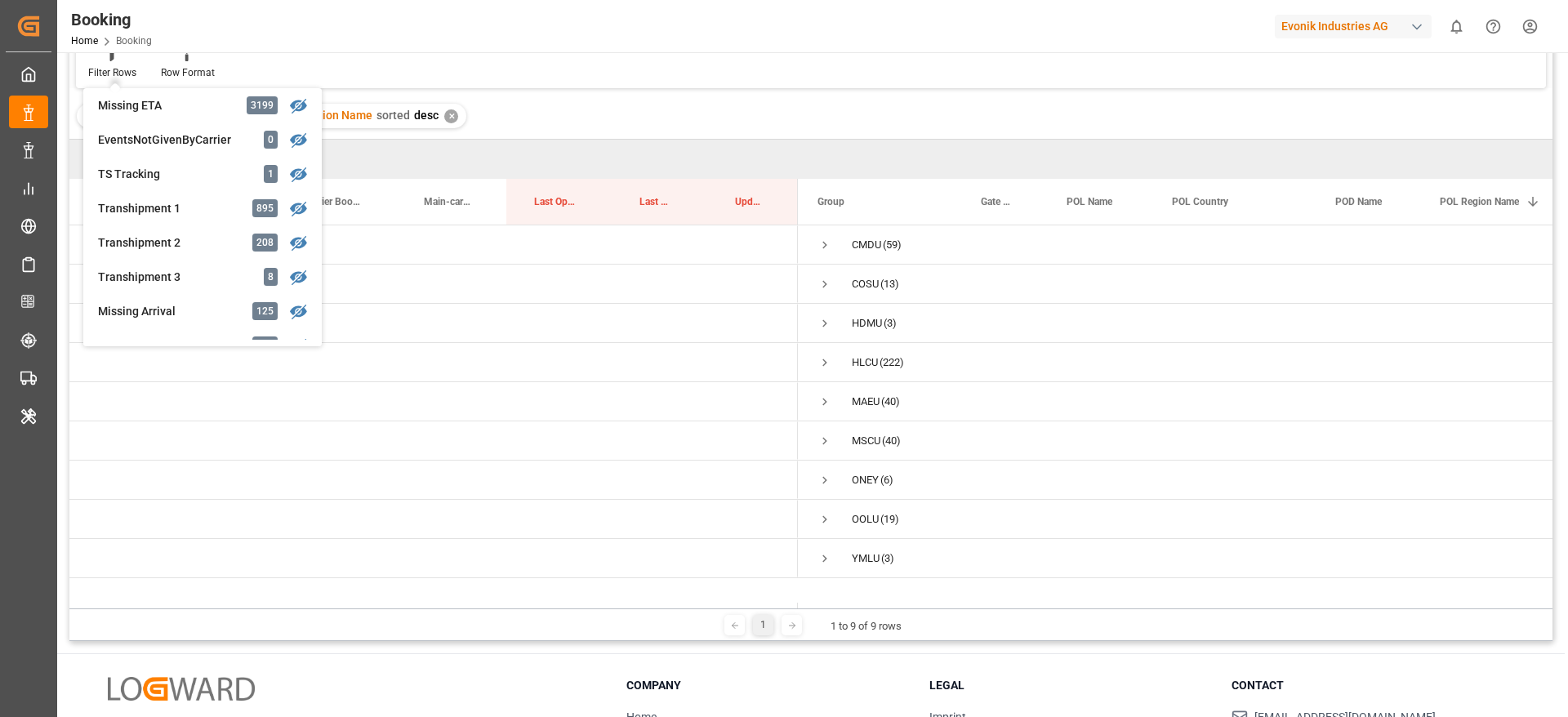
scroll to position [490, 0]
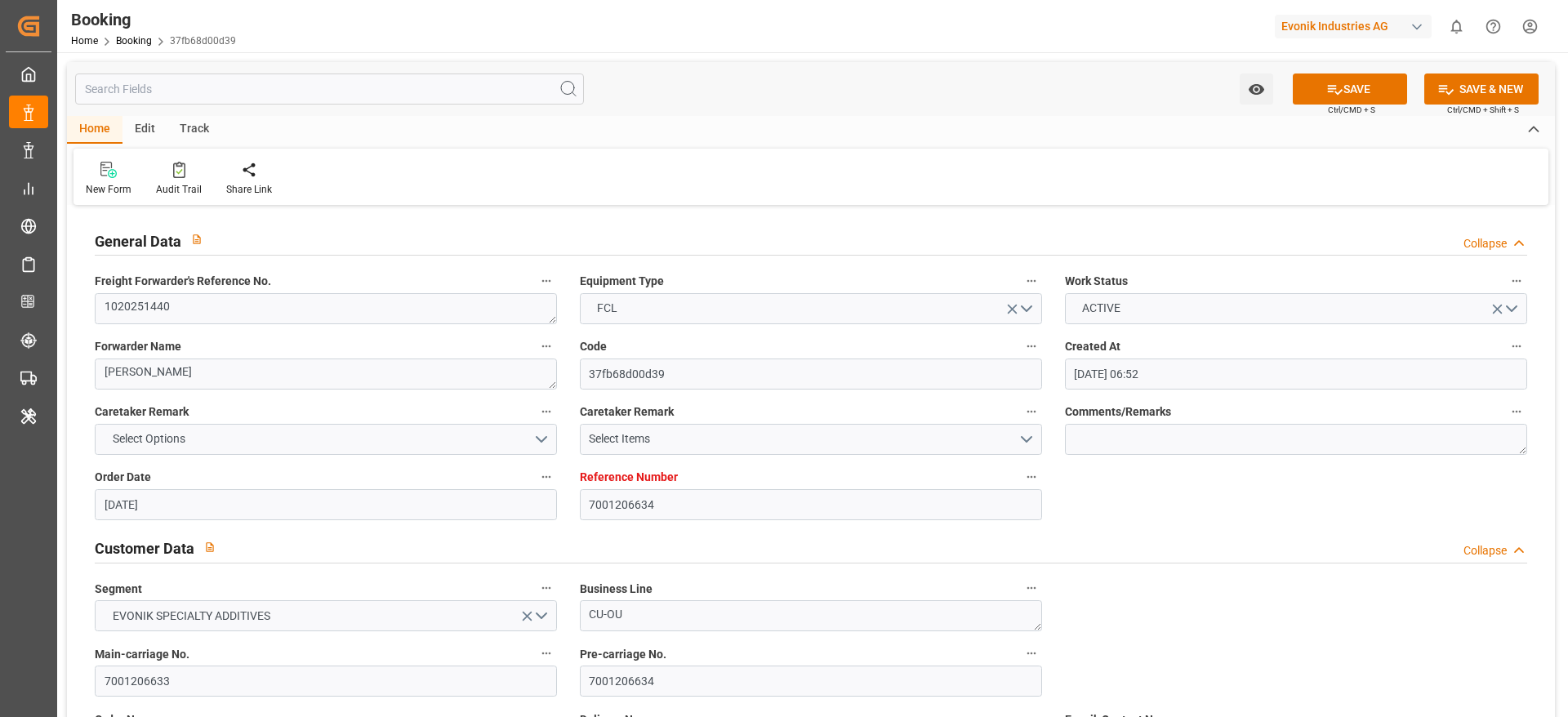
scroll to position [3063, 0]
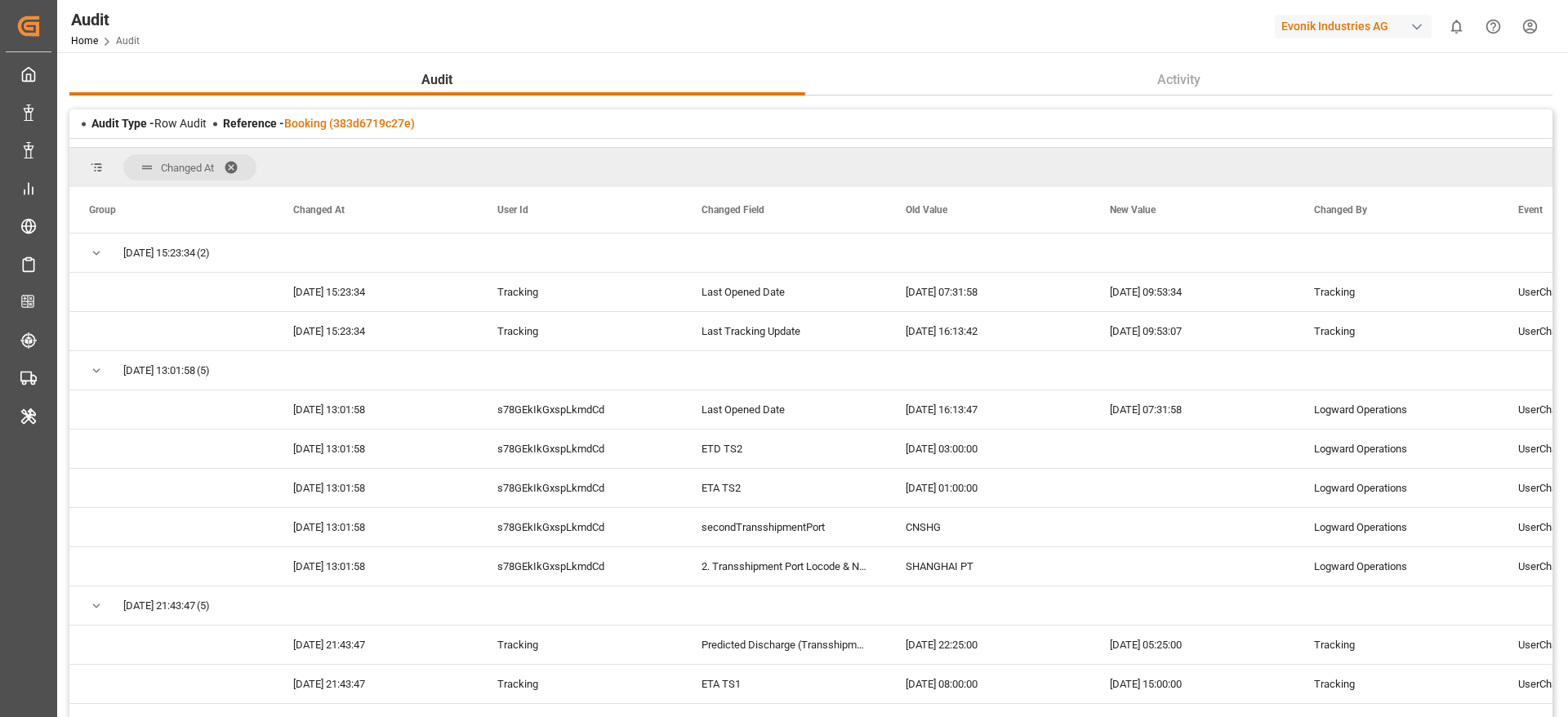
scroll to position [282, 0]
